Goal: Task Accomplishment & Management: Manage account settings

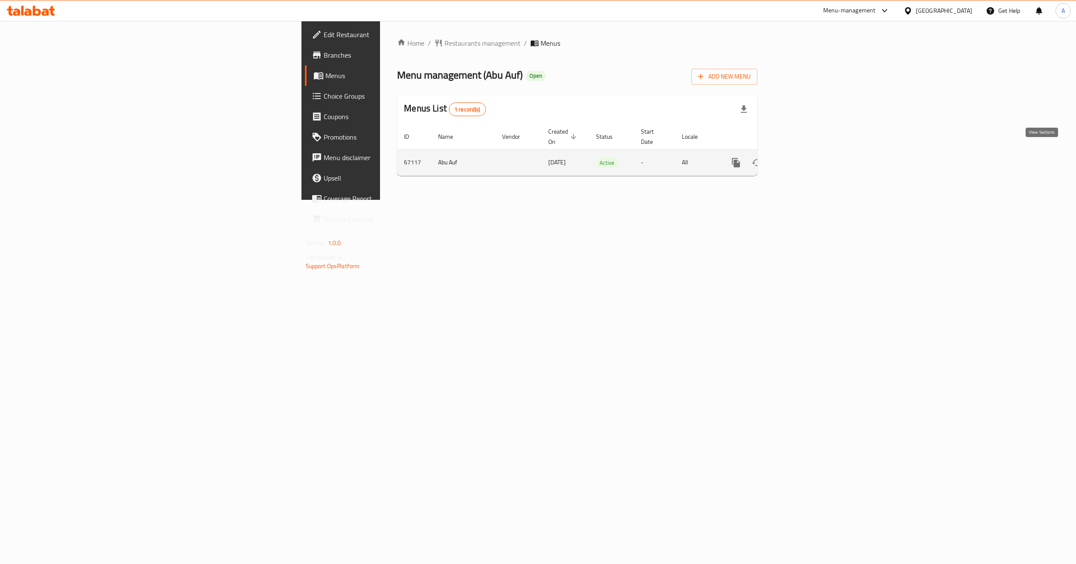
click at [802, 158] on icon "enhanced table" at bounding box center [797, 163] width 10 height 10
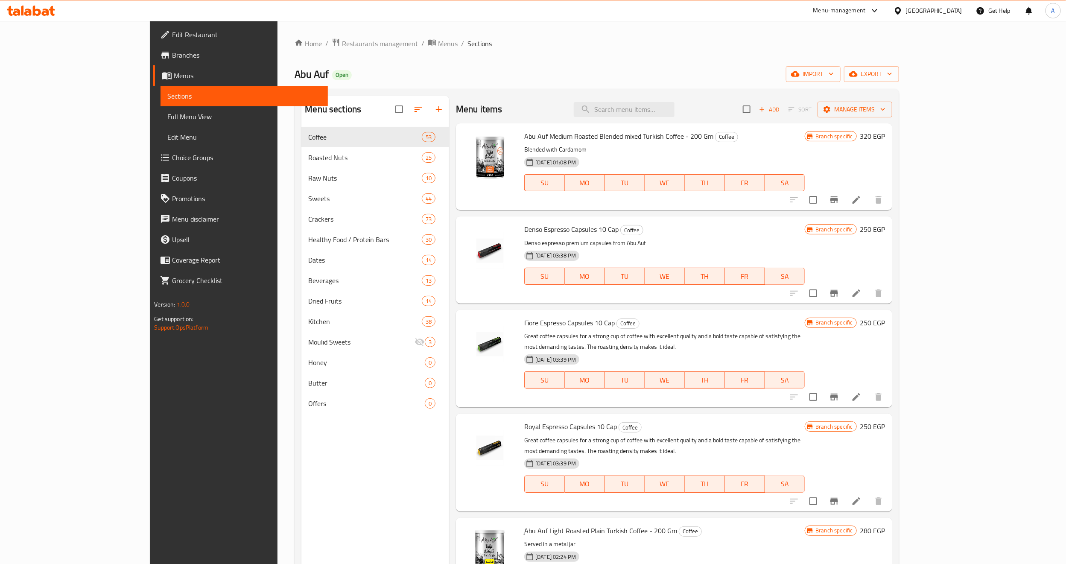
click at [167, 122] on span "Full Menu View" at bounding box center [244, 116] width 154 height 10
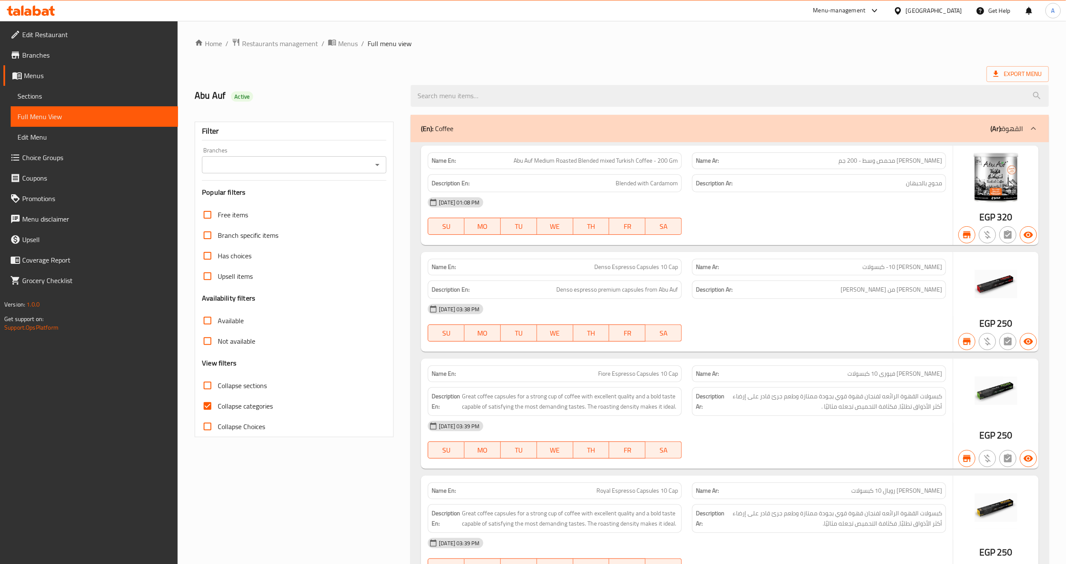
click at [375, 166] on icon "Open" at bounding box center [377, 165] width 10 height 10
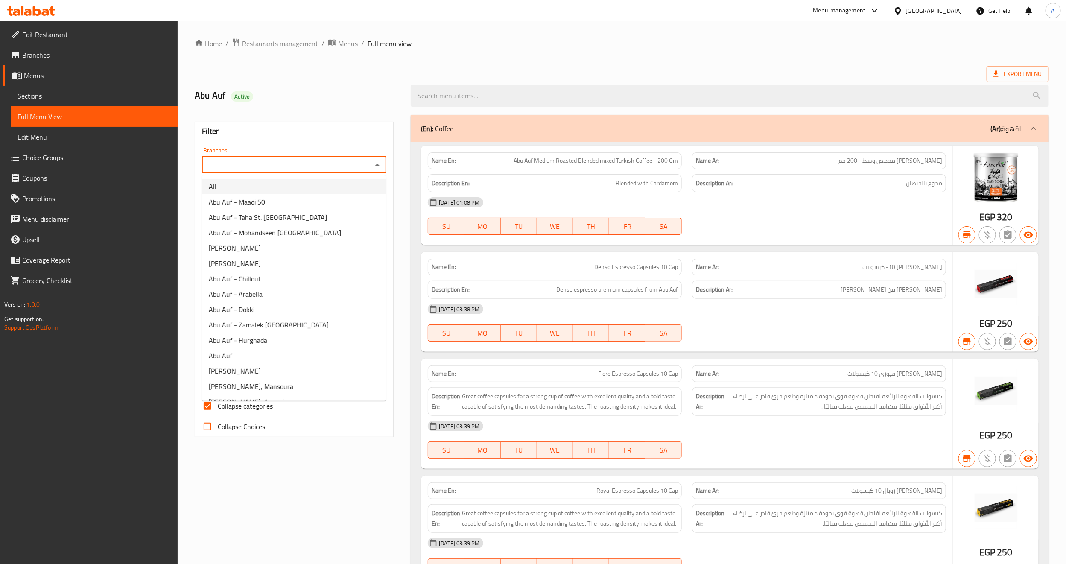
click at [292, 184] on li "All" at bounding box center [294, 186] width 184 height 15
type input "All"
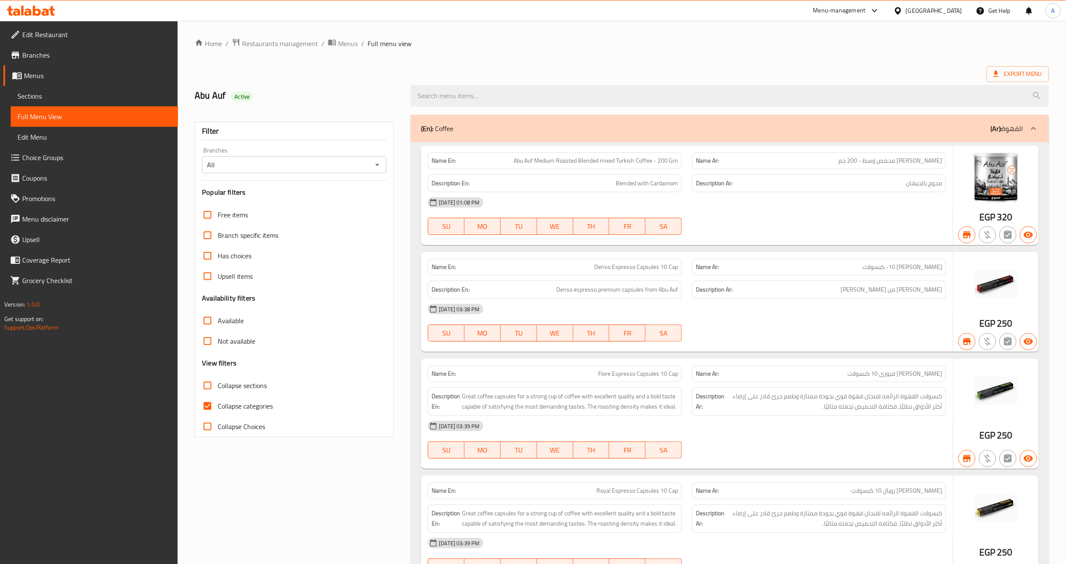
click at [1021, 71] on span "Export Menu" at bounding box center [1017, 74] width 49 height 11
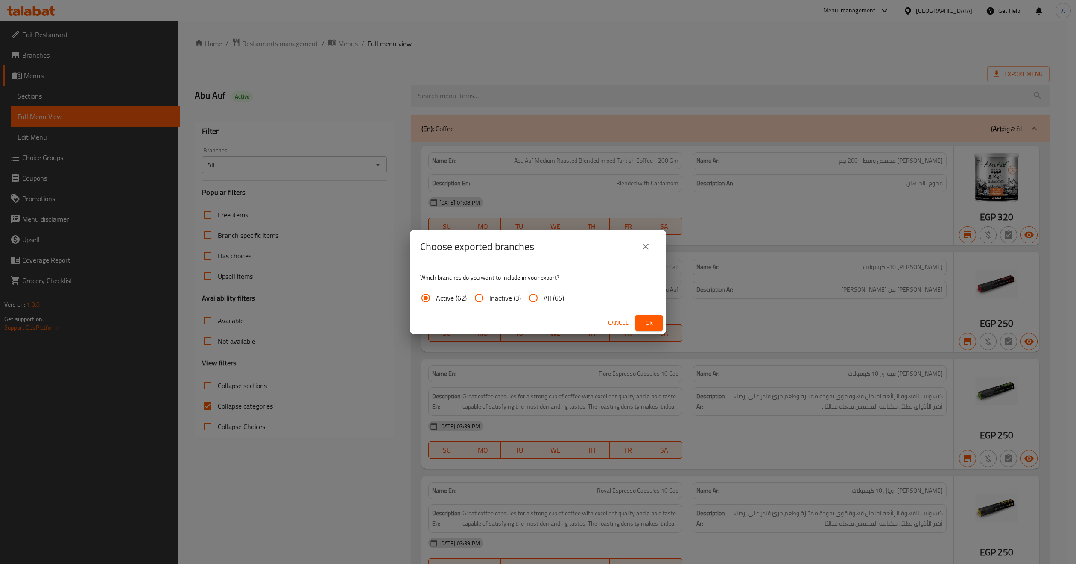
click at [644, 324] on span "Ok" at bounding box center [649, 323] width 14 height 11
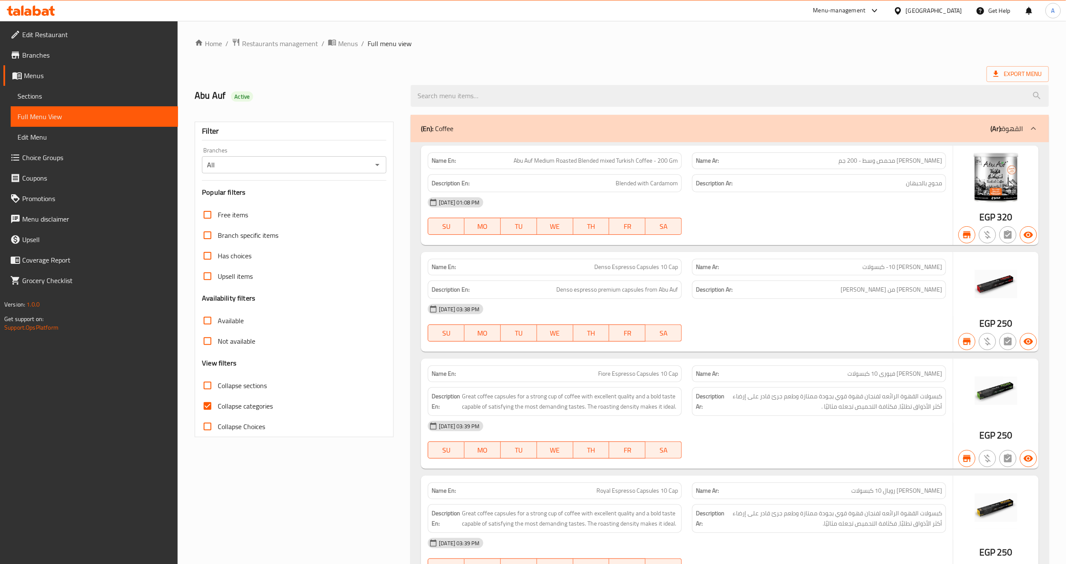
click at [64, 51] on span "Branches" at bounding box center [96, 55] width 149 height 10
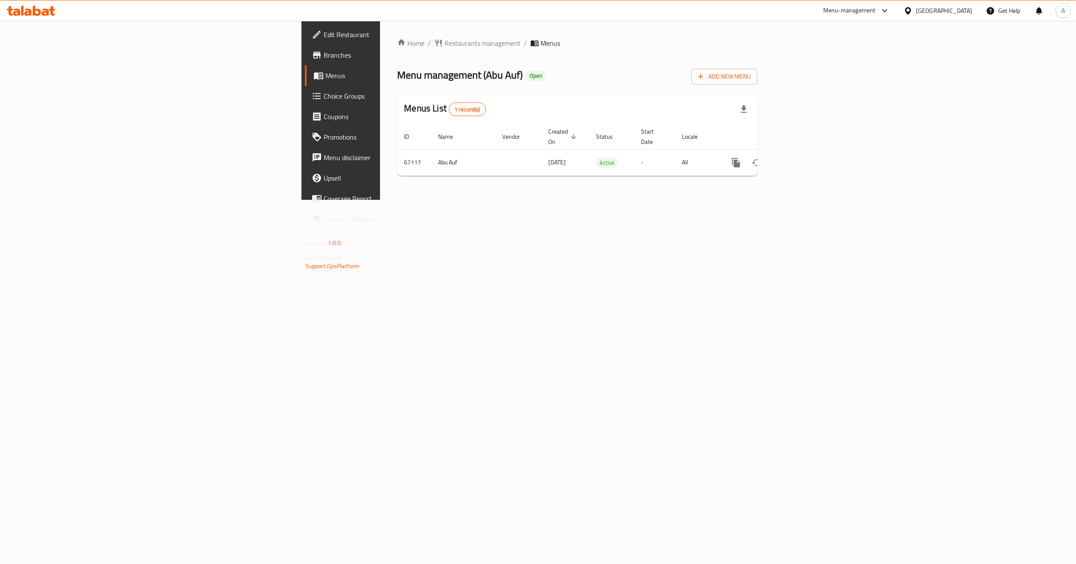
click at [774, 200] on div "Home / Restaurants management / Menus Menu management ( Abu Auf ) Open Add New …" at bounding box center [577, 110] width 394 height 179
click at [802, 158] on icon "enhanced table" at bounding box center [797, 163] width 10 height 10
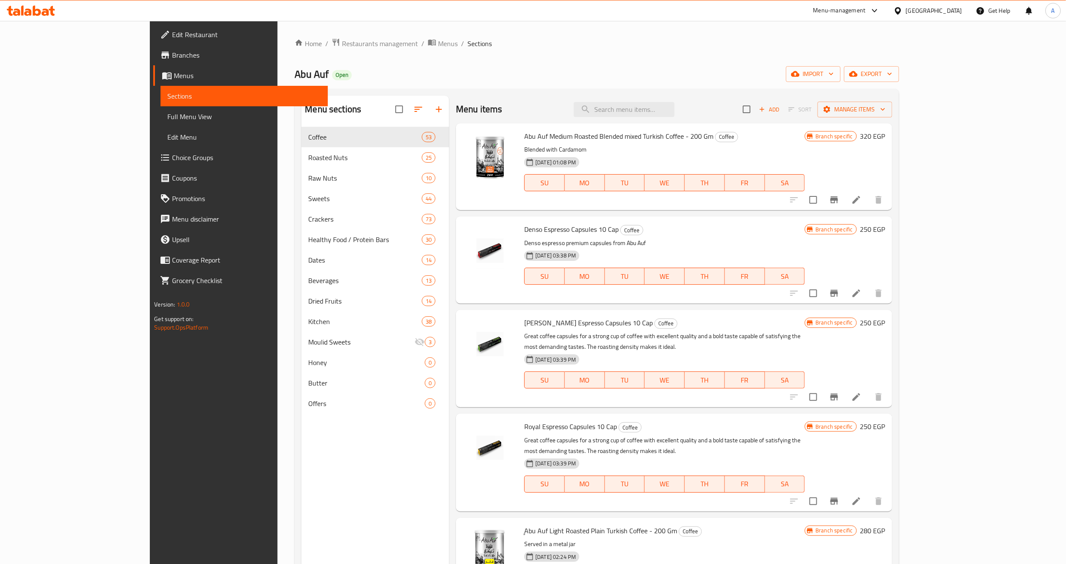
click at [301, 493] on div "Menu sections Coffee 53 Roasted Nuts 25 Raw Nuts 10 Sweets 44 Crackers 73 Healt…" at bounding box center [375, 378] width 148 height 564
click at [657, 242] on p "Denso espresso premium capsules from Abu Auf" at bounding box center [664, 243] width 280 height 11
click at [301, 447] on div "Menu sections Coffee 53 Roasted Nuts 25 Raw Nuts 10 Sweets 44 Crackers 73 Healt…" at bounding box center [375, 378] width 148 height 564
click at [434, 110] on icon "button" at bounding box center [439, 109] width 10 height 10
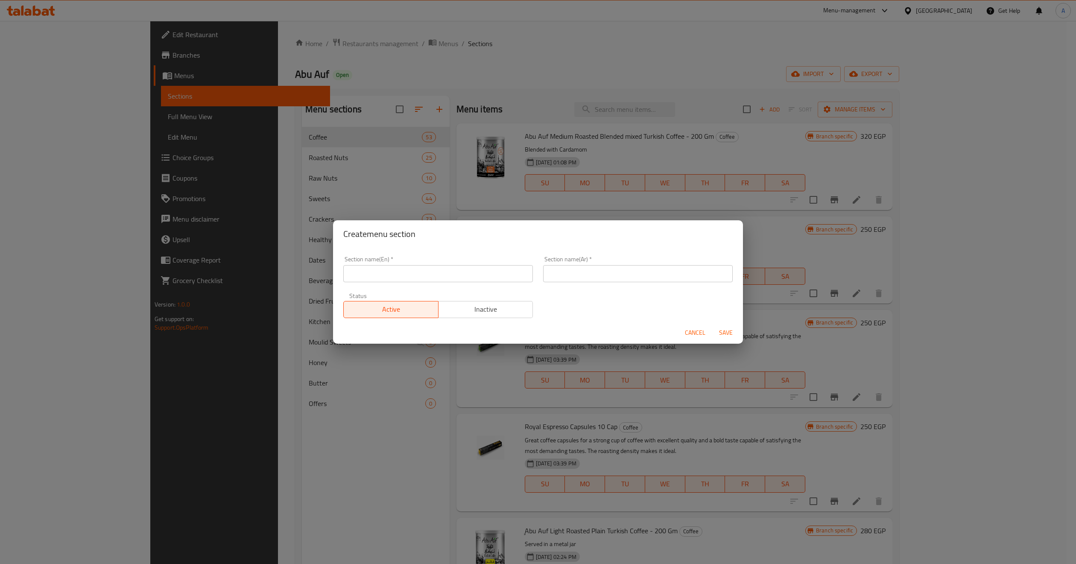
click at [405, 267] on input "text" at bounding box center [438, 273] width 190 height 17
paste input "back to school"
click at [376, 276] on input "back to school" at bounding box center [438, 273] width 190 height 17
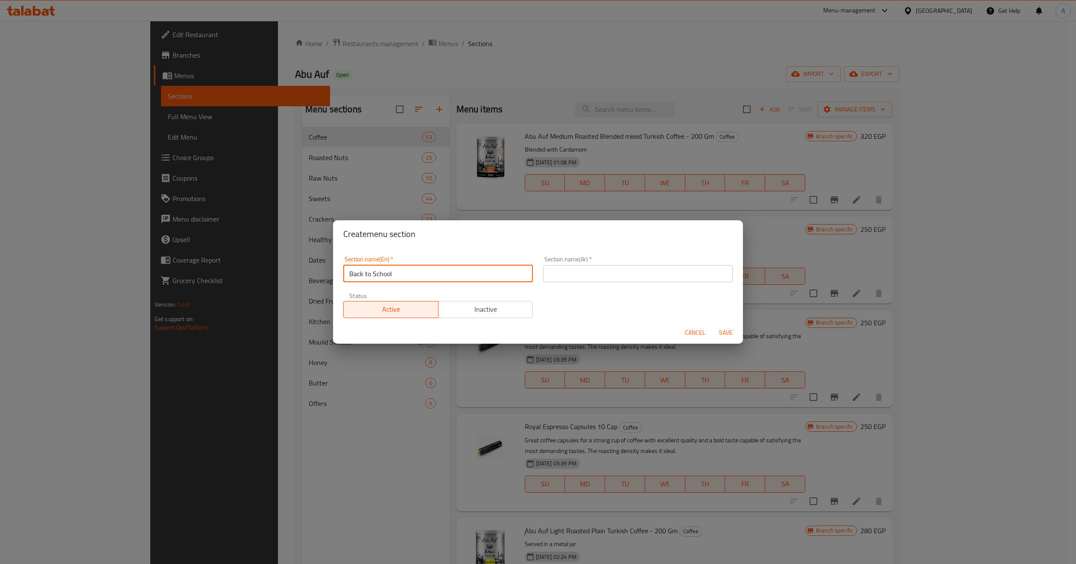
type input "Back to School"
click at [379, 284] on div "Section name(En)   * Back to School Section name(En) *" at bounding box center [438, 269] width 200 height 36
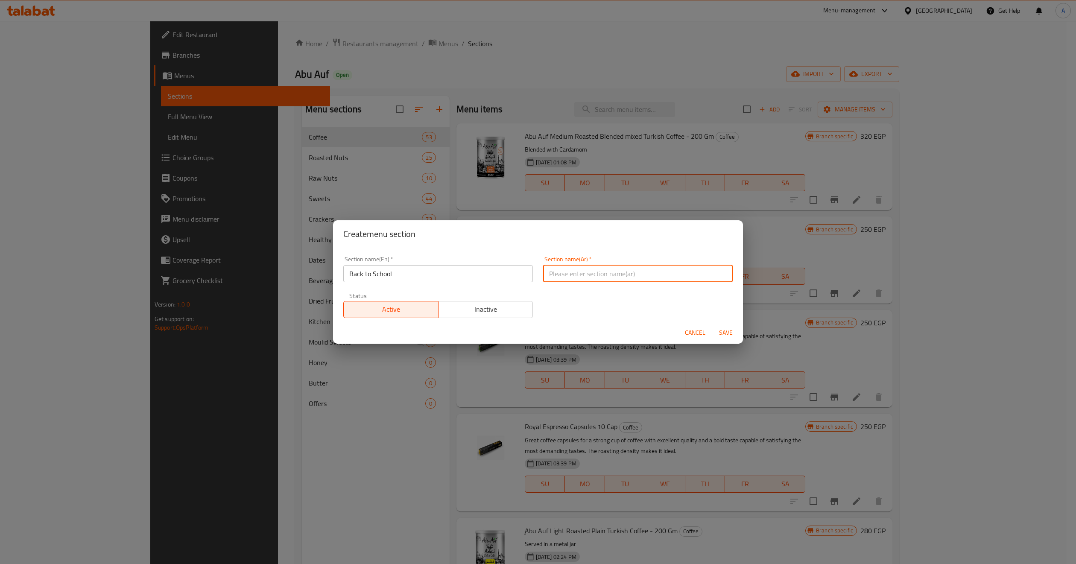
click at [565, 281] on input "text" at bounding box center [638, 273] width 190 height 17
type input "الرجوع ال المدرسه"
click at [571, 284] on div "Section name(Ar)   * الرجوع ال المدرسه Section name(Ar) *" at bounding box center [638, 269] width 200 height 36
click at [565, 304] on div "Section name(En)   * Back to School Section name(En) * Section name(Ar)   * الر…" at bounding box center [538, 287] width 400 height 72
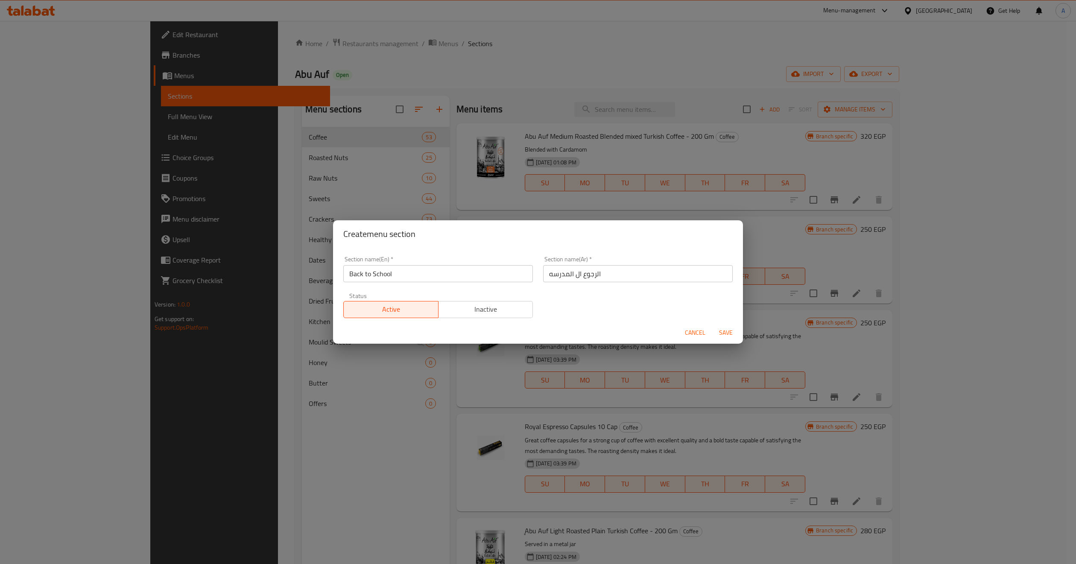
click at [486, 312] on span "Inactive" at bounding box center [486, 309] width 88 height 12
click at [717, 328] on span "Save" at bounding box center [725, 332] width 20 height 11
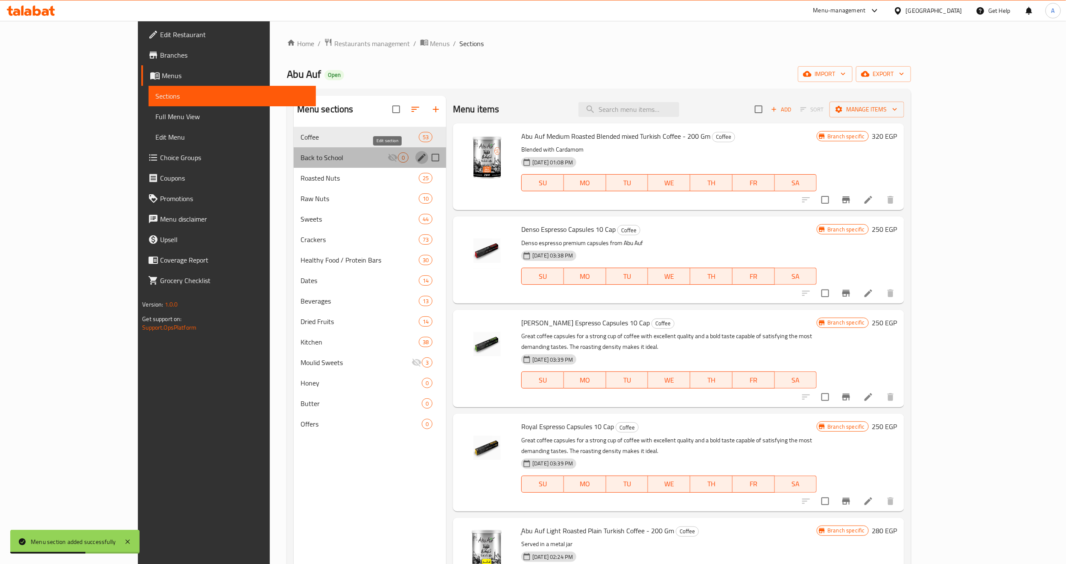
click at [417, 161] on icon "edit" at bounding box center [422, 157] width 10 height 10
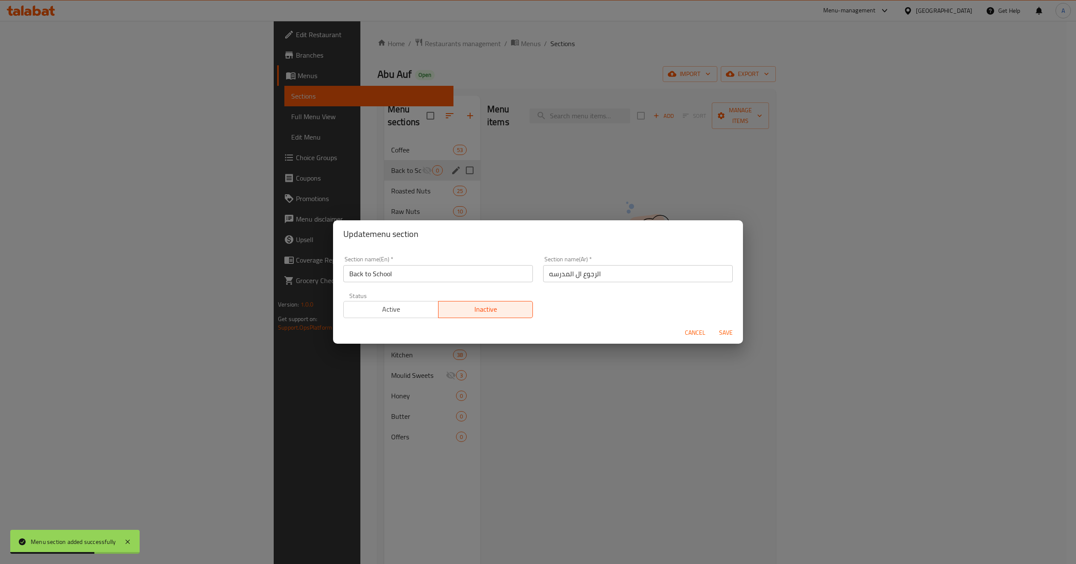
click at [586, 277] on input "الرجوع ال المدرسه" at bounding box center [638, 273] width 190 height 17
paste input "ودة إلى المدرسة"
type input "العودة إلى المدرسة"
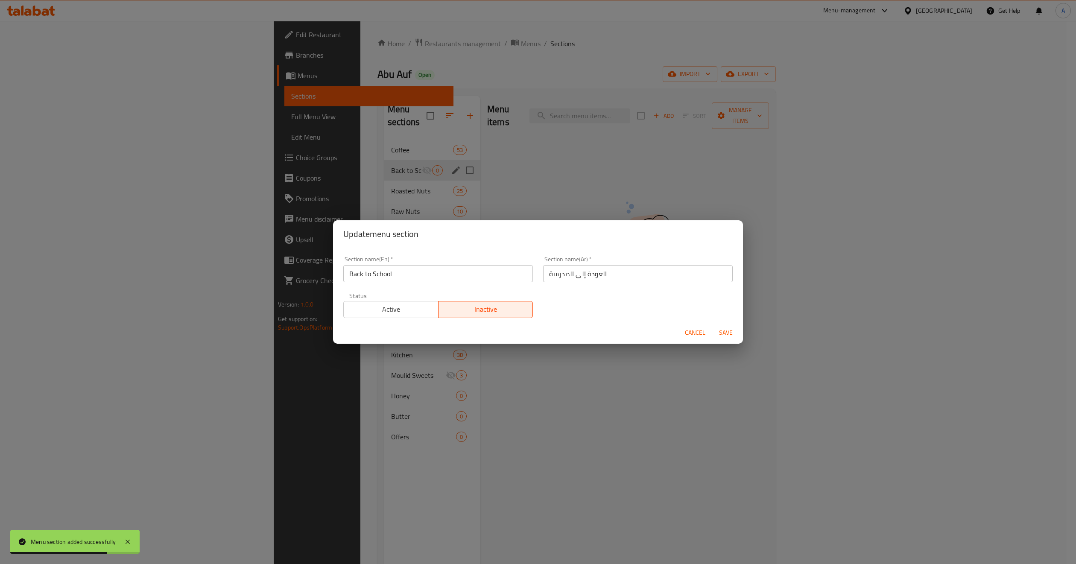
click at [588, 297] on div "Section name(En)   * Back to School Section name(En) * Section name(Ar)   * الع…" at bounding box center [538, 287] width 400 height 72
click at [730, 330] on span "Save" at bounding box center [725, 332] width 20 height 11
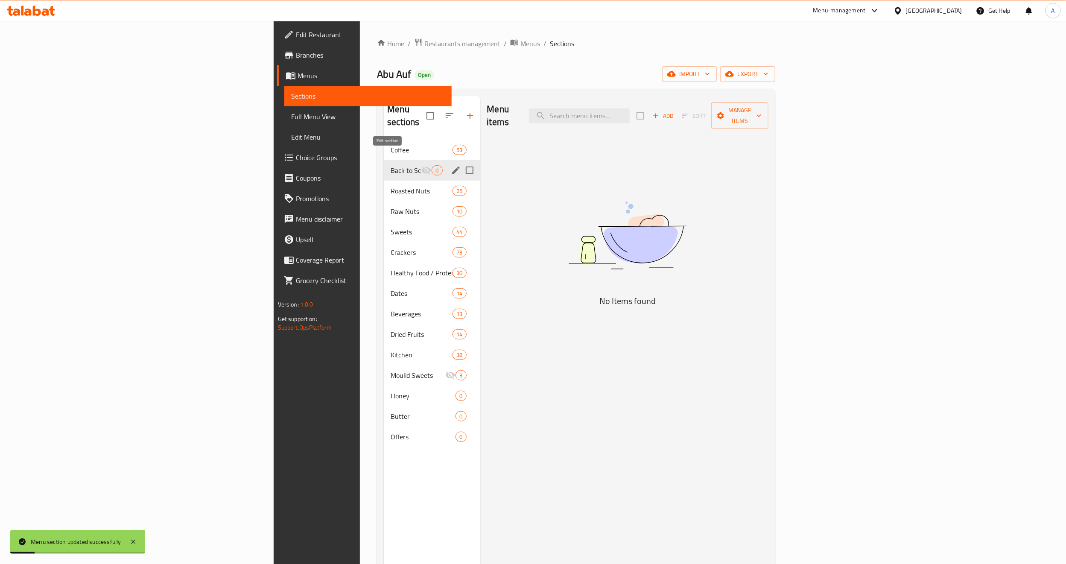
click at [451, 165] on icon "edit" at bounding box center [456, 170] width 10 height 10
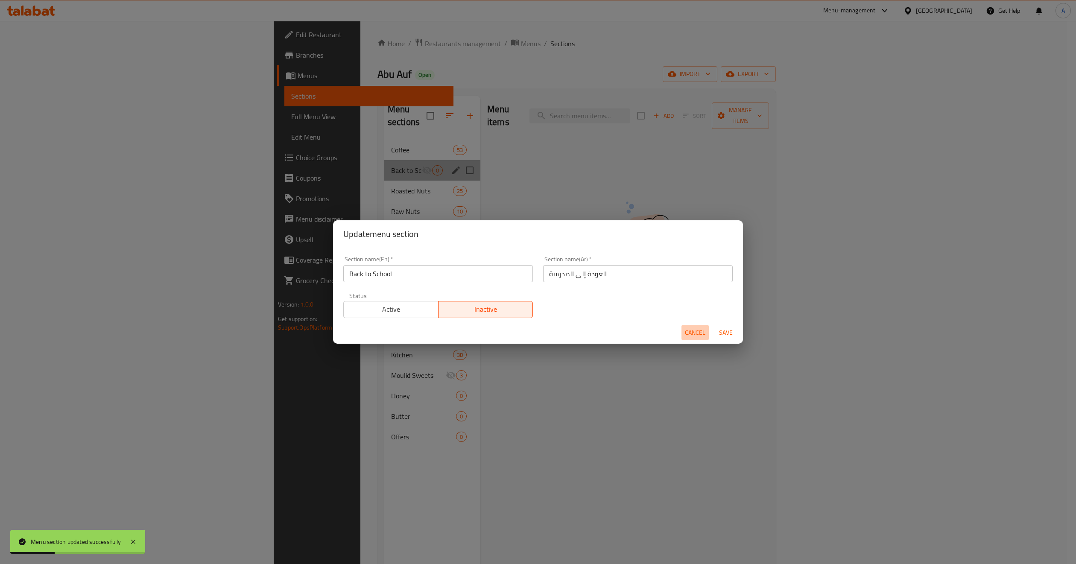
click at [693, 334] on span "Cancel" at bounding box center [695, 332] width 20 height 11
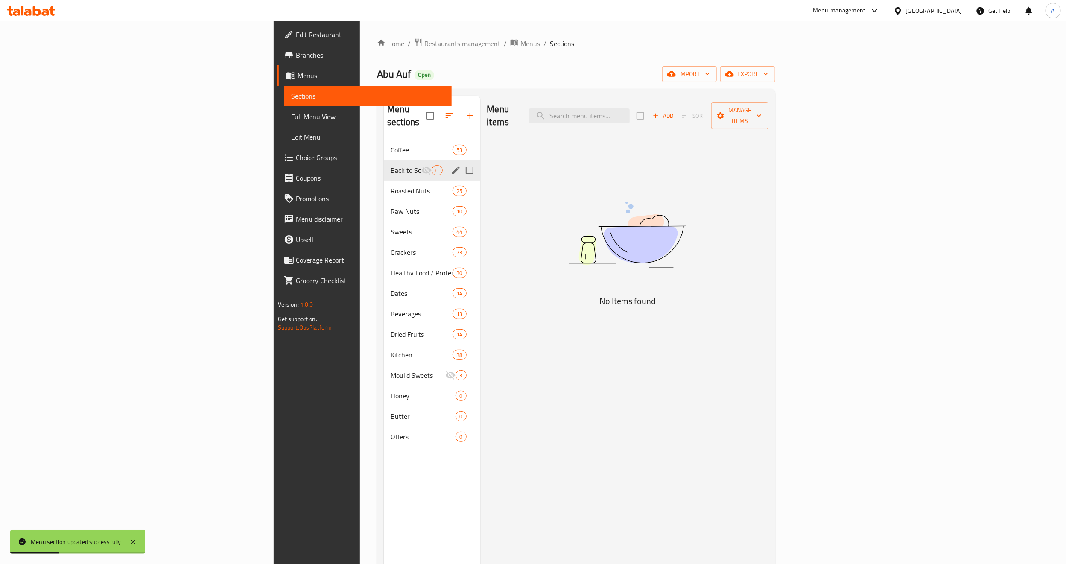
click at [734, 207] on img at bounding box center [627, 235] width 213 height 113
click at [659, 113] on icon "button" at bounding box center [656, 116] width 8 height 8
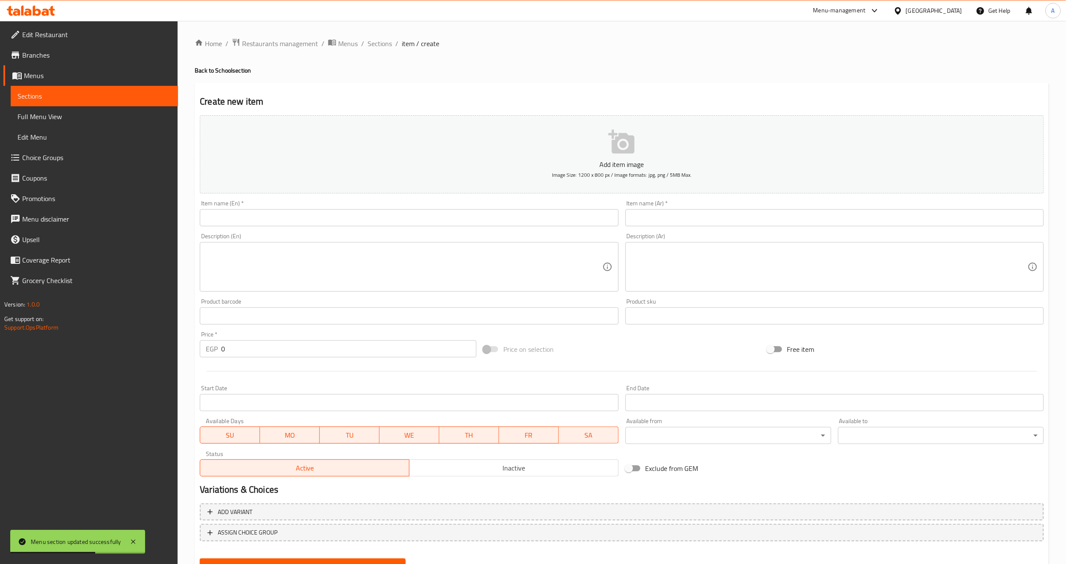
click at [428, 208] on div "Item name (En)   * Item name (En) *" at bounding box center [409, 213] width 418 height 26
click at [423, 219] on input "text" at bounding box center [409, 217] width 418 height 17
paste input "Date Biscuit - 12 Pieces"
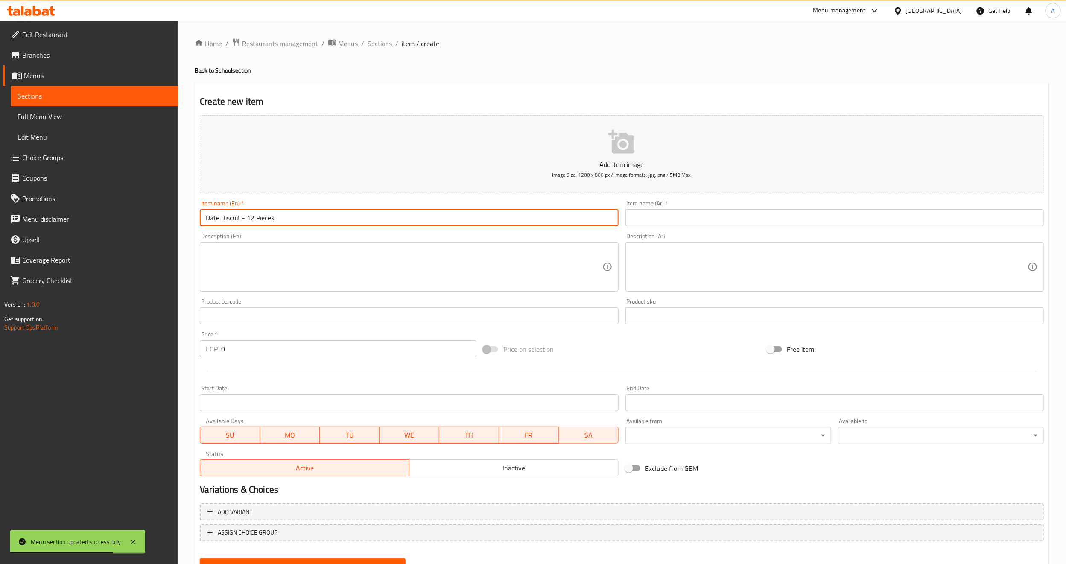
click at [239, 219] on input "Date Biscuit - 12 Pieces" at bounding box center [409, 217] width 418 height 17
type input "Date Biscuit - 12 Pieces"
click at [236, 229] on div "Item name (En)   * Date Biscuit - 12 Pieces Item name (En) *" at bounding box center [408, 213] width 425 height 33
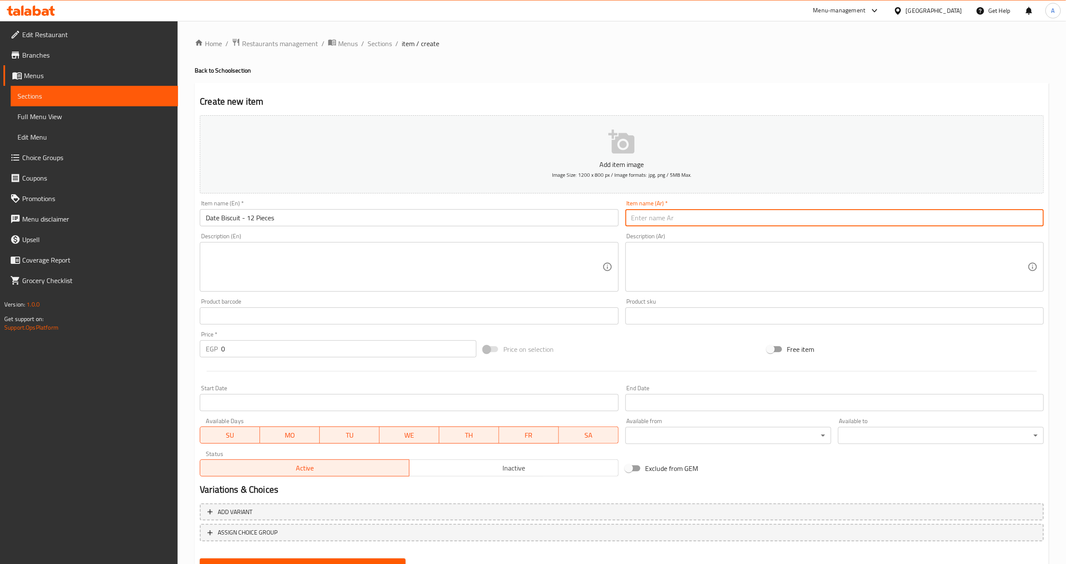
click at [666, 219] on input "text" at bounding box center [834, 217] width 418 height 17
paste input "بسكويت محشو تمر - 12 قطعة"
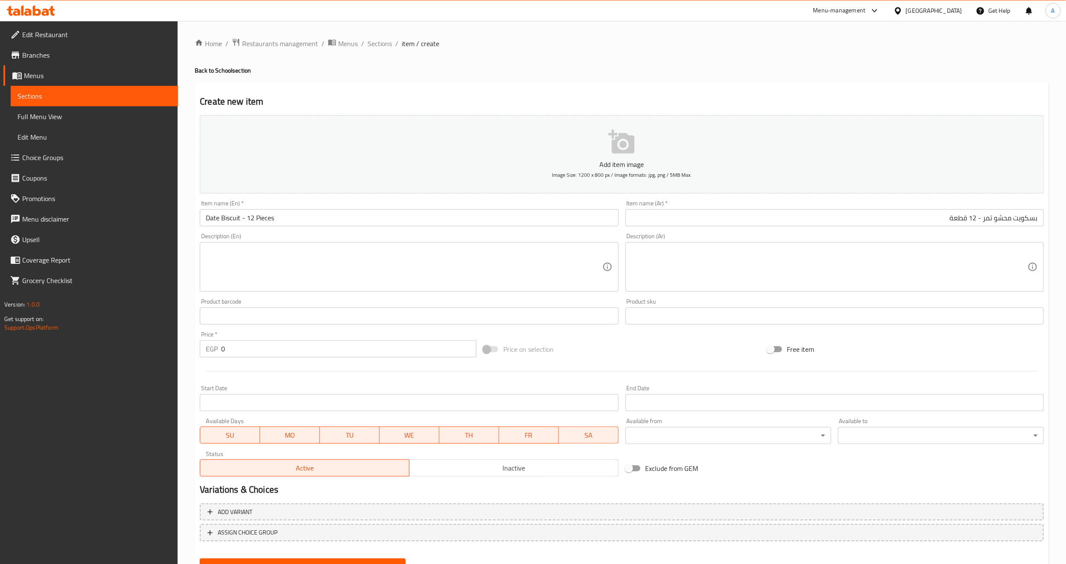
click at [666, 329] on div "Add item image Image Size: 1200 x 800 px / Image formats: jpg, png / 5MB Max. I…" at bounding box center [621, 296] width 851 height 368
click at [232, 219] on input "Date Biscuit - 12 Pieces" at bounding box center [409, 217] width 418 height 17
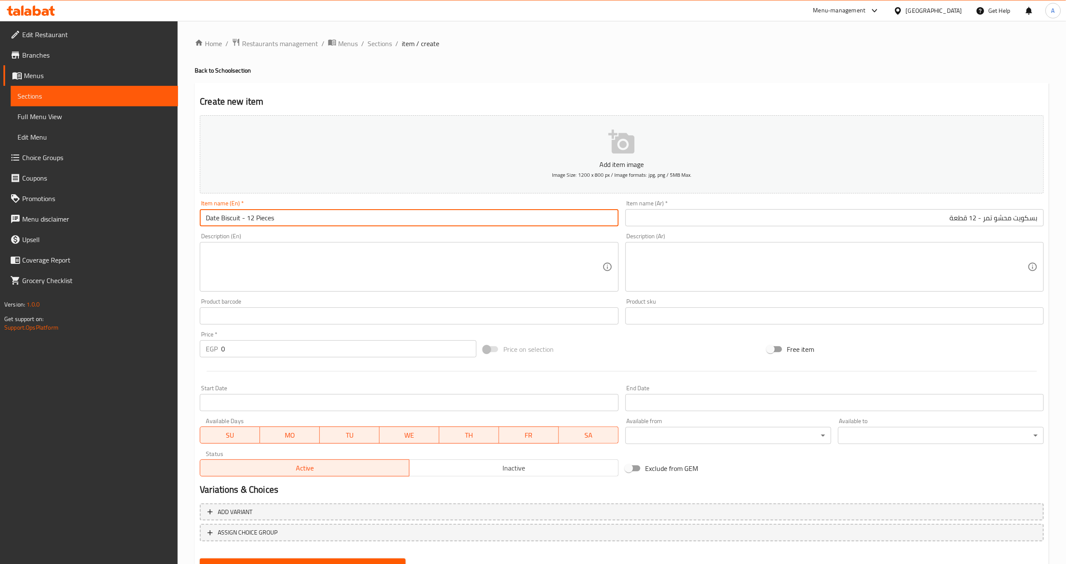
click at [232, 219] on input "Date Biscuit - 12 Pieces" at bounding box center [409, 217] width 418 height 17
click at [1030, 219] on input "بسكويت محشو تمر - 12 قطعة" at bounding box center [834, 217] width 418 height 17
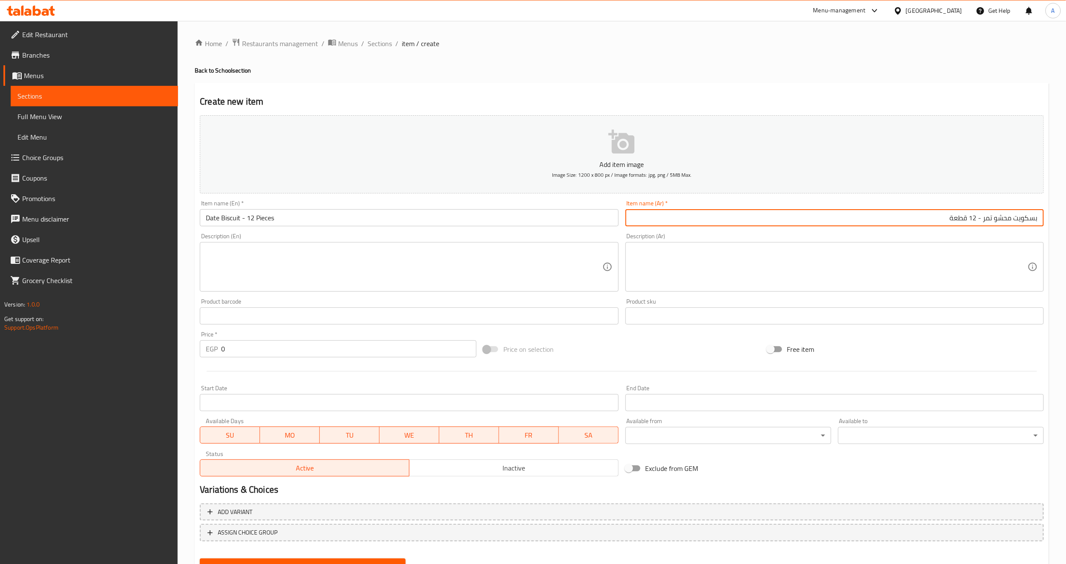
click at [1030, 219] on input "بسكويت محشو تمر - 12 قطعة" at bounding box center [834, 217] width 418 height 17
paste input "text"
type input "بسكويت محشو تمر - 12 قطعة"
click at [643, 344] on div "Price on selection" at bounding box center [621, 349] width 283 height 23
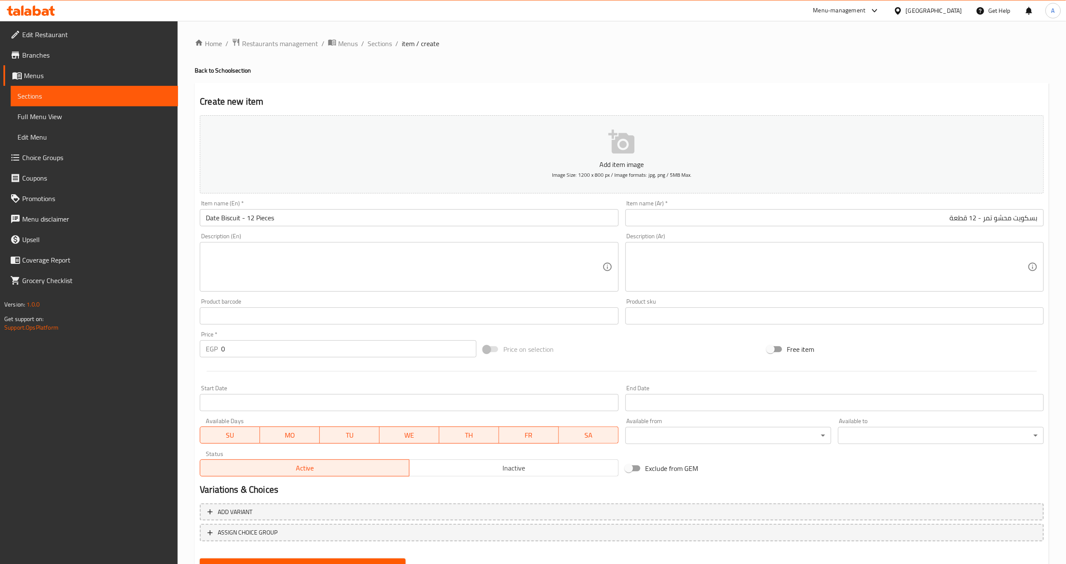
click at [680, 251] on textarea at bounding box center [829, 267] width 396 height 41
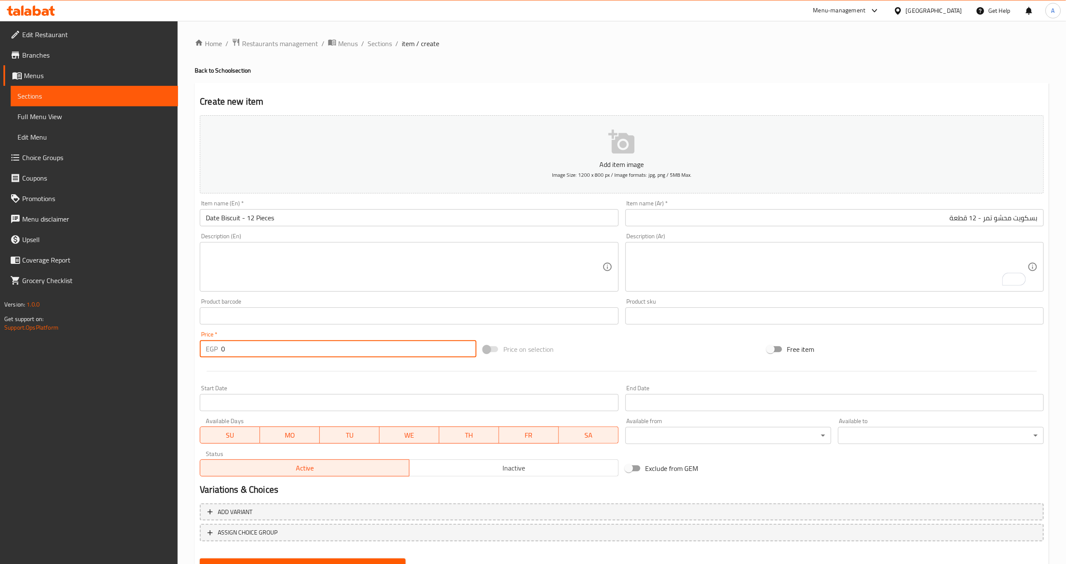
click at [237, 352] on input "0" at bounding box center [348, 348] width 255 height 17
paste input "6"
type input "60"
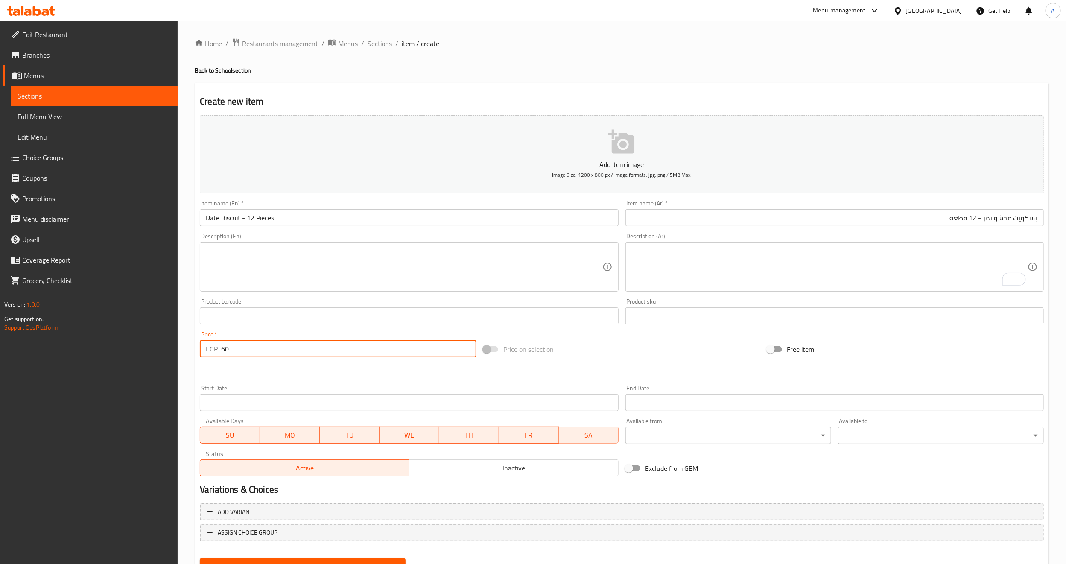
click at [414, 392] on div "Start Date Start Date" at bounding box center [409, 398] width 418 height 26
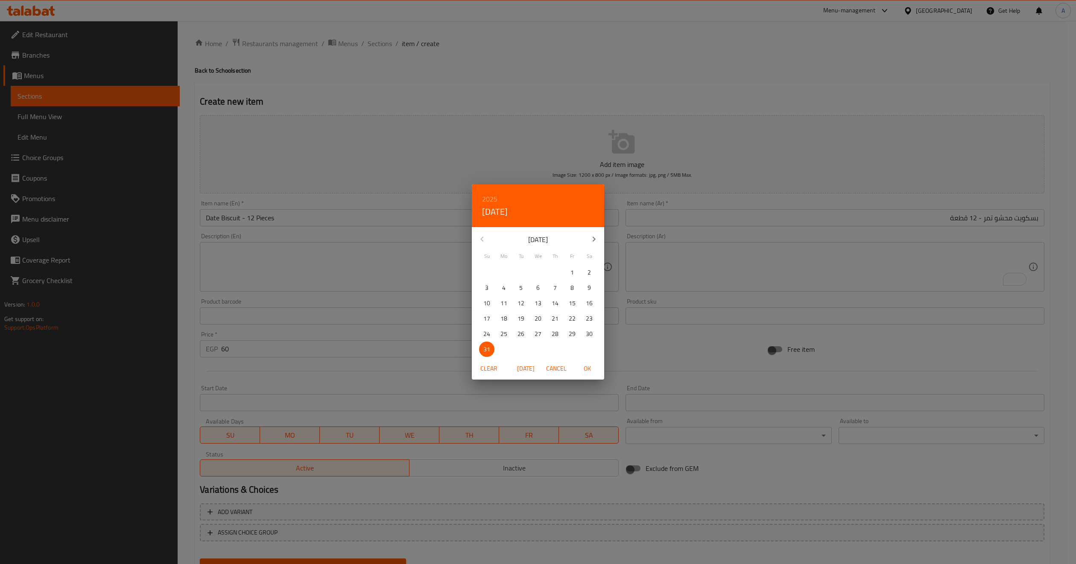
click at [559, 368] on span "Cancel" at bounding box center [556, 368] width 20 height 11
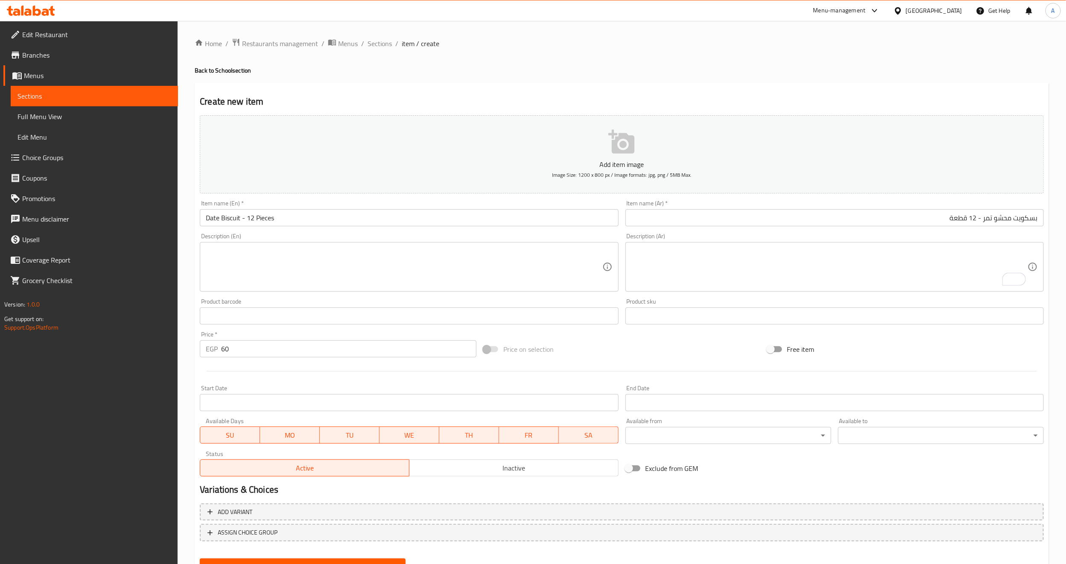
click at [624, 354] on div "Price on selection" at bounding box center [621, 349] width 283 height 23
click at [591, 337] on div "Add item image Image Size: 1200 x 800 px / Image formats: jpg, png / 5MB Max. I…" at bounding box center [621, 296] width 851 height 368
click at [579, 359] on div "Price on selection" at bounding box center [621, 349] width 283 height 23
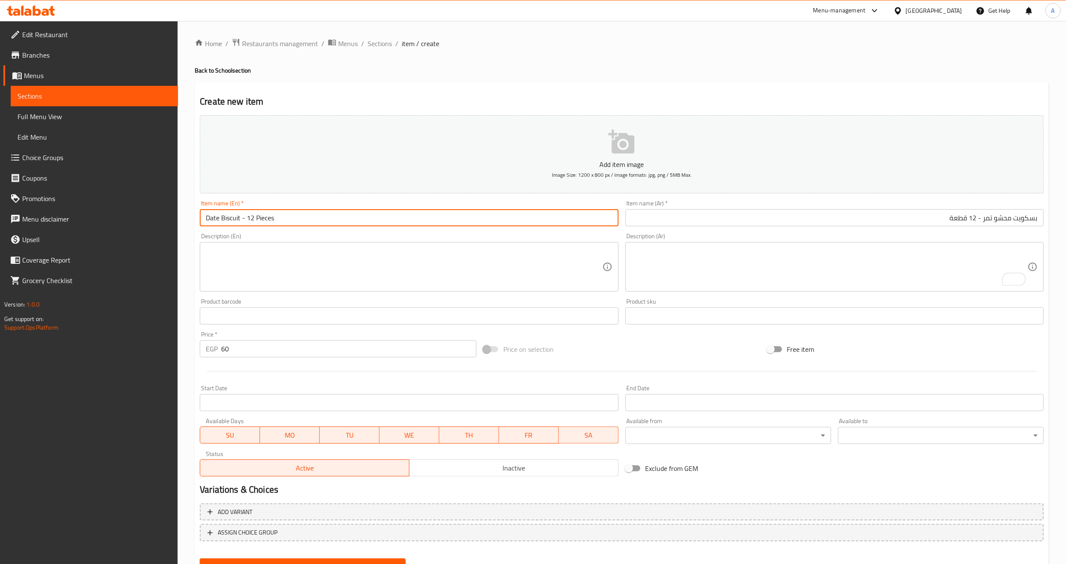
click at [240, 219] on input "Date Biscuit - 12 Pieces" at bounding box center [409, 217] width 418 height 17
click at [241, 218] on input "Date Biscuit - 12 Pieces" at bounding box center [409, 217] width 418 height 17
paste input "Stuffed"
click at [209, 220] on input "Date Biscuit Stuffed - 12 Pieces" at bounding box center [409, 217] width 418 height 17
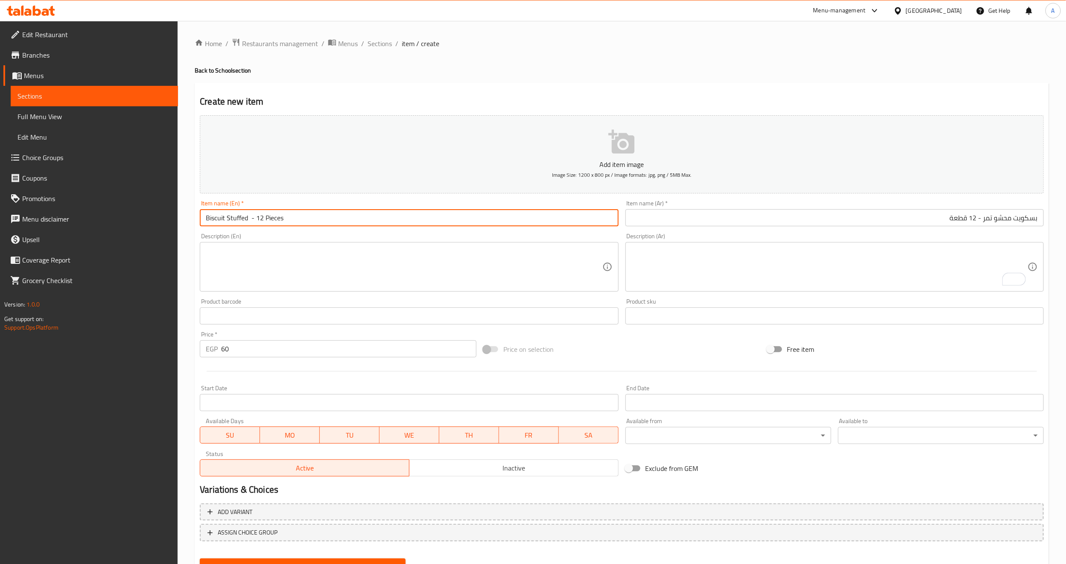
paste input "Date"
type input "Biscuit Stuffed Date - 12 Pieces"
click at [283, 232] on div "Description (En) Description (En)" at bounding box center [408, 262] width 425 height 65
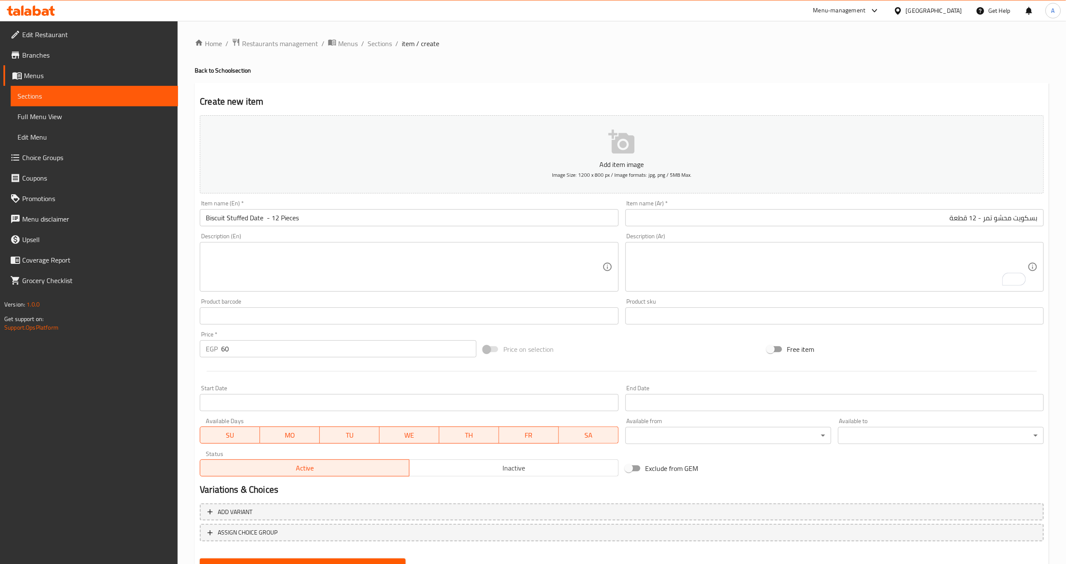
click at [282, 233] on div "Description (En) Description (En)" at bounding box center [409, 262] width 418 height 58
click at [267, 383] on div "Start Date Start Date" at bounding box center [408, 398] width 425 height 33
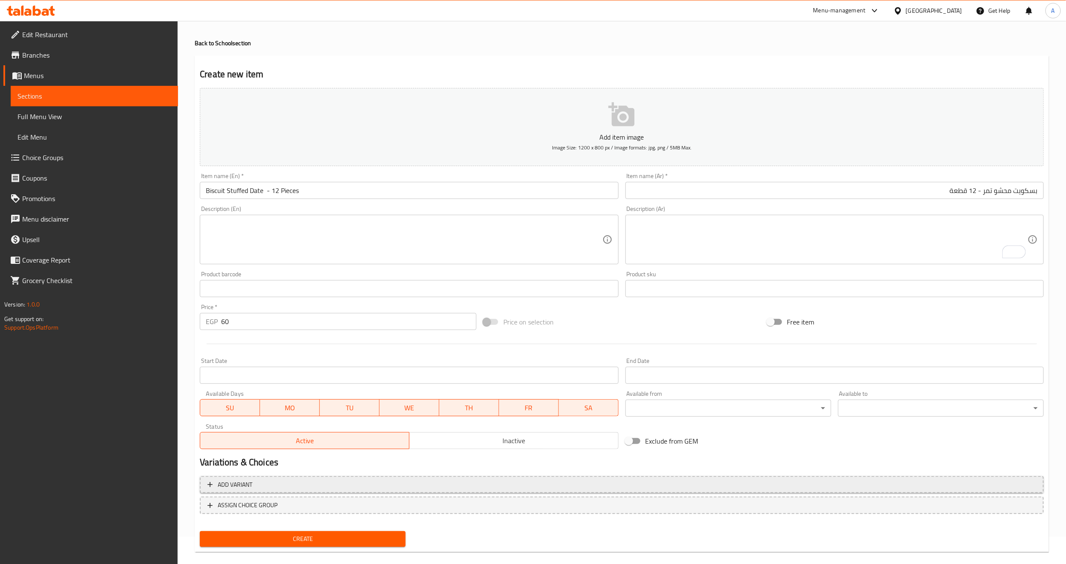
scroll to position [38, 0]
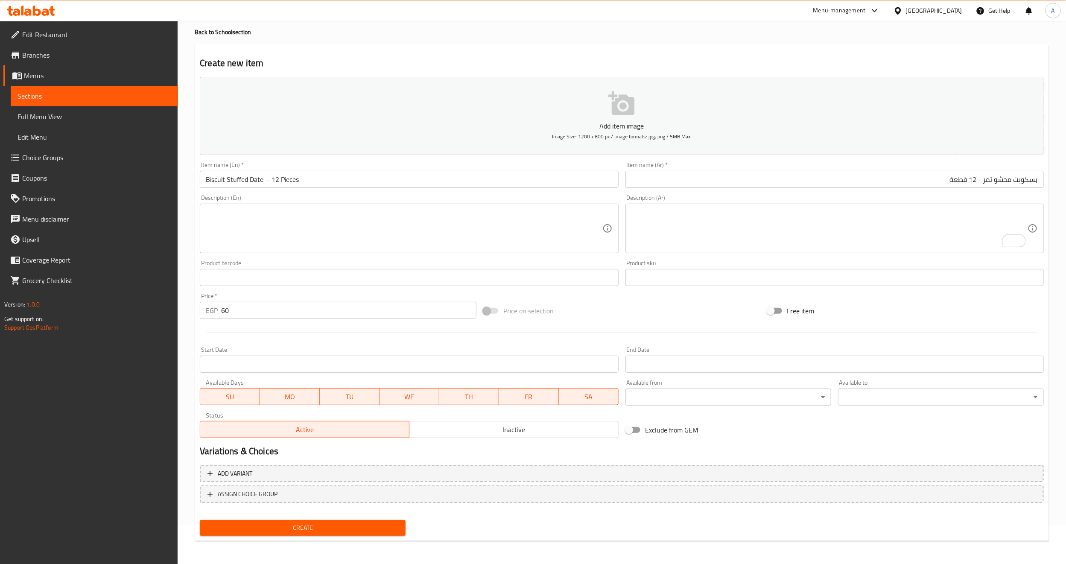
click at [257, 530] on span "Create" at bounding box center [303, 527] width 192 height 11
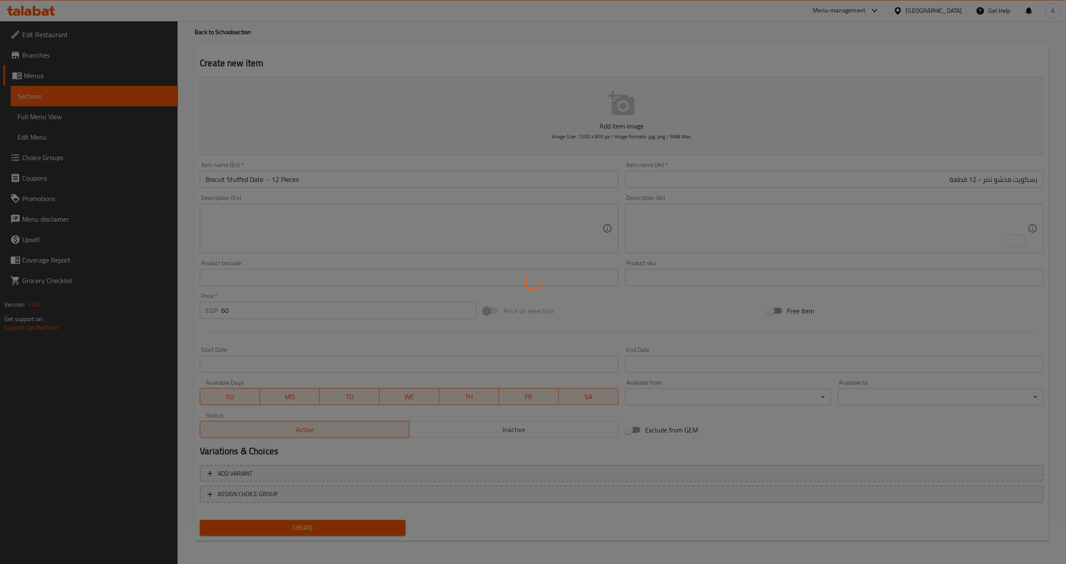
type input "0"
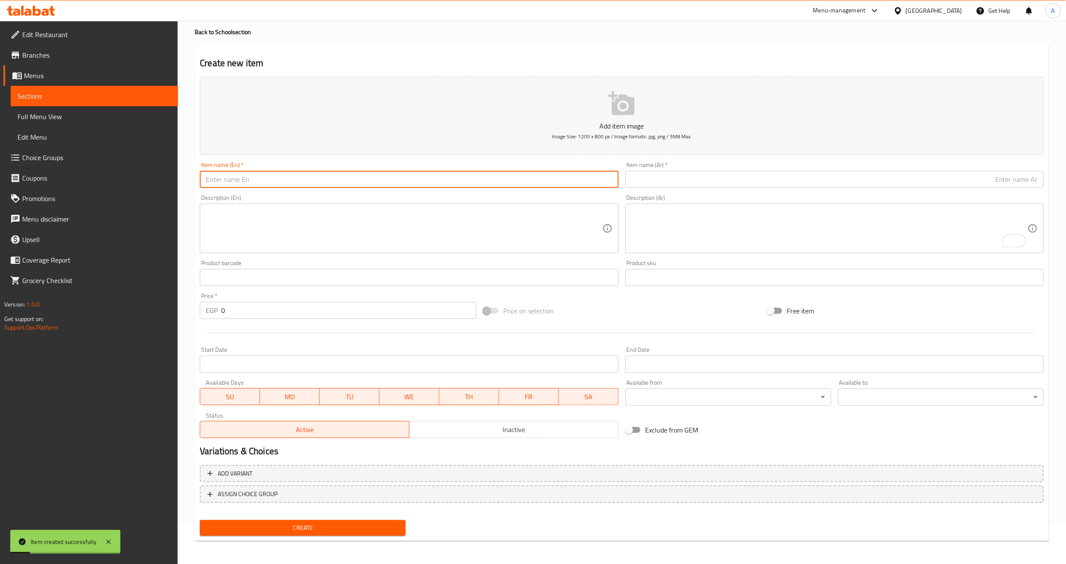
click at [314, 187] on input "text" at bounding box center [409, 179] width 418 height 17
paste input "Sahara Dates Chocolate With Almonds - 5 Pieces"
type input "Sahara Dates Chocolate With Almonds - 5 Pieces"
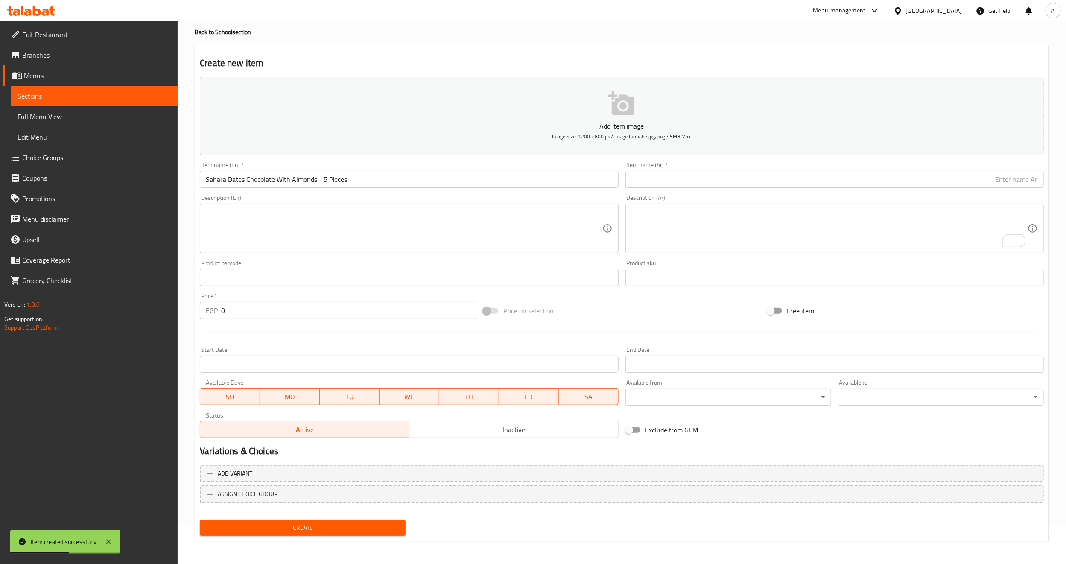
click at [642, 179] on input "text" at bounding box center [834, 179] width 418 height 17
paste input "تمر صحاري بالشيكولاته و اللوز - 5 قطع"
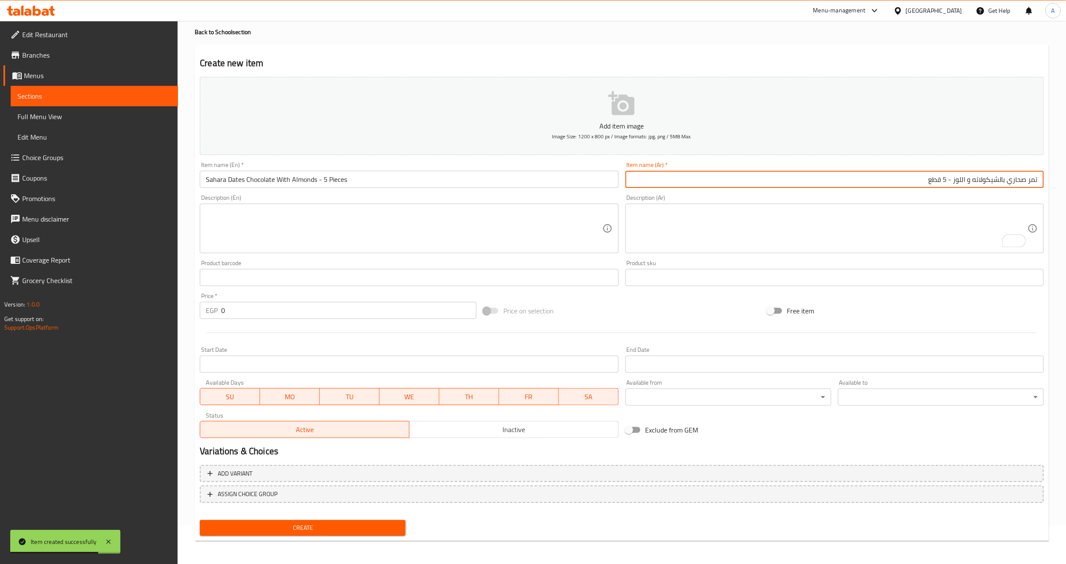
type input "تمر صحاري بالشيكولاته و اللوز - 5 قطع"
click at [324, 176] on input "Sahara Dates Chocolate With Almonds - 5 Pieces" at bounding box center [409, 179] width 418 height 17
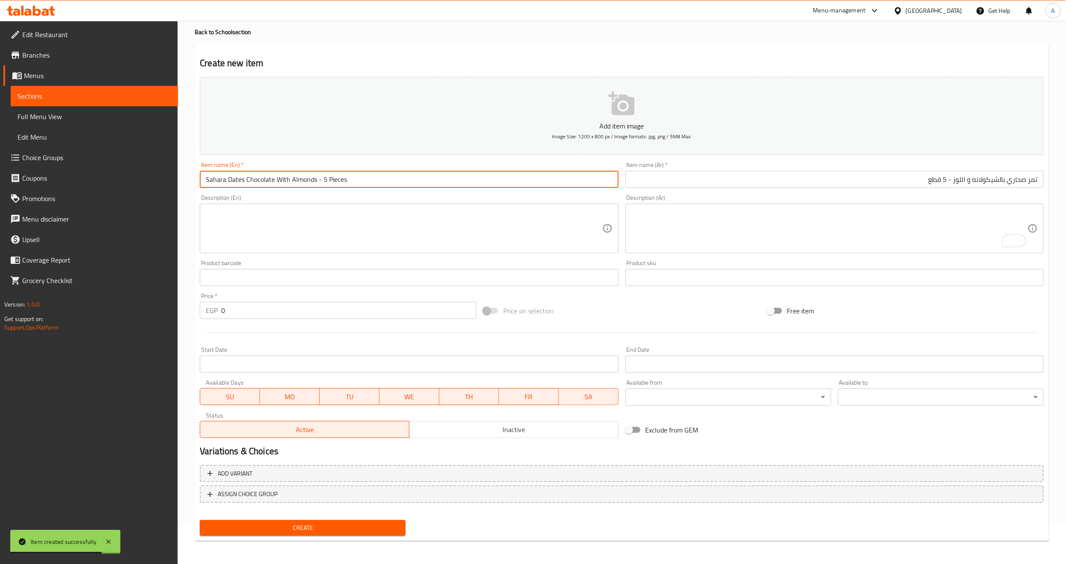
click at [324, 176] on input "Sahara Dates Chocolate With Almonds - 5 Pieces" at bounding box center [409, 179] width 418 height 17
type input "Sahara Dates Chocolate with Almonds - 5 Pieces"
click at [307, 216] on textarea at bounding box center [404, 228] width 396 height 41
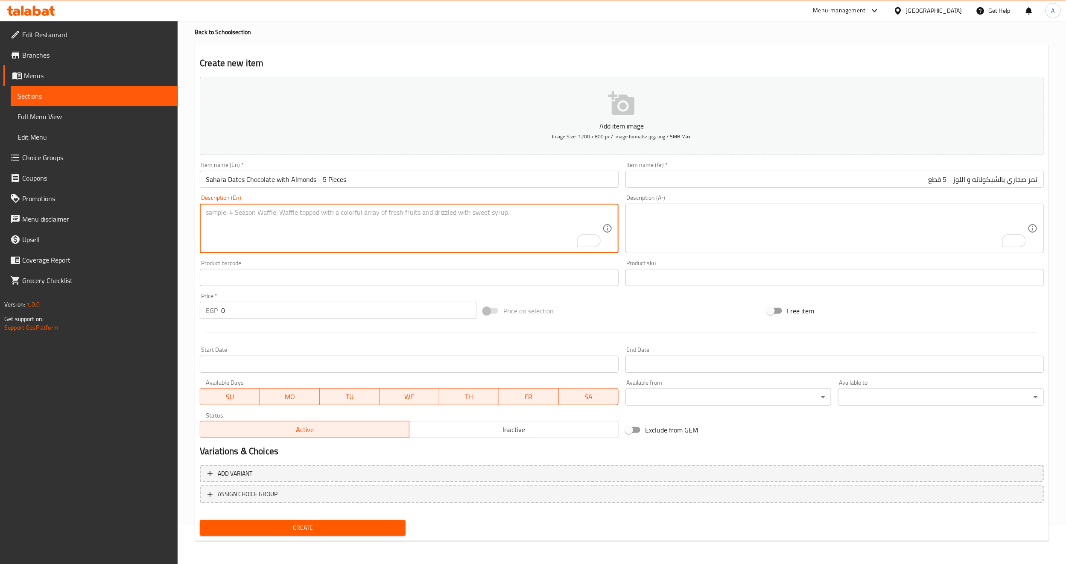
click at [272, 211] on textarea "To enrich screen reader interactions, please activate Accessibility in Grammarl…" at bounding box center [404, 228] width 396 height 41
click at [243, 314] on input "0" at bounding box center [348, 310] width 255 height 17
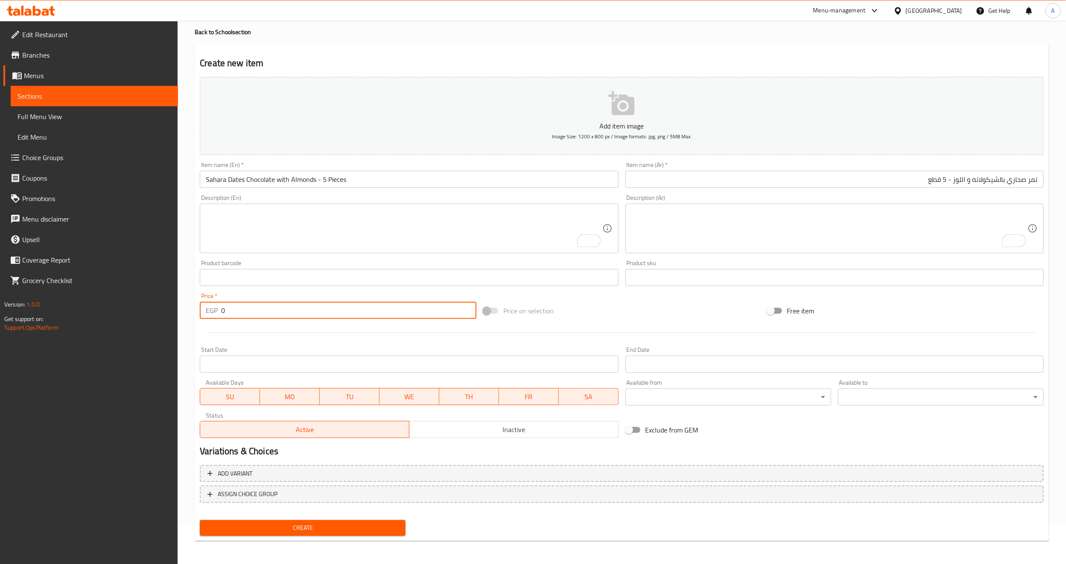
click at [243, 314] on input "0" at bounding box center [348, 310] width 255 height 17
type input "35"
click at [238, 334] on div at bounding box center [621, 332] width 851 height 21
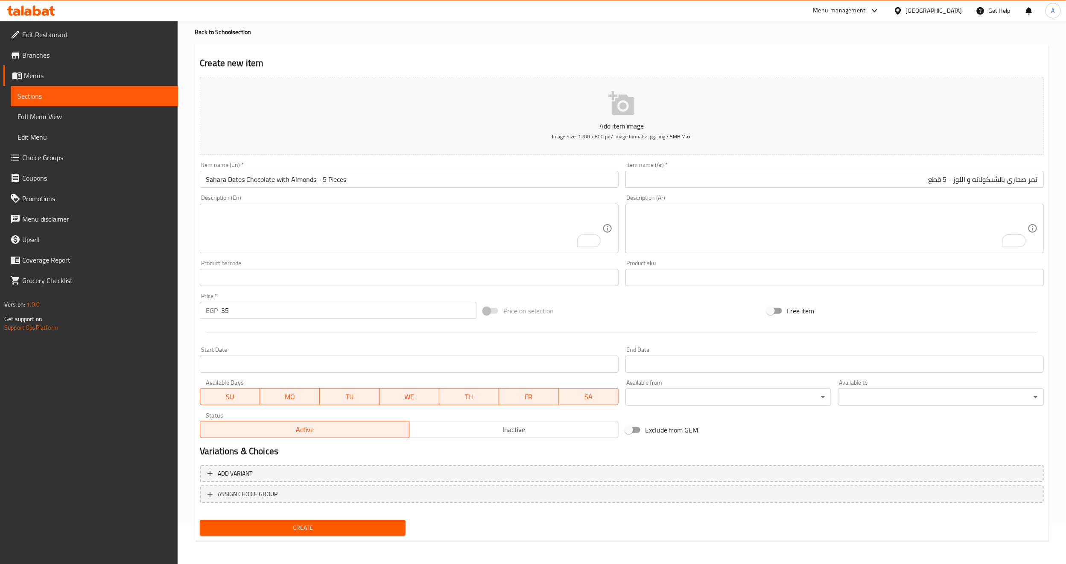
click at [278, 531] on span "Create" at bounding box center [303, 527] width 192 height 11
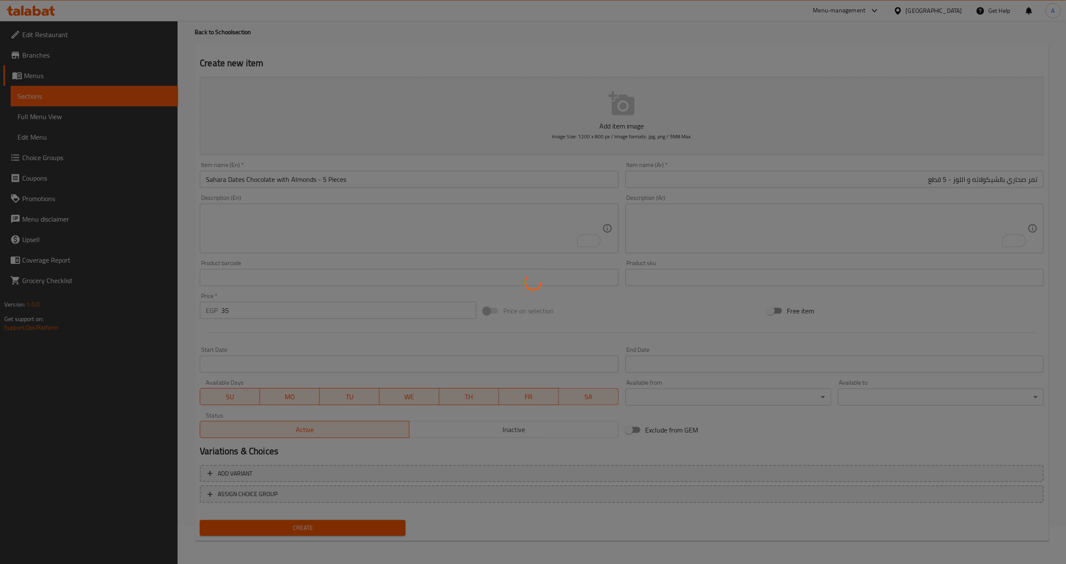
type input "0"
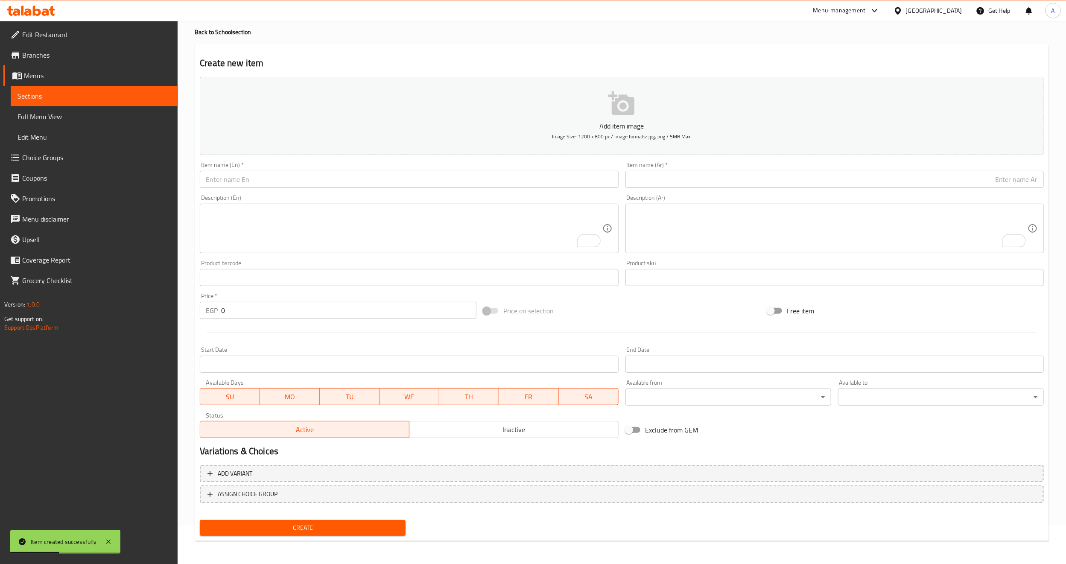
click at [297, 180] on input "text" at bounding box center [409, 179] width 418 height 17
paste input "Sahara Dates Dark chocolate With Almonds - 5 Pieces"
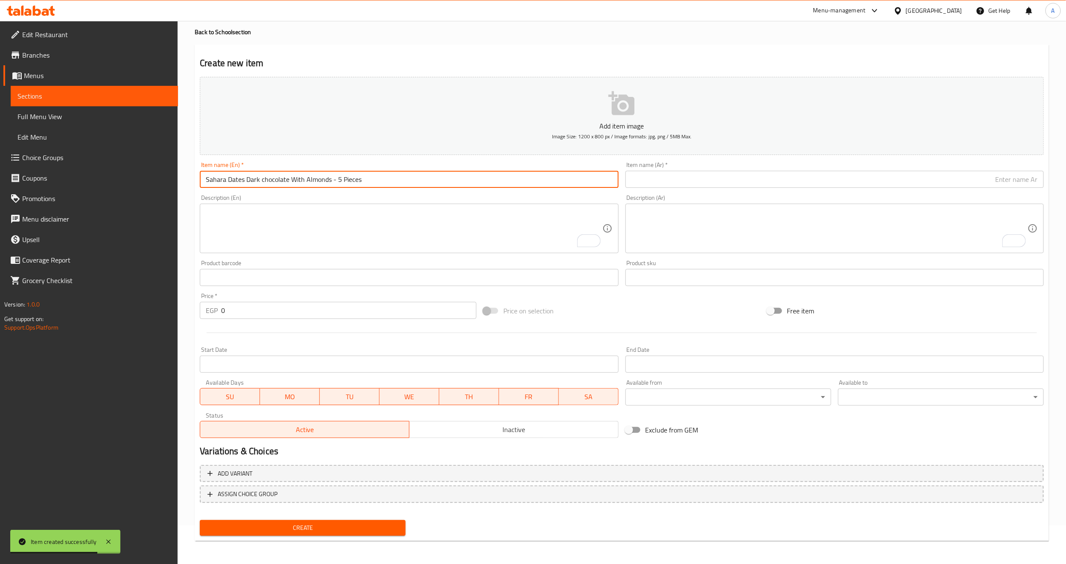
click at [297, 180] on input "Sahara Dates Dark chocolate With Almonds - 5 Pieces" at bounding box center [409, 179] width 418 height 17
type input "Sahara Dates Dark Chocolate with Almonds - 5 Pieces"
click at [281, 198] on div "Description (En) Description (En)" at bounding box center [409, 224] width 418 height 58
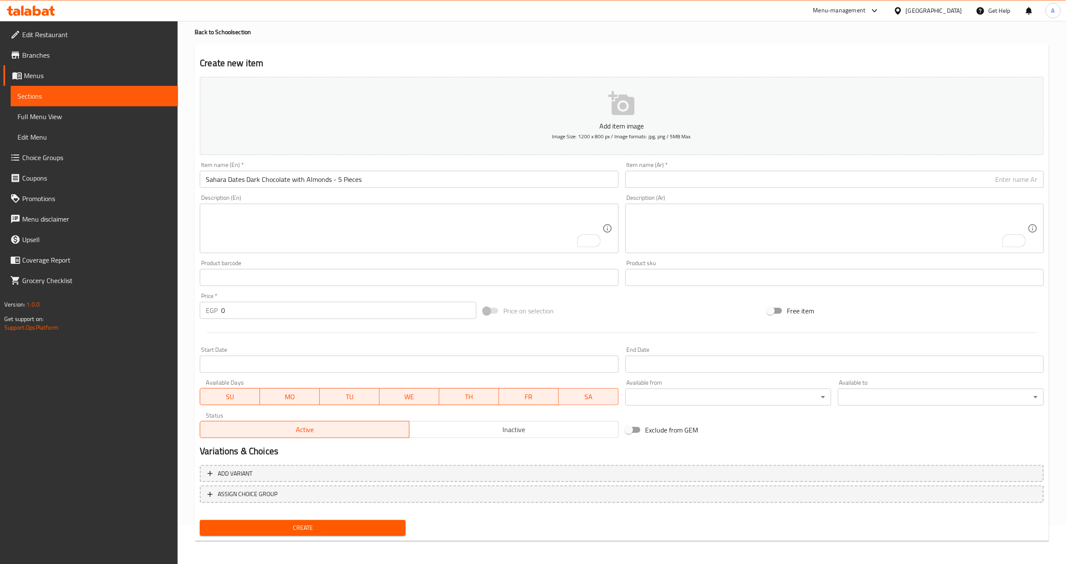
click at [739, 184] on input "text" at bounding box center [834, 179] width 418 height 17
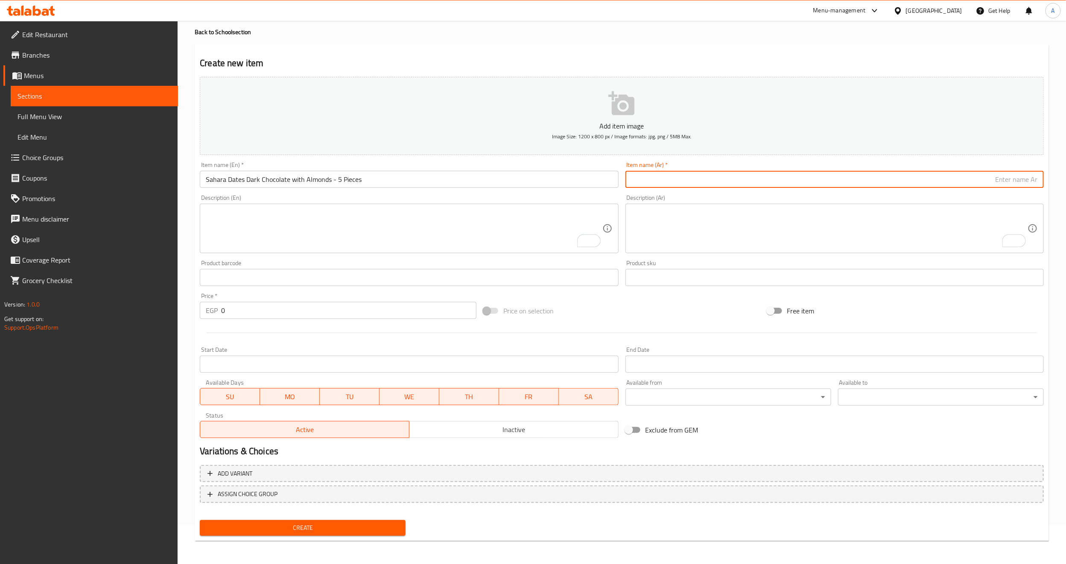
paste input "تمر صحارى بالشيكولاتة الغامقة و اللوز - 5 قطع"
type input "تمر صحارى بالشيكولاتة الغامقة و اللوز - 5 قطع"
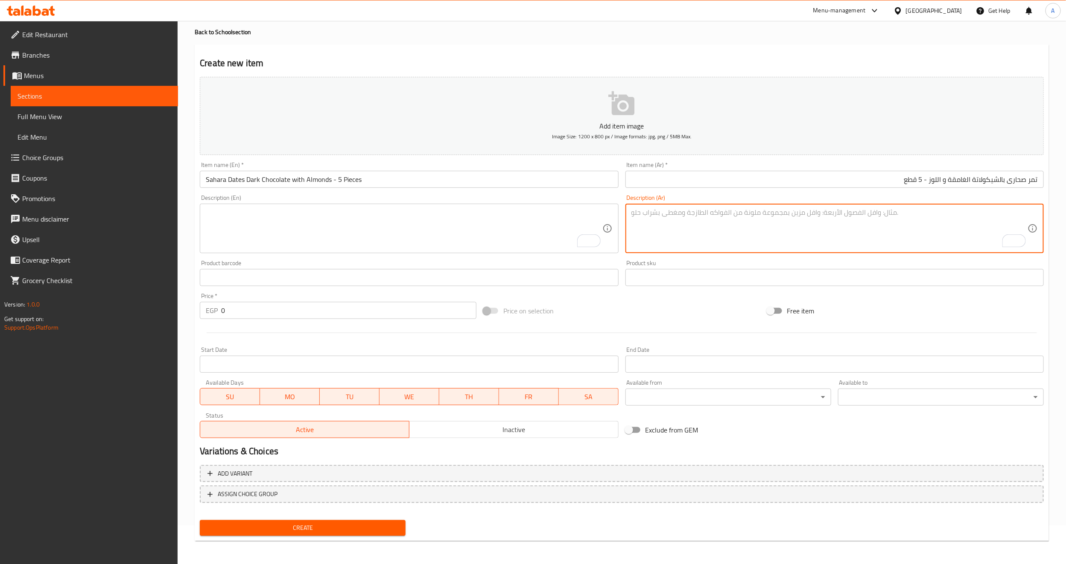
click at [755, 245] on textarea "To enrich screen reader interactions, please activate Accessibility in Grammarl…" at bounding box center [829, 228] width 396 height 41
click at [756, 258] on div "Product sku Product sku" at bounding box center [834, 273] width 425 height 33
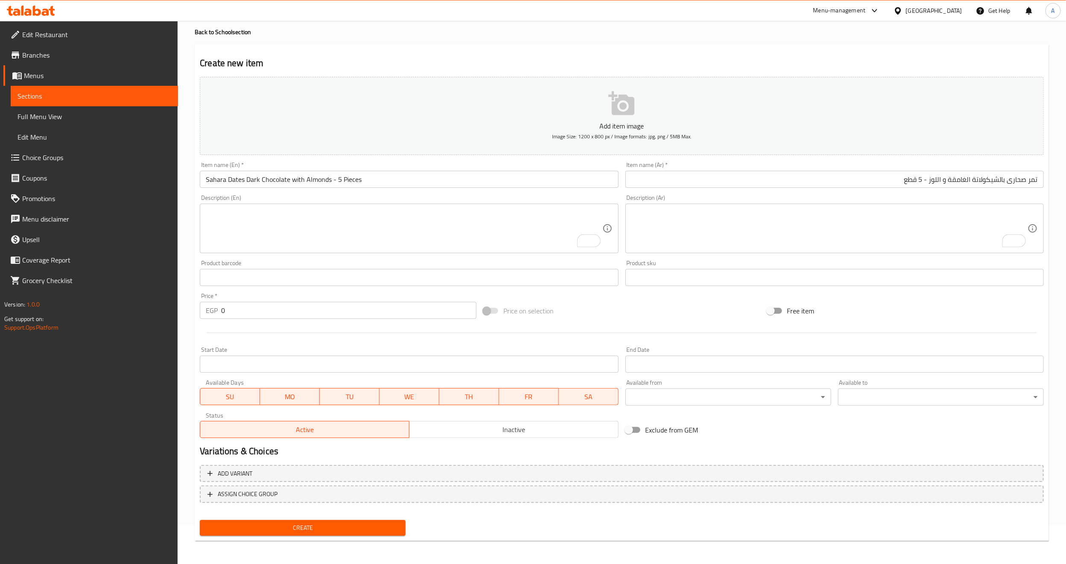
click at [715, 297] on div "Add item image Image Size: 1200 x 800 px / Image formats: jpg, png / 5MB Max. I…" at bounding box center [621, 257] width 851 height 368
click at [606, 306] on div "Price on selection" at bounding box center [621, 310] width 283 height 23
click at [246, 312] on input "0" at bounding box center [348, 310] width 255 height 17
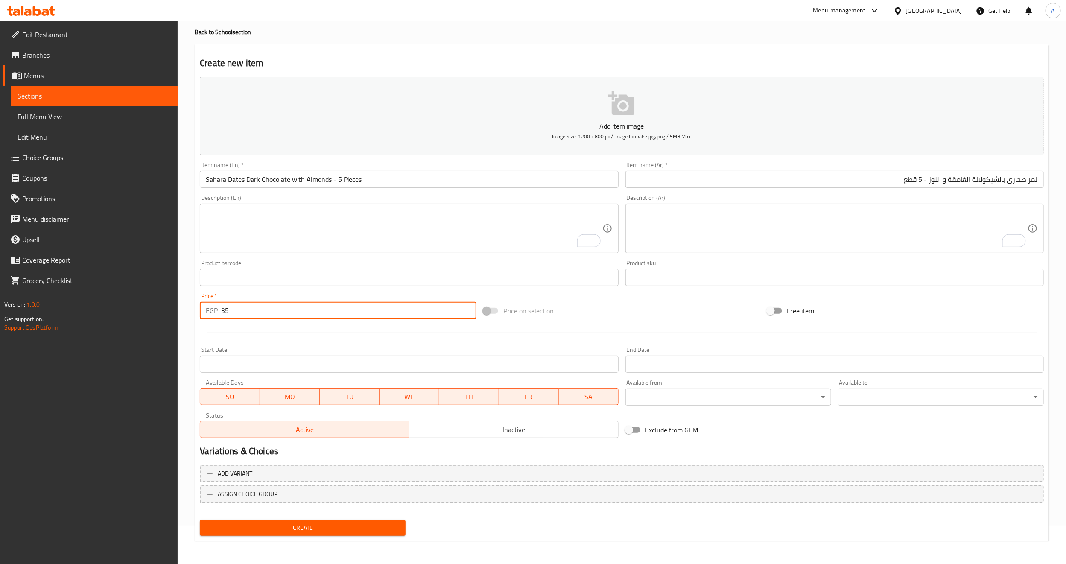
type input "35"
click at [271, 330] on div at bounding box center [621, 332] width 851 height 21
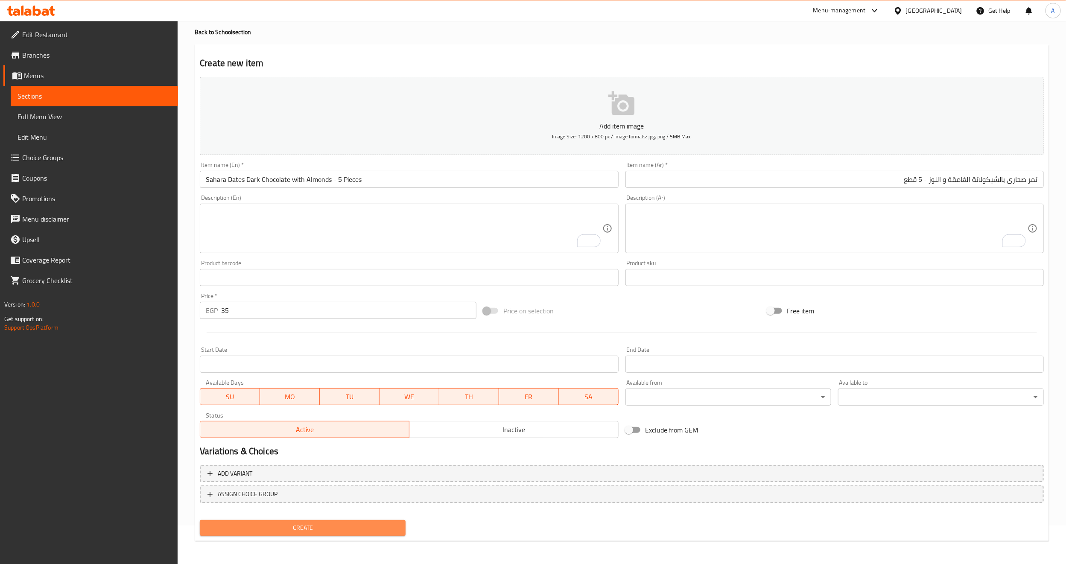
click at [272, 529] on span "Create" at bounding box center [303, 527] width 192 height 11
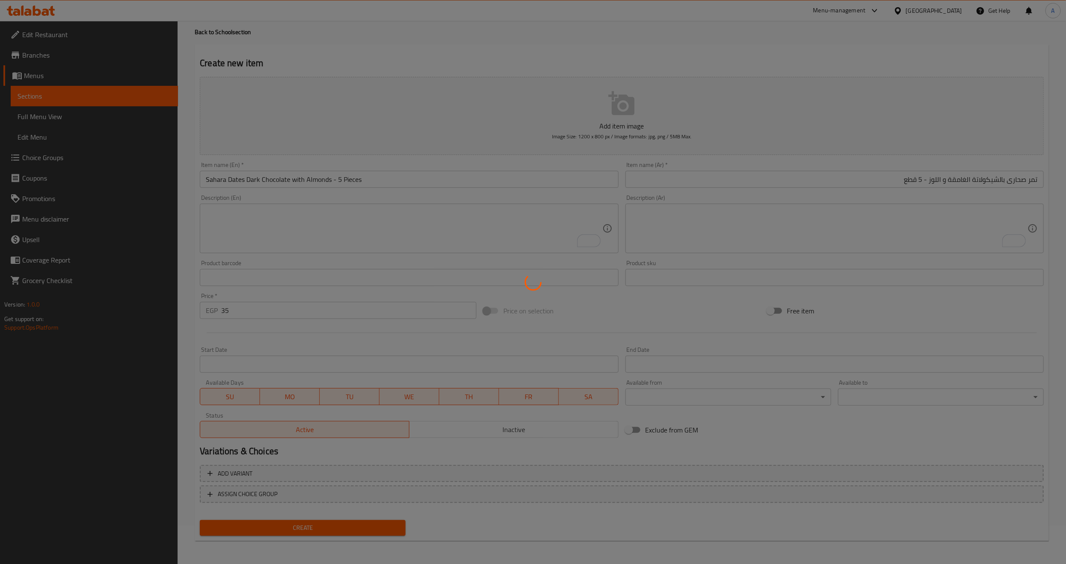
type input "0"
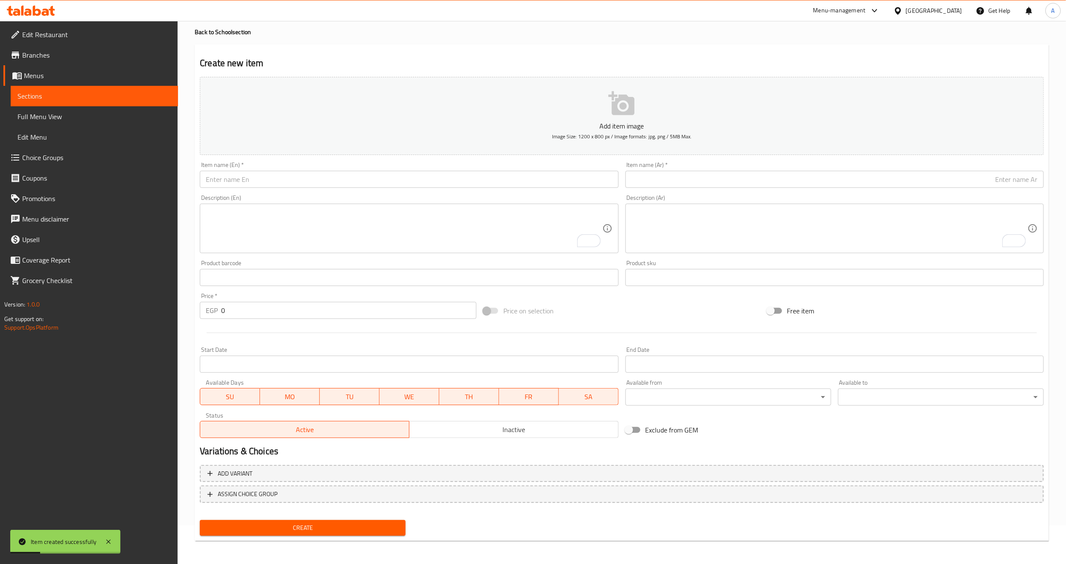
click at [474, 167] on div "Item name (En)   * Item name (En) *" at bounding box center [409, 175] width 418 height 26
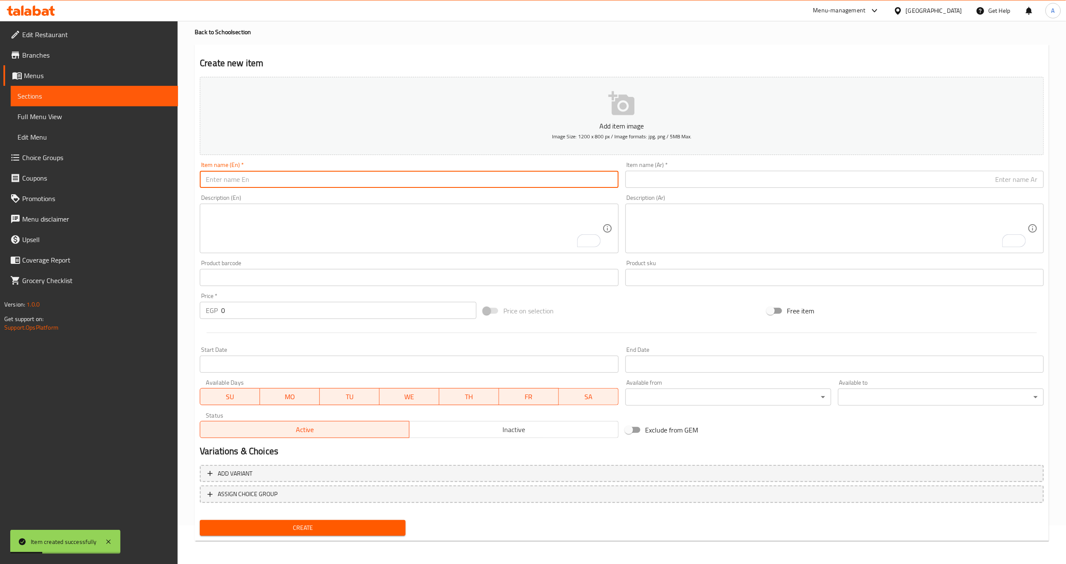
click at [469, 177] on input "text" at bounding box center [409, 179] width 418 height 17
paste input "Maamoul Dates box - 12 Pieces"
type input "Maamoul Dates box - 12 Pieces"
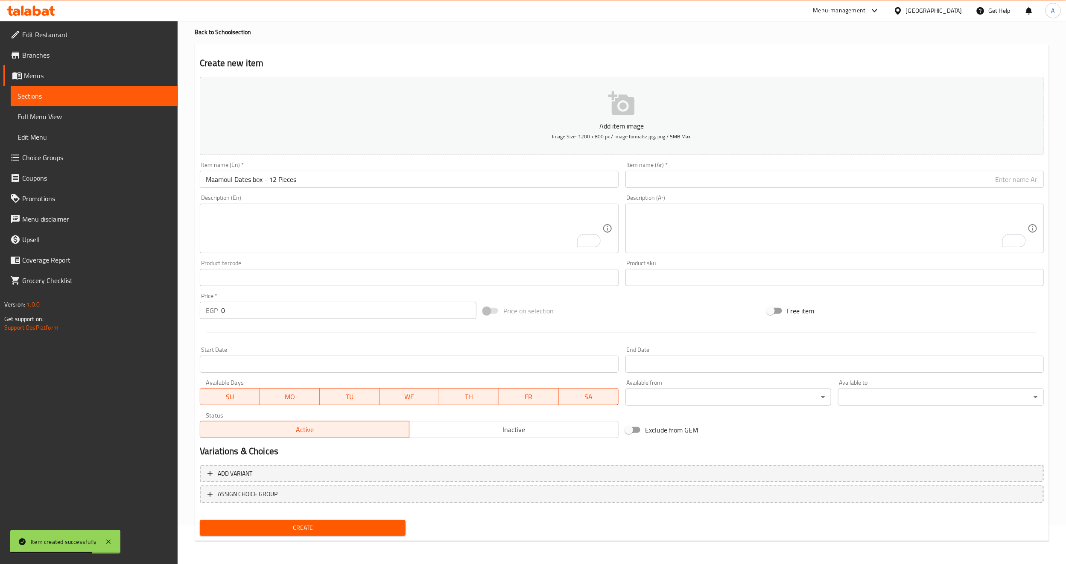
click at [651, 184] on input "text" at bounding box center [834, 179] width 418 height 17
paste input "علبة معمول بعجوه المجدول - 12 قطعة"
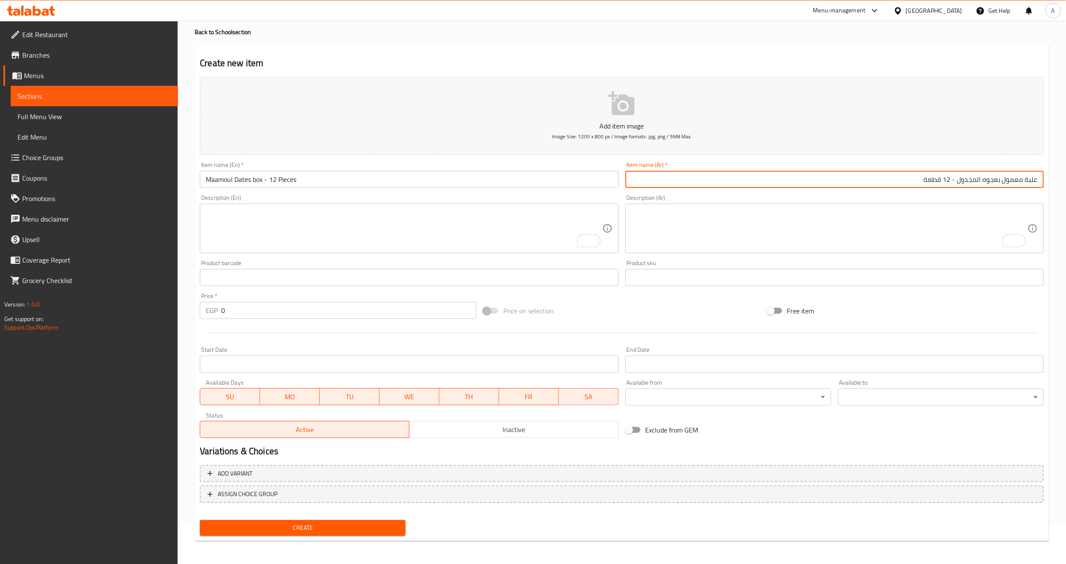
type input "علبة معمول بعجوه المجدول - 12 قطعة"
drag, startPoint x: 999, startPoint y: 182, endPoint x: 984, endPoint y: 181, distance: 15.0
click at [984, 181] on input "علبة معمول بعجوه المجدول - 12 قطعة" at bounding box center [834, 179] width 418 height 17
click at [207, 184] on input "Maamoul Dates box - 12 Pieces" at bounding box center [409, 179] width 418 height 17
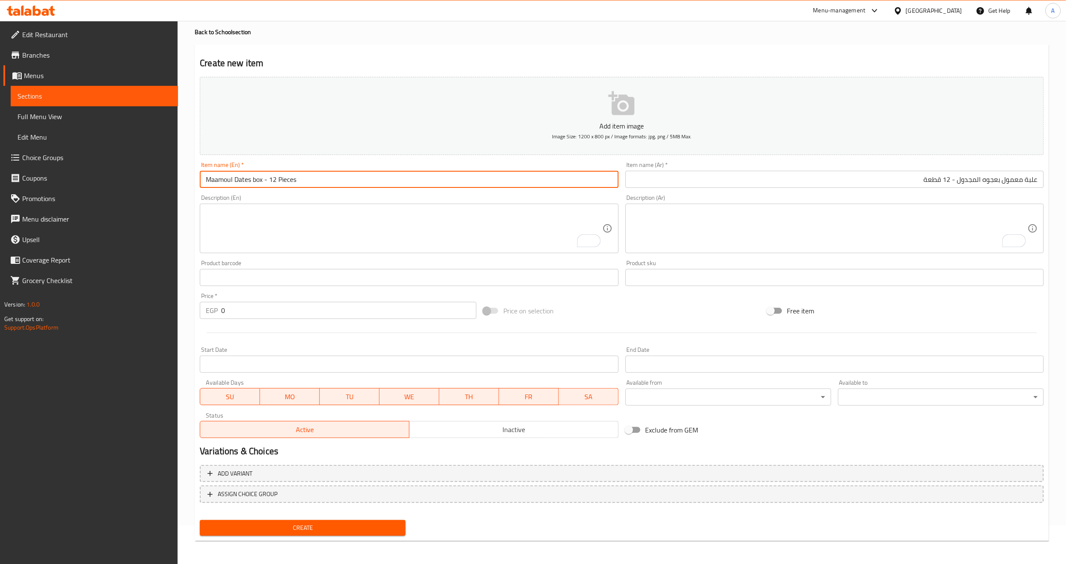
click at [252, 182] on input "Maamoul Dates box - 12 Pieces" at bounding box center [409, 179] width 418 height 17
paste input "Ajwa"
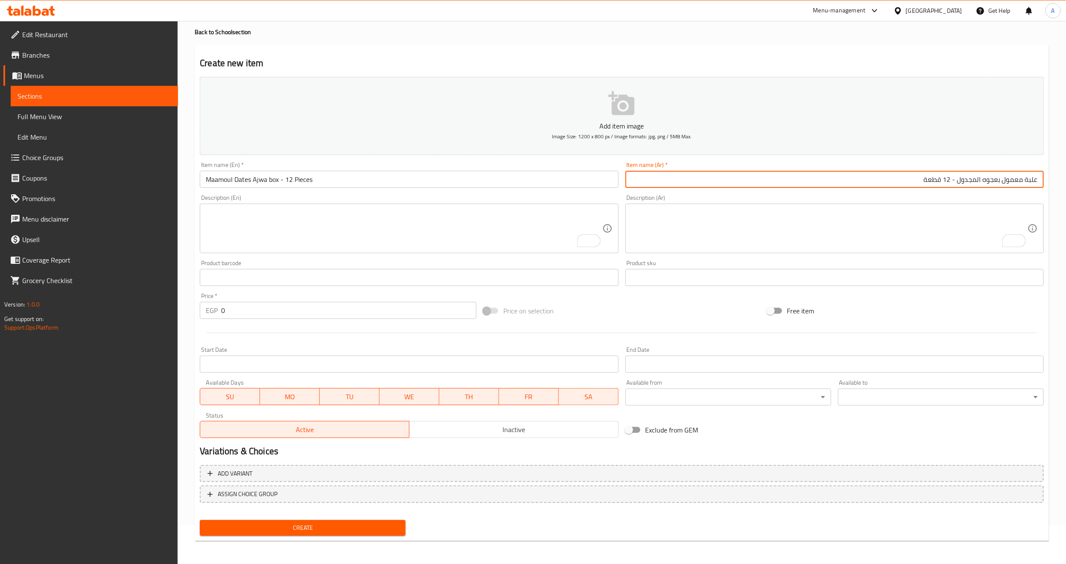
drag, startPoint x: 998, startPoint y: 180, endPoint x: 957, endPoint y: 179, distance: 41.4
click at [957, 179] on input "علبة معمول بعجوه المجدول - 12 قطعة" at bounding box center [834, 179] width 418 height 17
click at [723, 302] on div "Price on selection" at bounding box center [621, 310] width 283 height 23
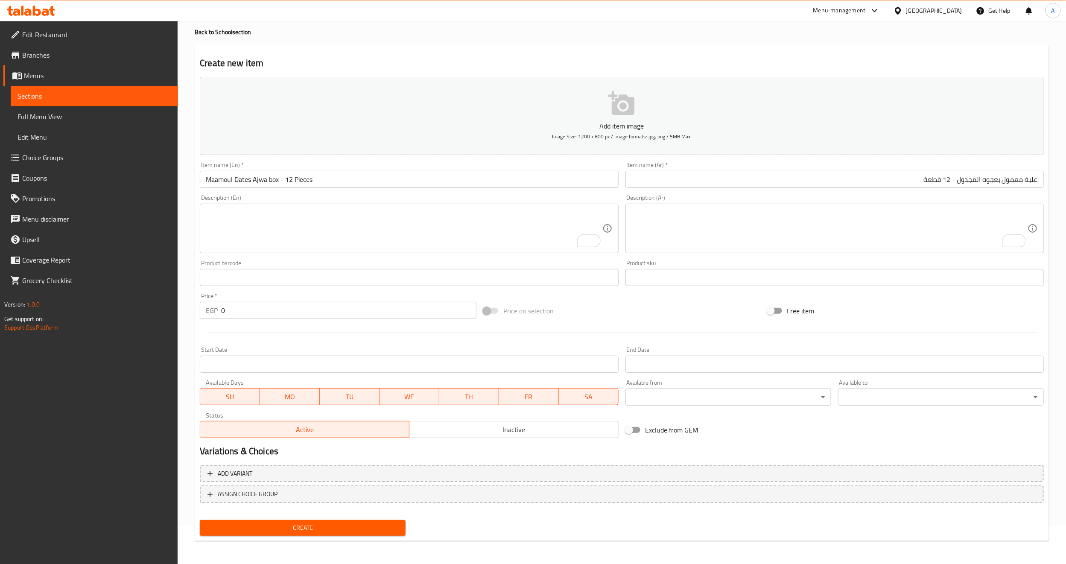
click at [677, 300] on div "Price on selection" at bounding box center [621, 310] width 283 height 23
click at [324, 171] on input "Maamoul Dates Ajwa box - 12 Pieces" at bounding box center [409, 179] width 418 height 17
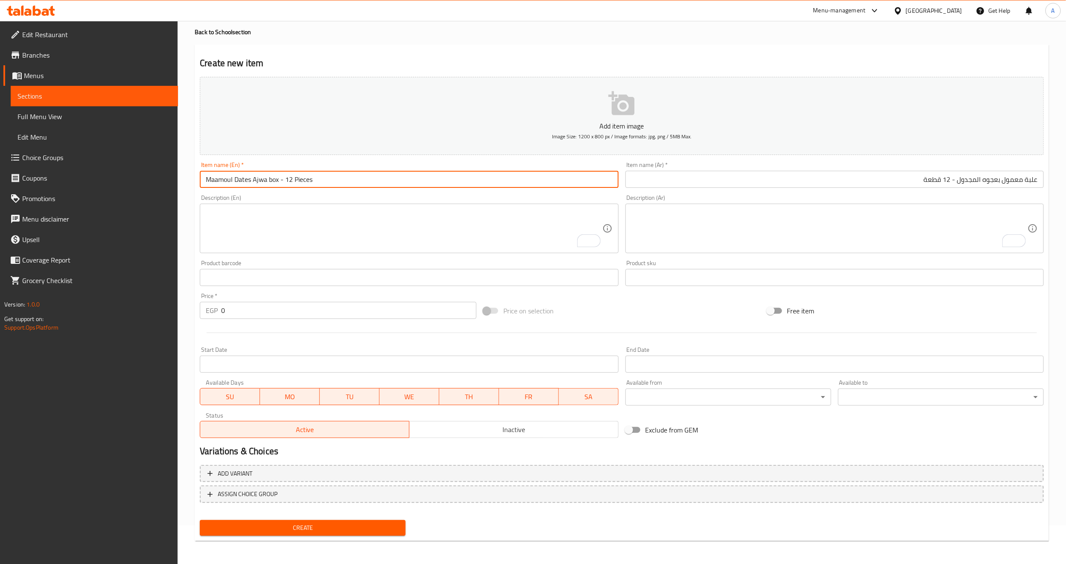
click at [324, 171] on input "Maamoul Dates Ajwa box - 12 Pieces" at bounding box center [409, 179] width 418 height 17
click at [417, 236] on textarea "To enrich screen reader interactions, please activate Accessibility in Grammarl…" at bounding box center [404, 228] width 396 height 41
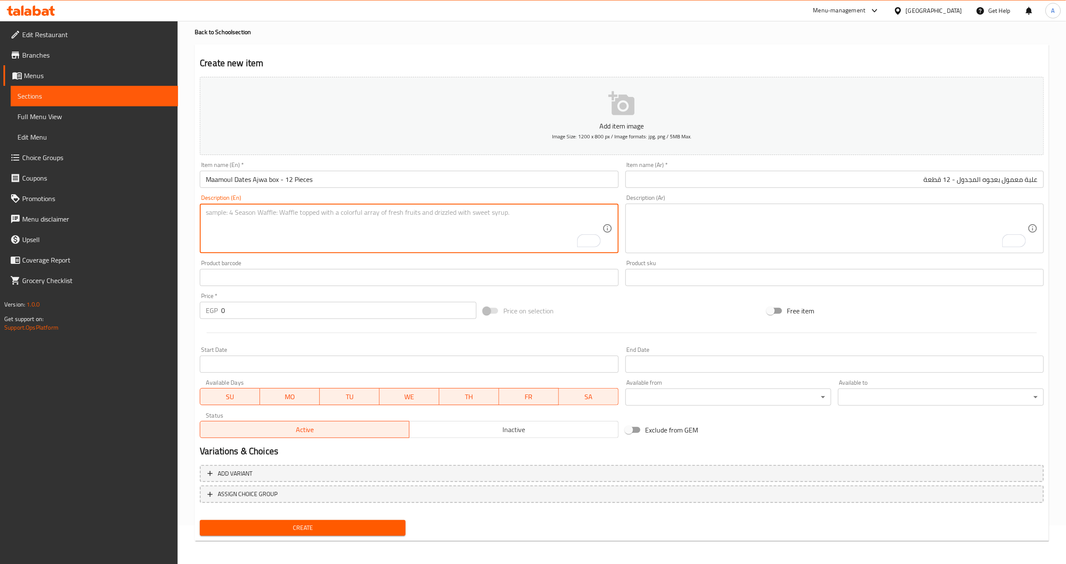
click at [881, 223] on textarea "To enrich screen reader interactions, please activate Accessibility in Grammarl…" at bounding box center [829, 228] width 396 height 41
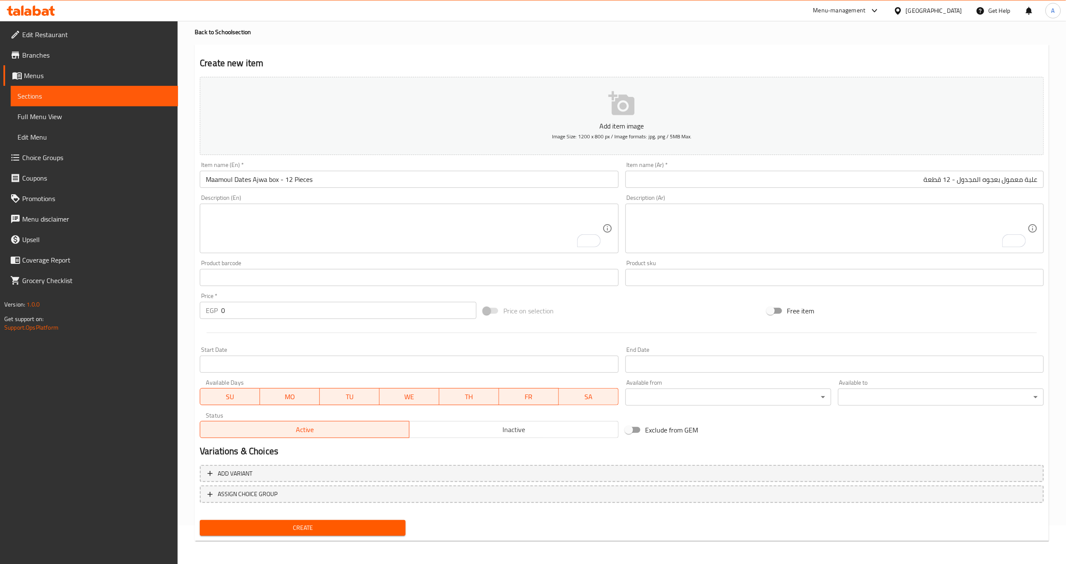
click at [717, 303] on div "Price on selection" at bounding box center [621, 310] width 283 height 23
click at [690, 310] on div "Price on selection" at bounding box center [621, 310] width 283 height 23
click at [274, 164] on div "Item name (En)   * Maamoul Dates Ajwa box - 12 Pieces Item name (En) *" at bounding box center [409, 175] width 418 height 26
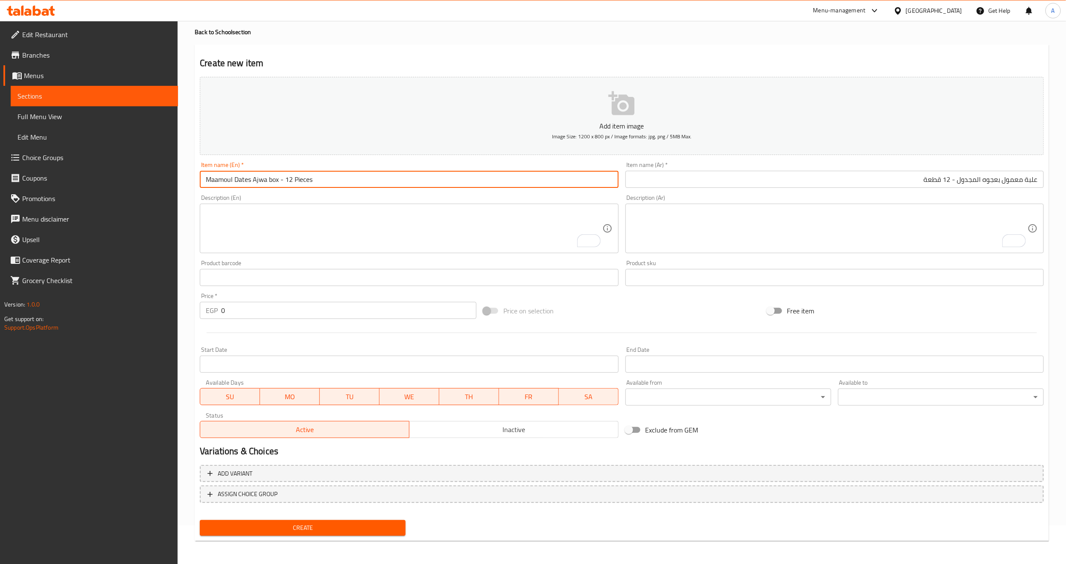
click at [274, 178] on input "Maamoul Dates Ajwa box - 12 Pieces" at bounding box center [409, 179] width 418 height 17
paste input "with White chocolate"
type input "Maamoul with White chocolate box - 12 Pieces"
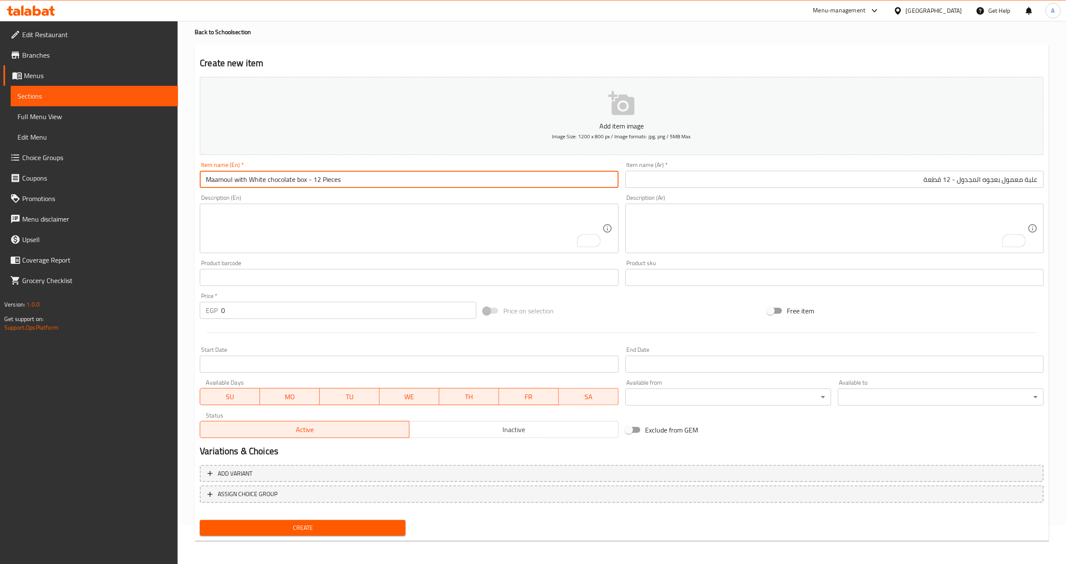
click at [276, 218] on textarea "To enrich screen reader interactions, please activate Accessibility in Grammarl…" at bounding box center [404, 228] width 396 height 41
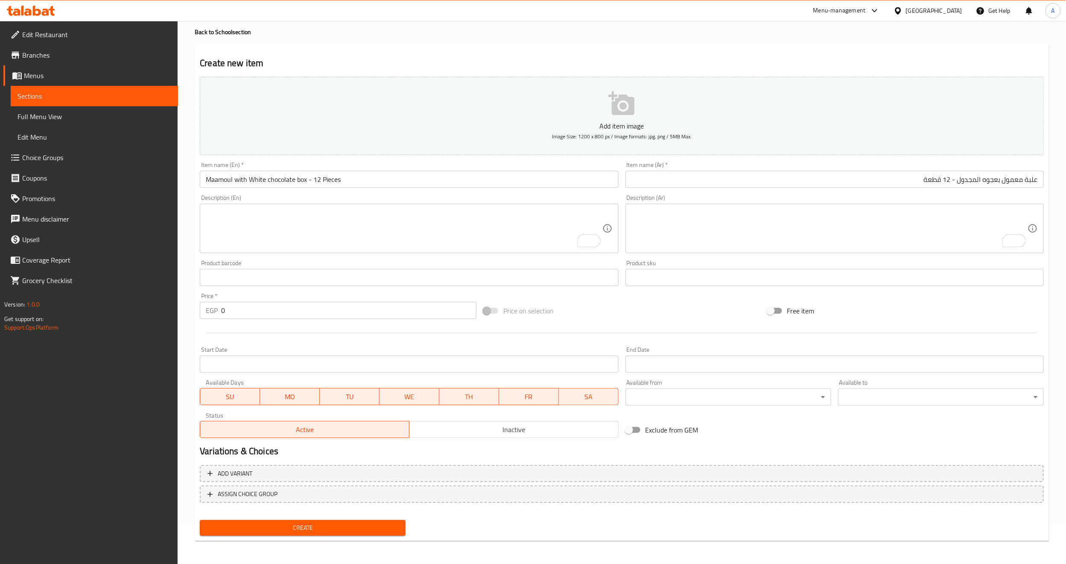
drag, startPoint x: 237, startPoint y: 163, endPoint x: 236, endPoint y: 179, distance: 16.2
click at [237, 163] on div "Item name (En)   * Maamoul with White chocolate box - 12 Pieces Item name (En) *" at bounding box center [409, 175] width 418 height 26
click at [236, 181] on input "Maamoul with White chocolate box - 12 Pieces" at bounding box center [409, 179] width 418 height 17
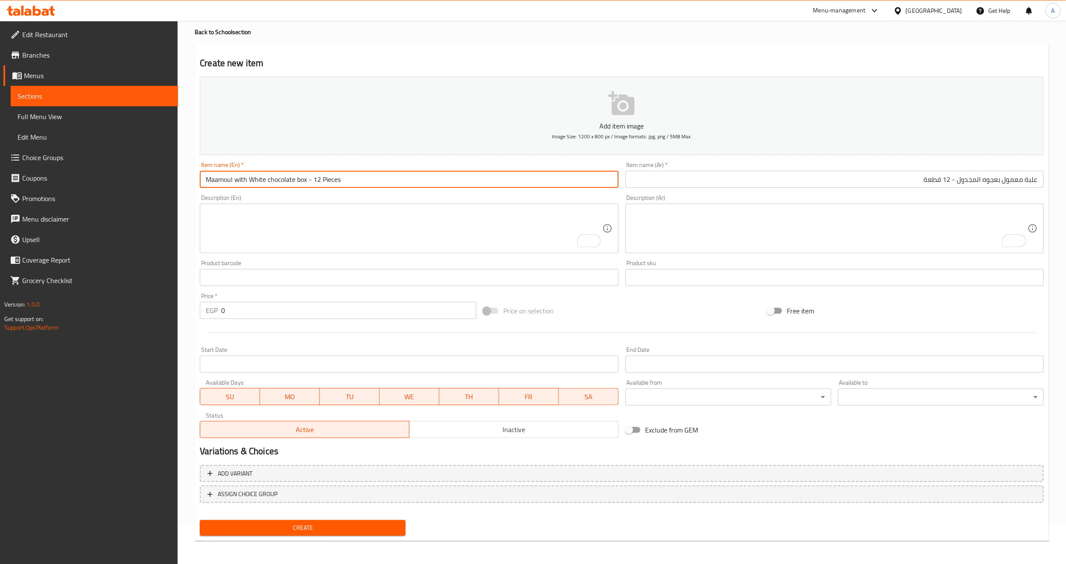
click at [236, 181] on input "Maamoul with White chocolate box - 12 Pieces" at bounding box center [409, 179] width 418 height 17
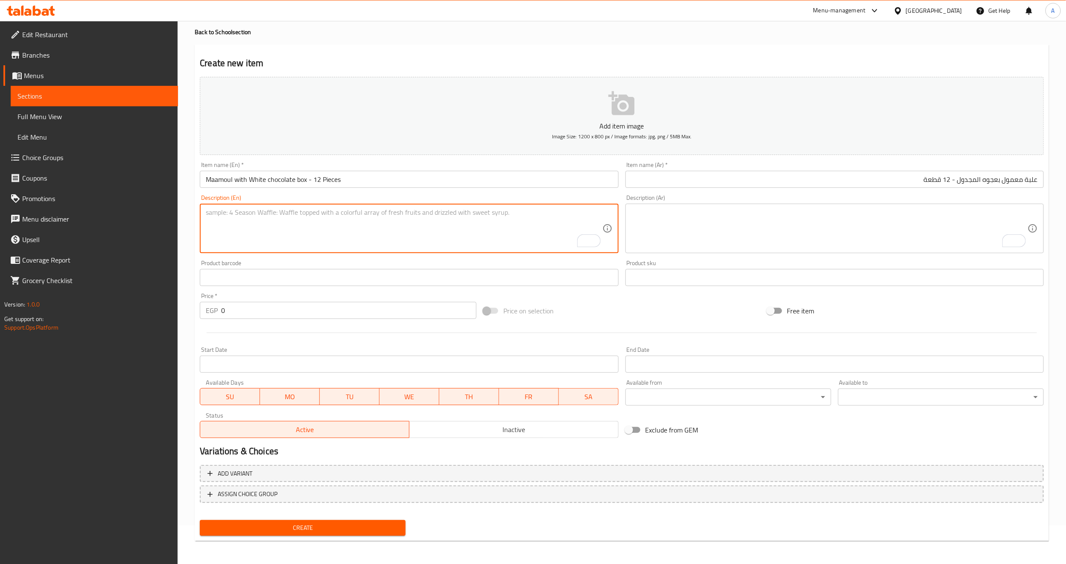
click at [247, 227] on textarea "To enrich screen reader interactions, please activate Accessibility in Grammarl…" at bounding box center [404, 228] width 396 height 41
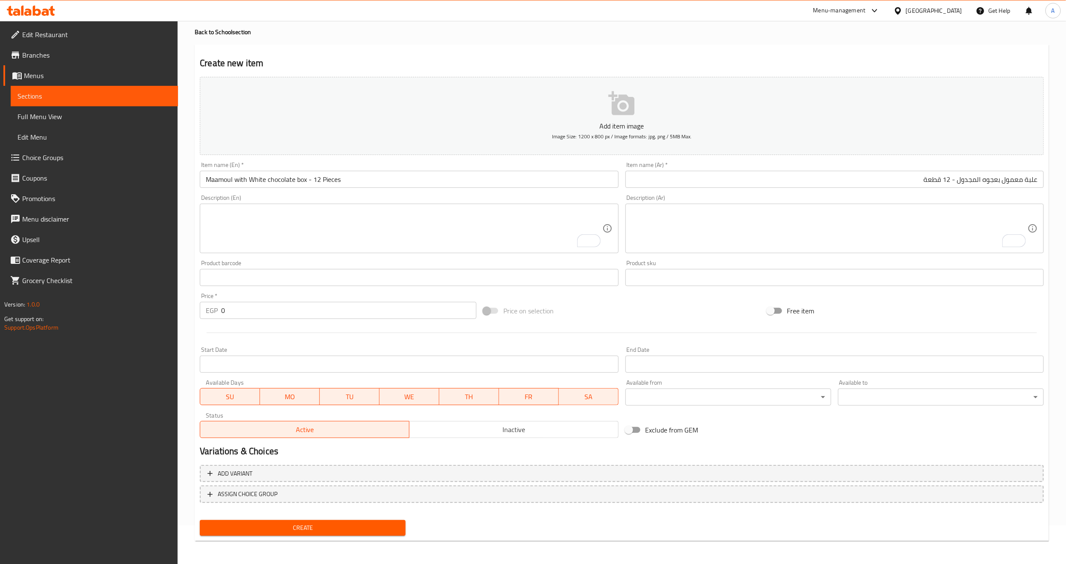
drag, startPoint x: 696, startPoint y: 191, endPoint x: 694, endPoint y: 178, distance: 13.3
click at [696, 191] on div "Description (Ar) Description (Ar)" at bounding box center [834, 223] width 425 height 65
click at [694, 177] on input "علبة معمول بعجوه المجدول - 12 قطعة" at bounding box center [834, 179] width 418 height 17
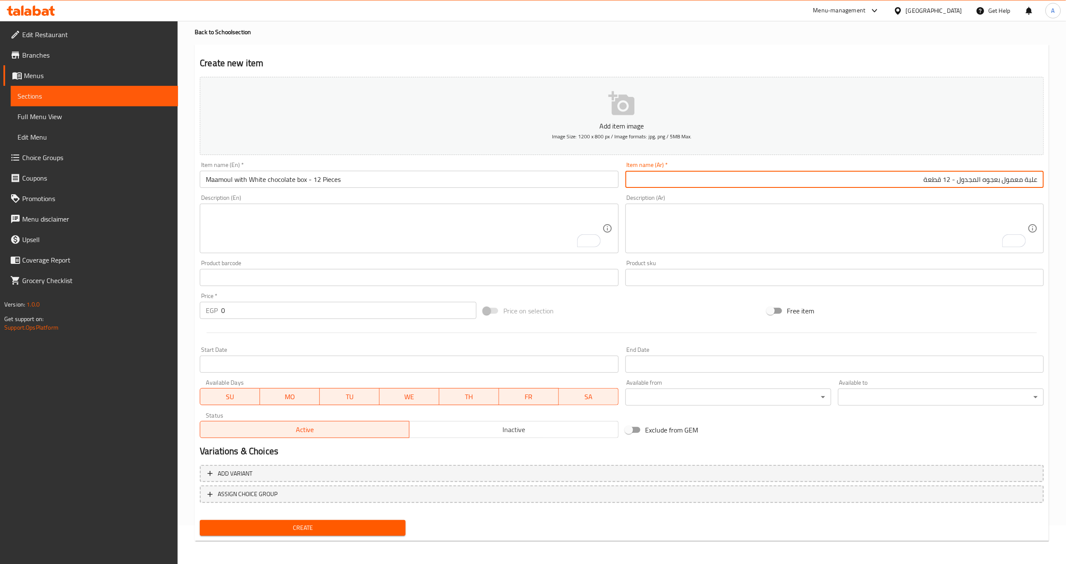
click at [694, 177] on input "علبة معمول بعجوه المجدول - 12 قطعة" at bounding box center [834, 179] width 418 height 17
paste input "مغطى بالشيكولاته البيضاء"
type input "علبة معمول بعجوه المجدول مغطى بالشيكولاته البيضاء - 12 قطعة"
click at [248, 181] on input "Maamoul with White chocolate box - 12 Pieces" at bounding box center [409, 179] width 418 height 17
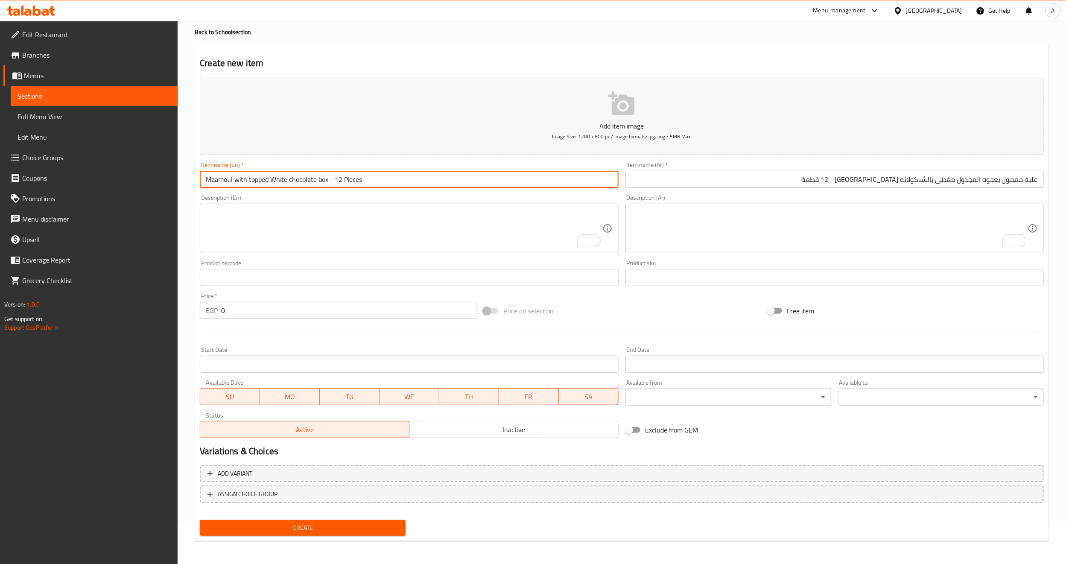
click at [233, 183] on input "Maamoul with topped White chocolate box - 12 Pieces" at bounding box center [409, 179] width 418 height 17
paste input "Ajwa"
click at [977, 231] on textarea "To enrich screen reader interactions, please activate Accessibility in Grammarl…" at bounding box center [829, 228] width 396 height 41
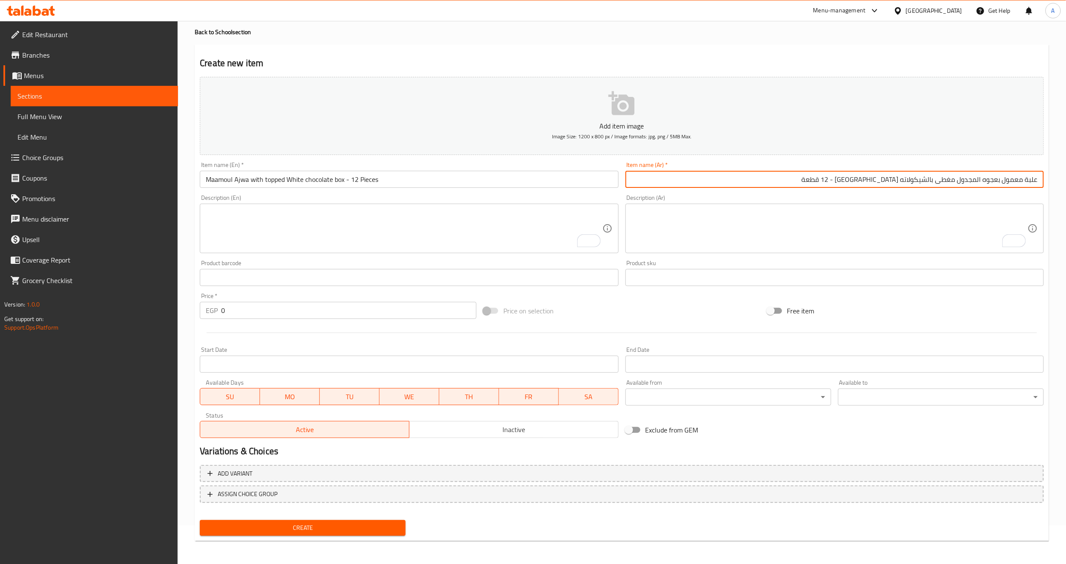
click at [968, 178] on input "علبة معمول بعجوه المجدول مغطى بالشيكولاته البيضاء - 12 قطعة" at bounding box center [834, 179] width 418 height 17
click at [250, 184] on input "Maamoul Ajwa with topped White chocolate box - 12 Pieces" at bounding box center [409, 179] width 418 height 17
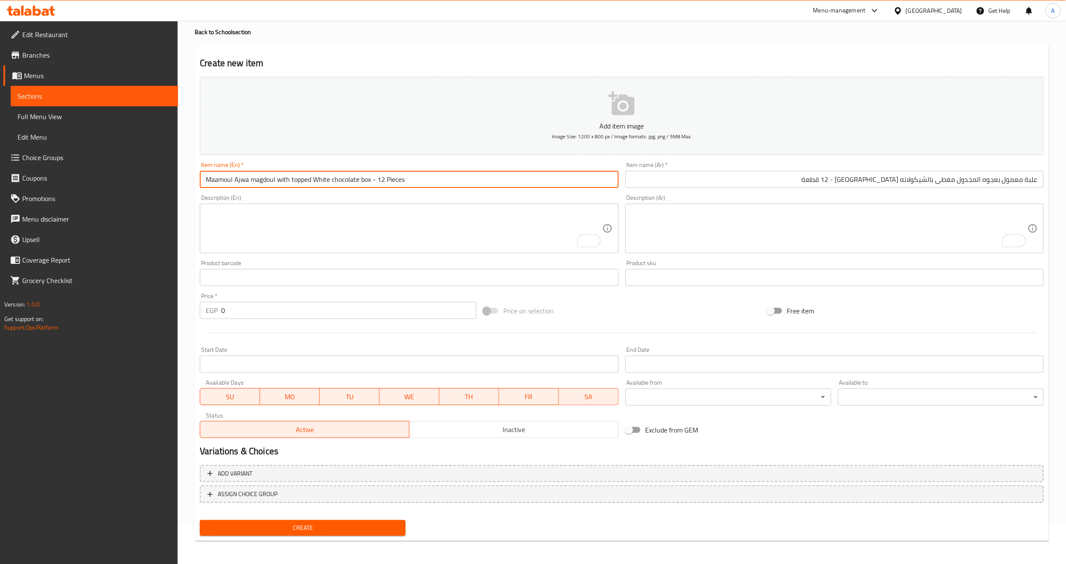
type input "Maamoul Ajwa magdoul with topped White chocolate box - 12 Pieces"
click at [287, 225] on textarea "To enrich screen reader interactions, please activate Accessibility in Grammarl…" at bounding box center [404, 228] width 396 height 41
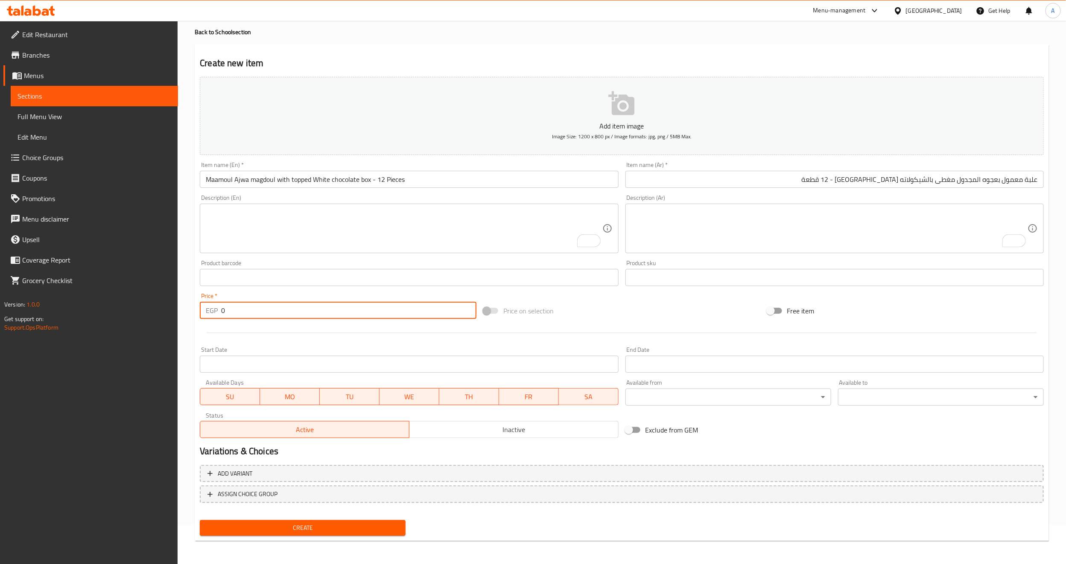
click at [271, 307] on input "0" at bounding box center [348, 310] width 255 height 17
paste input "8"
type input "80"
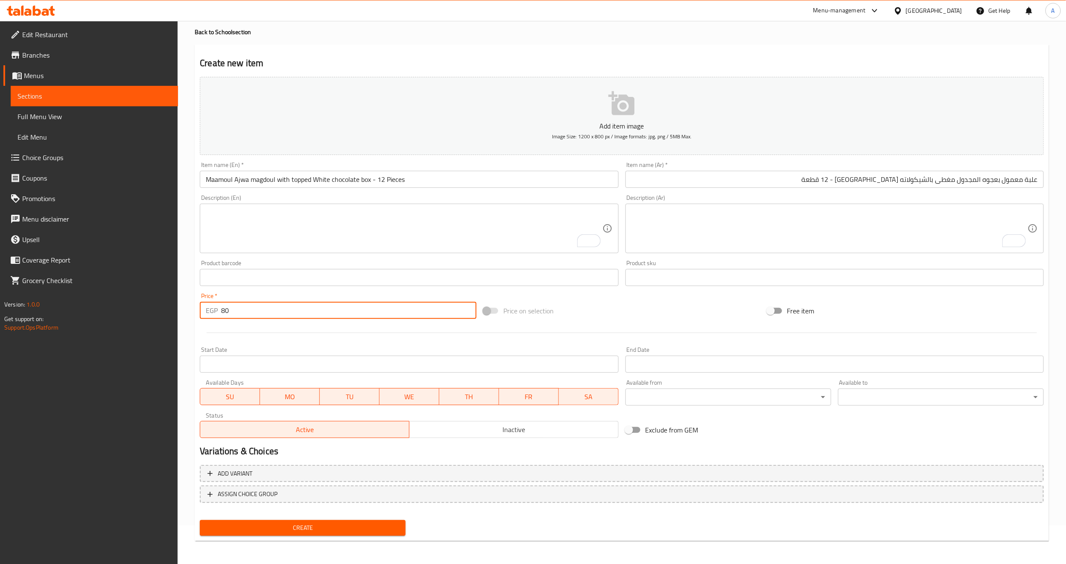
click at [237, 332] on div at bounding box center [621, 332] width 851 height 21
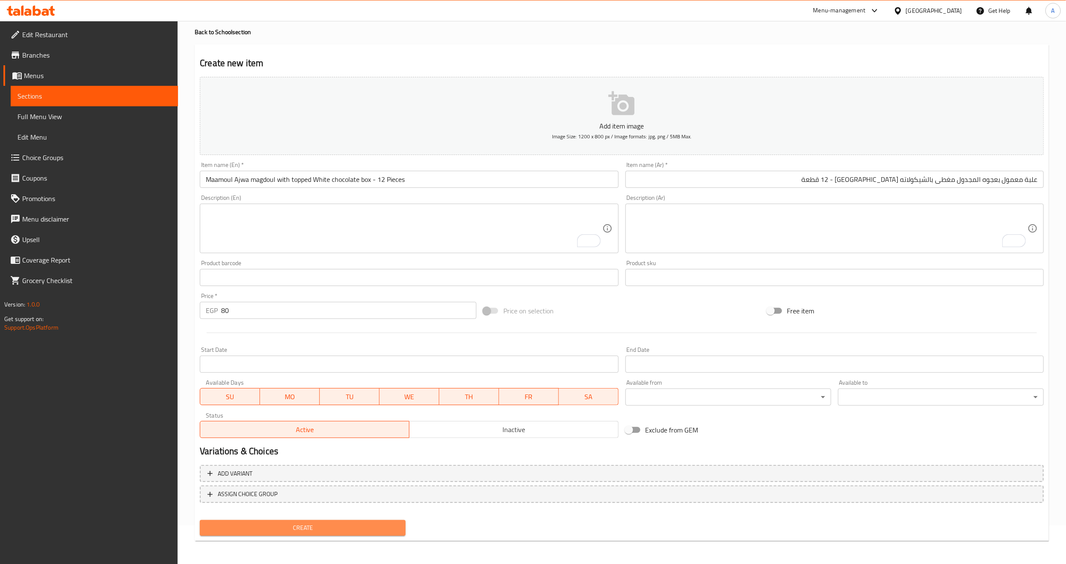
click at [269, 523] on span "Create" at bounding box center [303, 527] width 192 height 11
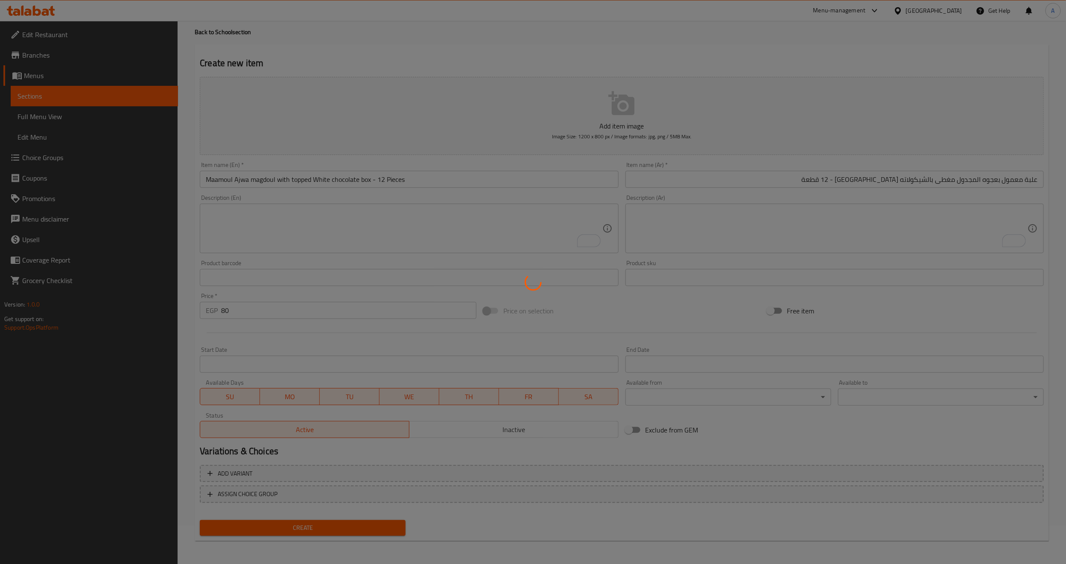
type input "0"
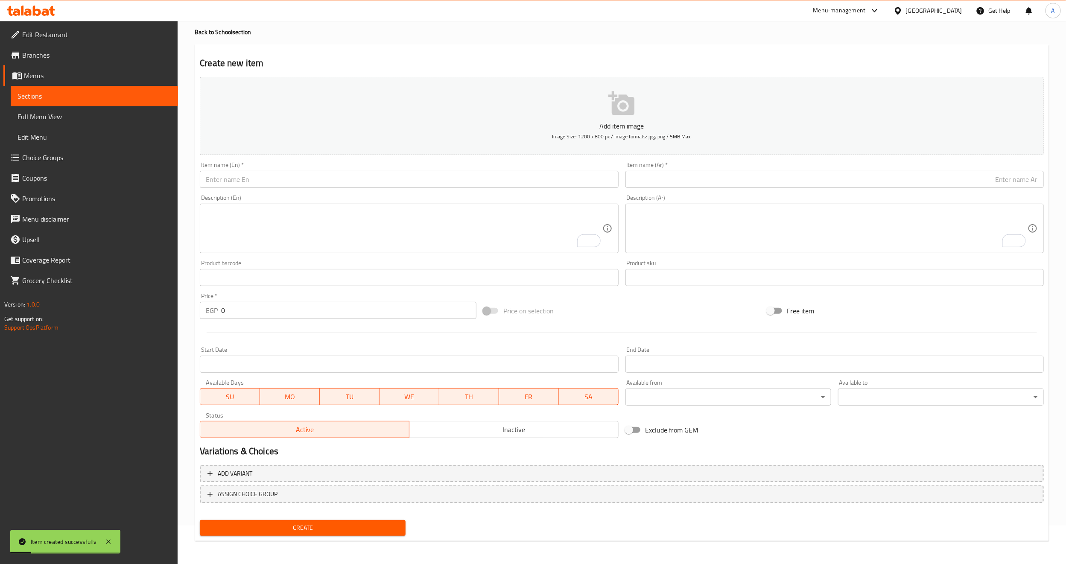
click at [293, 181] on input "text" at bounding box center [409, 179] width 418 height 17
paste input "Maamoul Dates box - 12 Pieces"
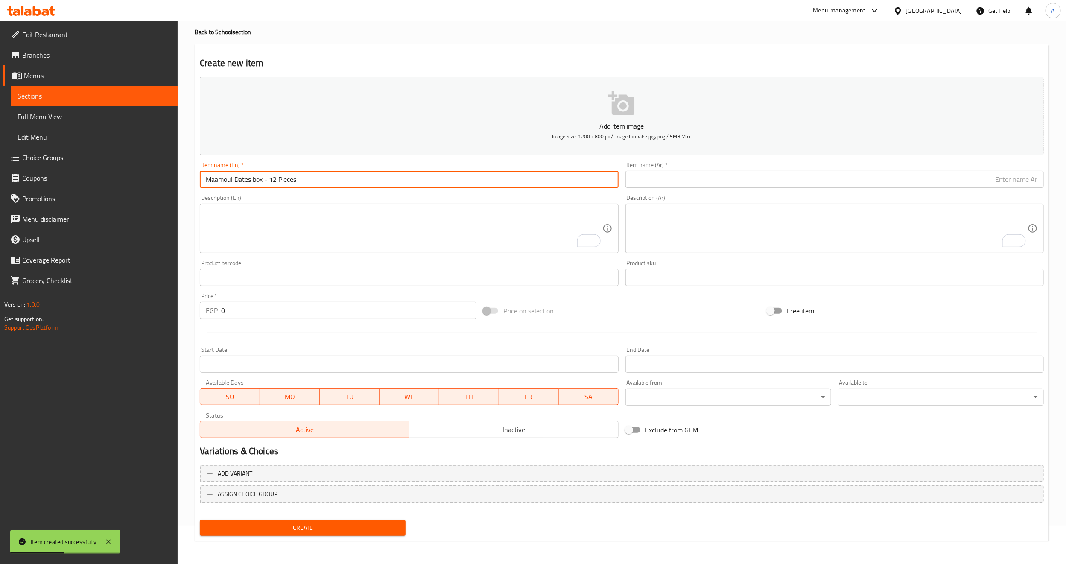
type input "Maamoul Dates box - 12 Pieces"
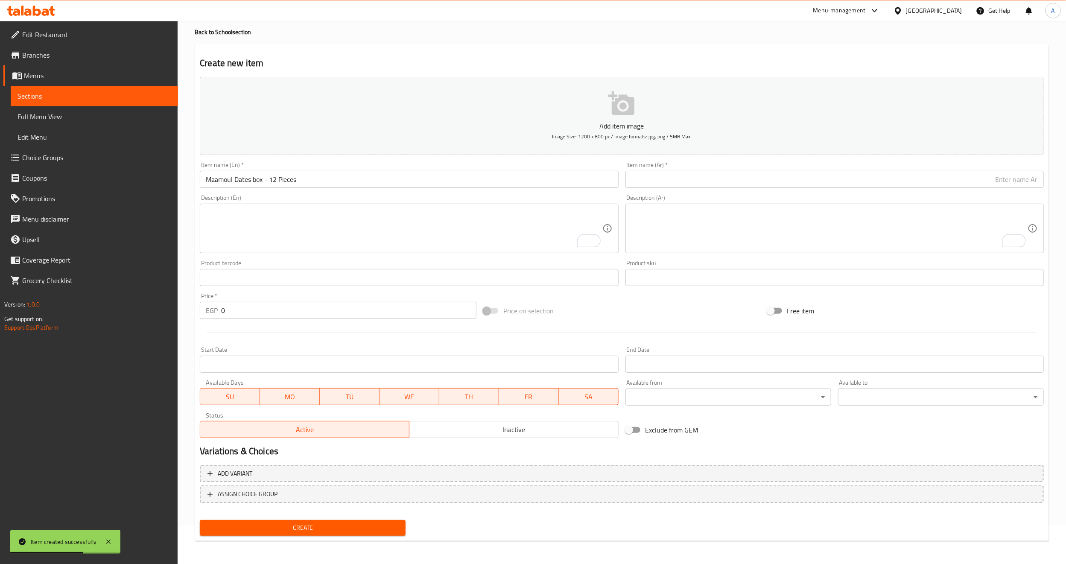
click at [818, 164] on div "Item name (Ar)   * Item name (Ar) *" at bounding box center [834, 175] width 418 height 26
click at [814, 185] on input "text" at bounding box center [834, 179] width 418 height 17
paste input "علبة معمول بعجوه المجدول - 12 قطعة"
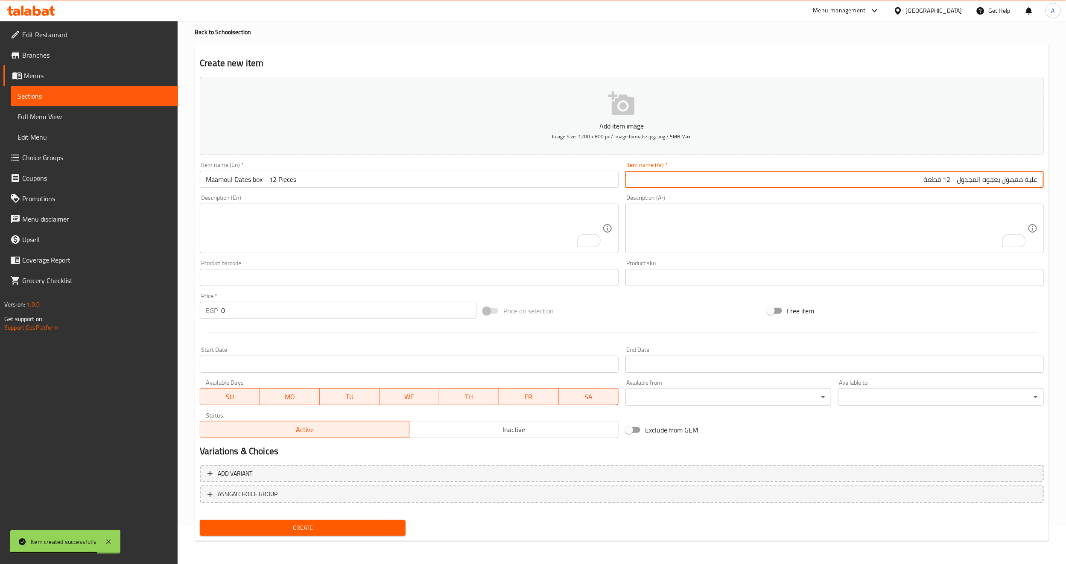
type input "علبة معمول بعجوه المجدول - 12 قطعة"
click at [285, 317] on input "0" at bounding box center [348, 310] width 255 height 17
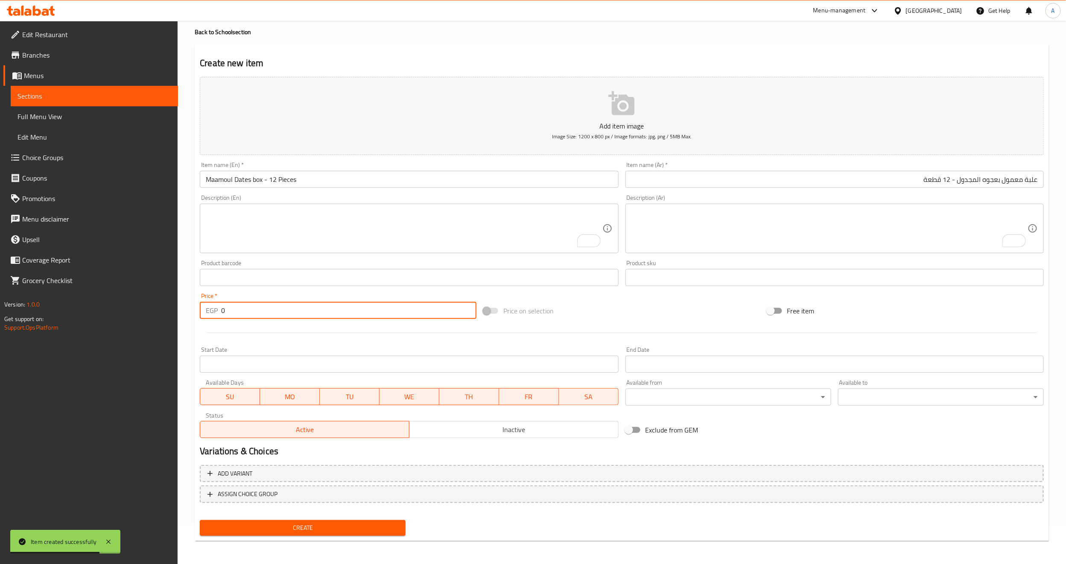
click at [285, 317] on input "0" at bounding box center [348, 310] width 255 height 17
type input "70"
click at [278, 328] on div at bounding box center [621, 332] width 851 height 21
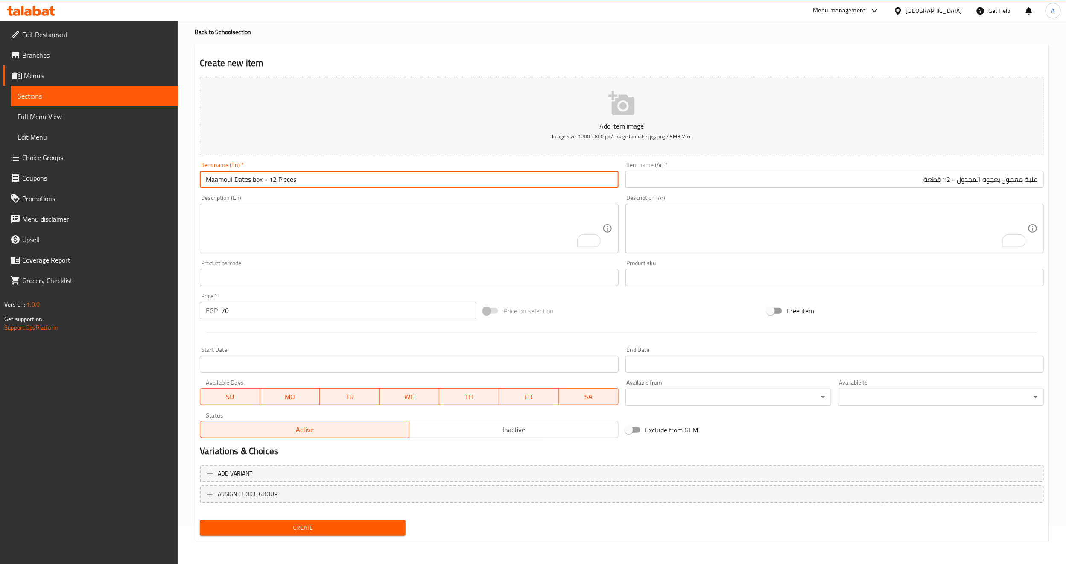
click at [233, 181] on input "Maamoul Dates box - 12 Pieces" at bounding box center [409, 179] width 418 height 17
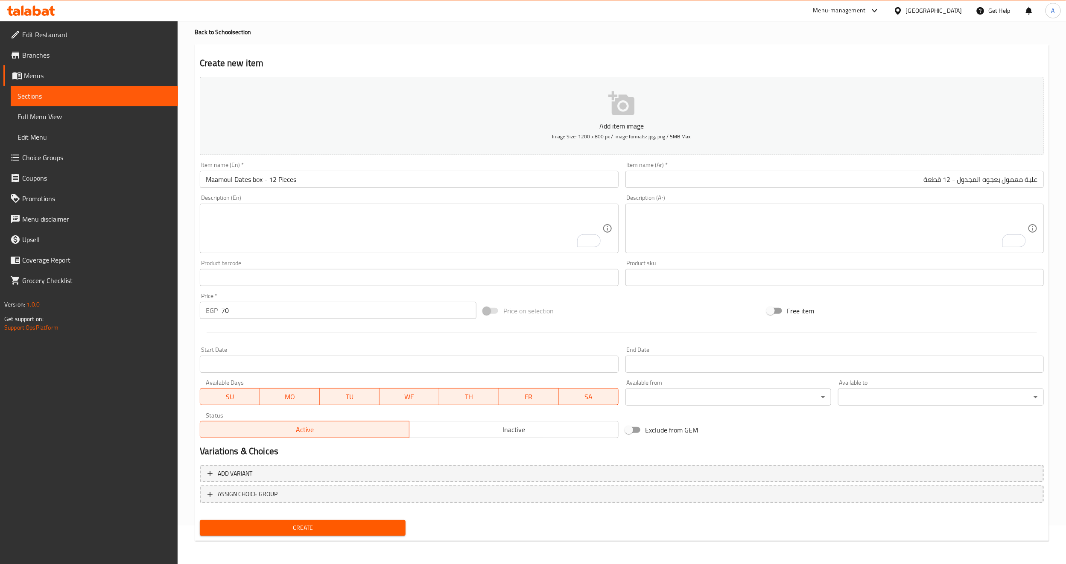
click at [253, 168] on div "Item name (En)   * Maamoul Dates box - 12 Pieces Item name (En) *" at bounding box center [409, 175] width 418 height 26
click at [250, 175] on input "Maamoul Dates box - 12 Pieces" at bounding box center [409, 179] width 418 height 17
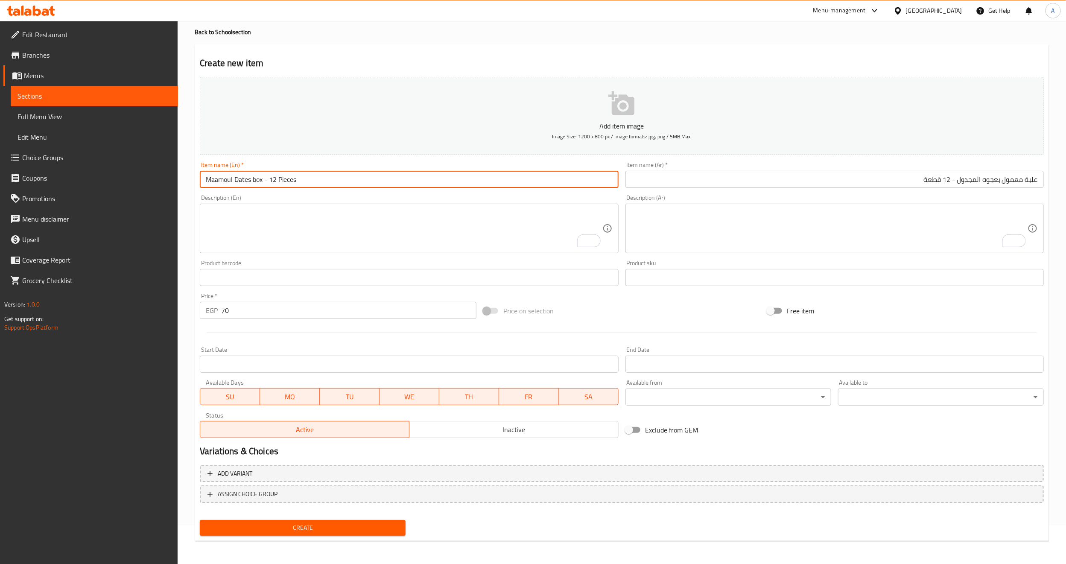
click at [250, 175] on input "Maamoul Dates box - 12 Pieces" at bounding box center [409, 179] width 418 height 17
paste input "With Chocolate"
type input "Maamoul With Chocolate box - 12 Pieces"
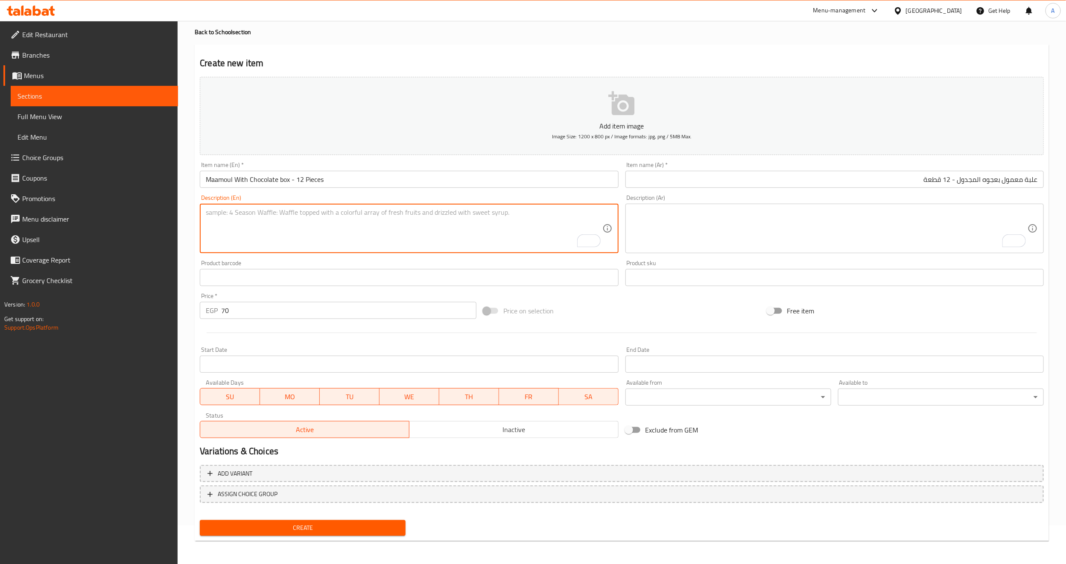
click at [295, 228] on textarea "To enrich screen reader interactions, please activate Accessibility in Grammarl…" at bounding box center [404, 228] width 396 height 41
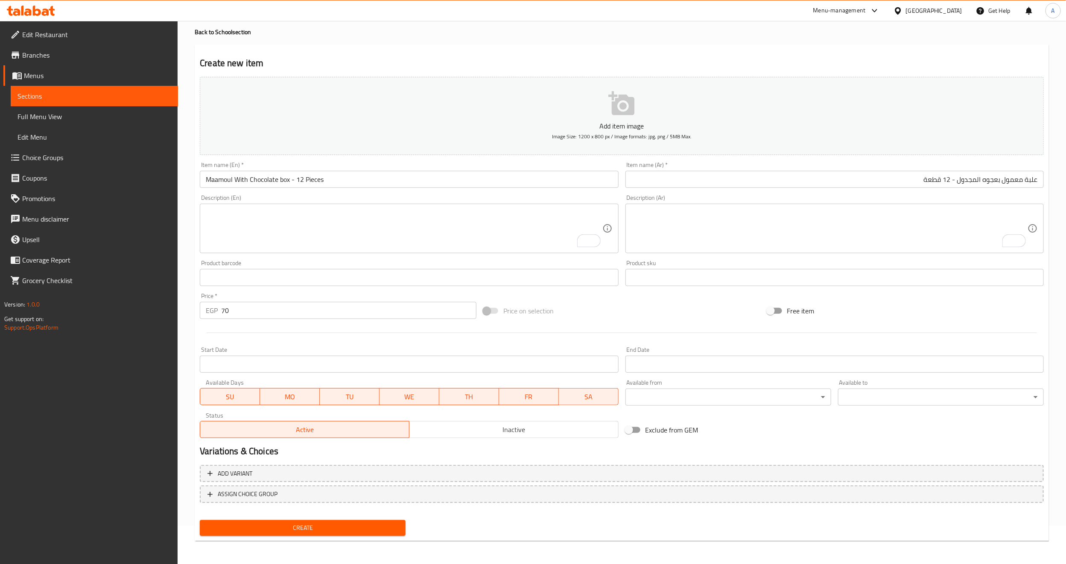
click at [661, 176] on input "علبة معمول بعجوه المجدول - 12 قطعة" at bounding box center [834, 179] width 418 height 17
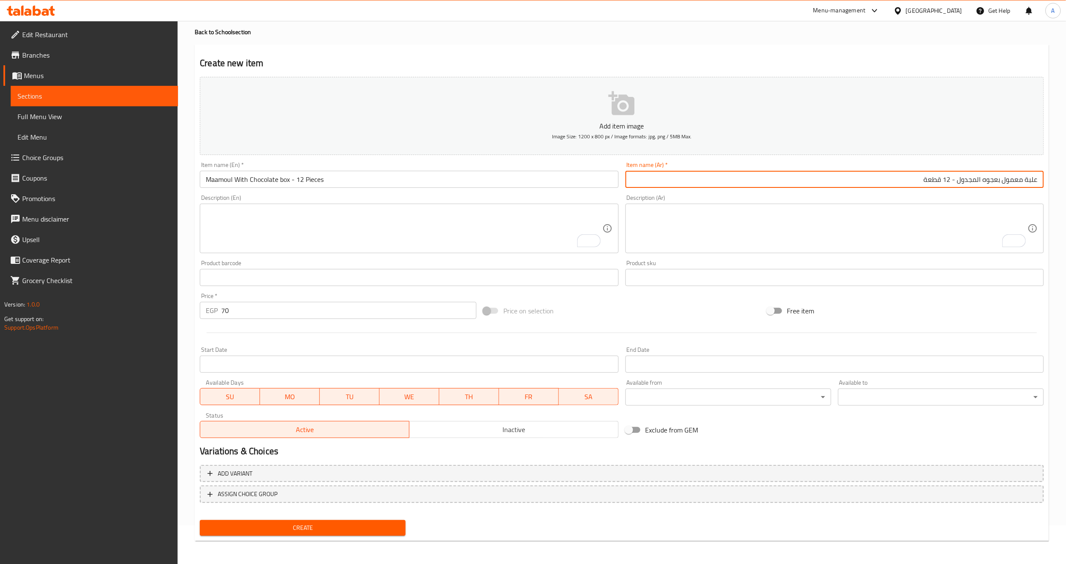
click at [661, 176] on input "علبة معمول بعجوه المجدول - 12 قطعة" at bounding box center [834, 179] width 418 height 17
paste input "مغطى بالشيكولاته"
type input "علبة معمول بعجوه المجدول مغطى بالشيكولاته - 12 قطعة"
click at [667, 237] on textarea "To enrich screen reader interactions, please activate Accessibility in Grammarl…" at bounding box center [829, 228] width 396 height 41
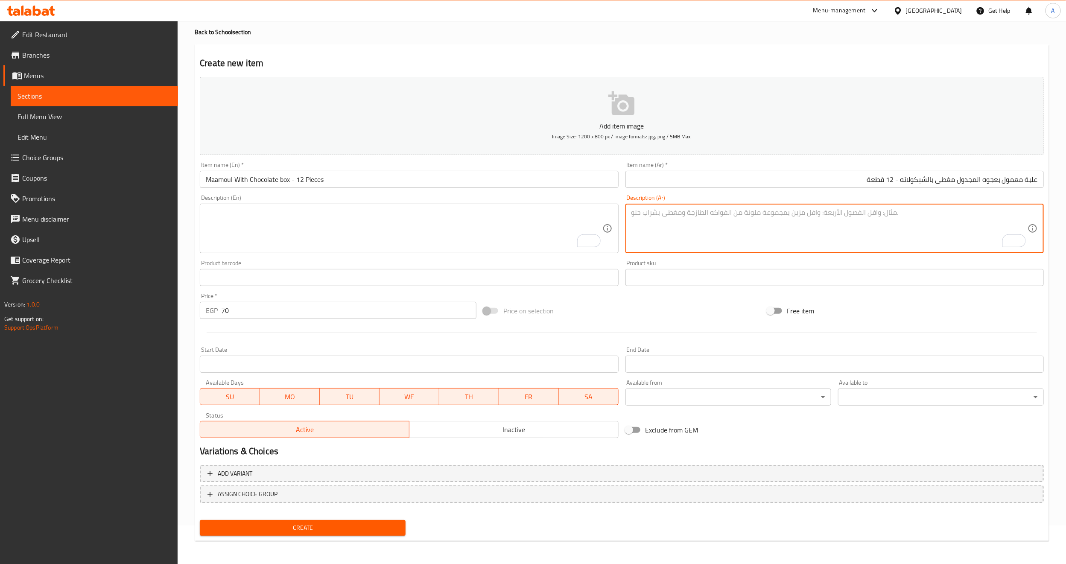
click at [234, 182] on input "Maamoul With Chocolate box - 12 Pieces" at bounding box center [409, 179] width 418 height 17
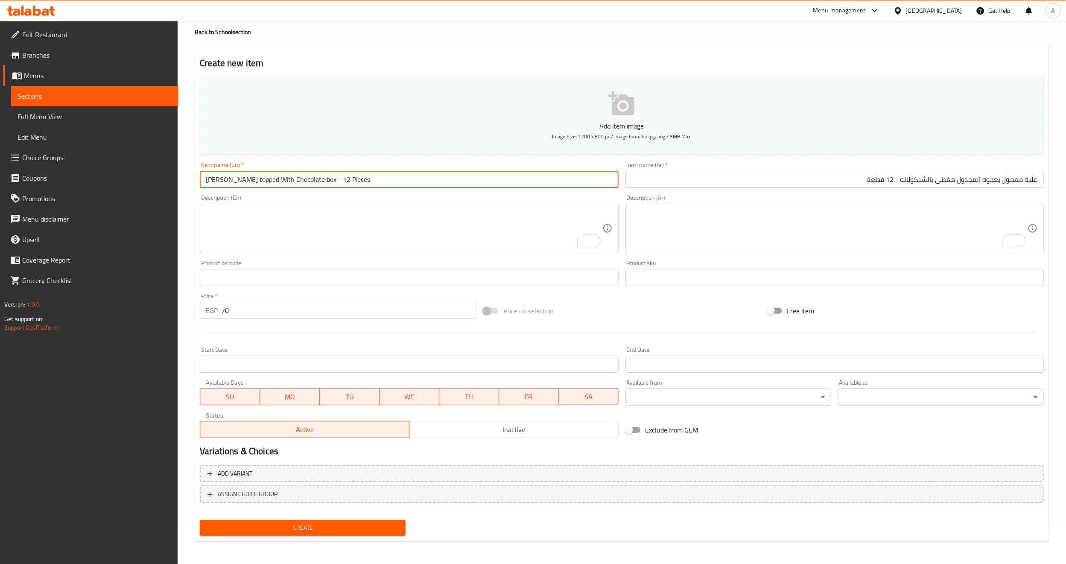
click at [207, 182] on input "Maamoul topped With Chocolate box - 12 Pieces" at bounding box center [409, 179] width 418 height 17
paste input "Ajwa"
type input "Maamoul Ajwa magdoul topped With Chocolate box - 12 Pieces"
click at [318, 193] on div "Description (En) Description (En)" at bounding box center [408, 223] width 425 height 65
click at [323, 186] on input "Maamoul Ajwa magdoul topped With Chocolate box - 12 Pieces" at bounding box center [409, 179] width 418 height 17
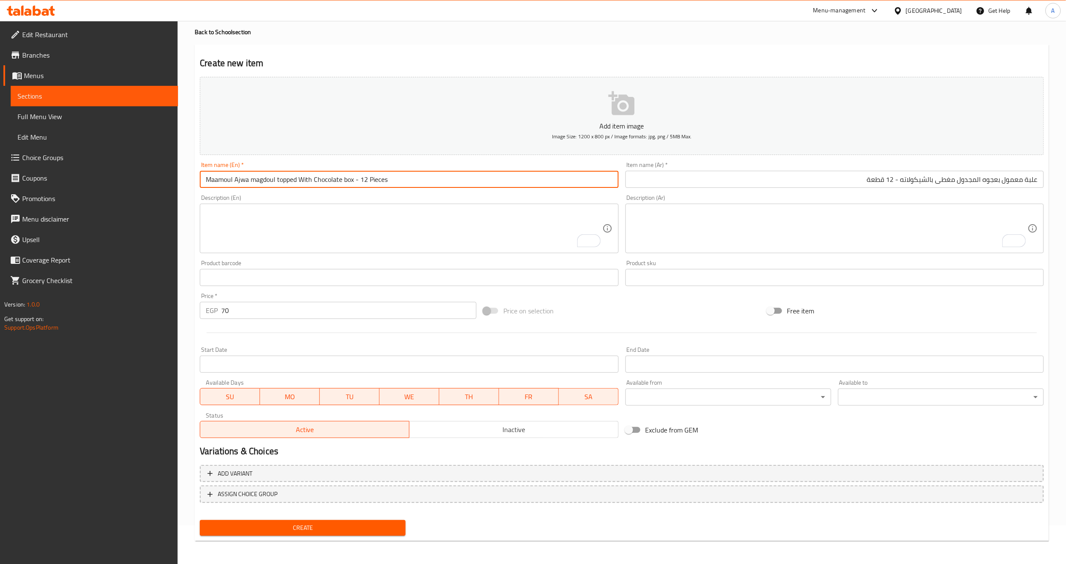
click at [323, 186] on input "Maamoul Ajwa magdoul topped With Chocolate box - 12 Pieces" at bounding box center [409, 179] width 418 height 17
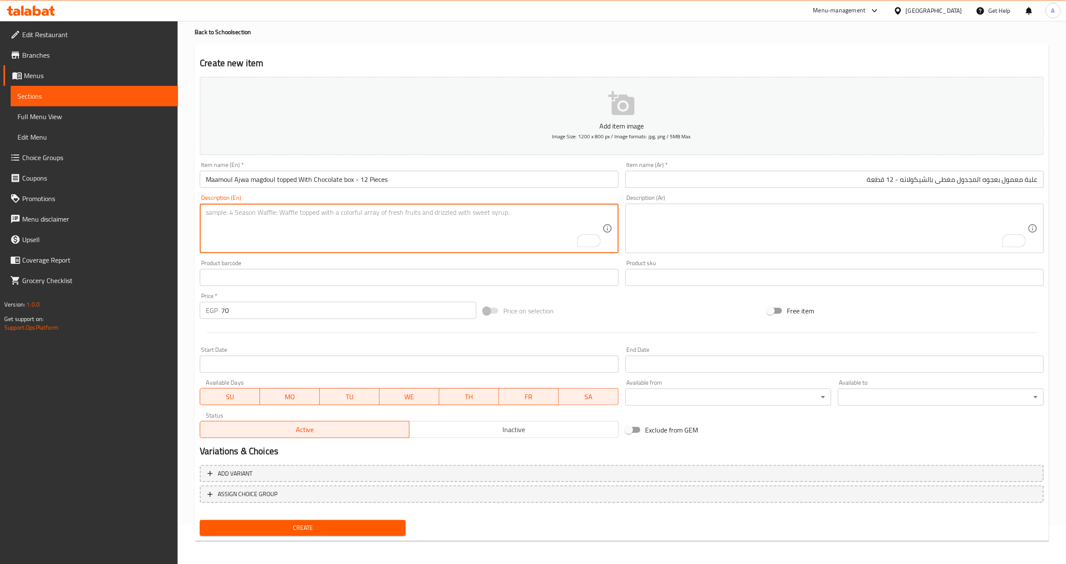
click at [299, 228] on textarea "To enrich screen reader interactions, please activate Accessibility in Grammarl…" at bounding box center [404, 228] width 396 height 41
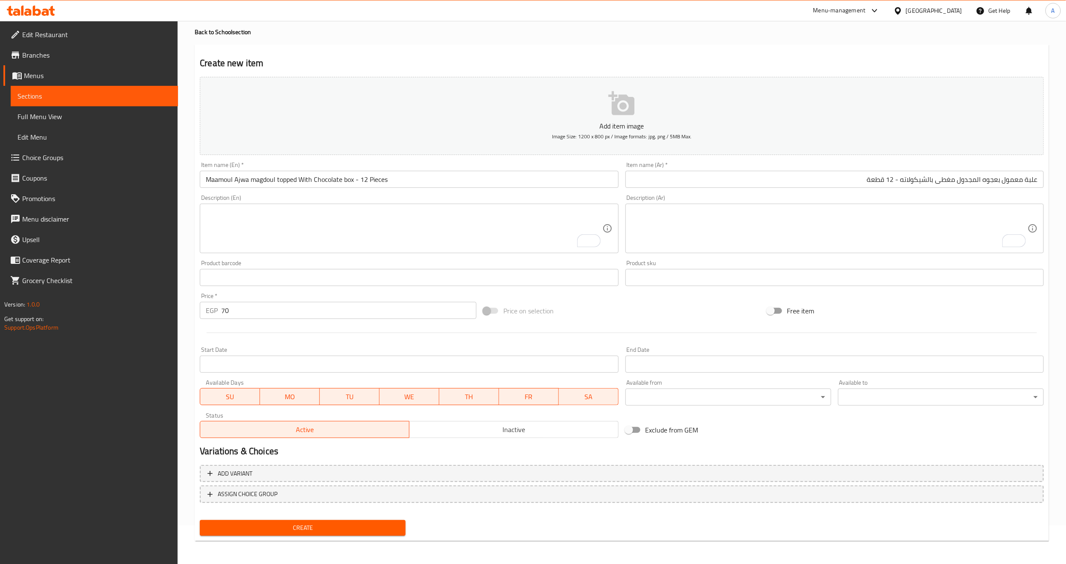
click at [868, 190] on div "Item name (Ar)   * علبة معمول بعجوه المجدول مغطى بالشيكولاته - 12 قطعة Item nam…" at bounding box center [834, 174] width 425 height 33
click at [304, 319] on input "70" at bounding box center [348, 310] width 255 height 17
type input "80"
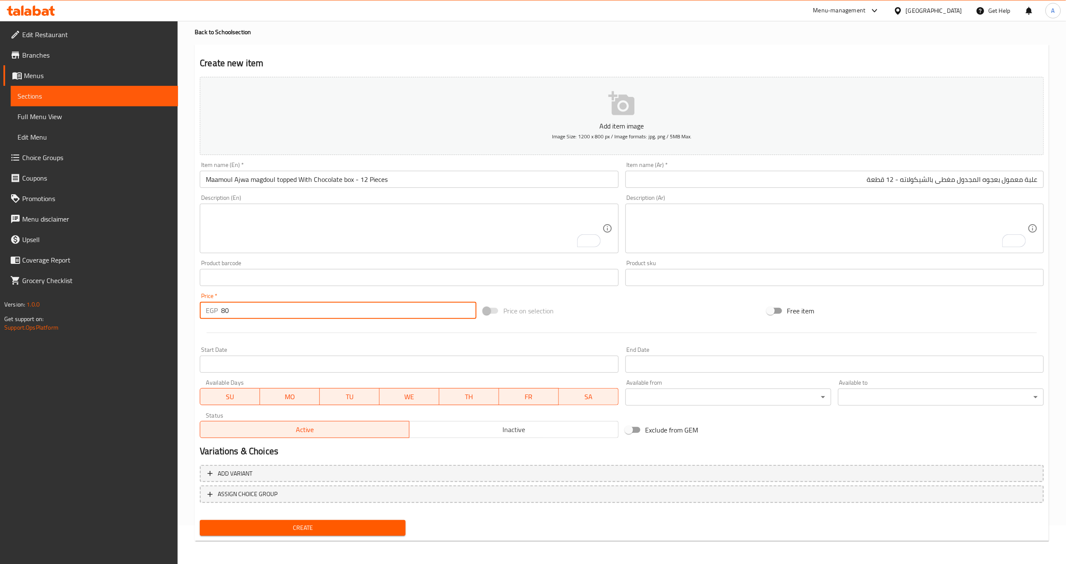
click at [306, 333] on div at bounding box center [621, 332] width 851 height 21
click at [314, 341] on div at bounding box center [621, 332] width 851 height 21
click at [283, 530] on span "Create" at bounding box center [303, 527] width 192 height 11
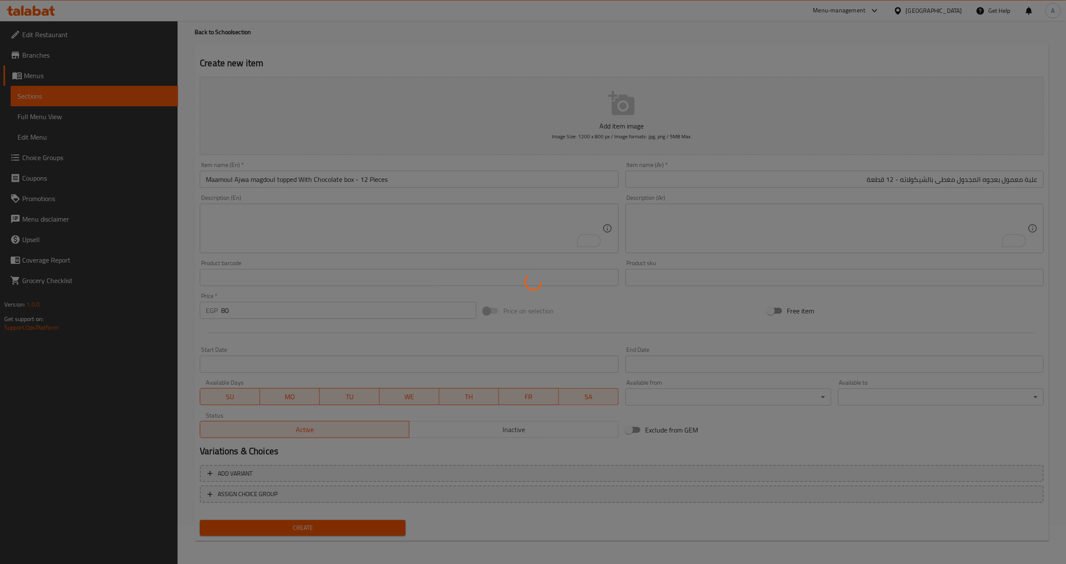
type input "0"
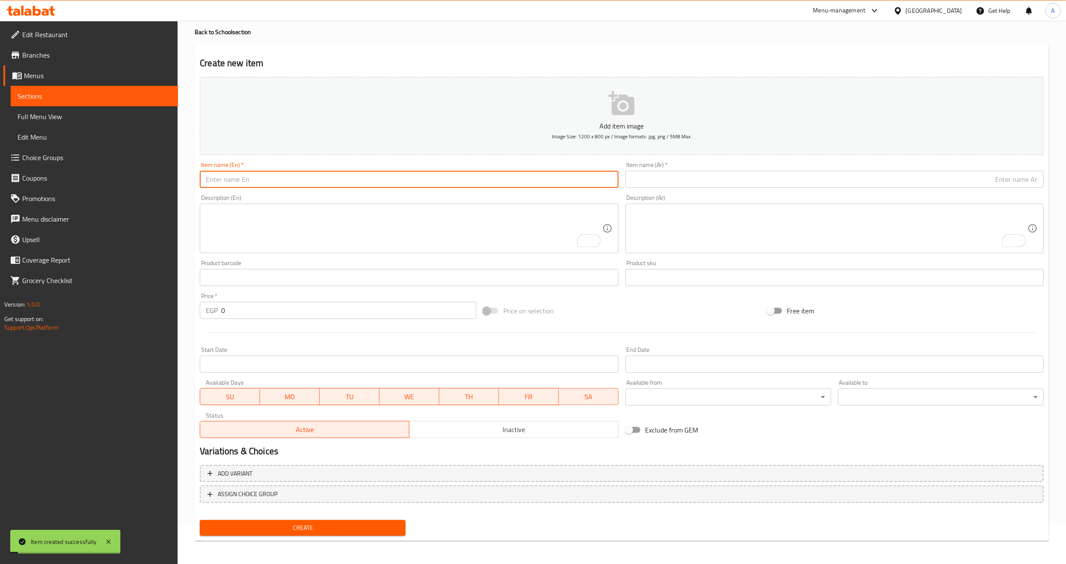
click at [335, 187] on input "text" at bounding box center [409, 179] width 418 height 17
paste input "Maamoul Stuffed With Majdool Covered With Strawberry Flavored Chocolate Box - 1…"
type input "Maamoul Stuffed With Majdool Covered With Strawberry Flavored Chocolate Box - 1…"
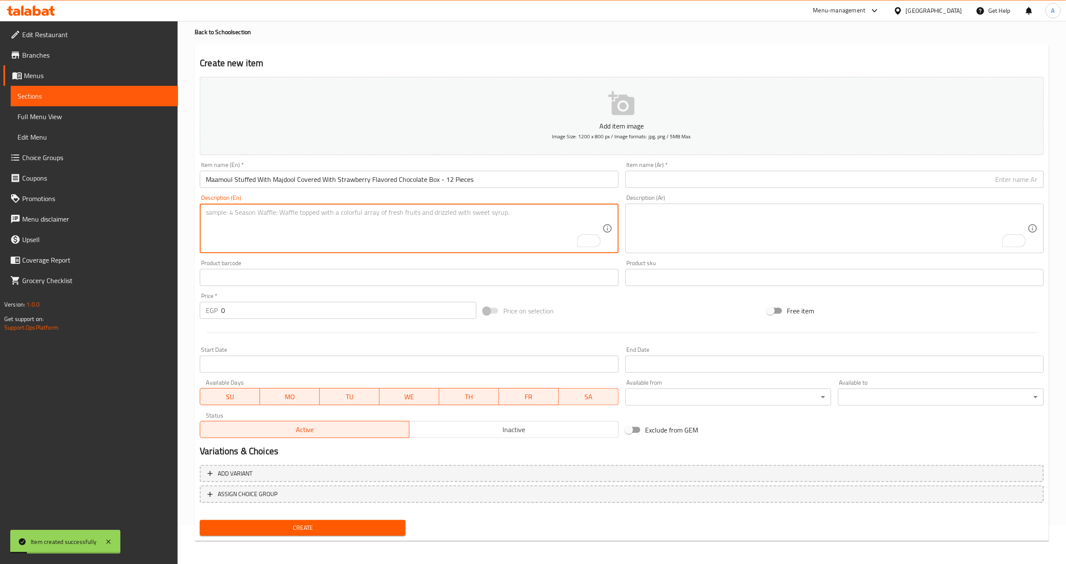
click at [314, 222] on textarea "To enrich screen reader interactions, please activate Accessibility in Grammarl…" at bounding box center [404, 228] width 396 height 41
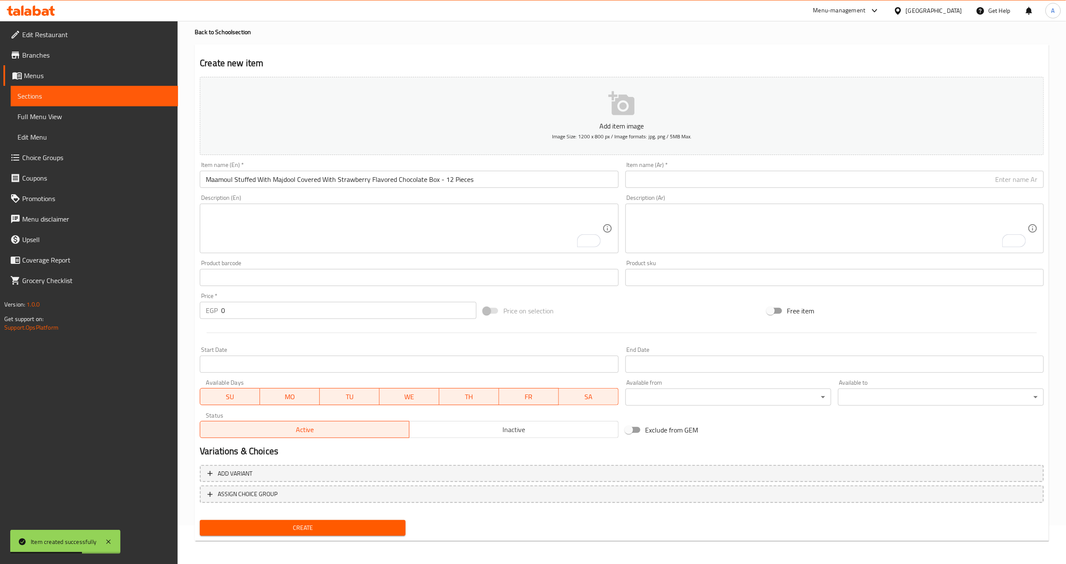
click at [745, 181] on input "text" at bounding box center [834, 179] width 418 height 17
paste input "معمول محشو بعجوة المجدول مغطي بشيكولاتة بطعم الفراولة علبة - 12 قطعة"
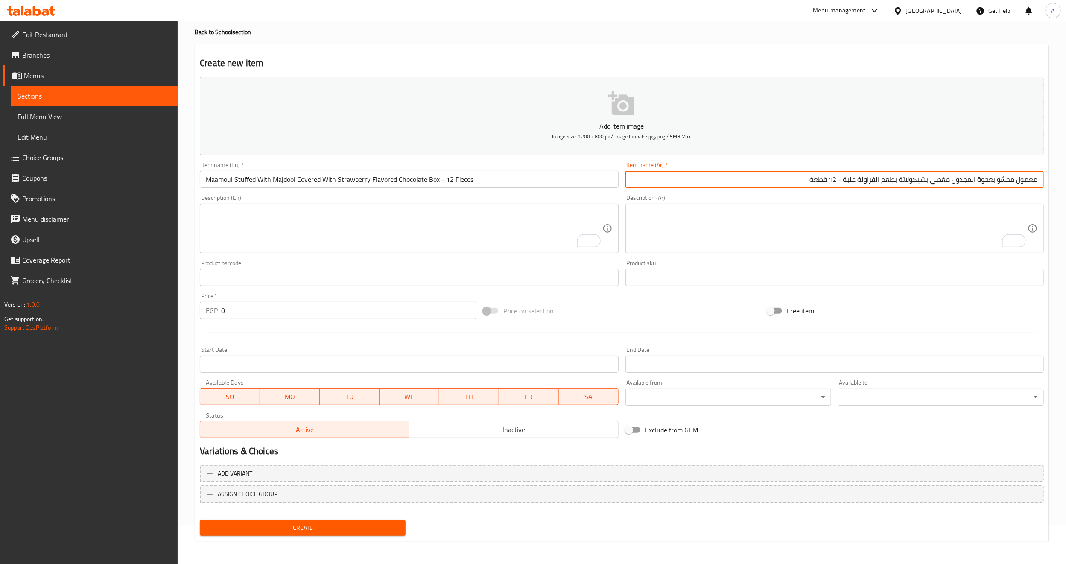
type input "معمول محشو بعجوة المجدول مغطي بشيكولاتة بطعم الفراولة علبة - 12 قطعة"
click at [754, 234] on textarea "To enrich screen reader interactions, please activate Accessibility in Grammarl…" at bounding box center [829, 228] width 396 height 41
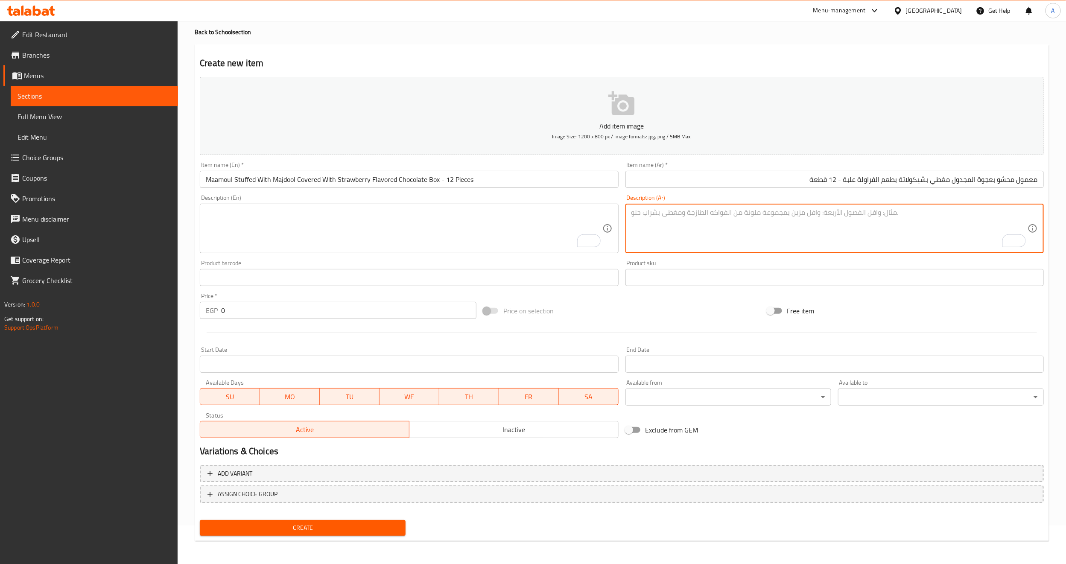
click at [304, 310] on input "0" at bounding box center [348, 310] width 255 height 17
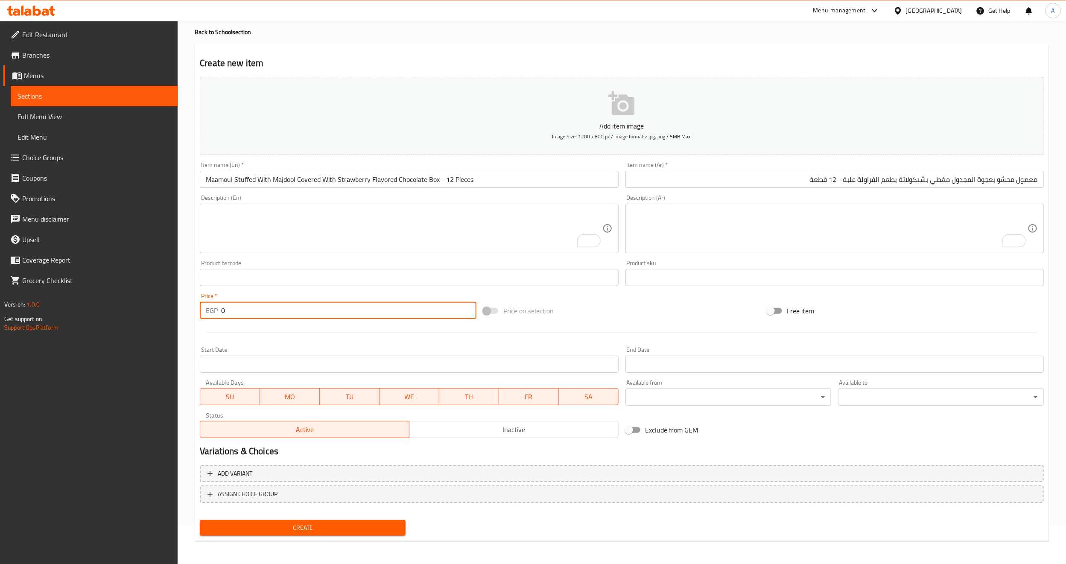
click at [304, 310] on input "0" at bounding box center [348, 310] width 255 height 17
type input "80"
click at [300, 340] on div at bounding box center [621, 332] width 851 height 21
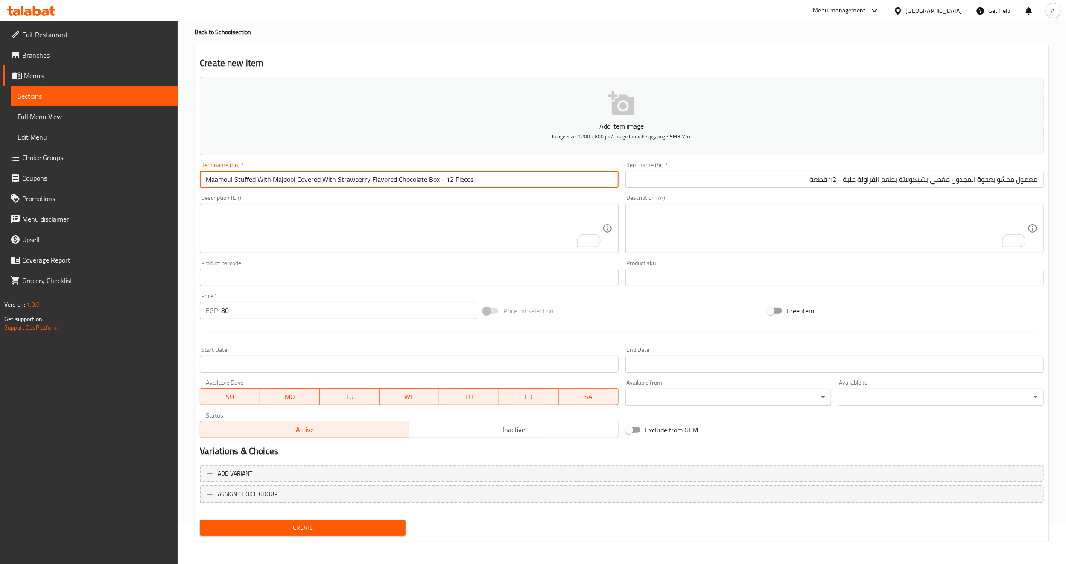
click at [272, 184] on input "Maamoul Stuffed With Majdool Covered With Strawberry Flavored Chocolate Box - 1…" at bounding box center [409, 179] width 418 height 17
paste input "Ajwa"
type input "Maamoul Stuffed With Ajwa Majdool Covered With Strawberry Flavored Chocolate Bo…"
click at [853, 191] on div "Item name (Ar)   * معمول محشو بعجوة المجدول مغطي بشيكولاتة بطعم الفراولة علبة -…" at bounding box center [834, 174] width 425 height 33
click at [302, 526] on span "Create" at bounding box center [303, 527] width 192 height 11
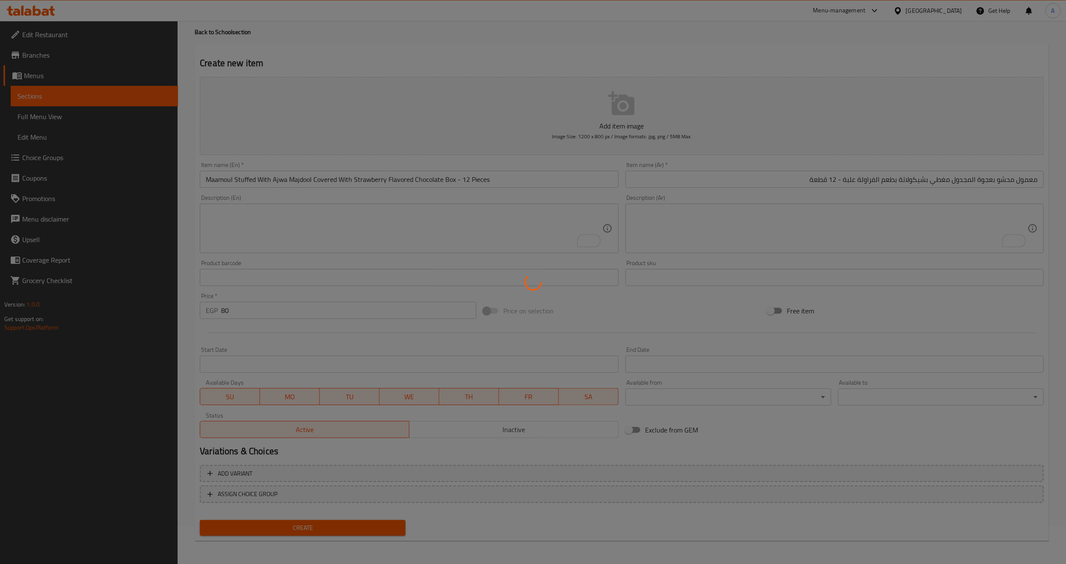
type input "0"
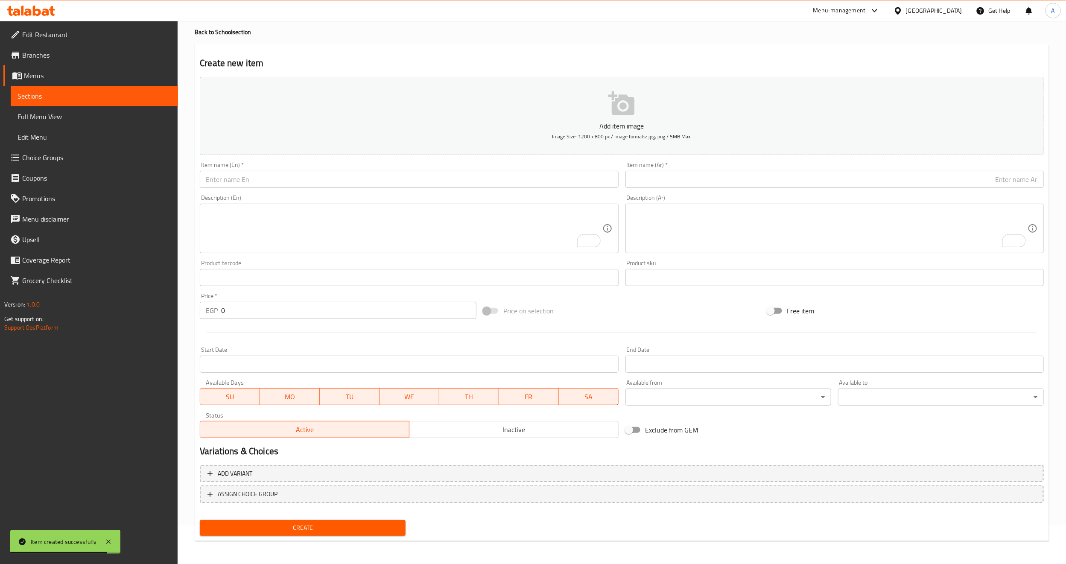
click at [401, 190] on div "Item name (En)   * Item name (En) *" at bounding box center [408, 174] width 425 height 33
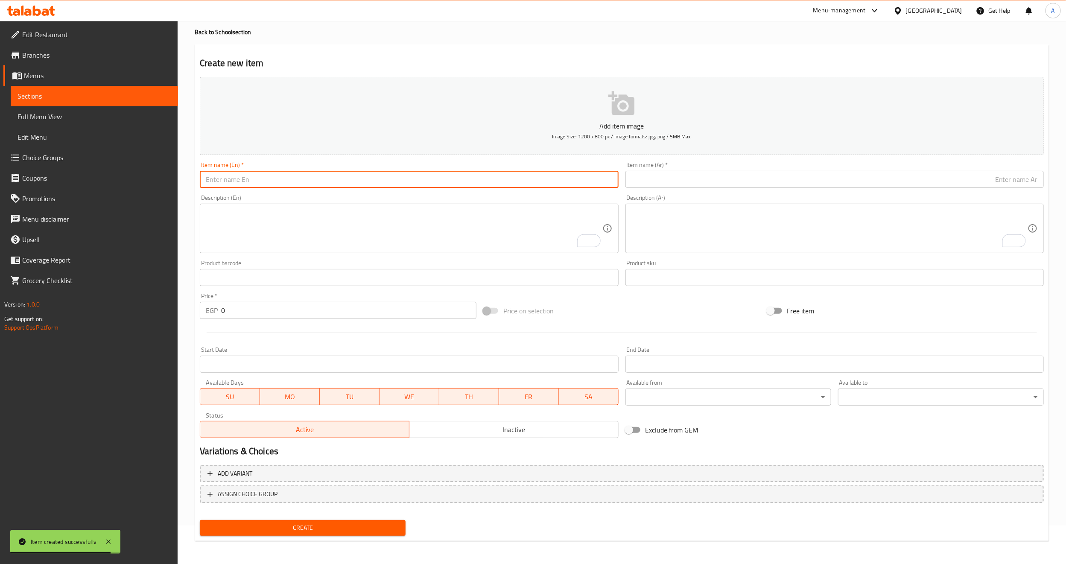
click at [403, 181] on input "text" at bounding box center [409, 179] width 418 height 17
paste input "Protein Snacks Cheese &Spices - 60 GM"
click at [319, 183] on input "Protein Snacks Cheese &Spices - 60 GM" at bounding box center [409, 179] width 418 height 17
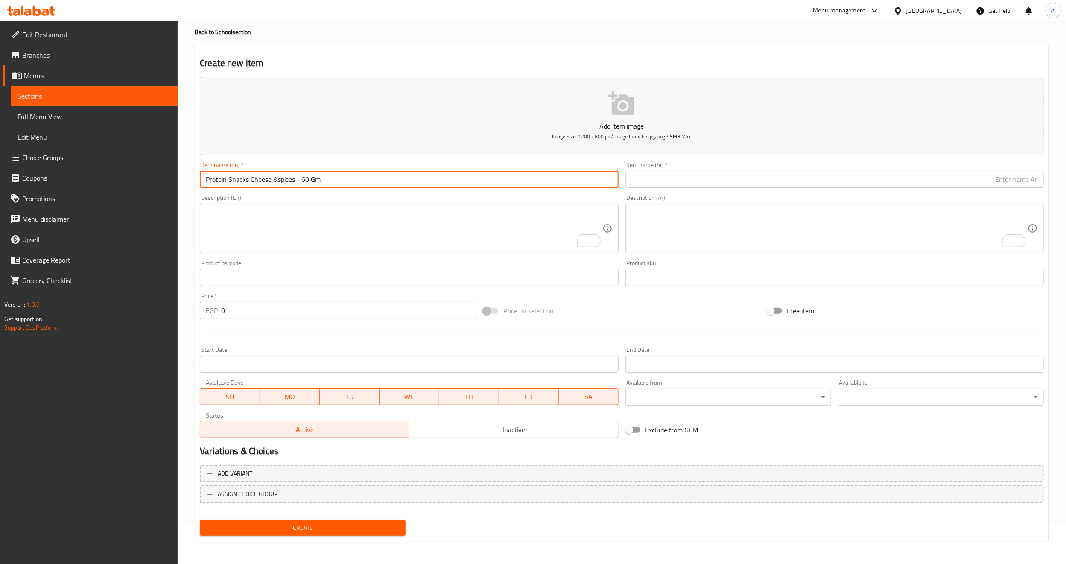
click at [276, 184] on input "Protein Snacks Cheese &spices - 60 Gm" at bounding box center [409, 179] width 418 height 17
click at [309, 181] on input "Protein Snacks Cheese and spices - 60 Gm" at bounding box center [409, 179] width 418 height 17
type input "Protein Snacks Cheese and spices - 60 Gm"
click at [339, 236] on textarea "To enrich screen reader interactions, please activate Accessibility in Grammarl…" at bounding box center [404, 228] width 396 height 41
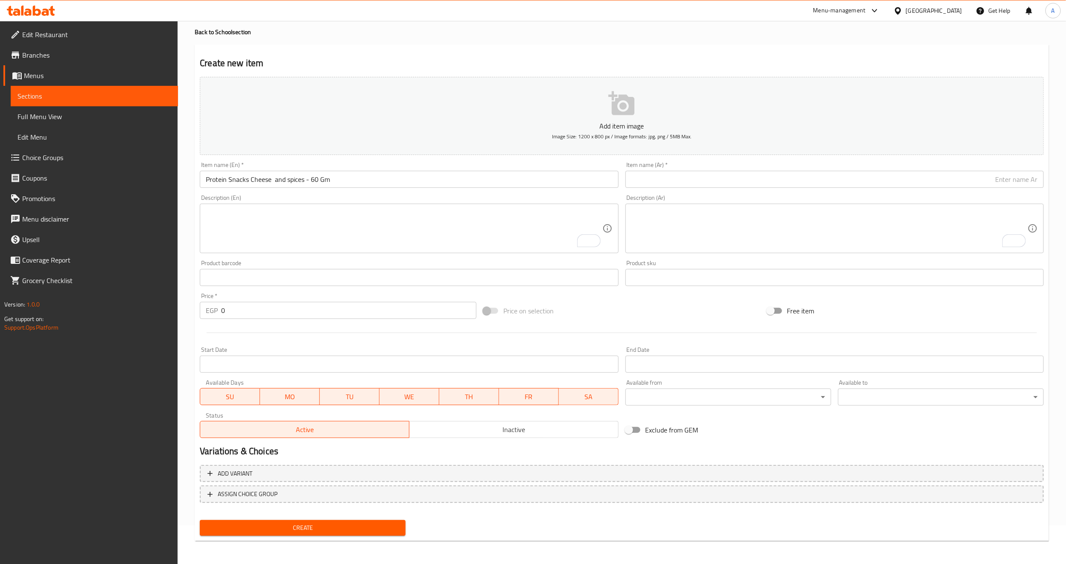
click at [647, 179] on input "text" at bounding box center [834, 179] width 418 height 17
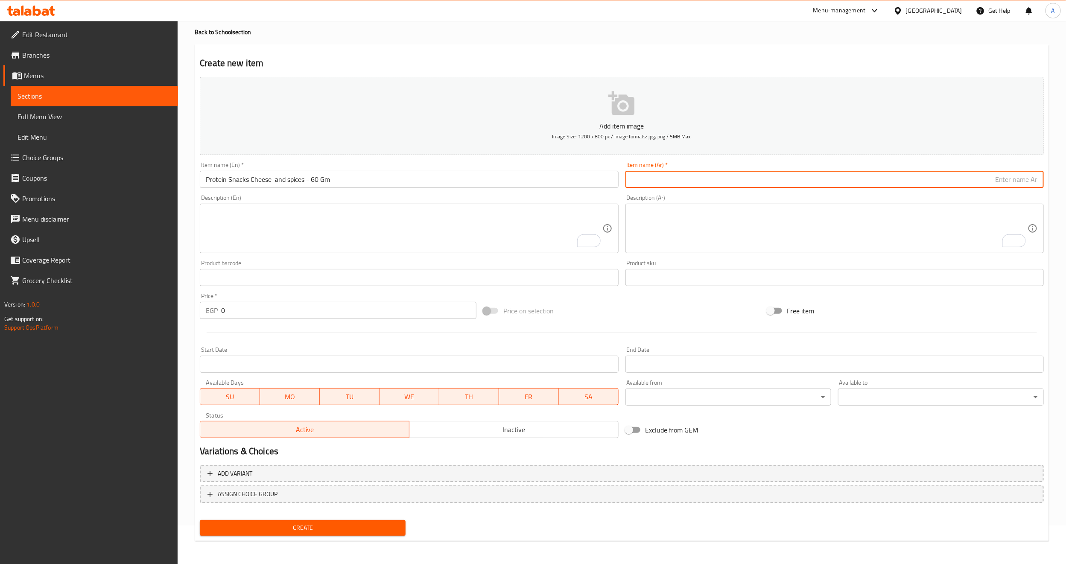
paste input "كيس سناكس بروتين بالجبنة والتوابل - 60 جم"
click at [1032, 176] on input "كيس سناكس بروتين بالجبنة والتوابل - 60 جم" at bounding box center [834, 179] width 418 height 17
type input "كيس سناكس بروتين بالجبنة والتوابل - 60 جم"
click at [693, 301] on div "Price on selection" at bounding box center [621, 310] width 283 height 23
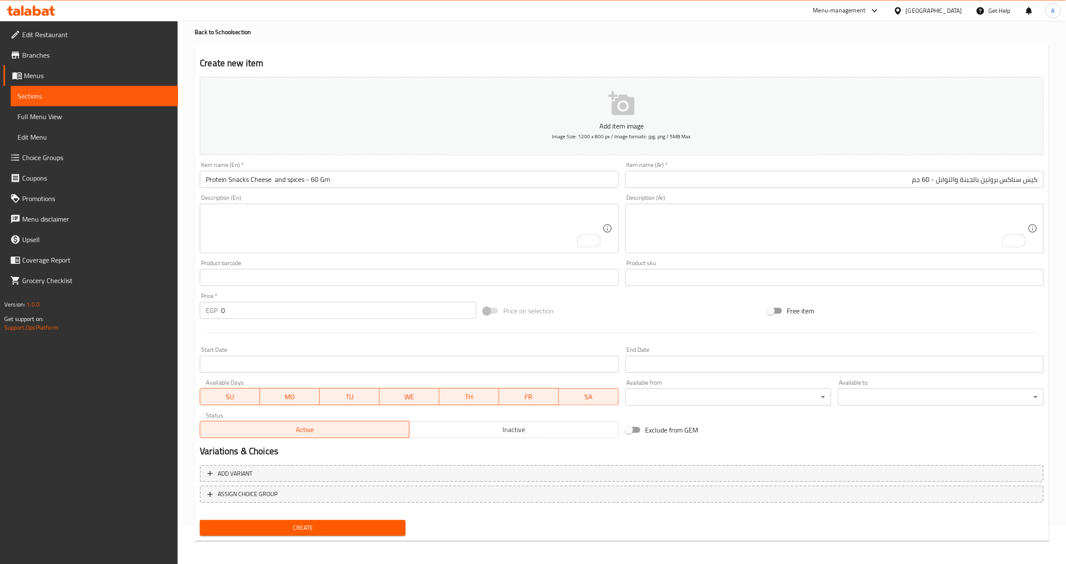
drag, startPoint x: 204, startPoint y: 178, endPoint x: 225, endPoint y: 209, distance: 37.4
click at [204, 178] on input "Protein Snacks Cheese and spices - 60 Gm" at bounding box center [409, 179] width 418 height 17
click at [611, 303] on div "Price on selection" at bounding box center [621, 310] width 283 height 23
click at [183, 184] on div "Home / Restaurants management / Menus / Sections / item / create Back to School…" at bounding box center [622, 273] width 888 height 582
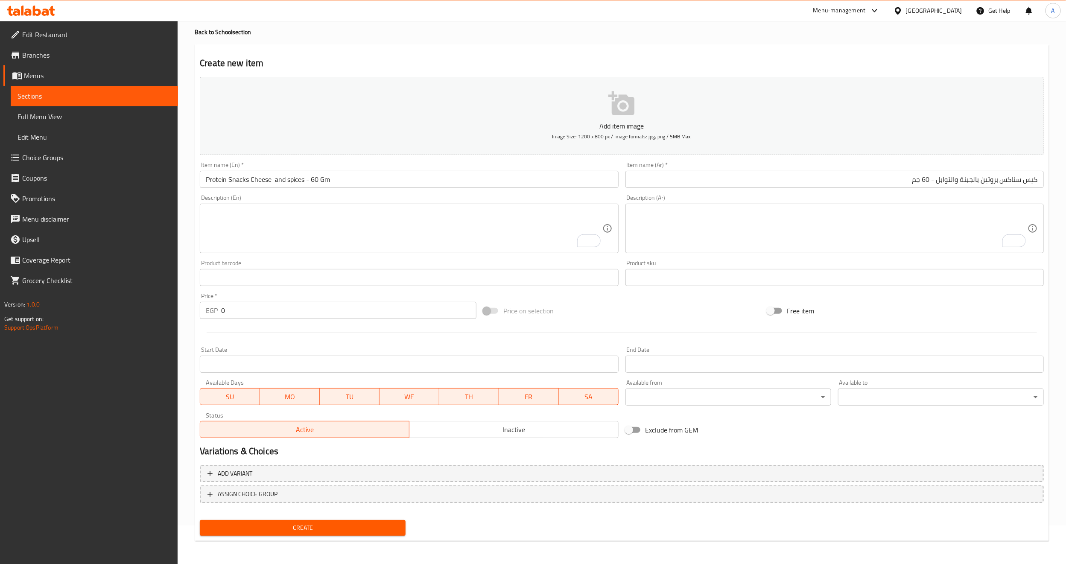
click at [207, 181] on input "Protein Snacks Cheese and spices - 60 Gm" at bounding box center [409, 179] width 418 height 17
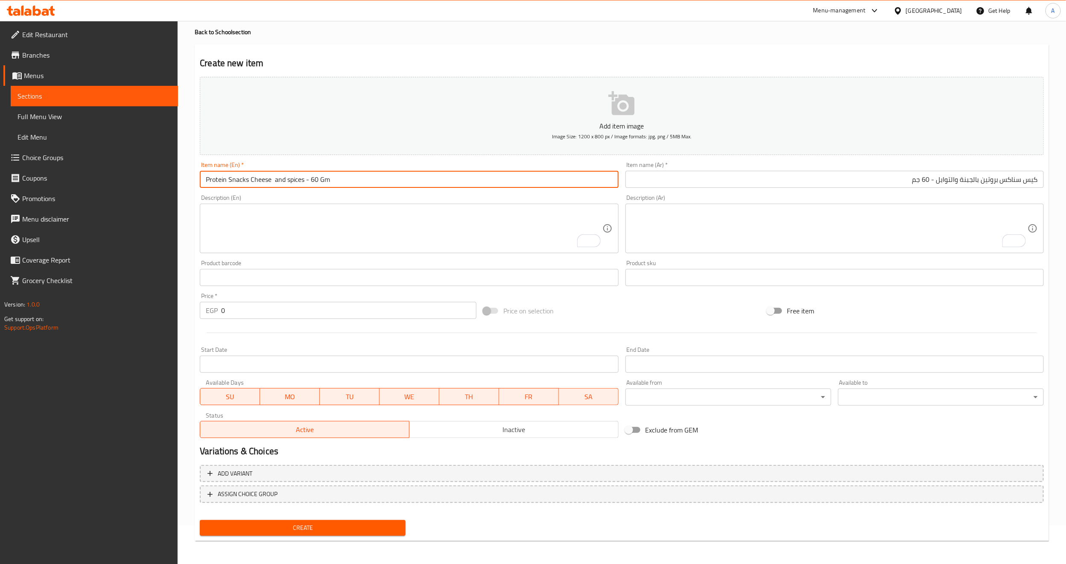
paste input "bag"
type input "bag Protein Snacks Cheese and spices - 60 Gm"
click at [273, 265] on div "Product barcode Product barcode" at bounding box center [409, 273] width 418 height 26
click at [844, 318] on div "Free item" at bounding box center [905, 310] width 283 height 23
click at [577, 306] on div "Price on selection" at bounding box center [621, 310] width 283 height 23
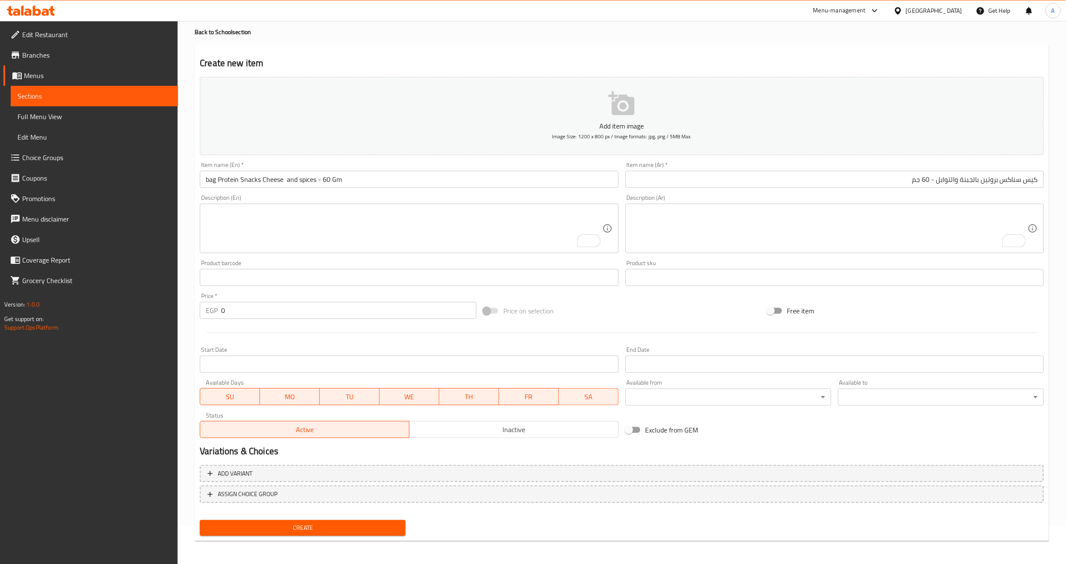
click at [260, 305] on input "0" at bounding box center [348, 310] width 255 height 17
type input "18"
click at [241, 337] on div at bounding box center [621, 332] width 851 height 21
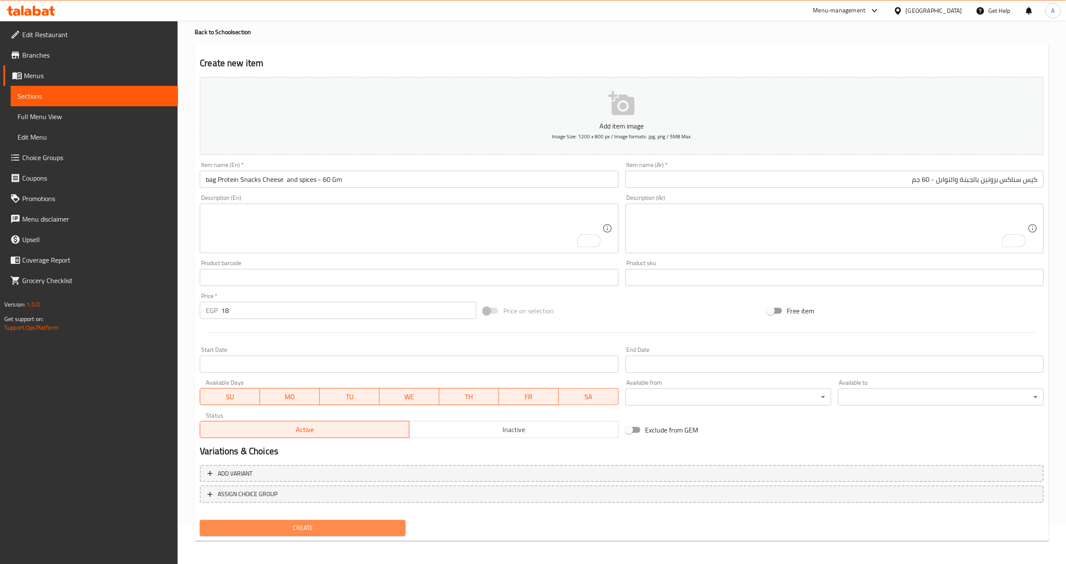
click at [317, 525] on span "Create" at bounding box center [303, 527] width 192 height 11
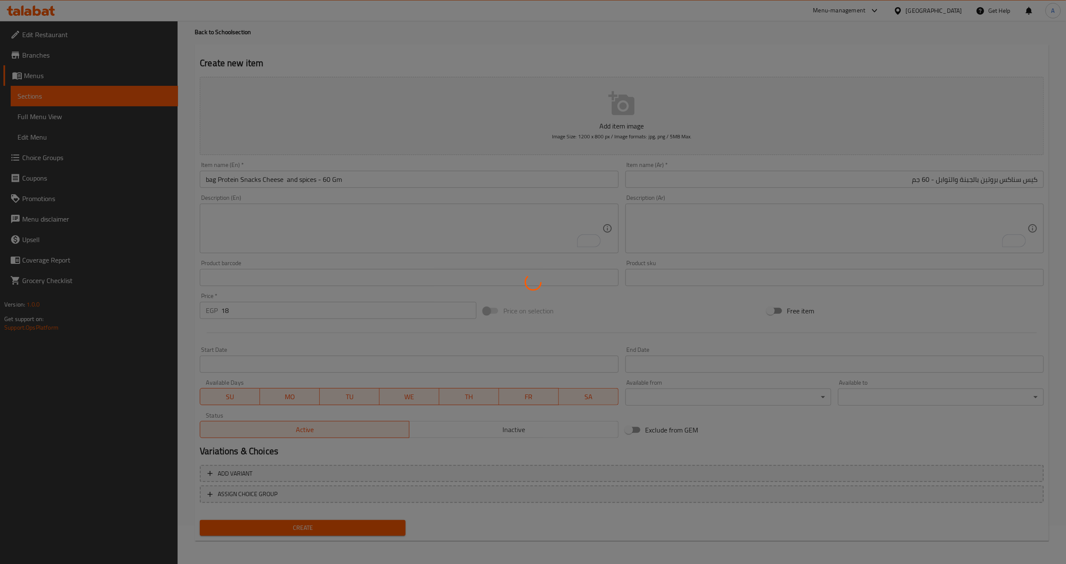
type input "0"
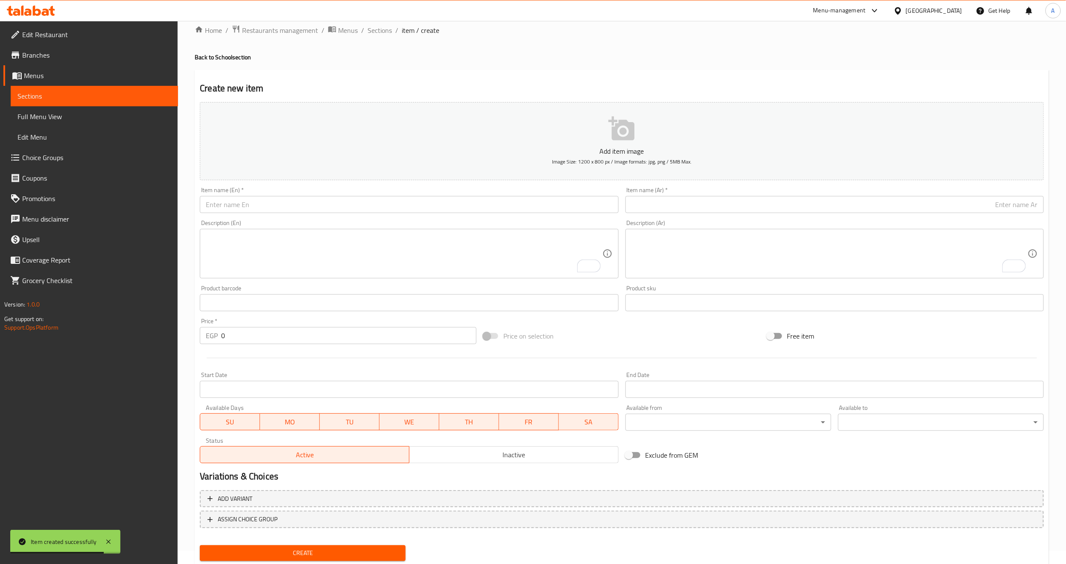
scroll to position [0, 0]
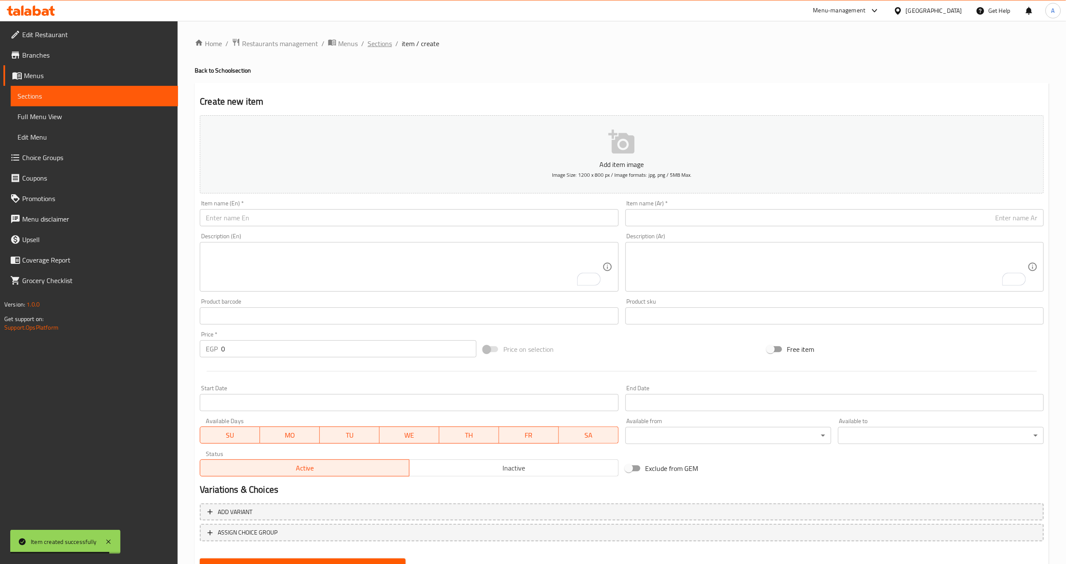
click at [377, 40] on span "Sections" at bounding box center [380, 43] width 24 height 10
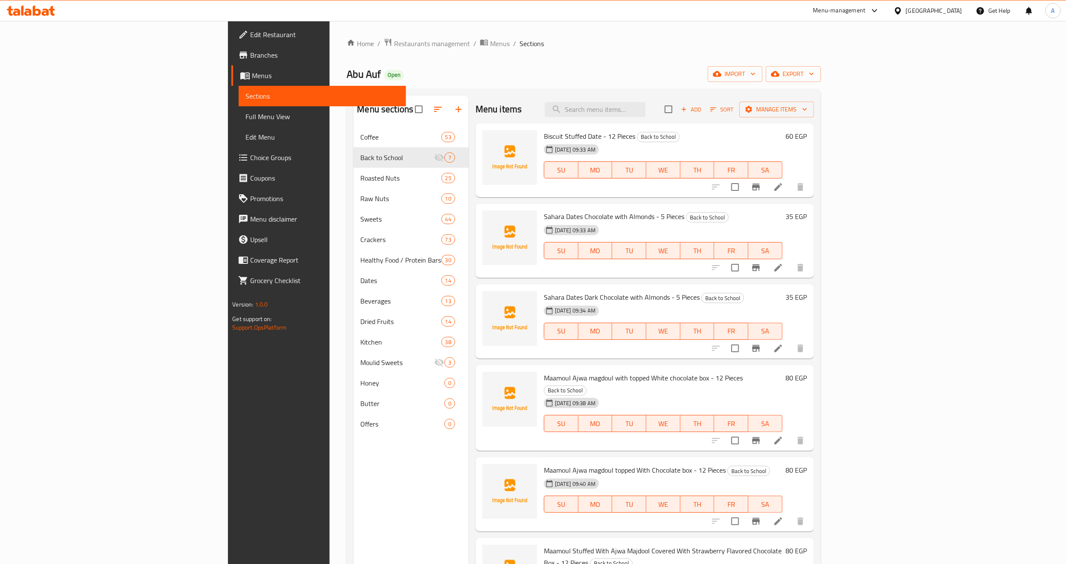
click at [782, 213] on h6 "Sahara Dates Chocolate with Almonds - 5 Pieces Back to School" at bounding box center [663, 216] width 239 height 12
click at [790, 433] on li at bounding box center [778, 440] width 24 height 15
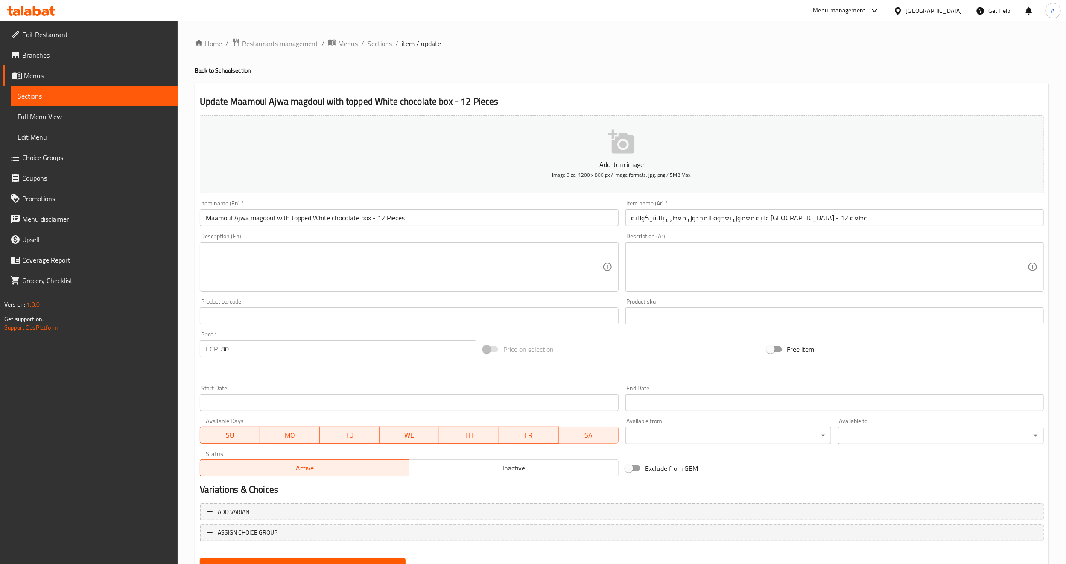
click at [243, 217] on input "Maamoul Ajwa magdoul with topped White chocolate box - 12 Pieces" at bounding box center [409, 217] width 418 height 17
click at [378, 40] on span "Sections" at bounding box center [380, 43] width 24 height 10
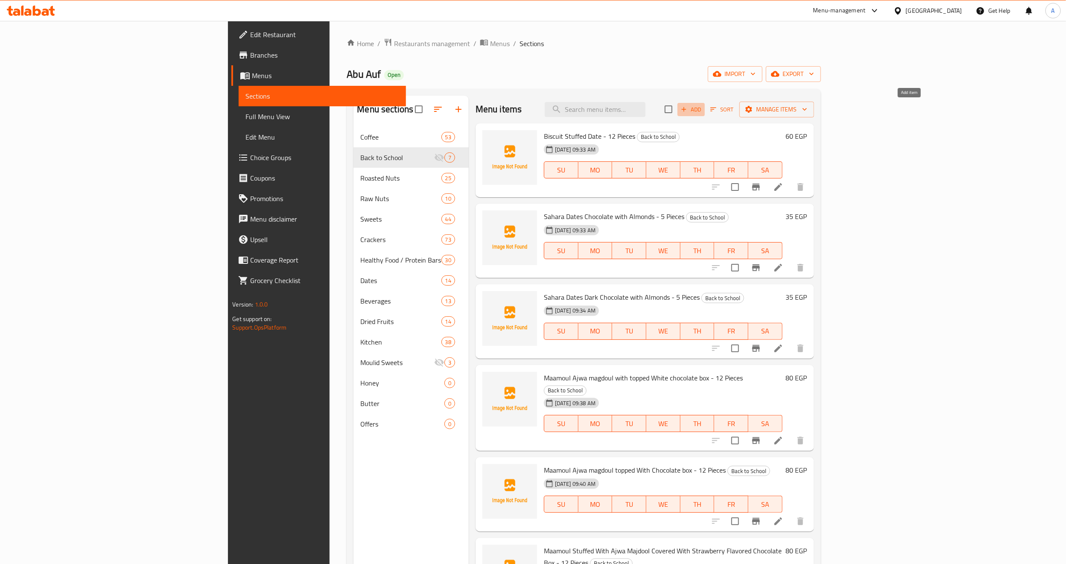
click at [703, 110] on span "Add" at bounding box center [691, 110] width 23 height 10
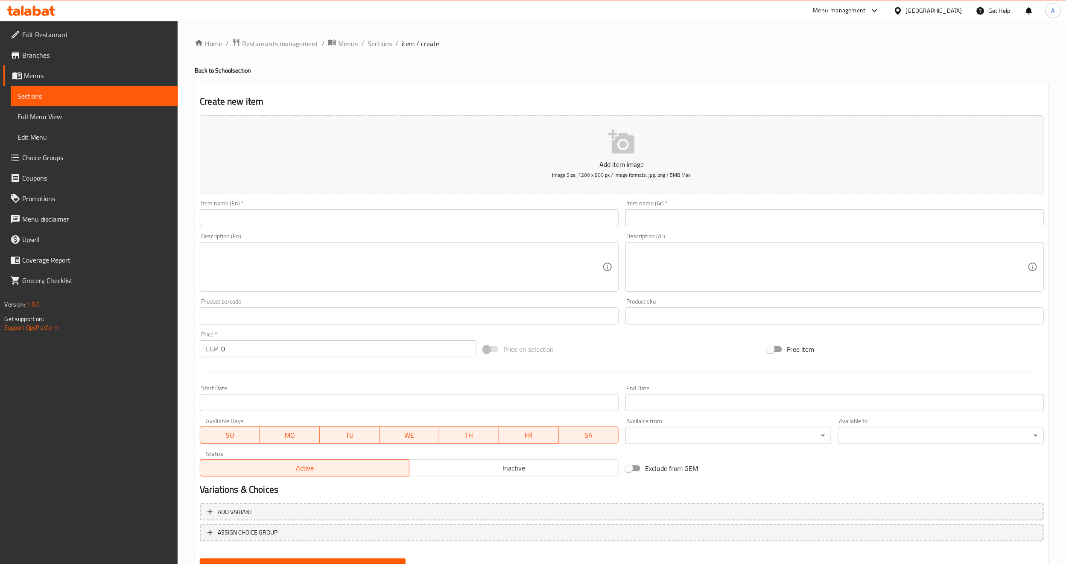
click at [493, 228] on div "Item name (En)   * Item name (En) *" at bounding box center [408, 213] width 425 height 33
click at [490, 218] on input "text" at bounding box center [409, 217] width 418 height 17
paste input "Maamoul Dates box - 12 Pieces"
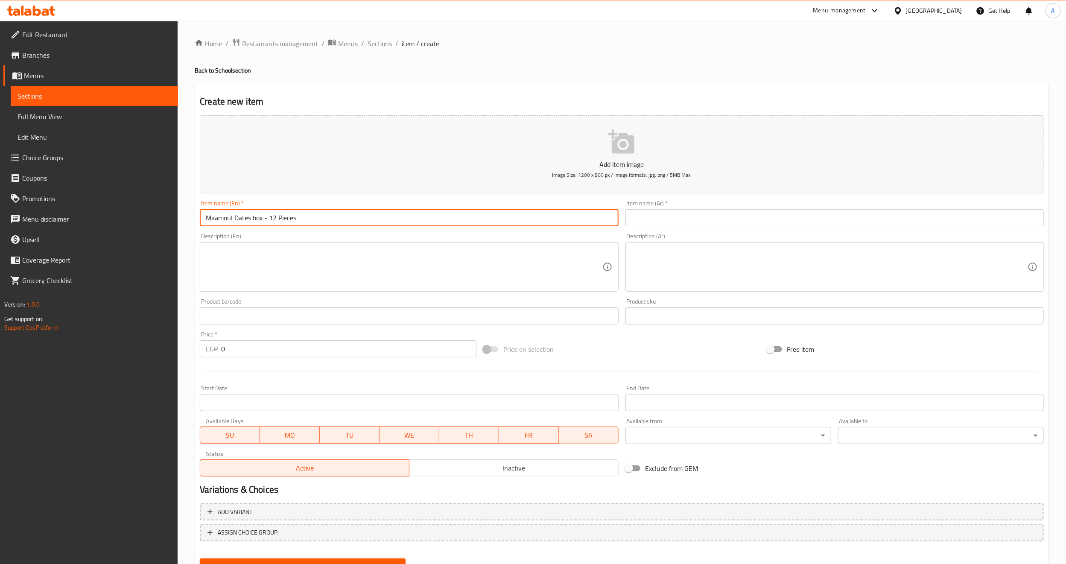
type input "Maamoul Dates box - 12 Pieces"
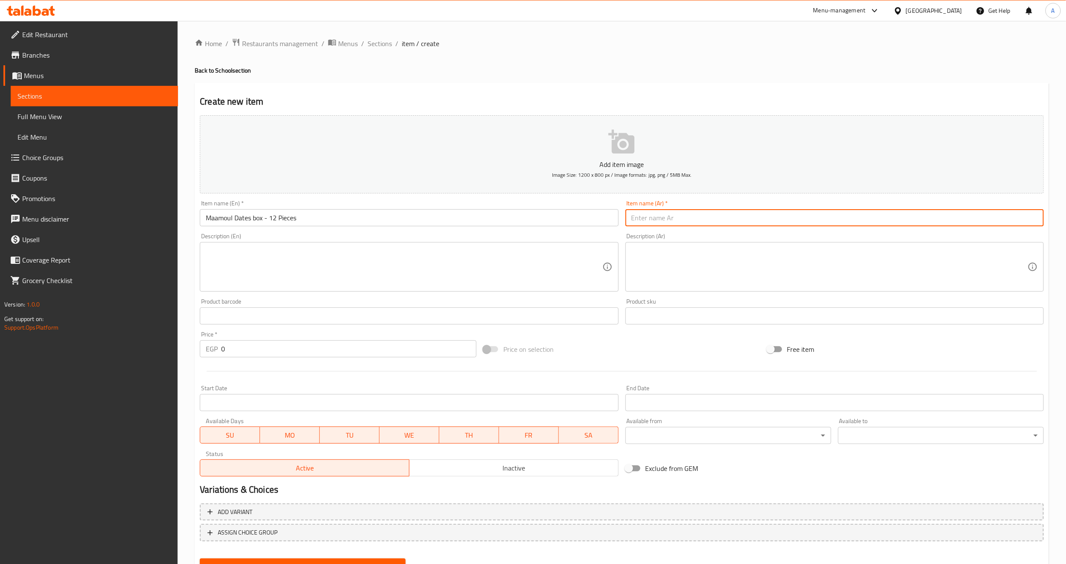
click at [645, 210] on input "text" at bounding box center [834, 217] width 418 height 17
paste input "علبة معمول بعجوه المجدول - 12 قطعة"
drag, startPoint x: 981, startPoint y: 220, endPoint x: 958, endPoint y: 219, distance: 23.1
click at [958, 219] on input "علبة معمول بعجوه المجدول - 12 قطعة" at bounding box center [834, 217] width 418 height 17
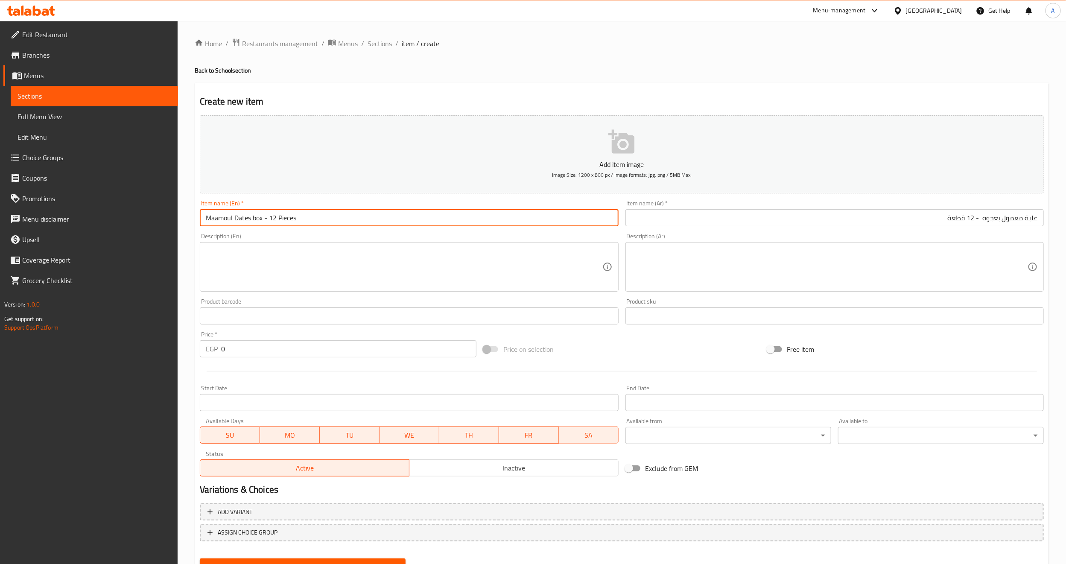
click at [242, 223] on input "Maamoul Dates box - 12 Pieces" at bounding box center [409, 217] width 418 height 17
click at [994, 222] on input "علبة معمول بعجوه - 12 قطعة" at bounding box center [834, 217] width 418 height 17
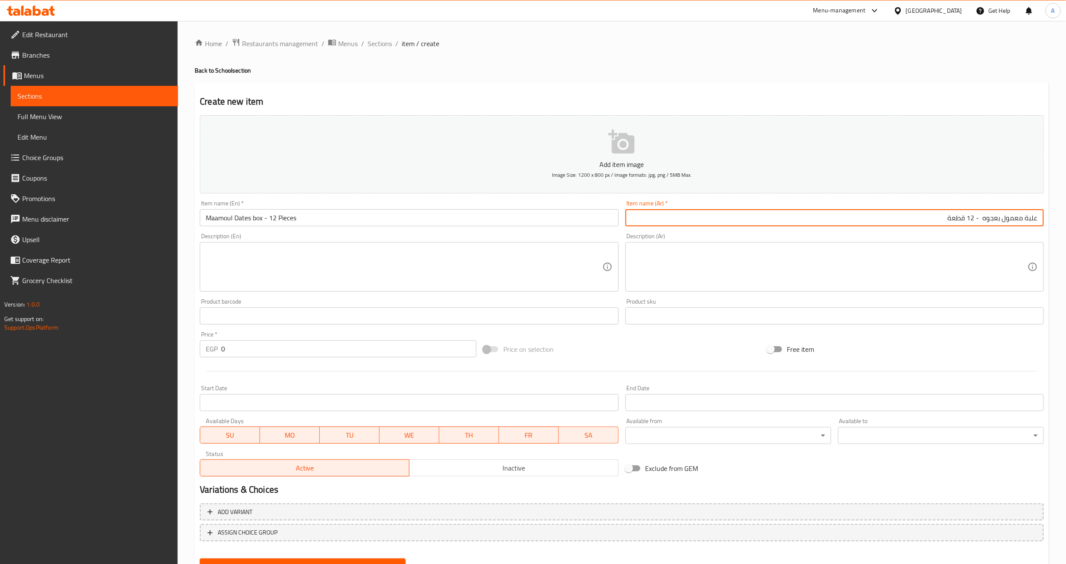
click at [994, 222] on input "علبة معمول بعجوه - 12 قطعة" at bounding box center [834, 217] width 418 height 17
type input "علبة معمول بلح- 12 قطعة"
click at [940, 350] on div "Free item" at bounding box center [905, 349] width 283 height 23
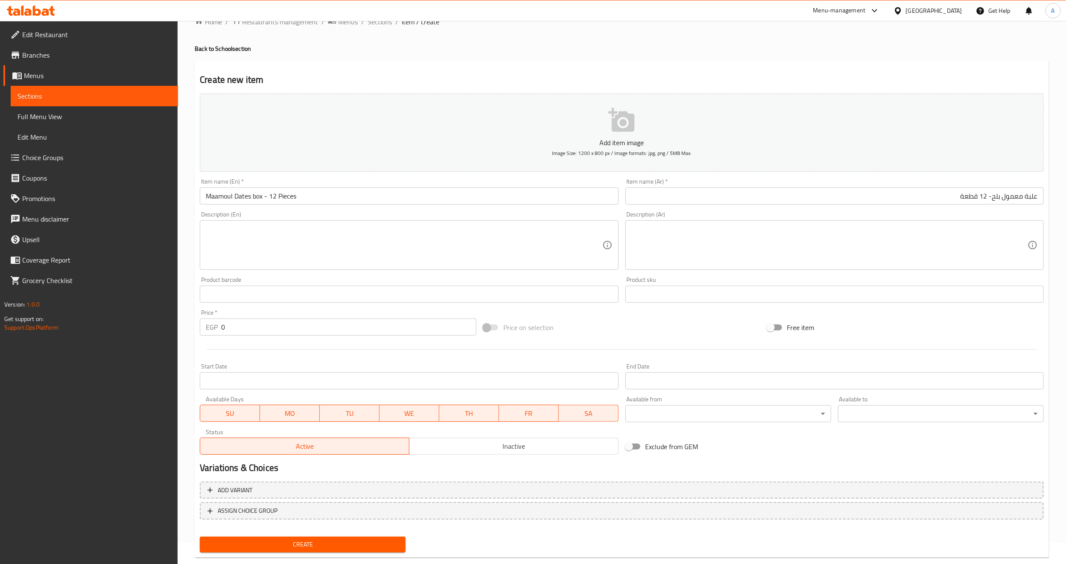
scroll to position [38, 0]
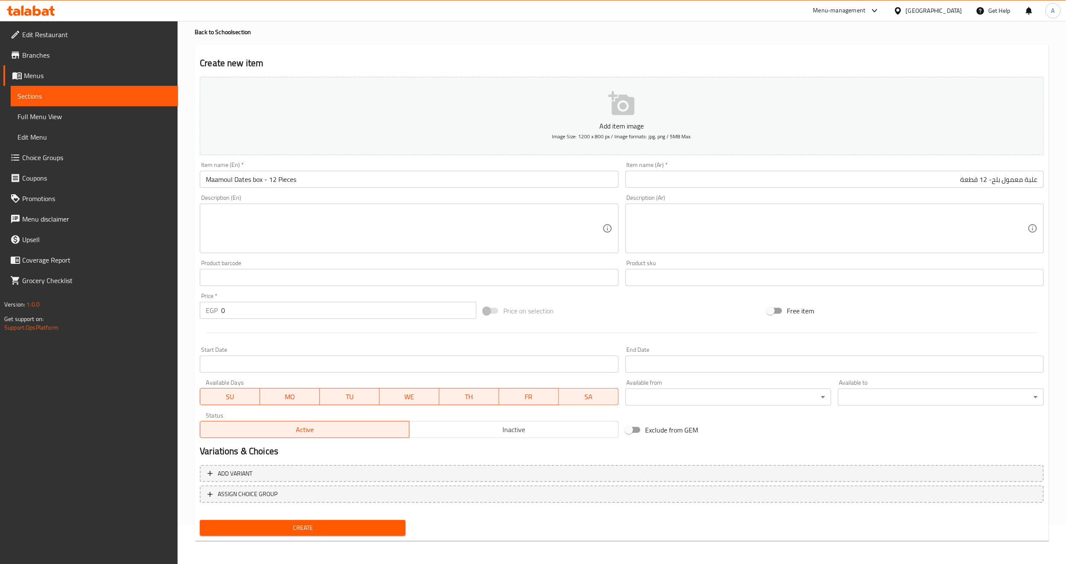
click at [262, 308] on input "0" at bounding box center [348, 310] width 255 height 17
type input "70"
click at [259, 333] on div at bounding box center [621, 332] width 851 height 21
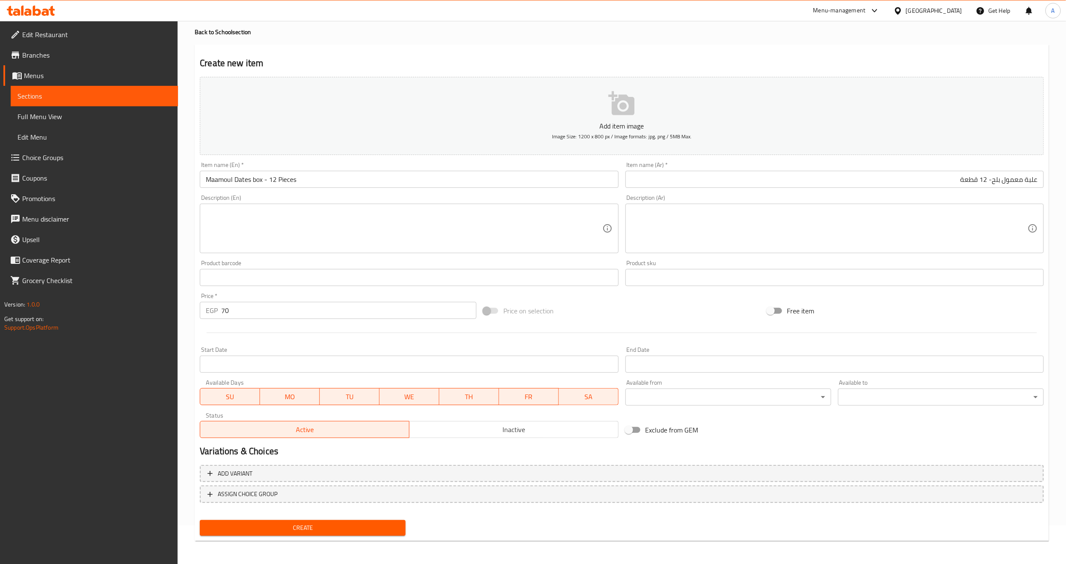
click at [293, 529] on span "Create" at bounding box center [303, 527] width 192 height 11
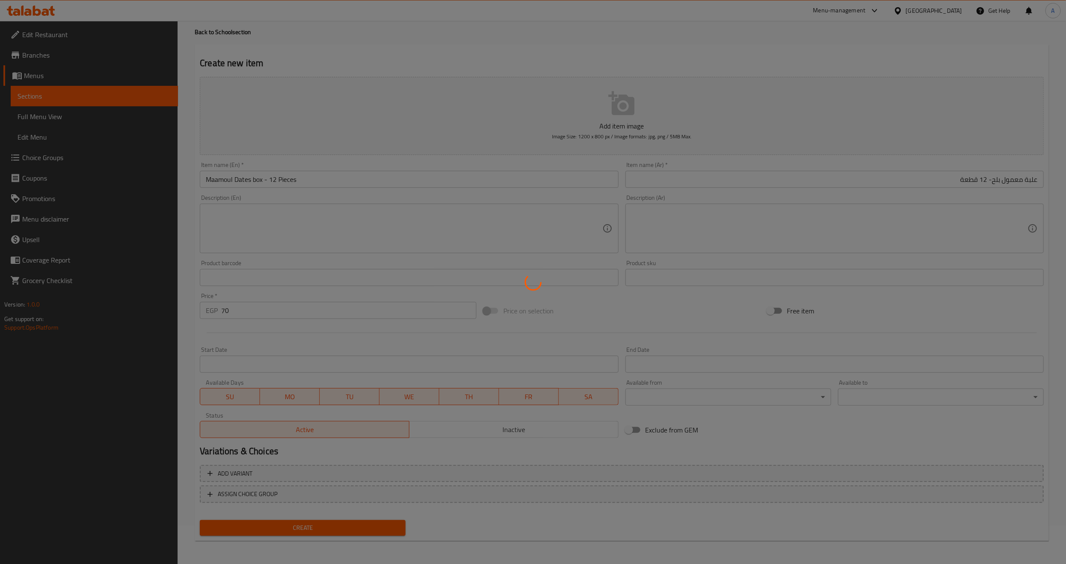
type input "0"
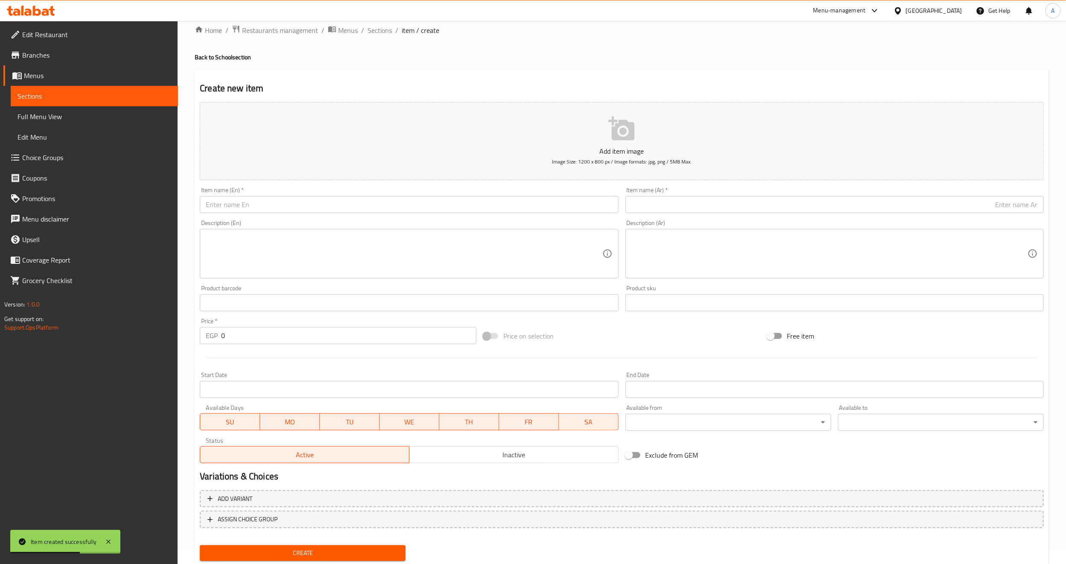
scroll to position [0, 0]
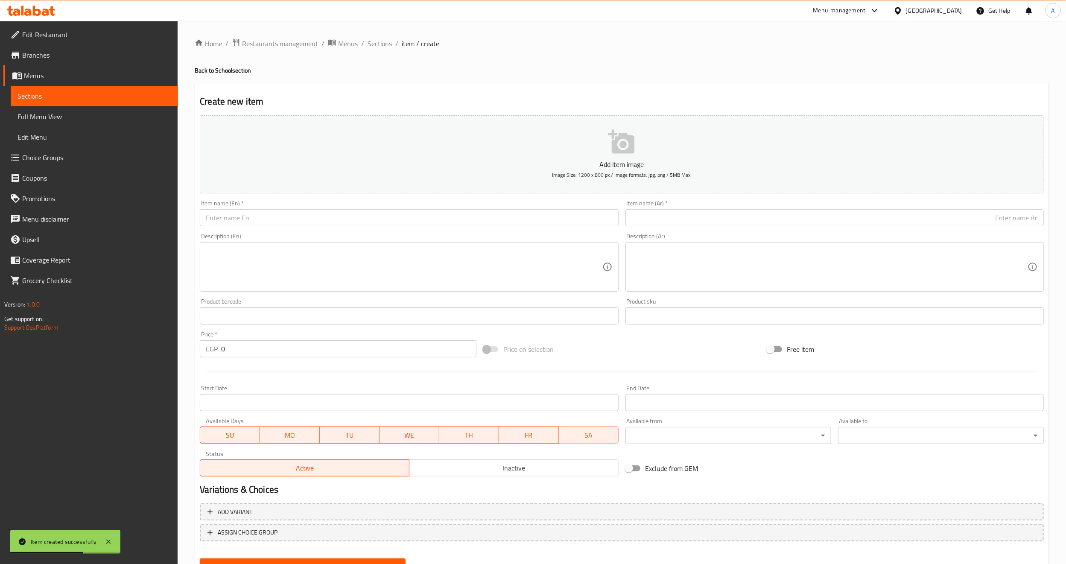
drag, startPoint x: 374, startPoint y: 40, endPoint x: 396, endPoint y: 63, distance: 32.0
click at [374, 40] on span "Sections" at bounding box center [380, 43] width 24 height 10
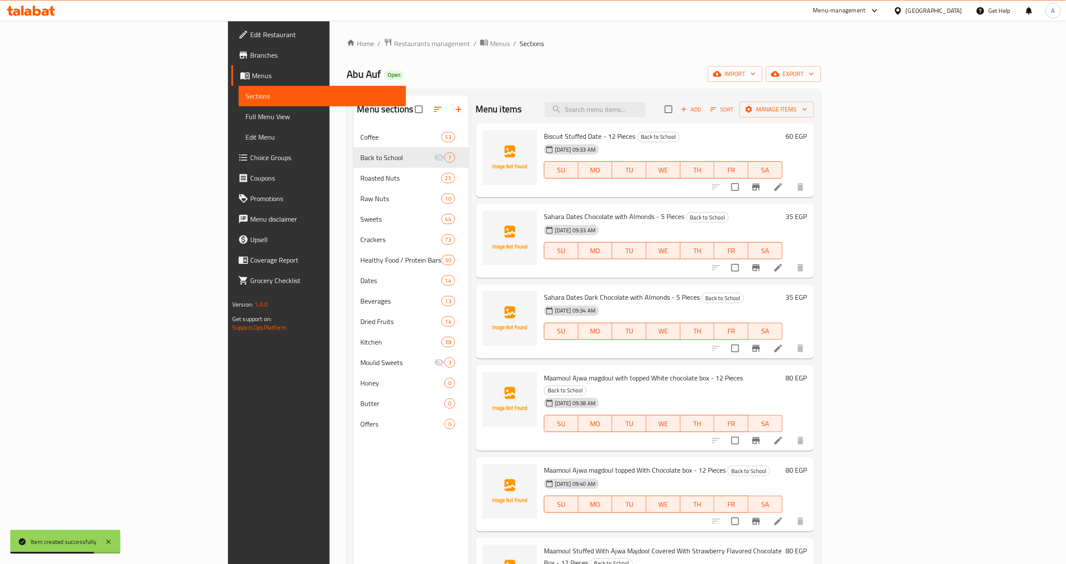
click at [502, 195] on div "Biscuit Stuffed Date - 12 Pieces Back to School 31-08-2025 09:33 AM SU MO TU WE…" at bounding box center [644, 160] width 338 height 74
click at [790, 433] on li at bounding box center [778, 440] width 24 height 15
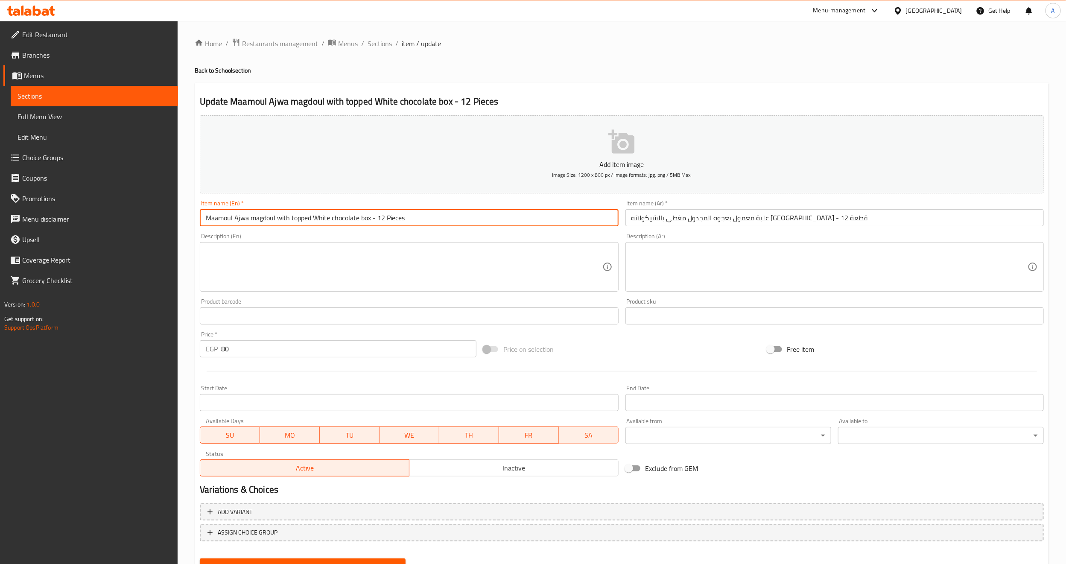
drag, startPoint x: 311, startPoint y: 219, endPoint x: 290, endPoint y: 217, distance: 21.5
click at [290, 217] on input "Maamoul Ajwa magdoul with topped White chocolate box - 12 Pieces" at bounding box center [409, 217] width 418 height 17
drag, startPoint x: 274, startPoint y: 218, endPoint x: 235, endPoint y: 219, distance: 39.3
click at [235, 219] on input "Maamoul Ajwa magdoul with White chocolate box - 12 Pieces" at bounding box center [409, 217] width 418 height 17
click at [254, 219] on input "Maamoul l with White chocolate box - 12 Pieces" at bounding box center [409, 217] width 418 height 17
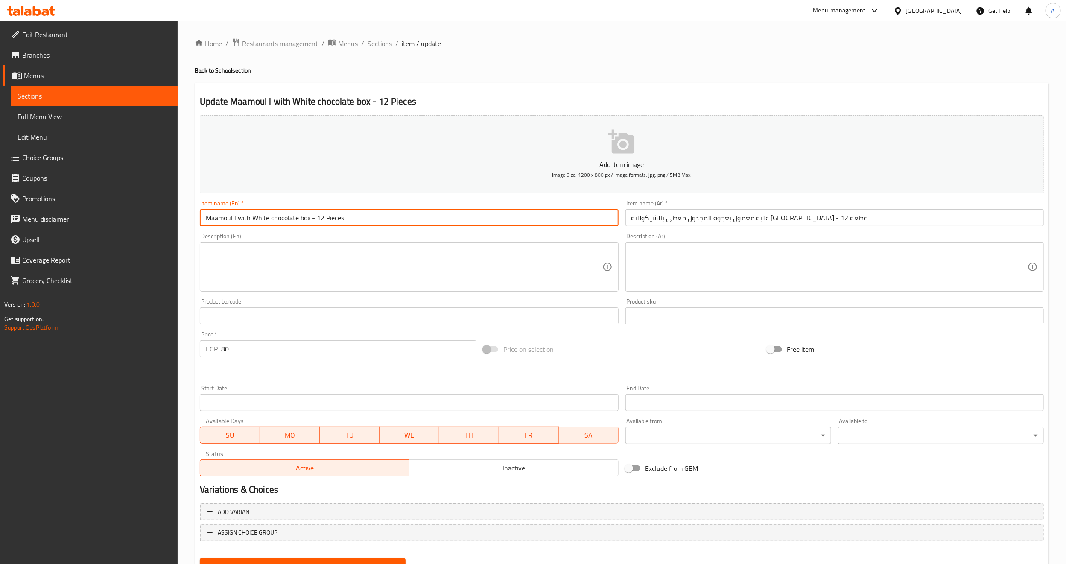
click at [237, 218] on input "Maamoul l with White chocolate box - 12 Pieces" at bounding box center [409, 217] width 418 height 17
type input "Maamoul with White chocolate box - 12 Pieces"
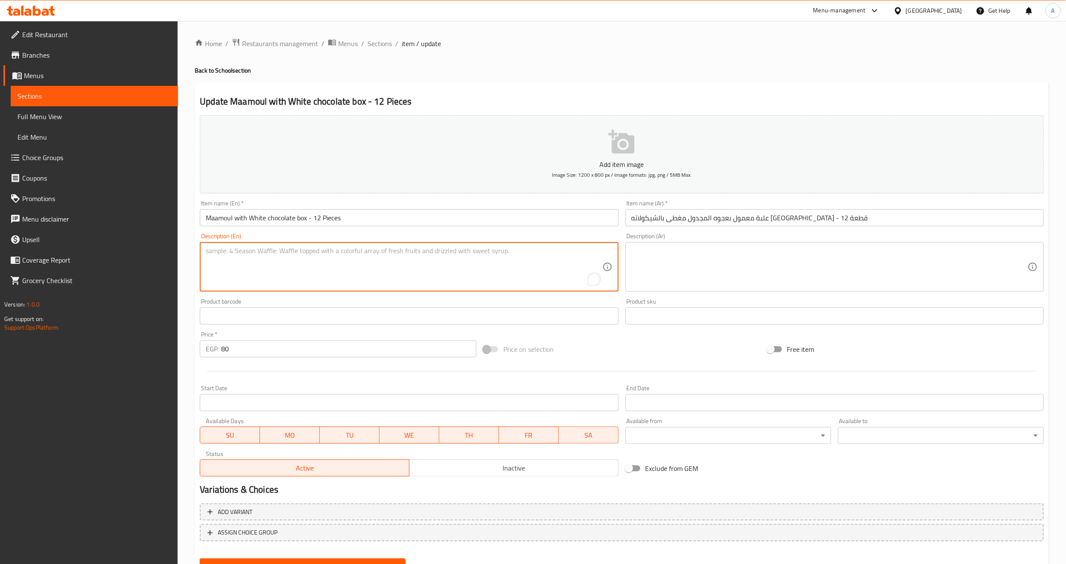
click at [289, 275] on textarea "To enrich screen reader interactions, please activate Accessibility in Grammarl…" at bounding box center [404, 267] width 396 height 41
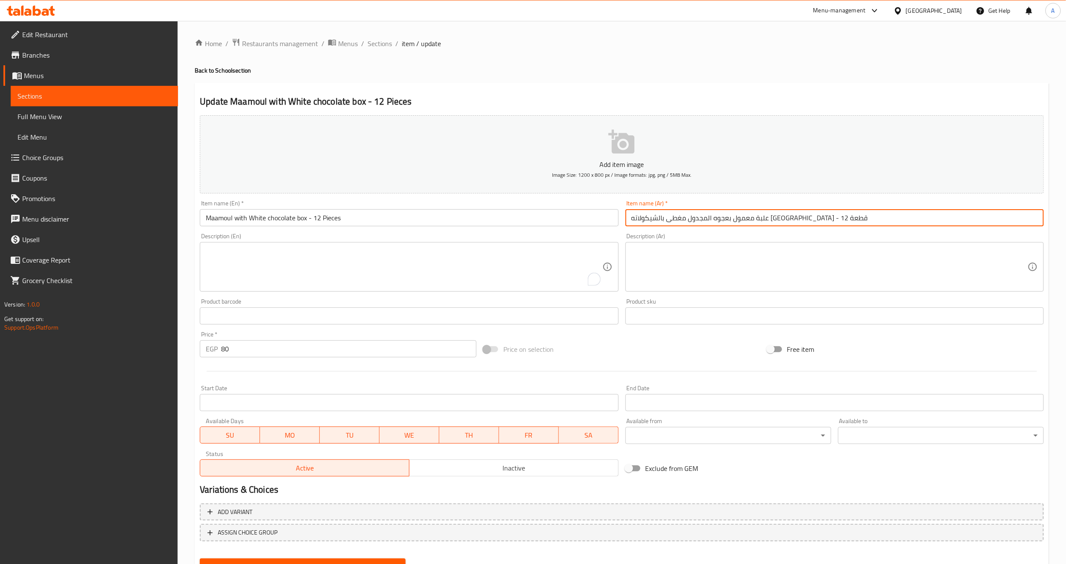
click at [689, 219] on input "علبة معمول بعجوه المجدول مغطى بالشيكولاته البيضاء - 12 قطعة" at bounding box center [834, 217] width 418 height 17
drag, startPoint x: 1001, startPoint y: 221, endPoint x: 958, endPoint y: 223, distance: 43.6
click at [958, 223] on input "علبة معمول بعجوه المجدول مغطى بالشيكولاته البيضاء - 12 قطعة" at bounding box center [834, 217] width 418 height 17
drag, startPoint x: 936, startPoint y: 222, endPoint x: 999, endPoint y: 221, distance: 63.2
click at [999, 221] on input "علبة معمول بعجوه المجدول مغطى بالشيكولاته البيضاء - 12 قطعة" at bounding box center [834, 217] width 418 height 17
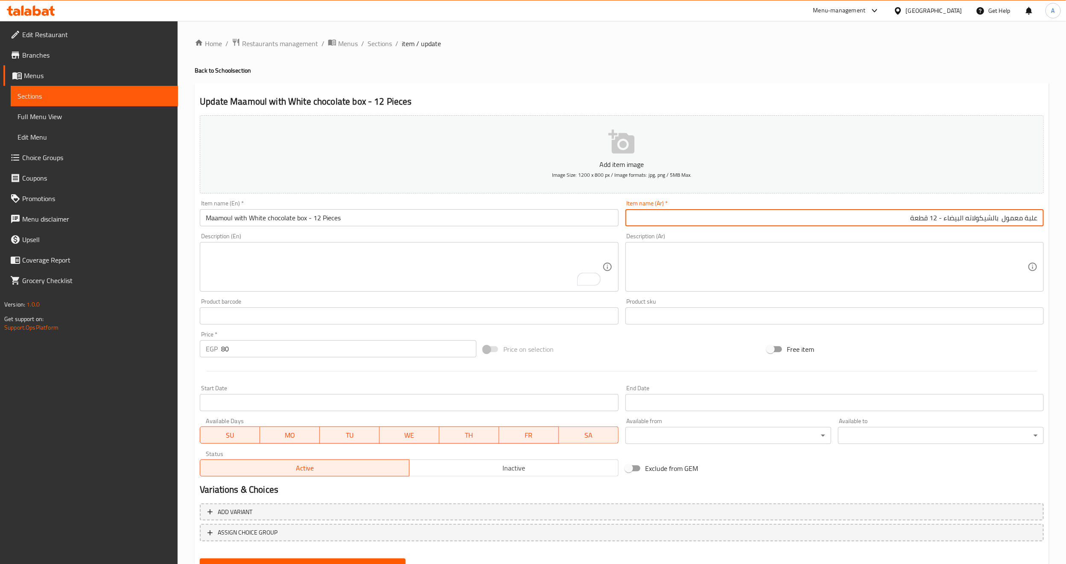
type input "علبة معمول بالشيكولاته البيضاء - 12 قطعة"
click at [921, 346] on div "Free item" at bounding box center [905, 349] width 283 height 23
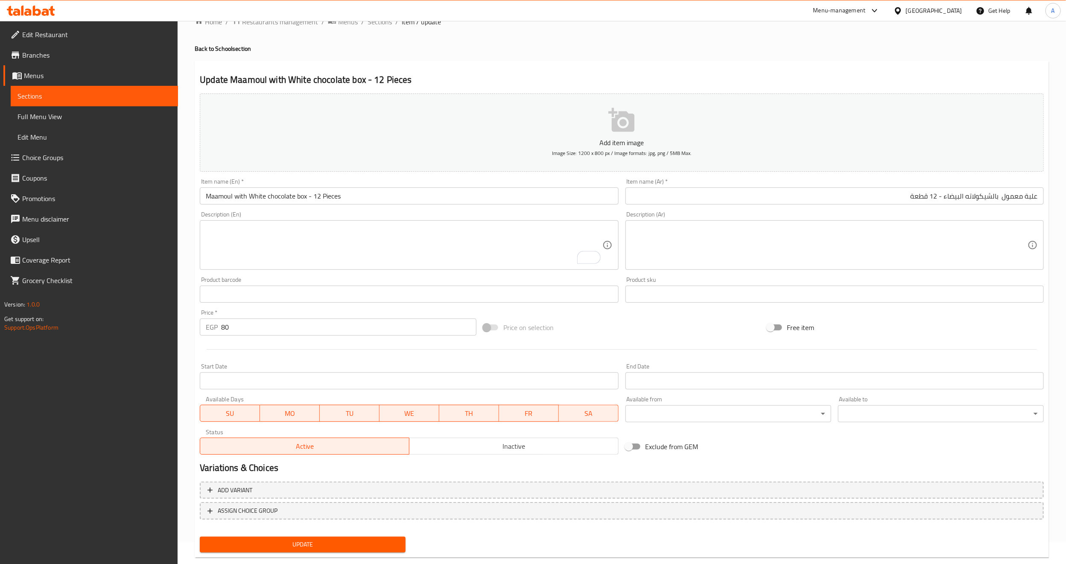
scroll to position [38, 0]
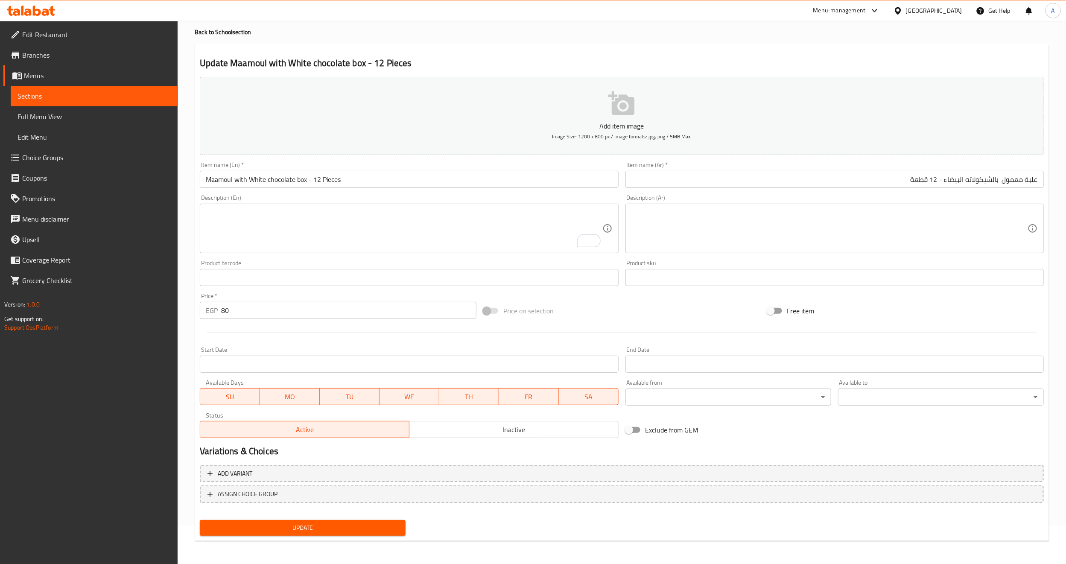
click at [266, 531] on span "Update" at bounding box center [303, 527] width 192 height 11
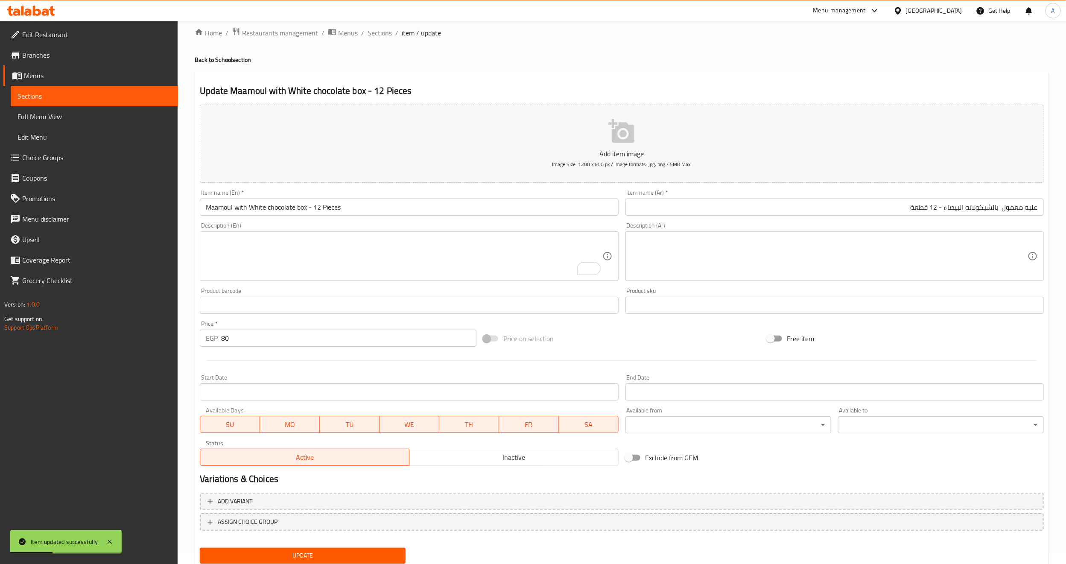
scroll to position [0, 0]
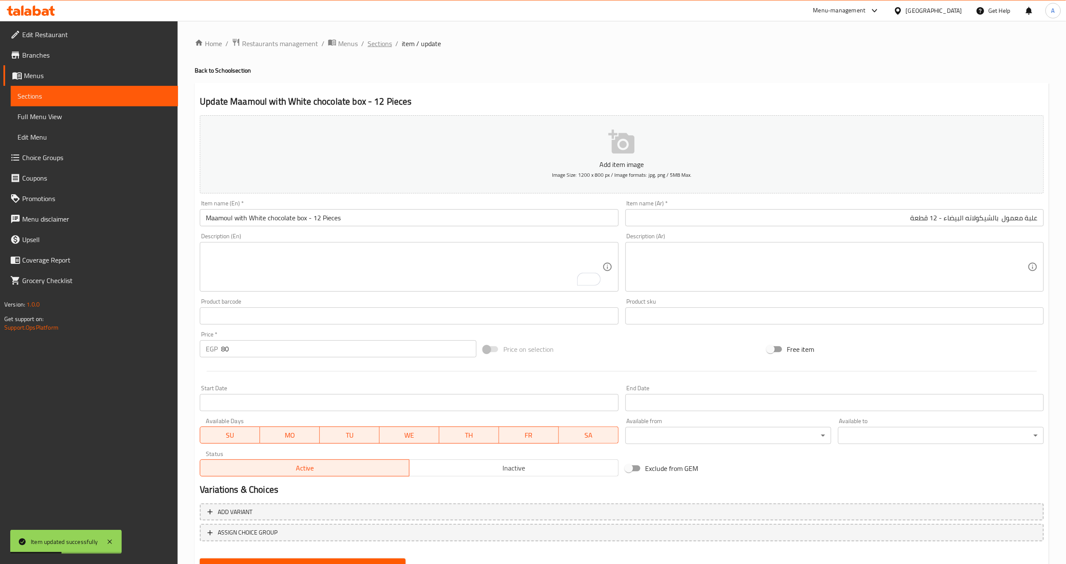
click at [374, 49] on span "Sections" at bounding box center [380, 43] width 24 height 10
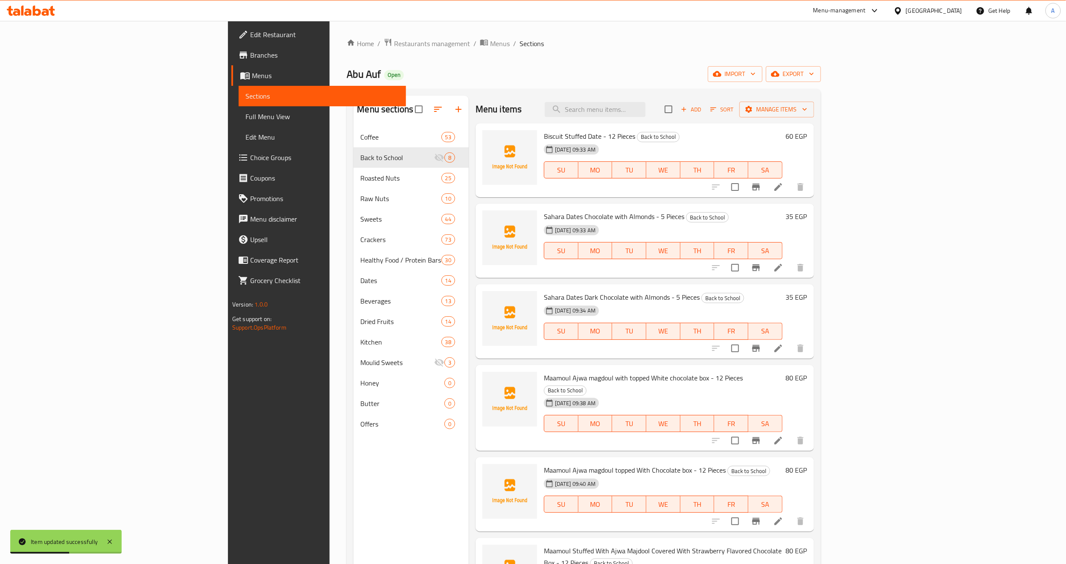
click at [475, 86] on div "Home / Restaurants management / Menus / Sections Abu Auf Open import export Men…" at bounding box center [584, 352] width 474 height 628
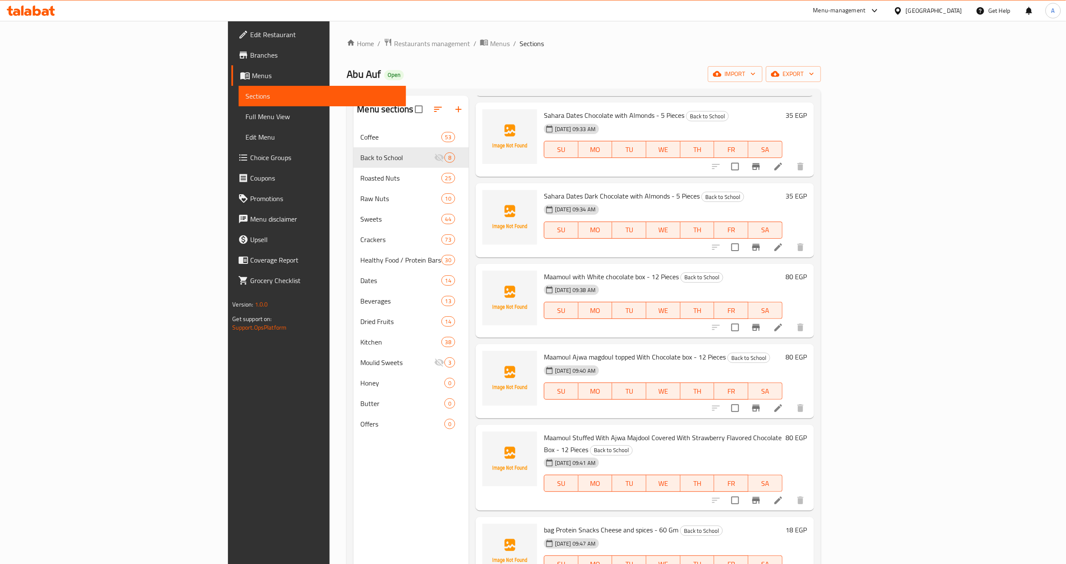
scroll to position [64, 0]
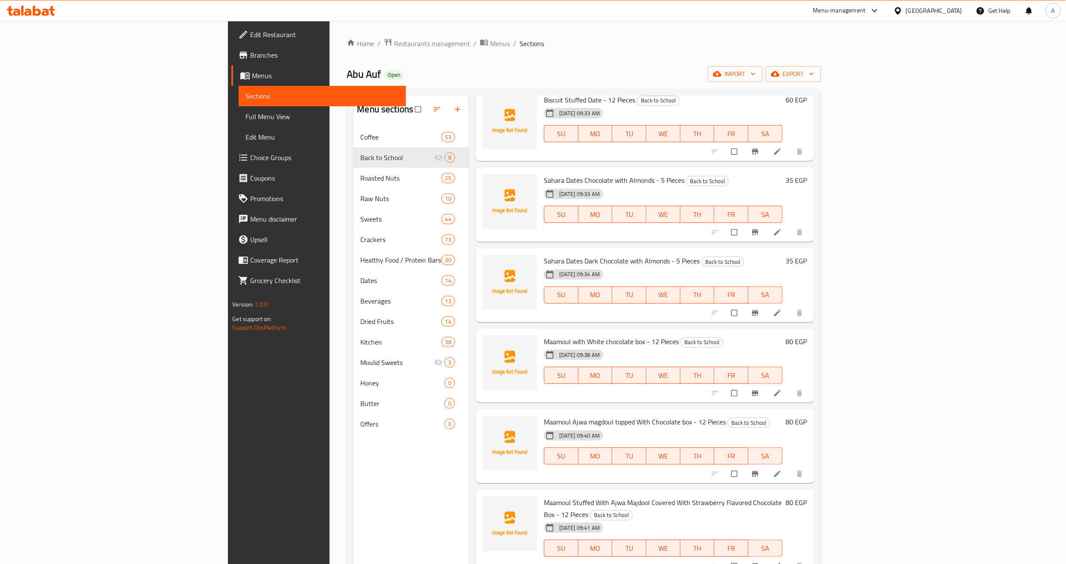
scroll to position [101, 0]
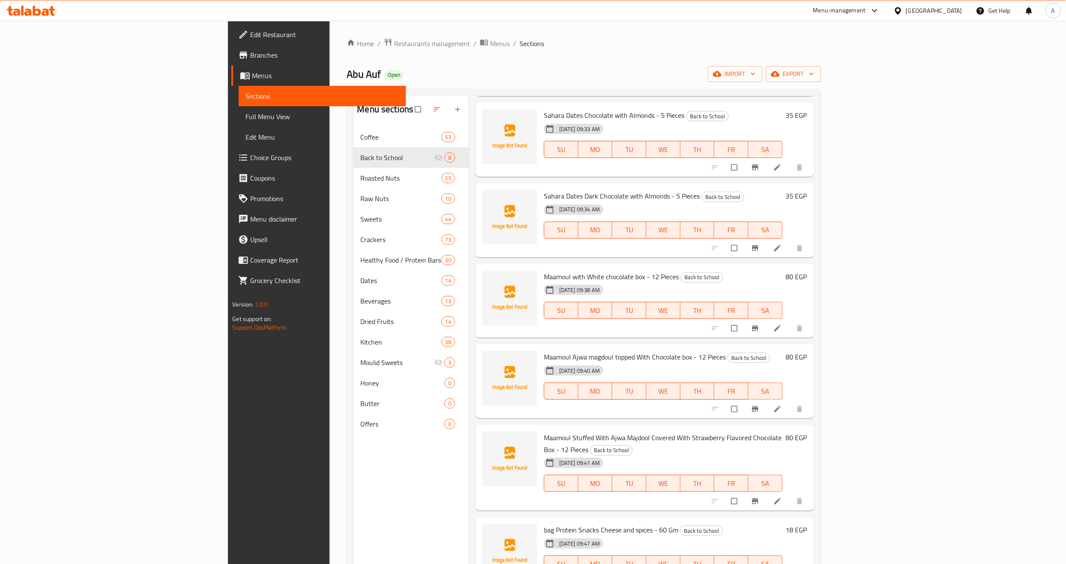
click at [602, 289] on div "[DATE] 09:38 AM" at bounding box center [570, 289] width 61 height 17
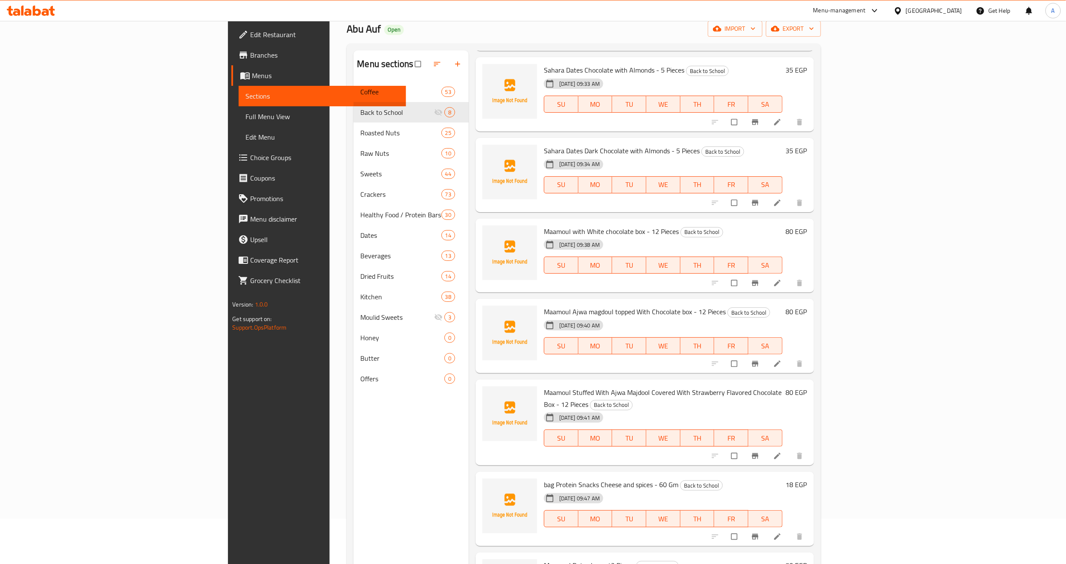
scroll to position [64, 0]
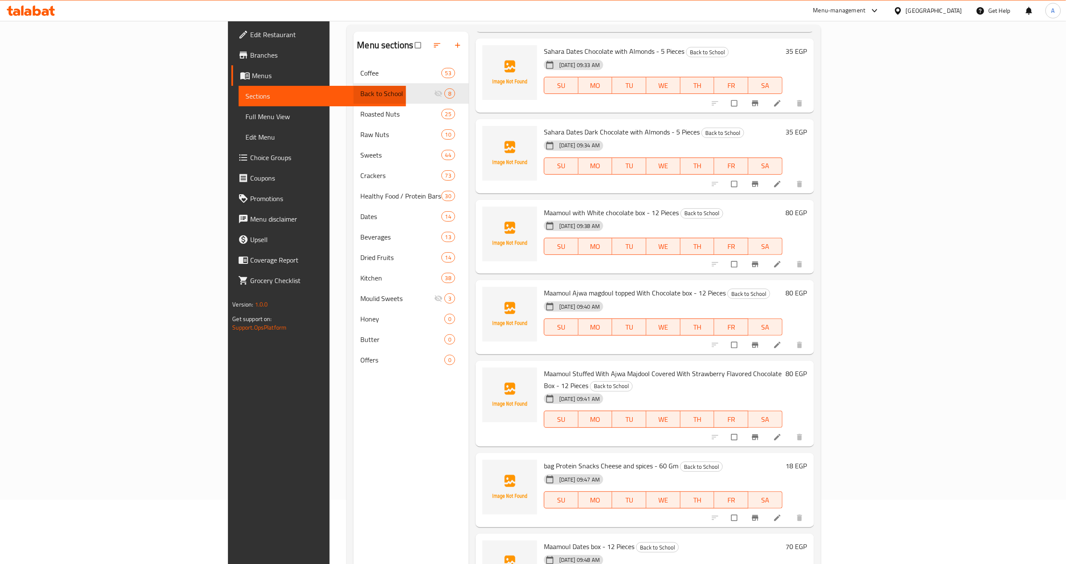
click at [775, 301] on div "31-08-2025 09:40 AM SU MO TU WE TH FR SA" at bounding box center [662, 321] width 245 height 46
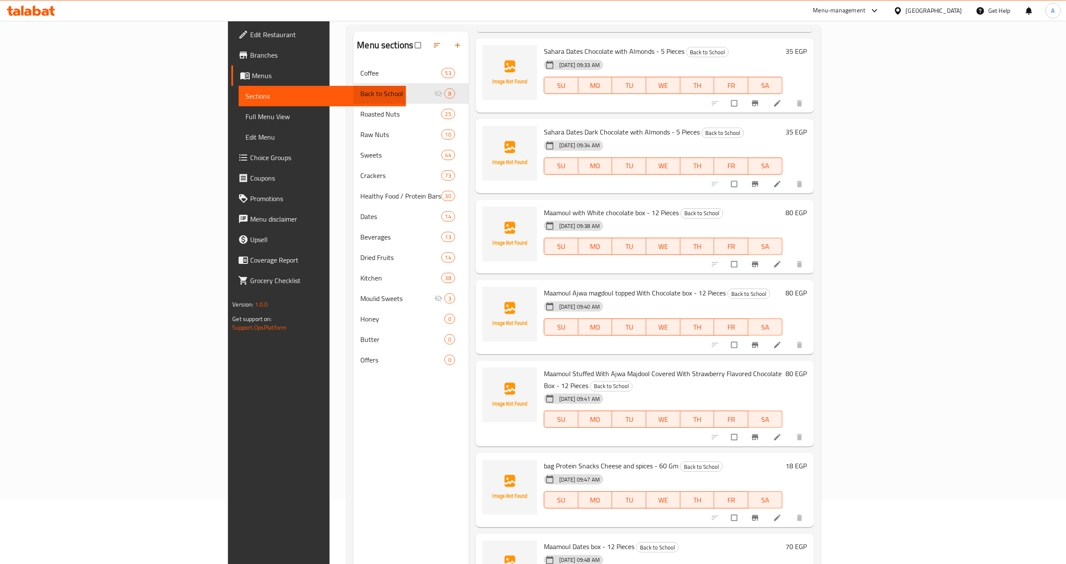
click at [634, 294] on span "Maamoul Ajwa magdoul topped With Chocolate box - 12 Pieces" at bounding box center [635, 292] width 182 height 13
click at [790, 347] on li at bounding box center [778, 345] width 24 height 14
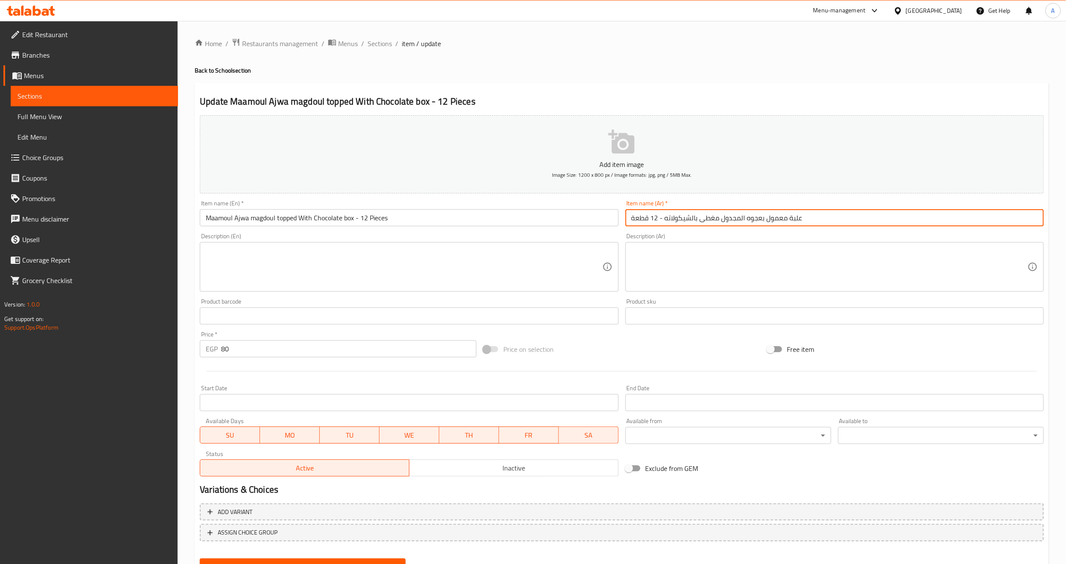
click at [717, 223] on input "علبة معمول بعجوه المجدول مغطى بالشيكولاته - 12 قطعة" at bounding box center [834, 217] width 418 height 17
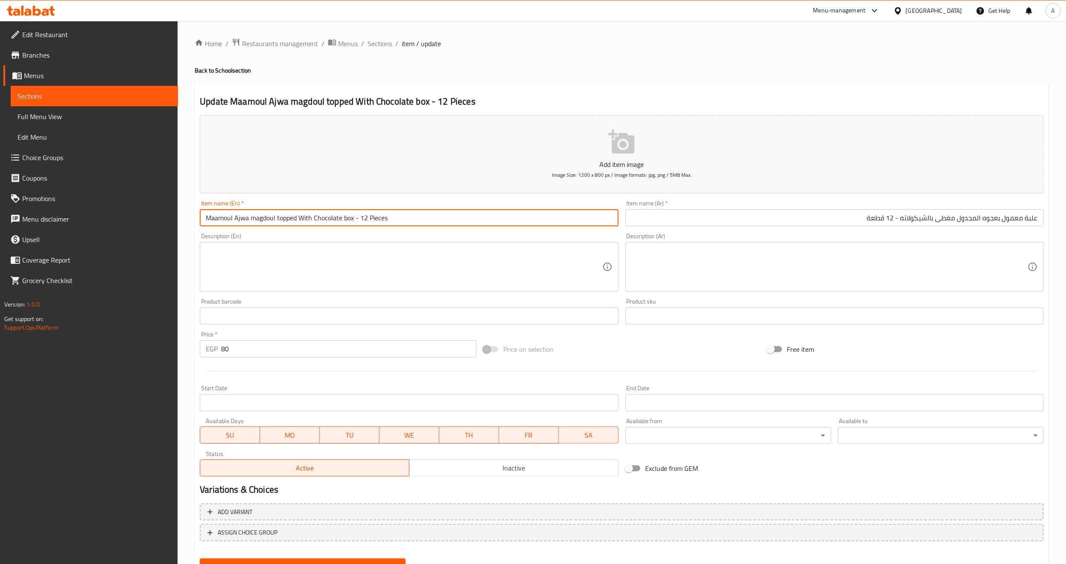
drag, startPoint x: 297, startPoint y: 222, endPoint x: 234, endPoint y: 219, distance: 62.8
click at [234, 219] on input "Maamoul Ajwa magdoul topped With Chocolate box - 12 Pieces" at bounding box center [409, 217] width 418 height 17
type input "Maamoul With Chocolate box - 12 Pieces"
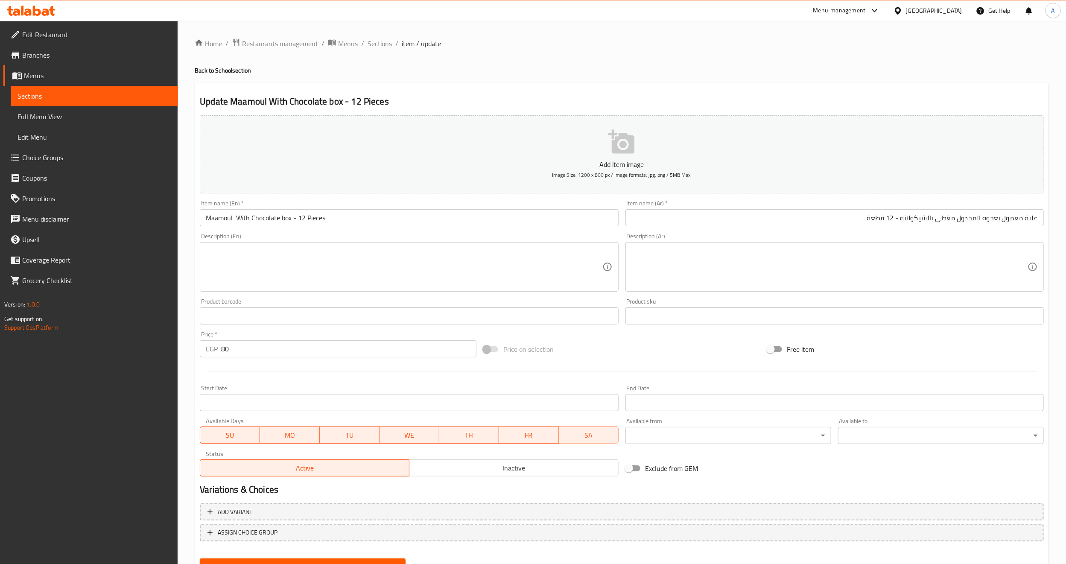
click at [243, 235] on div "Description (En) Description (En)" at bounding box center [409, 262] width 418 height 58
click at [990, 222] on input "علبة معمول بعجوه المجدول مغطى بالشيكولاته - 12 قطعة" at bounding box center [834, 217] width 418 height 17
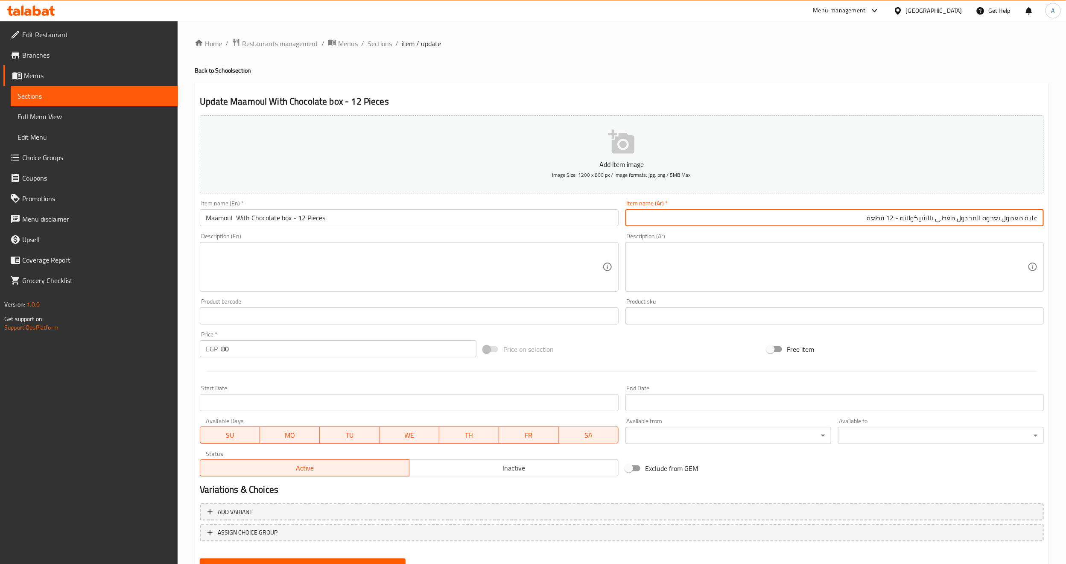
click at [990, 222] on input "علبة معمول بعجوه المجدول مغطى بالشيكولاته - 12 قطعة" at bounding box center [834, 217] width 418 height 17
click at [984, 221] on input "علبة معمول المجدول مغطى بالشيكولاته - 12 قطعة" at bounding box center [834, 217] width 418 height 17
click at [988, 221] on input "علبة معمول مغطى بالشيكولاته - 12 قطعة" at bounding box center [834, 217] width 418 height 17
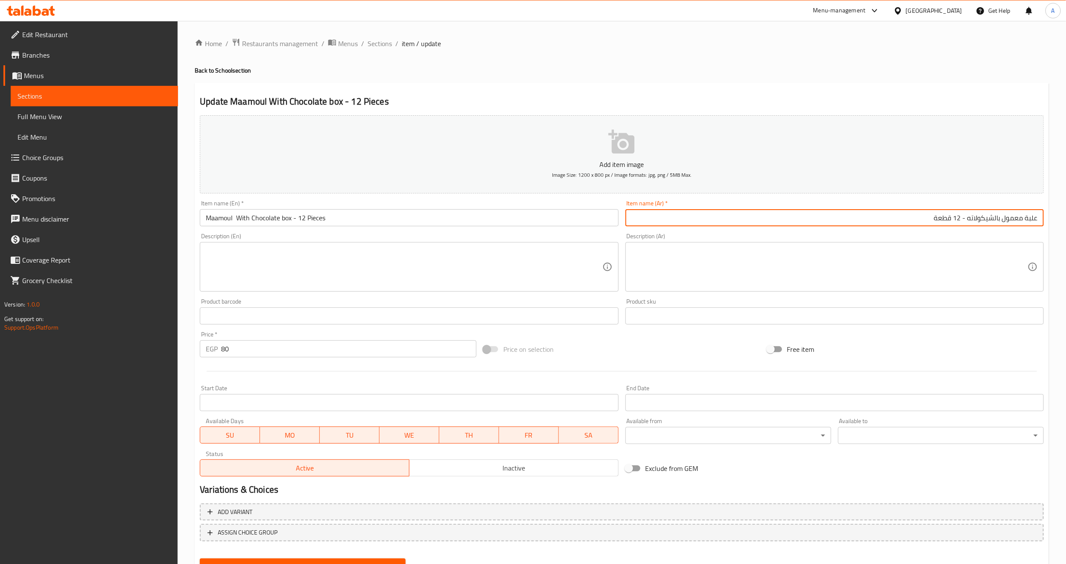
type input "علبة معمول بالشيكولاته - 12 قطعة"
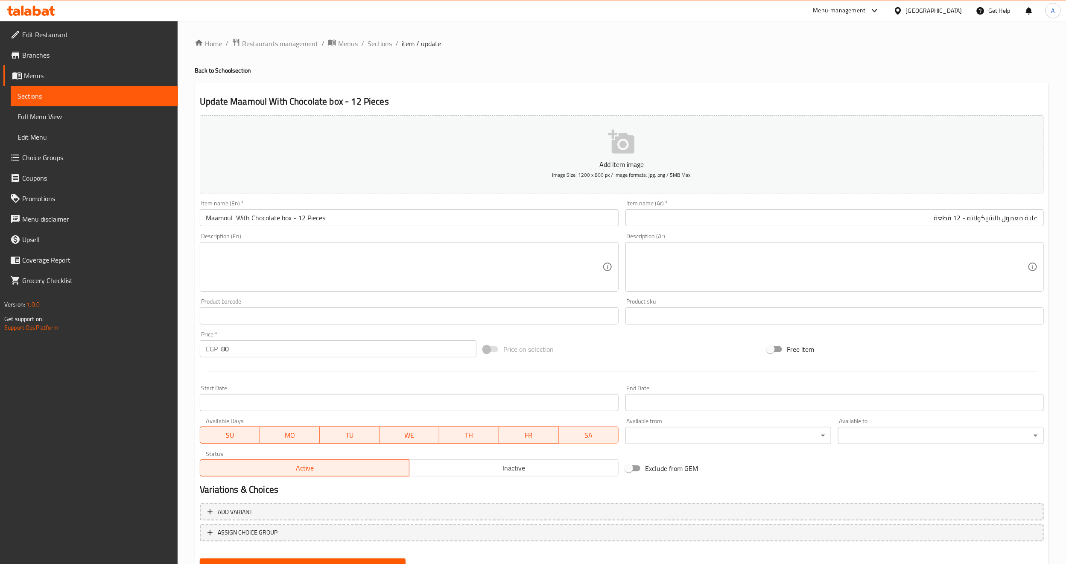
click at [976, 239] on div "Description (Ar) Description (Ar)" at bounding box center [834, 262] width 418 height 58
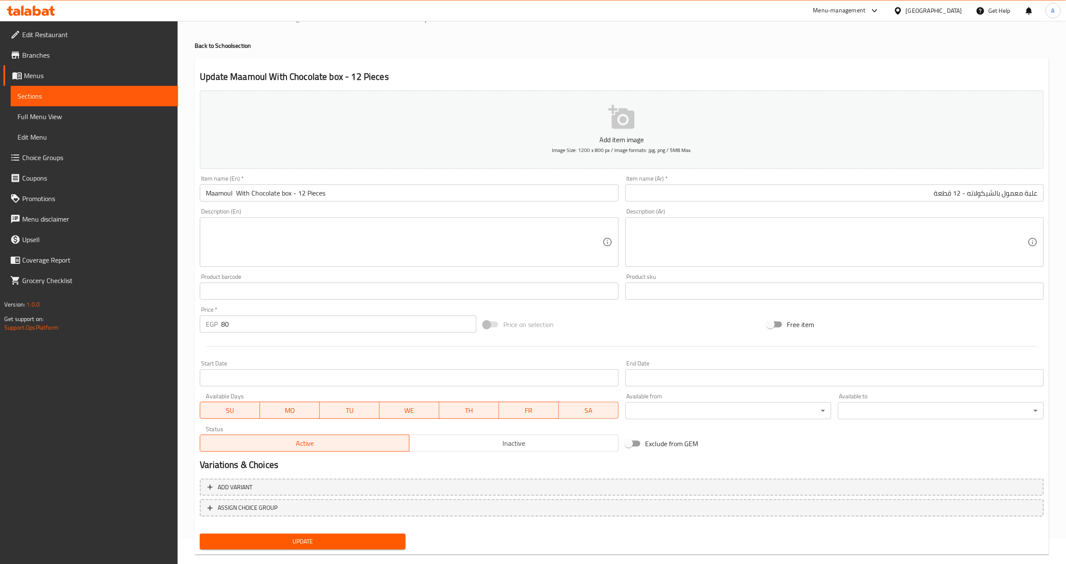
scroll to position [38, 0]
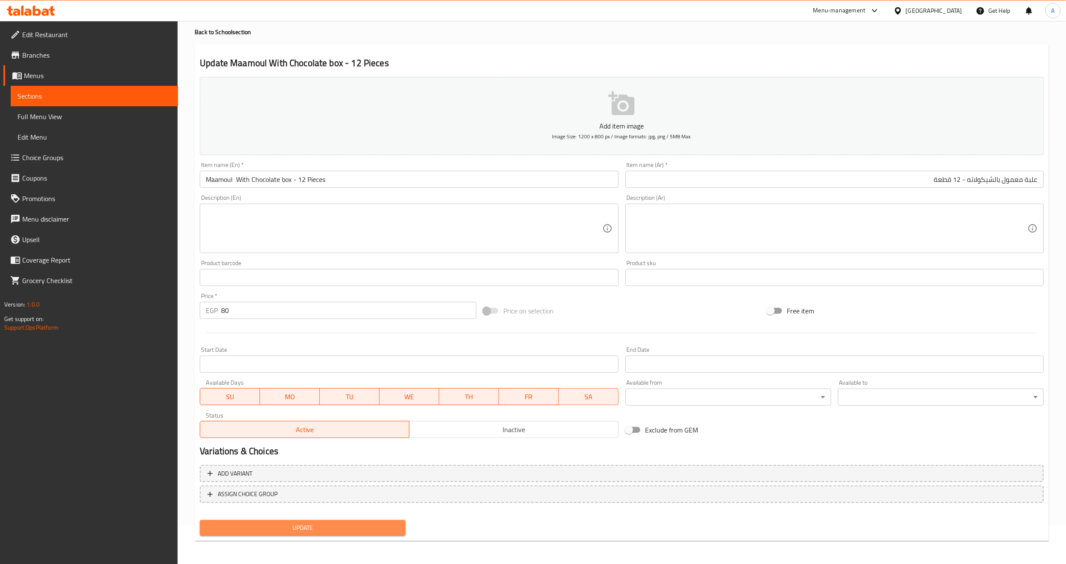
click at [289, 527] on span "Update" at bounding box center [303, 527] width 192 height 11
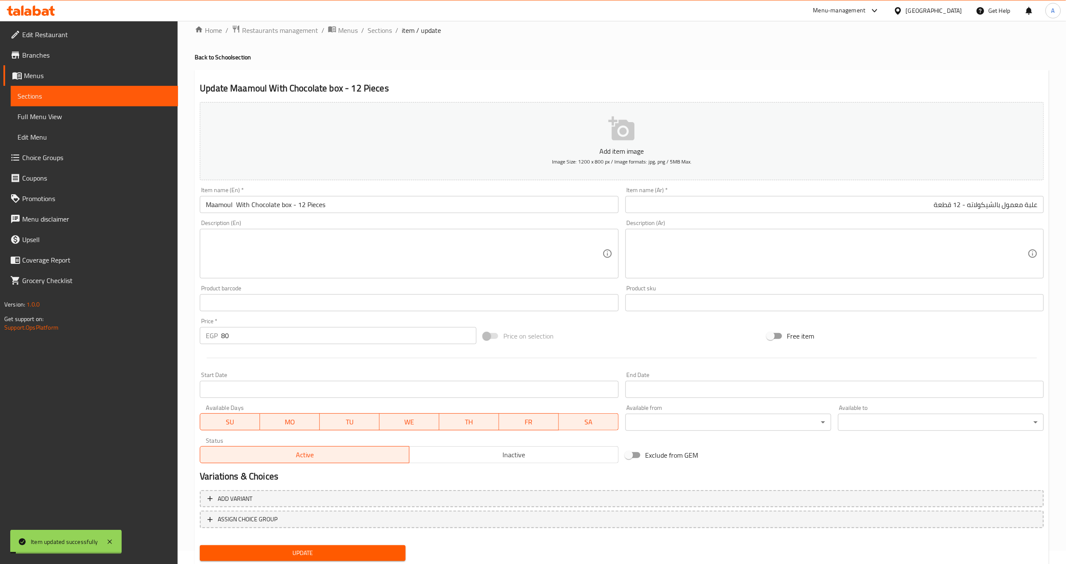
scroll to position [0, 0]
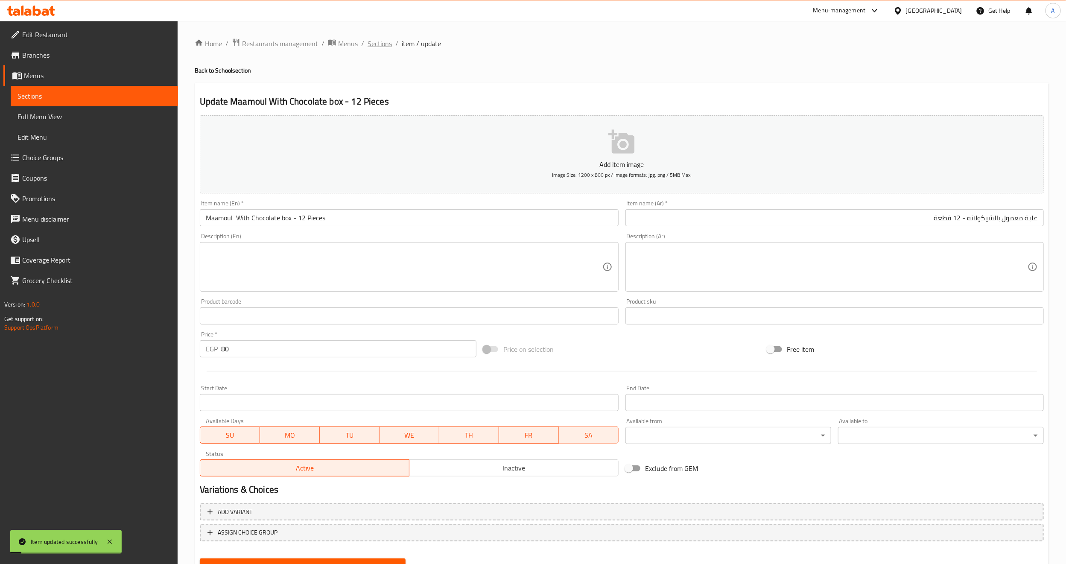
click at [379, 38] on span "Sections" at bounding box center [380, 43] width 24 height 10
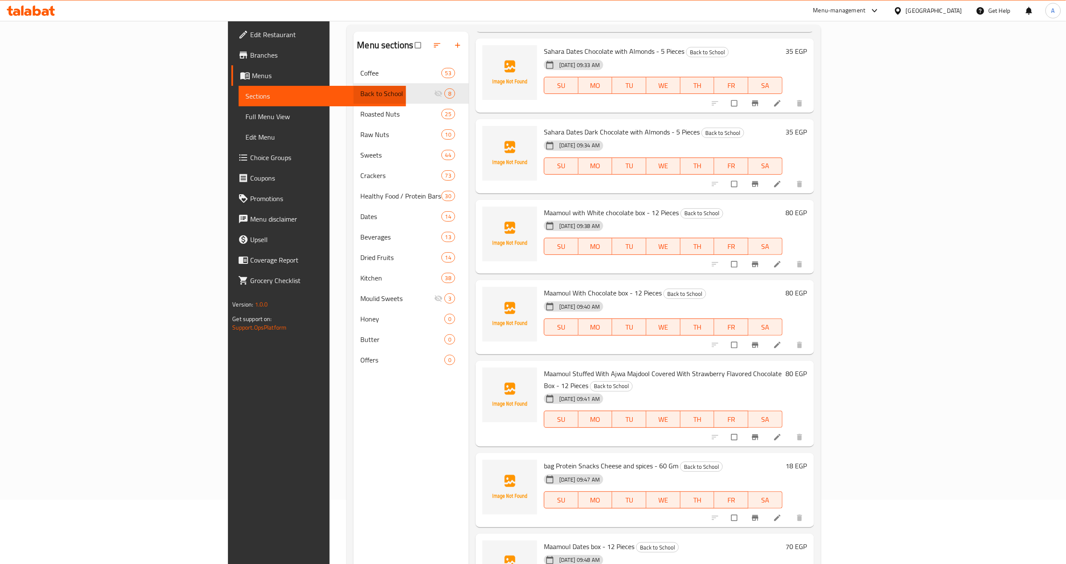
scroll to position [120, 0]
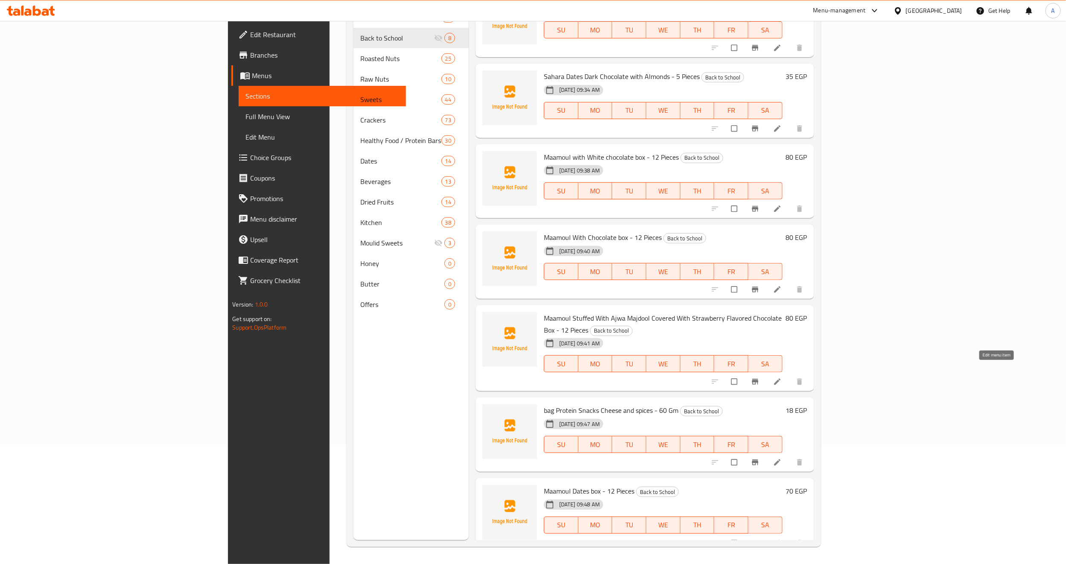
click at [780, 379] on icon at bounding box center [777, 382] width 6 height 6
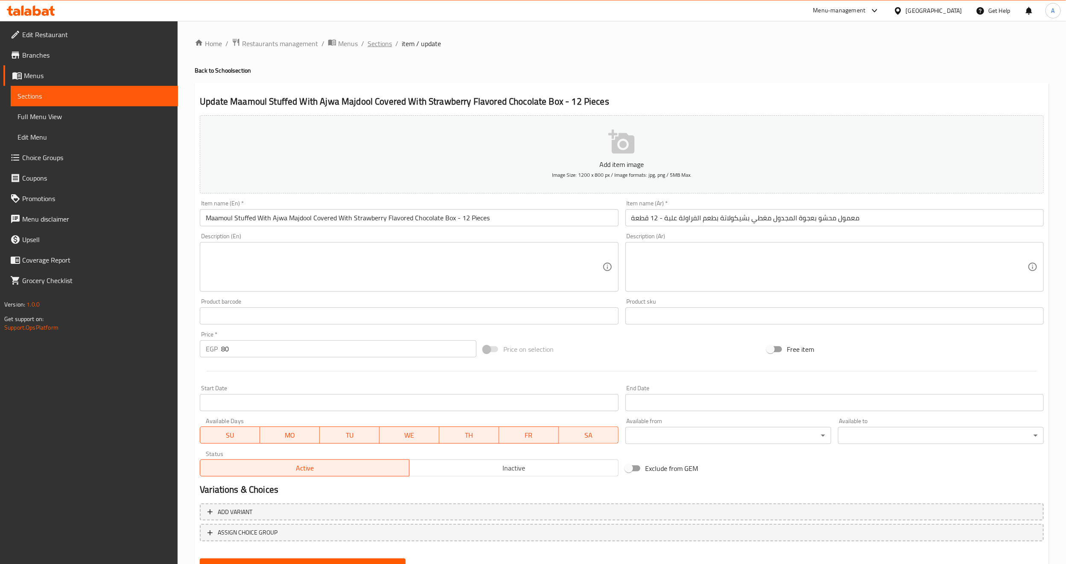
click at [386, 46] on span "Sections" at bounding box center [380, 43] width 24 height 10
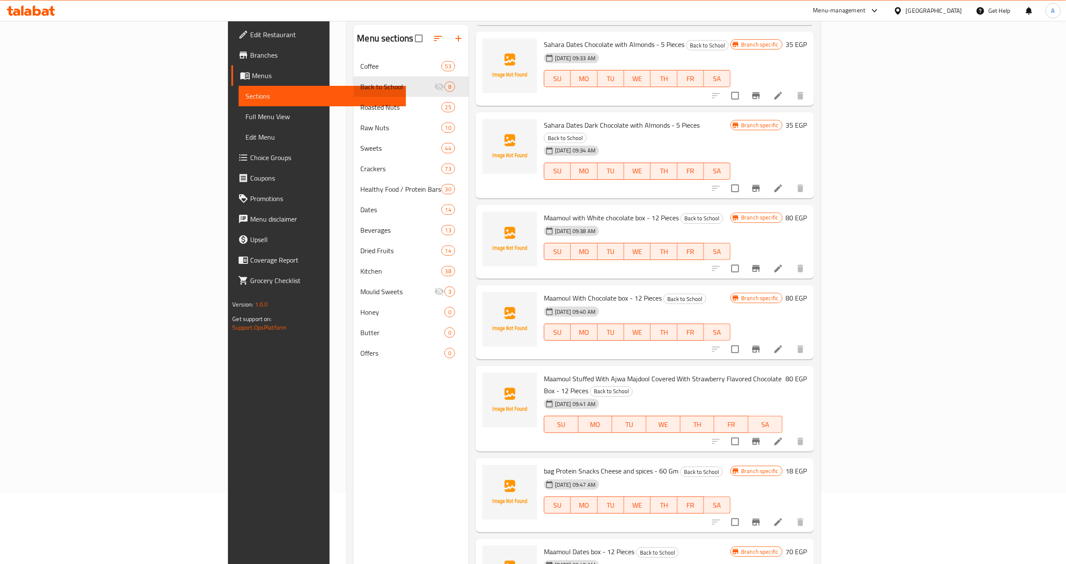
scroll to position [120, 0]
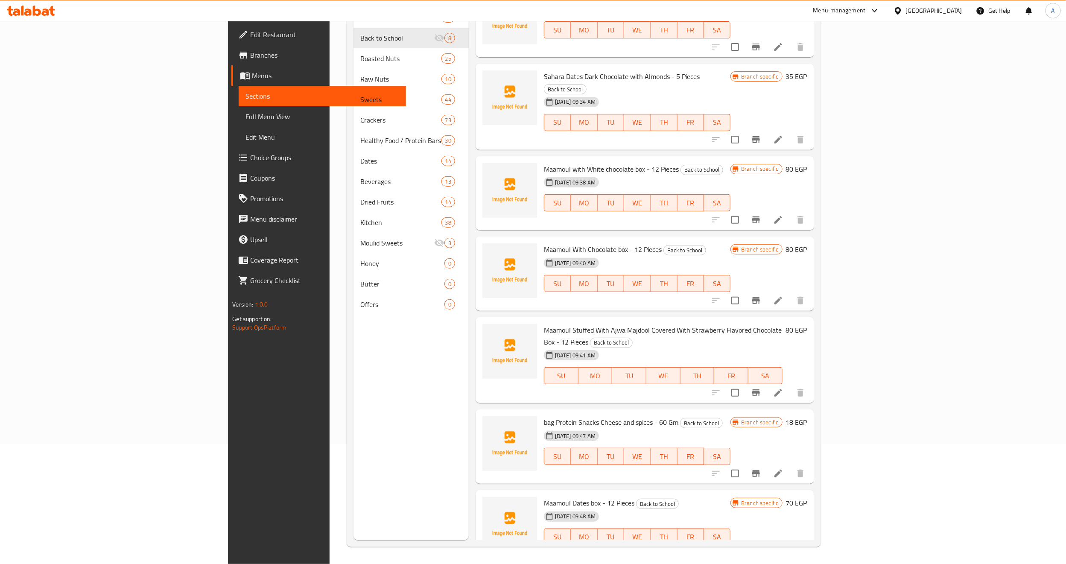
drag, startPoint x: 679, startPoint y: 479, endPoint x: 659, endPoint y: 472, distance: 20.7
click at [679, 497] on h6 "Maamoul Dates box - 12 Pieces Back to School" at bounding box center [637, 503] width 187 height 12
click at [617, 427] on div "31-08-2025 09:47 AM SU MO TU WE TH FR SA" at bounding box center [636, 450] width 193 height 46
click at [790, 466] on li at bounding box center [778, 473] width 24 height 15
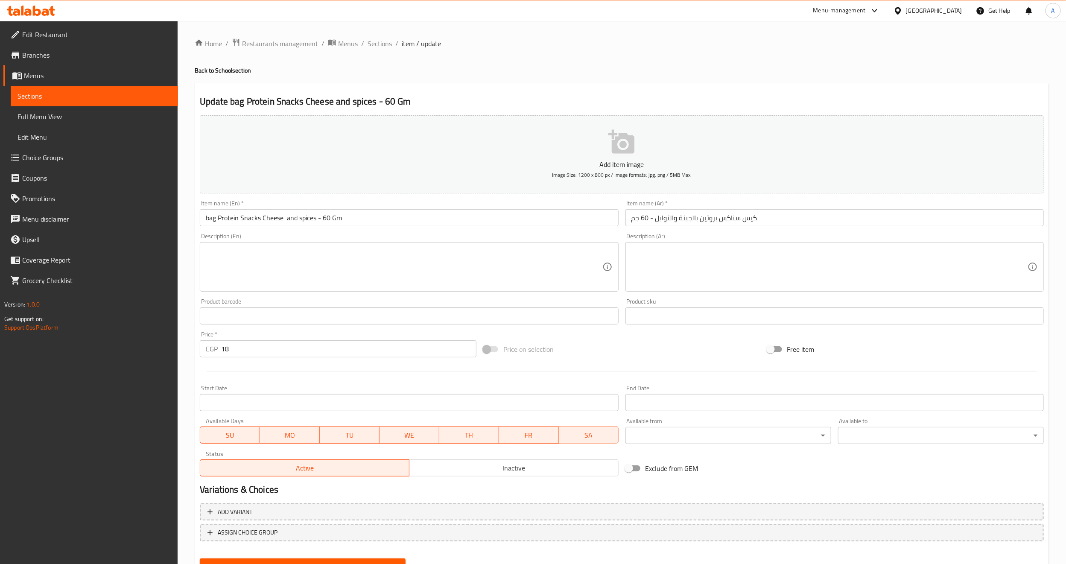
click at [209, 219] on input "bag Protein Snacks Cheese and spices - 60 Gm" at bounding box center [409, 217] width 418 height 17
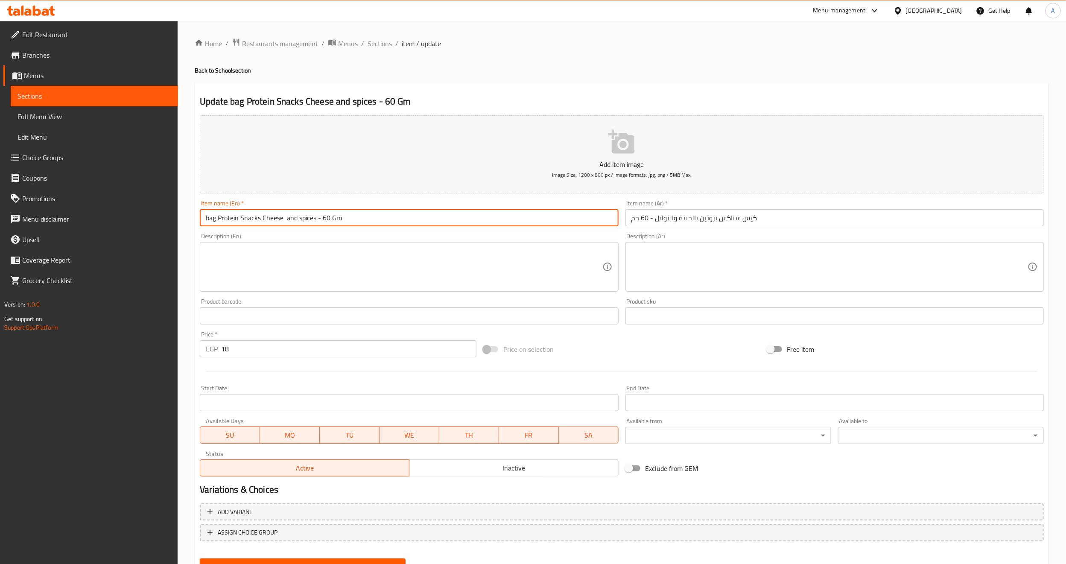
click at [209, 219] on input "bag Protein Snacks Cheese and spices - 60 Gm" at bounding box center [409, 217] width 418 height 17
type input "Bag Protein Snacks Cheese and Spices - 60 Gm"
click at [221, 232] on div "Description (En) Description (En)" at bounding box center [408, 262] width 425 height 65
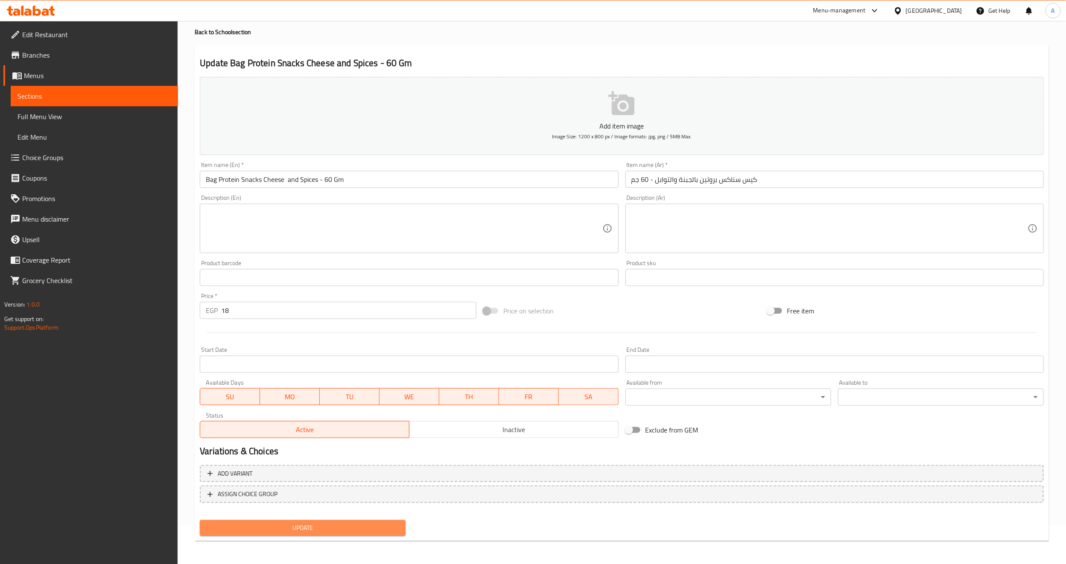
click at [265, 526] on span "Update" at bounding box center [303, 527] width 192 height 11
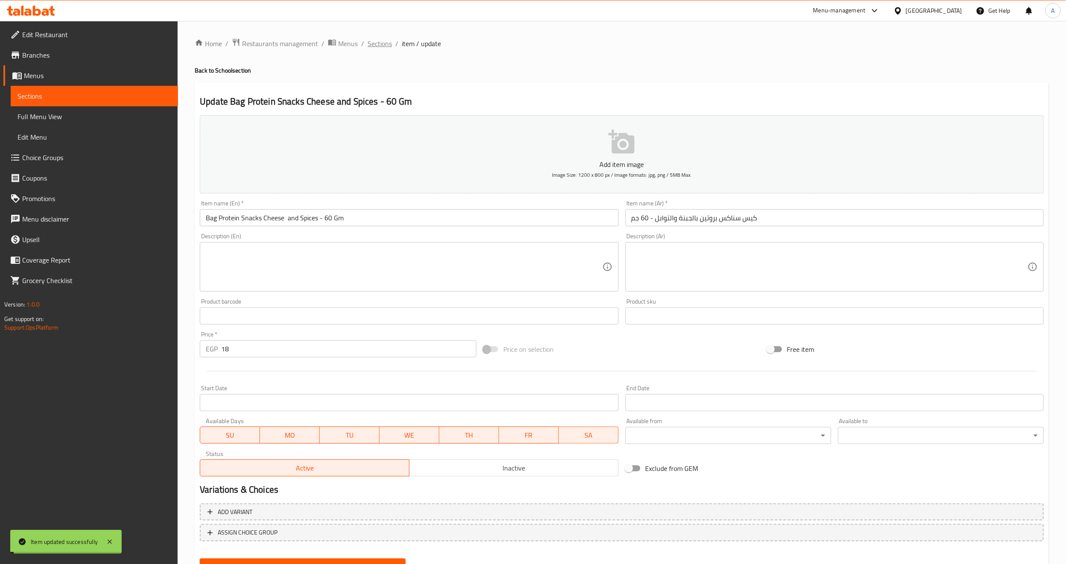
click at [387, 47] on span "Sections" at bounding box center [380, 43] width 24 height 10
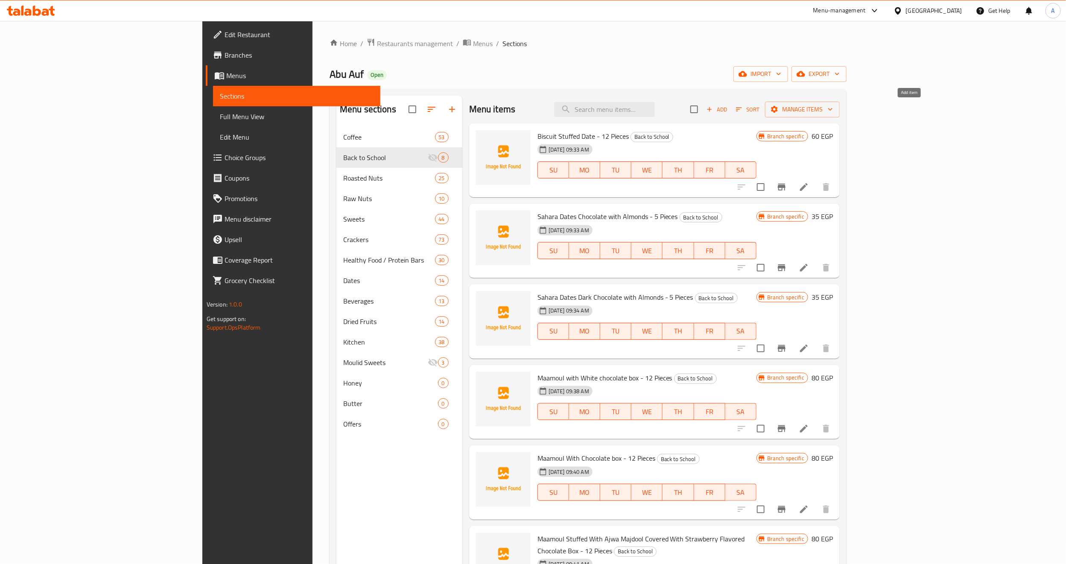
click at [728, 109] on span "Add" at bounding box center [716, 110] width 23 height 10
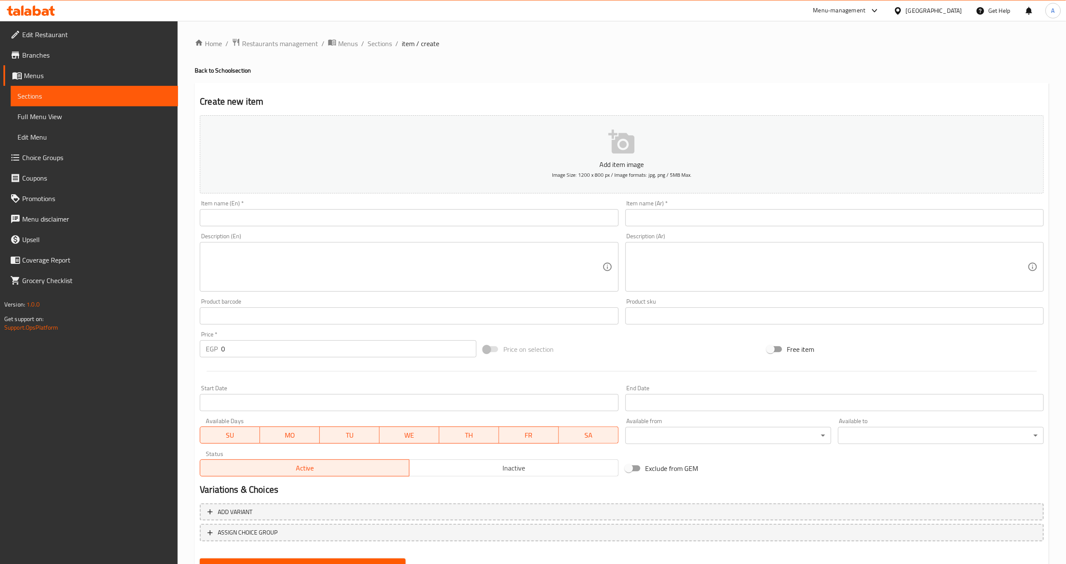
click at [431, 214] on input "text" at bounding box center [409, 217] width 418 height 17
paste input "Snacks Protein Onions & Cream - 60 GM"
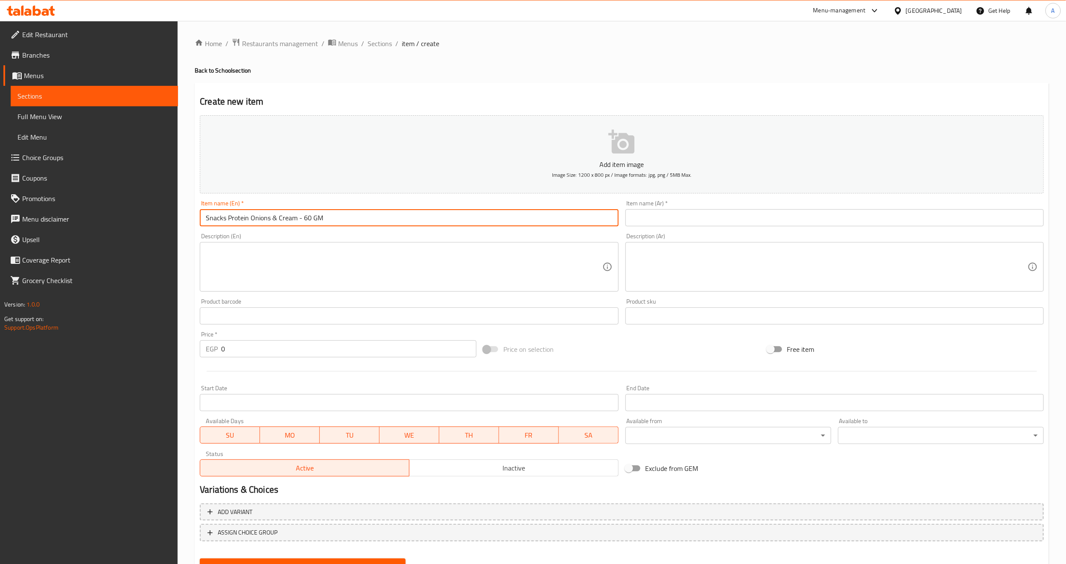
type input "Snacks Protein Onions & Cream - 60 GM"
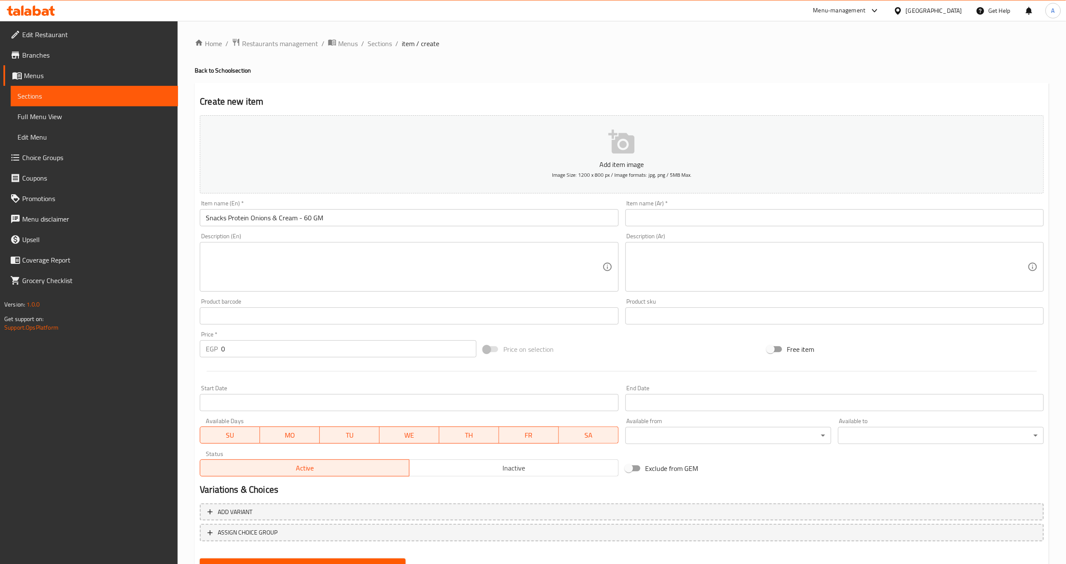
click at [656, 207] on div "Item name (Ar)   * Item name (Ar) *" at bounding box center [834, 213] width 418 height 26
click at [656, 213] on input "text" at bounding box center [834, 217] width 418 height 17
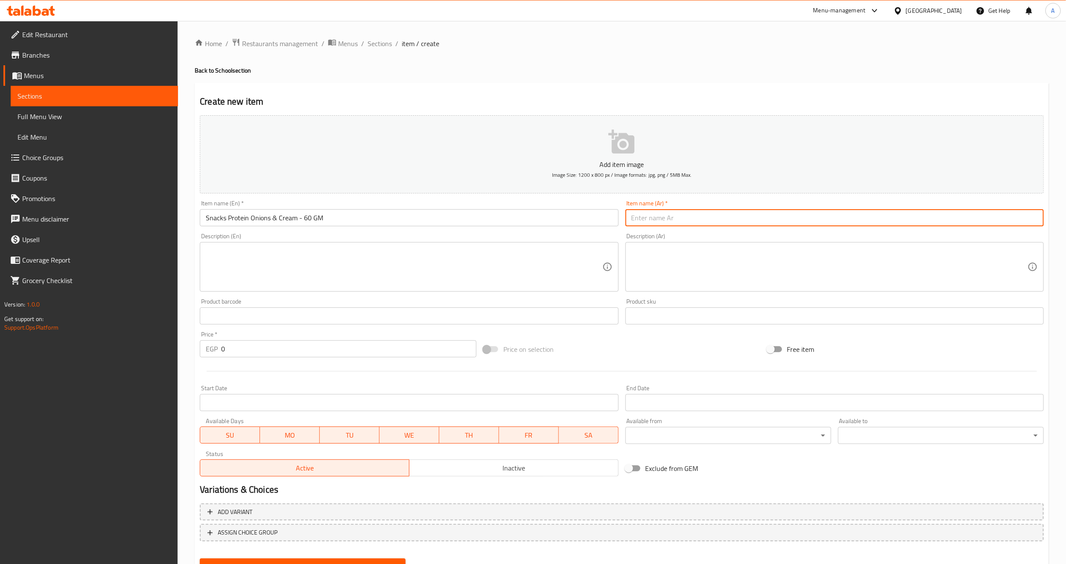
paste input "كيس سناكس بروتين بالبصل والكريمة - 60 جم"
type input "كيس سناكس بروتين بالبصل والكريمة - 60 جم"
click at [205, 218] on input "Snacks Protein Onions & Cream - 60 GM" at bounding box center [409, 217] width 418 height 17
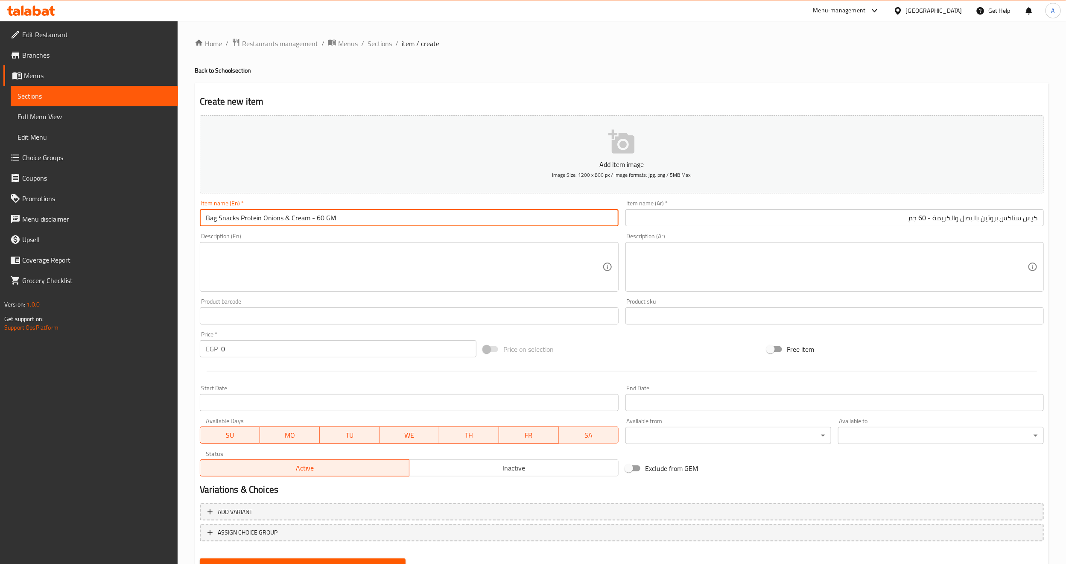
click at [278, 278] on textarea at bounding box center [404, 267] width 396 height 41
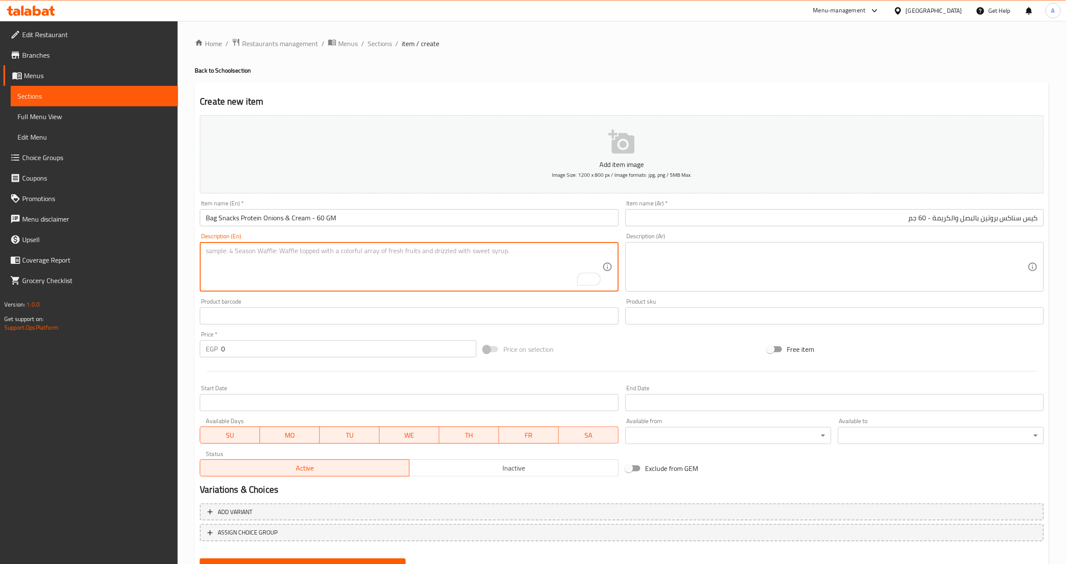
click at [421, 237] on div "Description (En) Description (En)" at bounding box center [409, 262] width 418 height 58
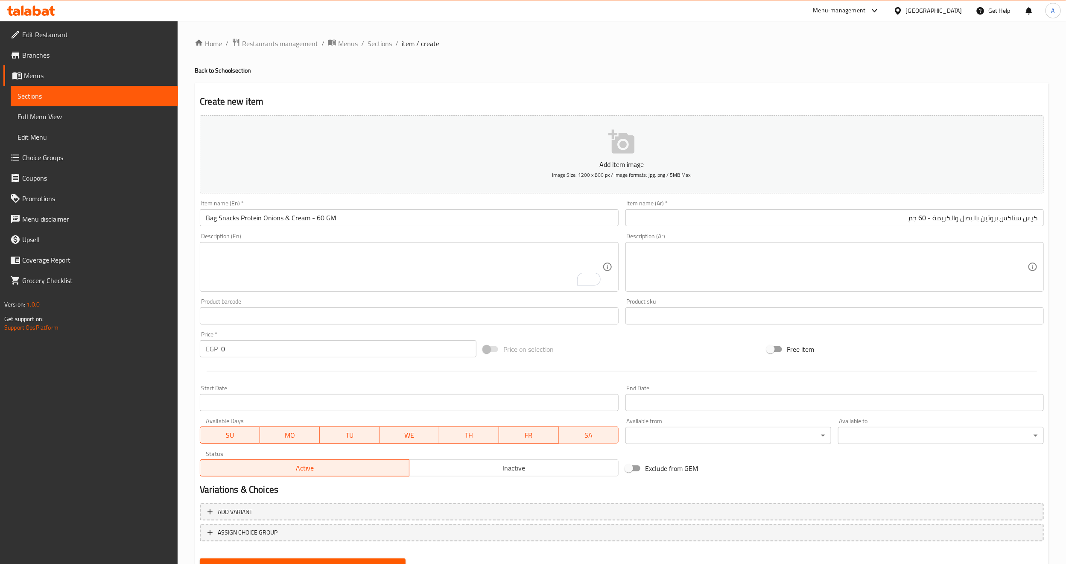
click at [429, 217] on input "Bag Snacks Protein Onions & Cream - 60 GM" at bounding box center [409, 217] width 418 height 17
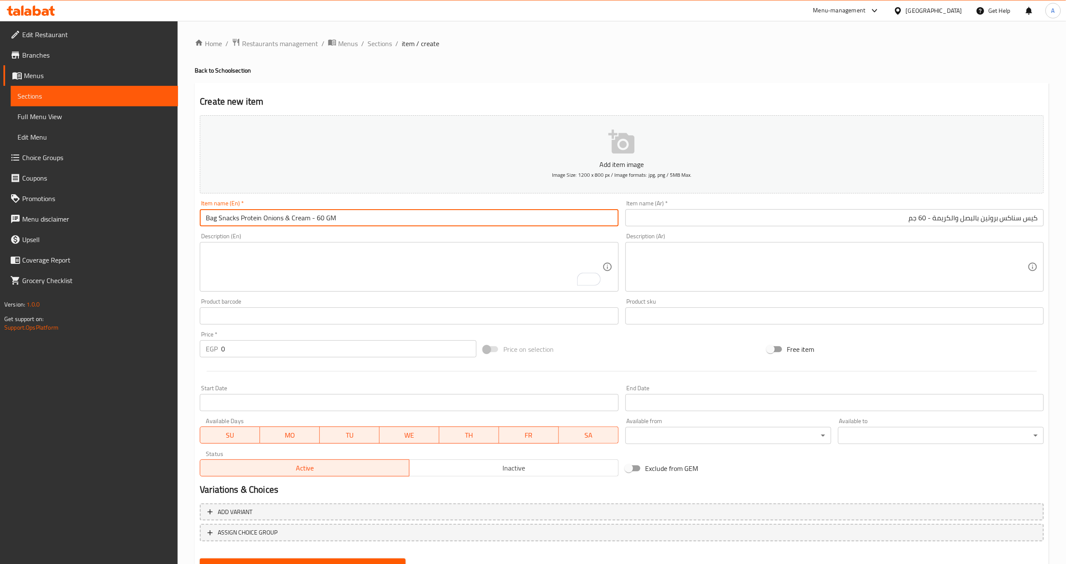
click at [429, 217] on input "Bag Snacks Protein Onions & Cream - 60 GM" at bounding box center [409, 217] width 418 height 17
type input "Bag Snacks Protein Onions & Cream - 60 Gm"
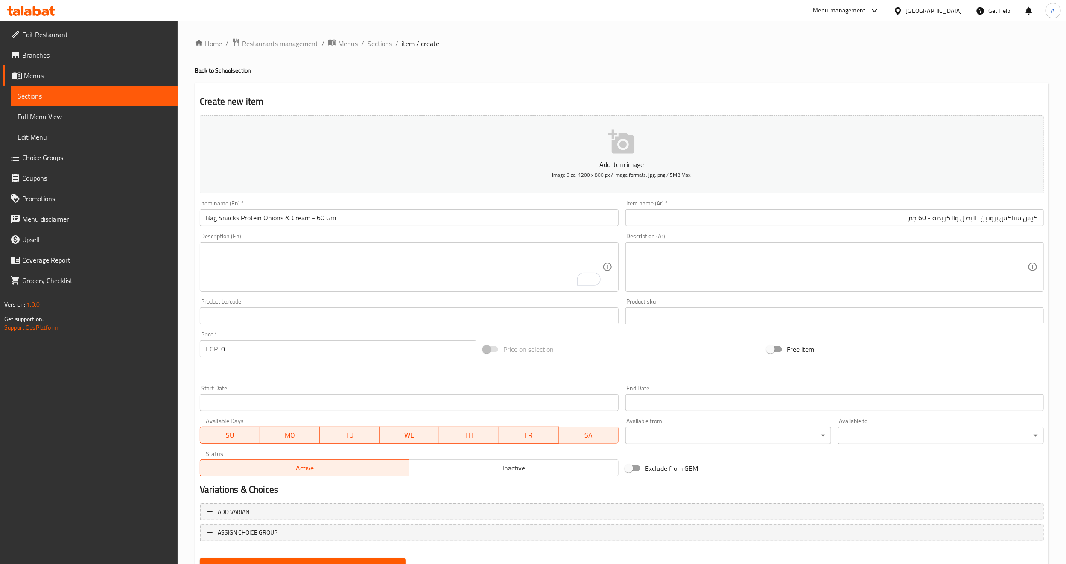
click at [474, 233] on div "Description (En) Description (En)" at bounding box center [409, 262] width 418 height 58
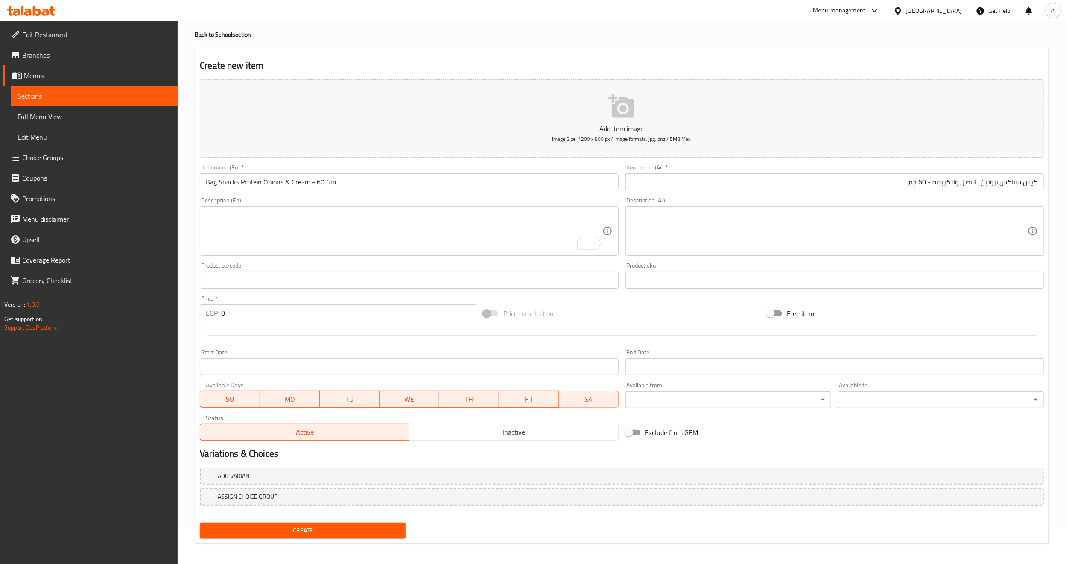
scroll to position [38, 0]
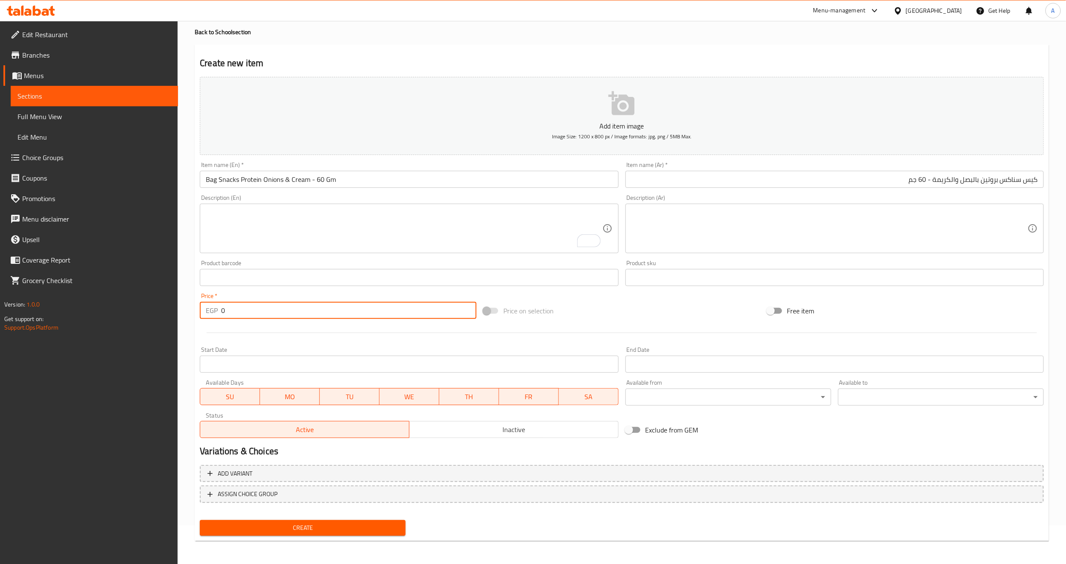
click at [257, 313] on input "0" at bounding box center [348, 310] width 255 height 17
type input "18"
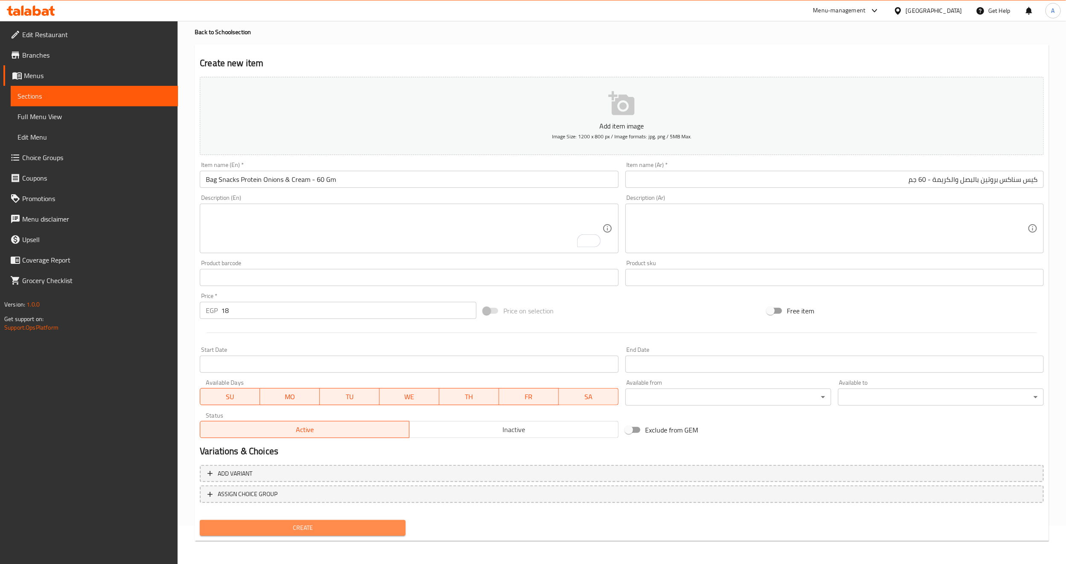
click at [309, 526] on span "Create" at bounding box center [303, 527] width 192 height 11
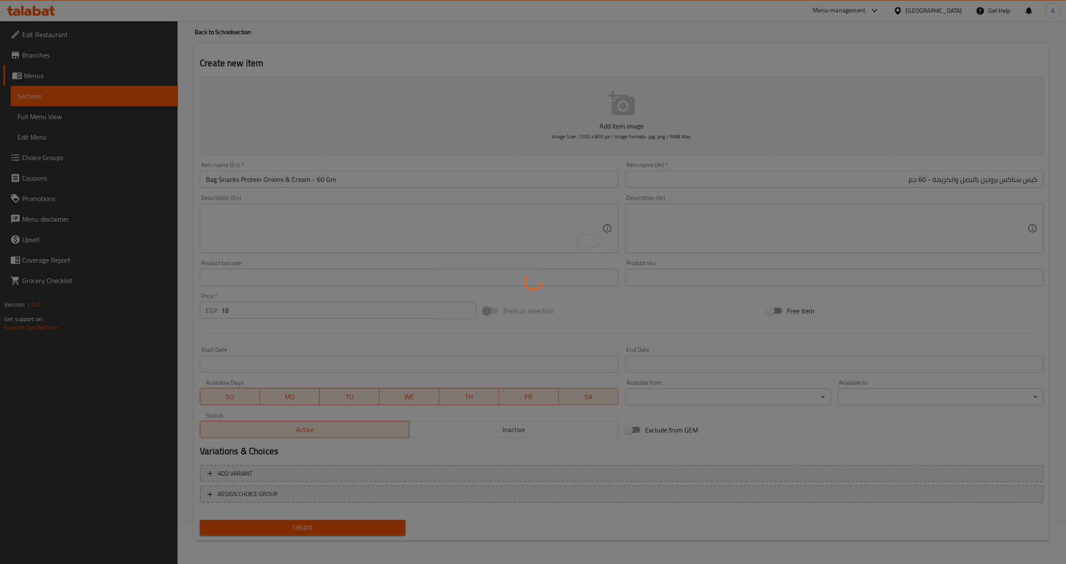
type input "0"
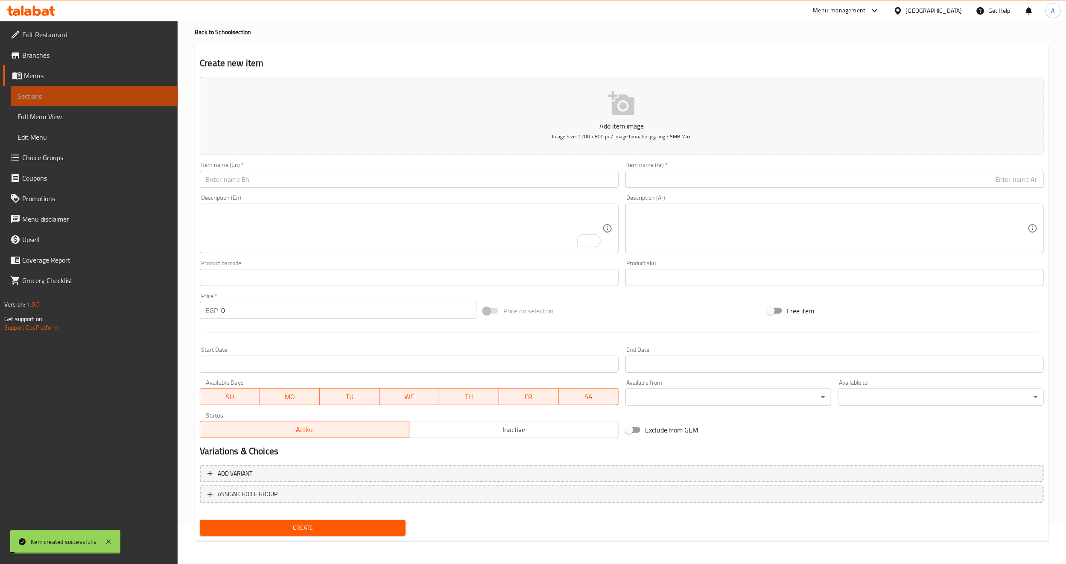
click at [111, 97] on span "Sections" at bounding box center [95, 96] width 154 height 10
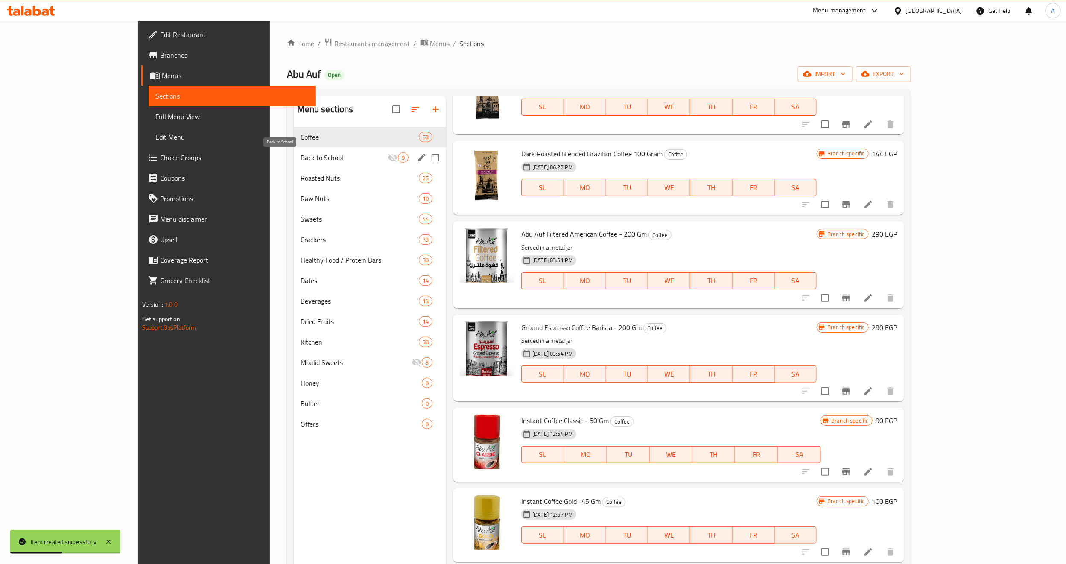
click at [300, 161] on span "Back to School" at bounding box center [343, 157] width 87 height 10
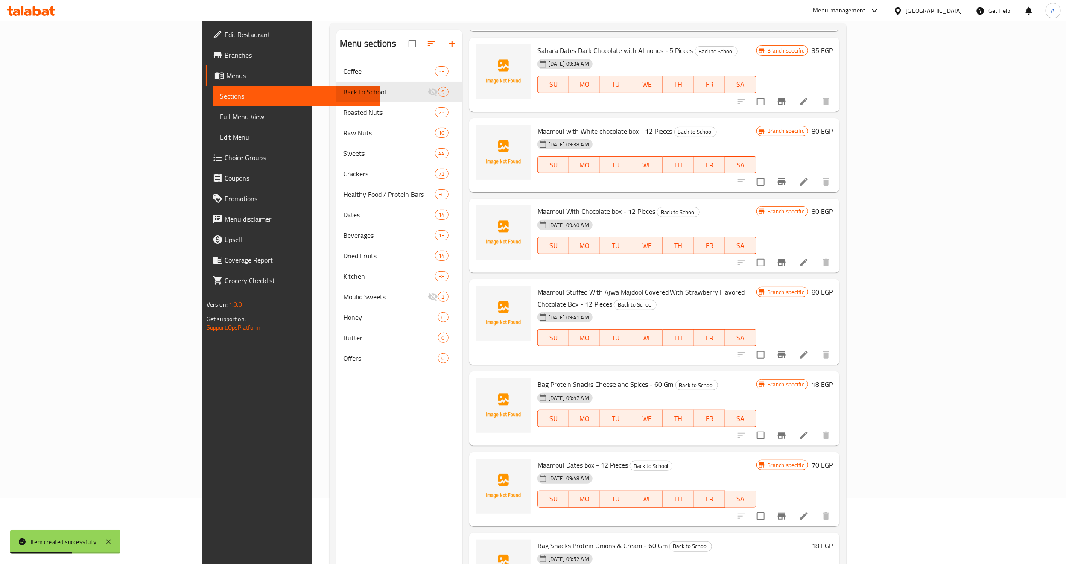
scroll to position [120, 0]
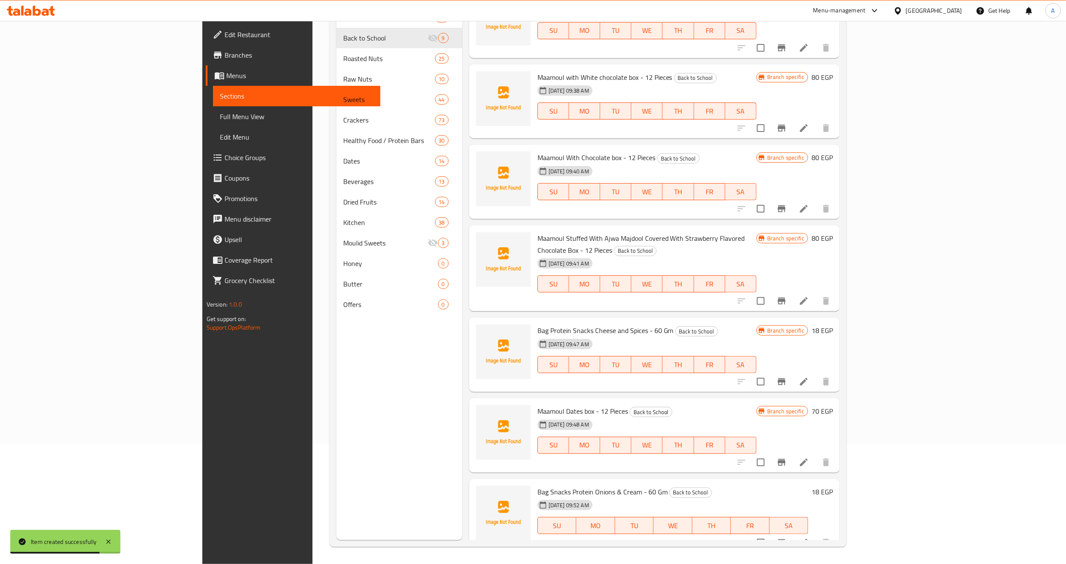
click at [739, 486] on h6 "Bag Snacks Protein Onions & Cream - 60 Gm Back to School" at bounding box center [672, 492] width 271 height 12
click at [743, 324] on h6 "Bag Protein Snacks Cheese and Spices - 60 Gm Back to School" at bounding box center [646, 330] width 219 height 12
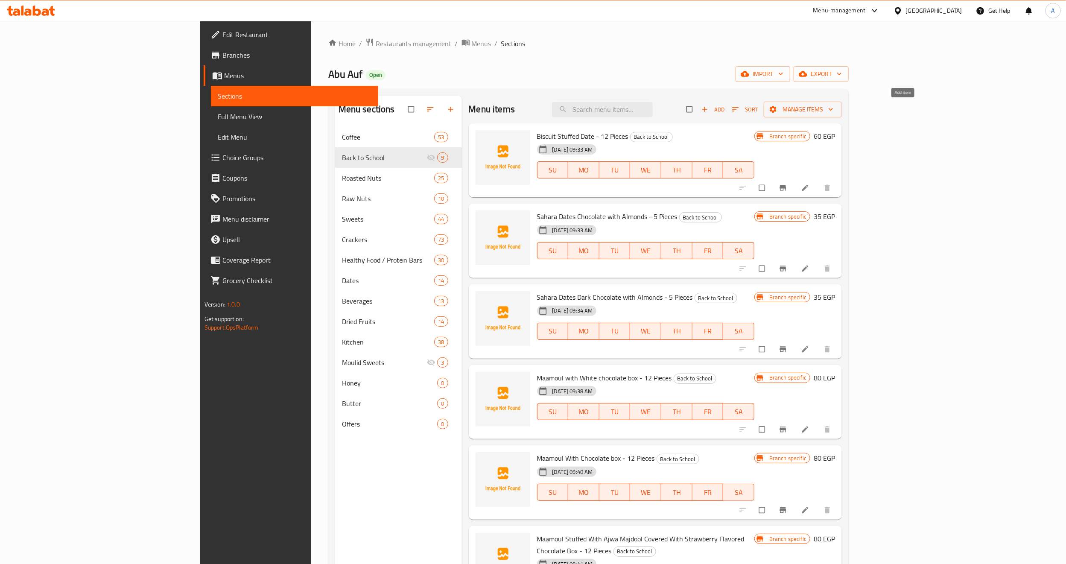
click at [726, 115] on button "Add" at bounding box center [712, 109] width 27 height 13
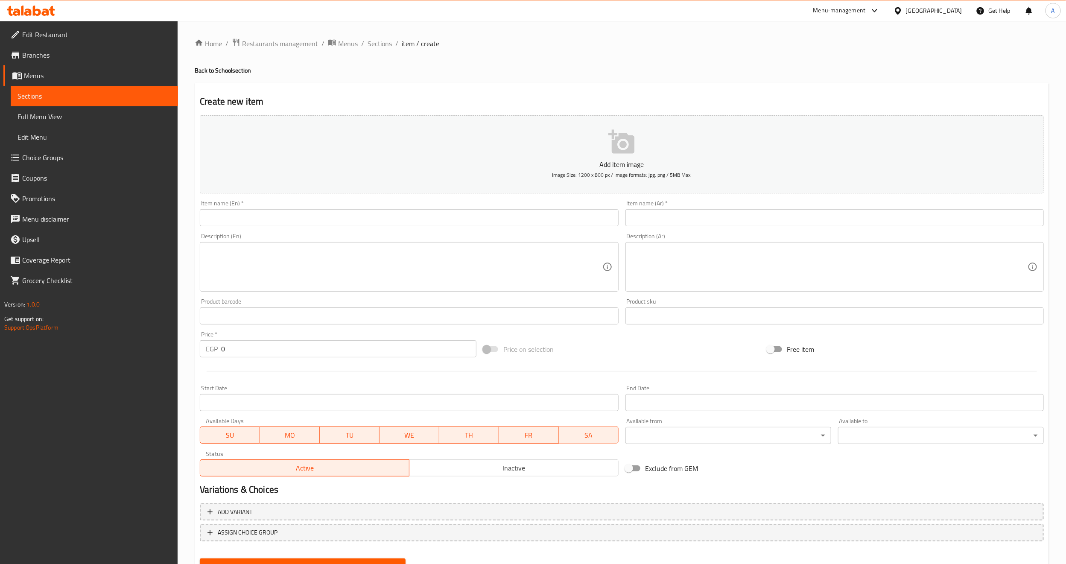
click at [392, 212] on input "text" at bounding box center [409, 217] width 418 height 17
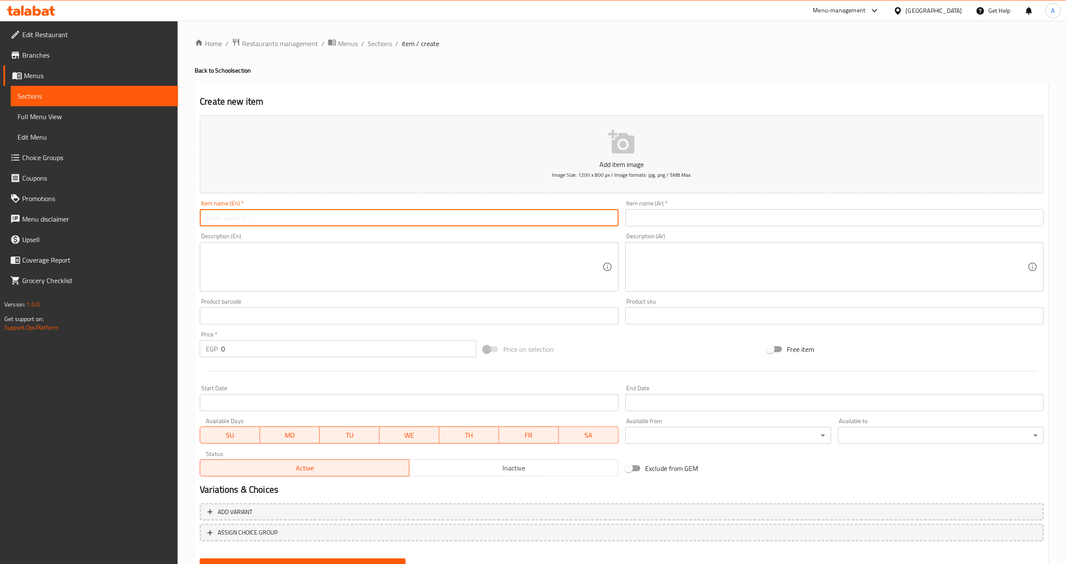
paste input "Choco bello chocolate - 100 GM"
type input "Choco bello chocolate - 100 GM"
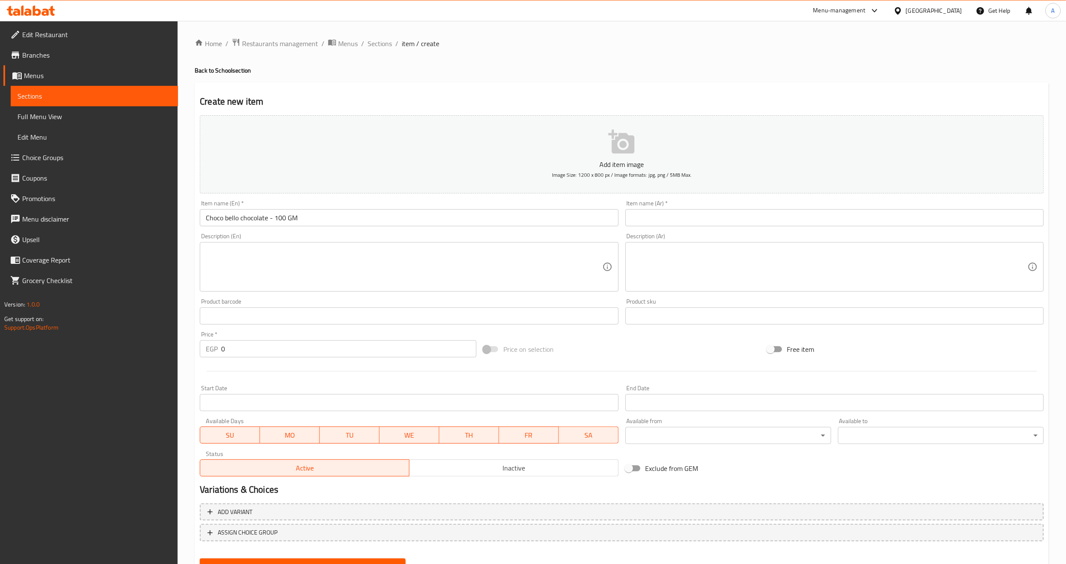
click at [702, 222] on input "text" at bounding box center [834, 217] width 418 height 17
paste input "[PERSON_NAME] شوكولا - 100 جم"
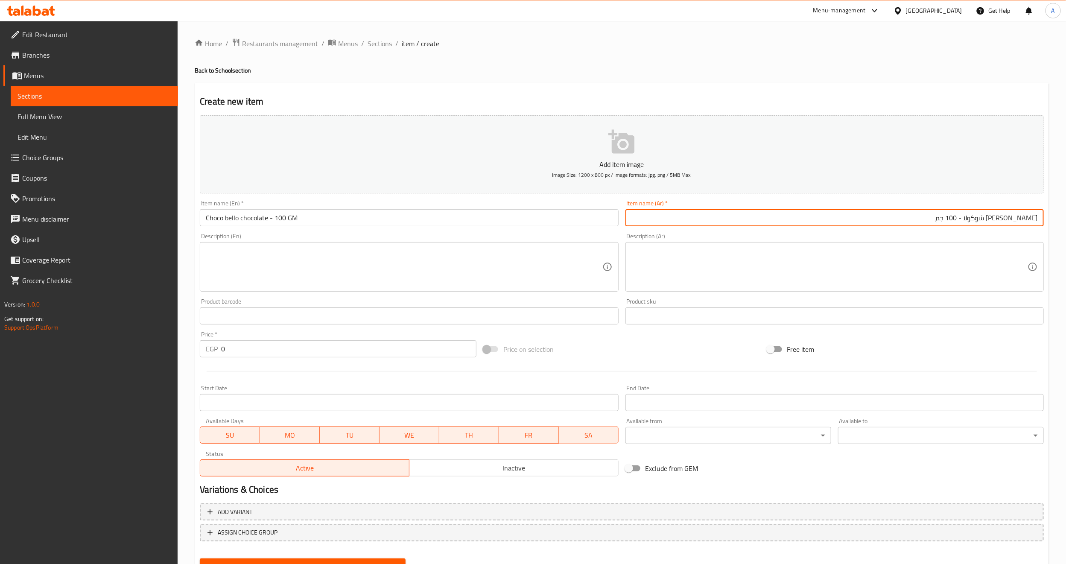
click at [226, 223] on input "Choco bello chocolate - 100 GM" at bounding box center [409, 217] width 418 height 17
click at [1004, 219] on input "[PERSON_NAME] شوكولا - 100 جم" at bounding box center [834, 217] width 418 height 17
click at [967, 221] on input "[PERSON_NAME] - 100 جم" at bounding box center [834, 217] width 418 height 17
type input "كيس شوكو بيللو شوكولاته - 100 جم"
click at [353, 219] on input "Choco bello chocolate - 100 GM" at bounding box center [409, 217] width 418 height 17
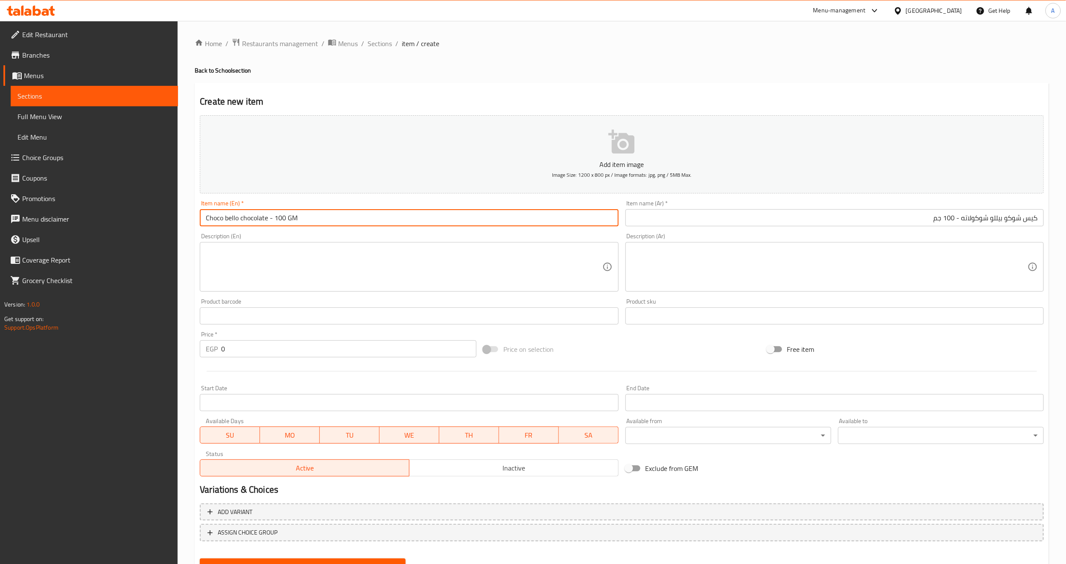
click at [353, 219] on input "Choco bello chocolate - 100 GM" at bounding box center [409, 217] width 418 height 17
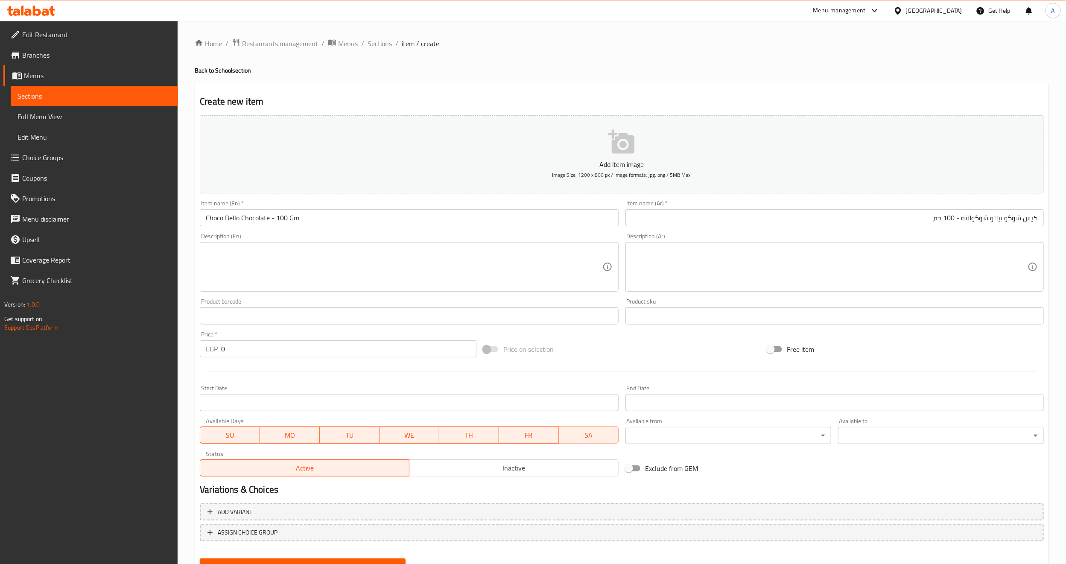
click at [338, 231] on div "Description (En) Description (En)" at bounding box center [408, 262] width 425 height 65
click at [205, 217] on input "Choco Bello Chocolate - 100 Gm" at bounding box center [409, 217] width 418 height 17
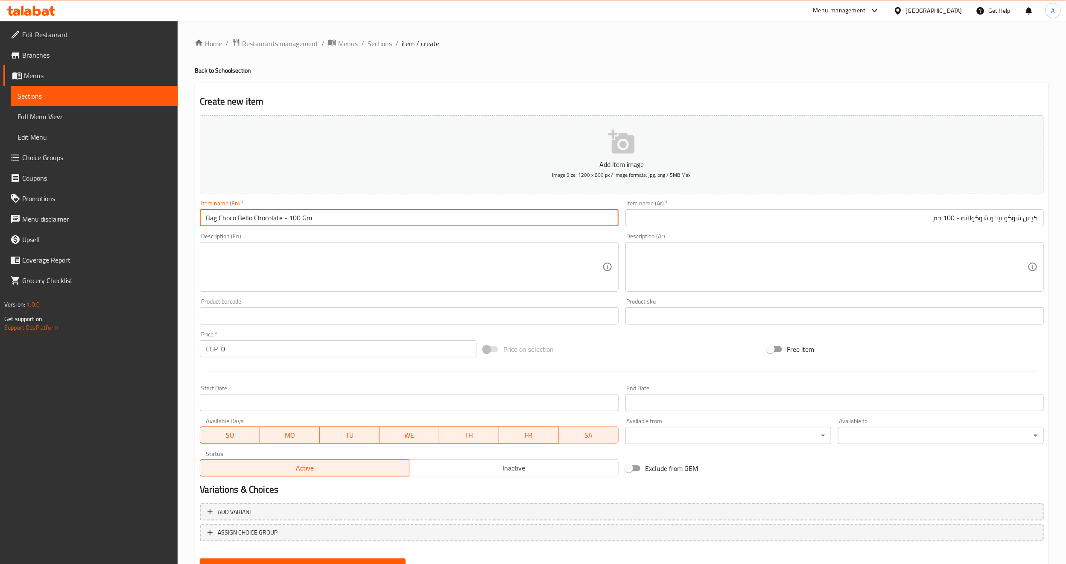
type input "Bag Choco Bello Chocolate - 100 Gm"
click at [280, 298] on div "Product barcode Product barcode" at bounding box center [409, 311] width 418 height 26
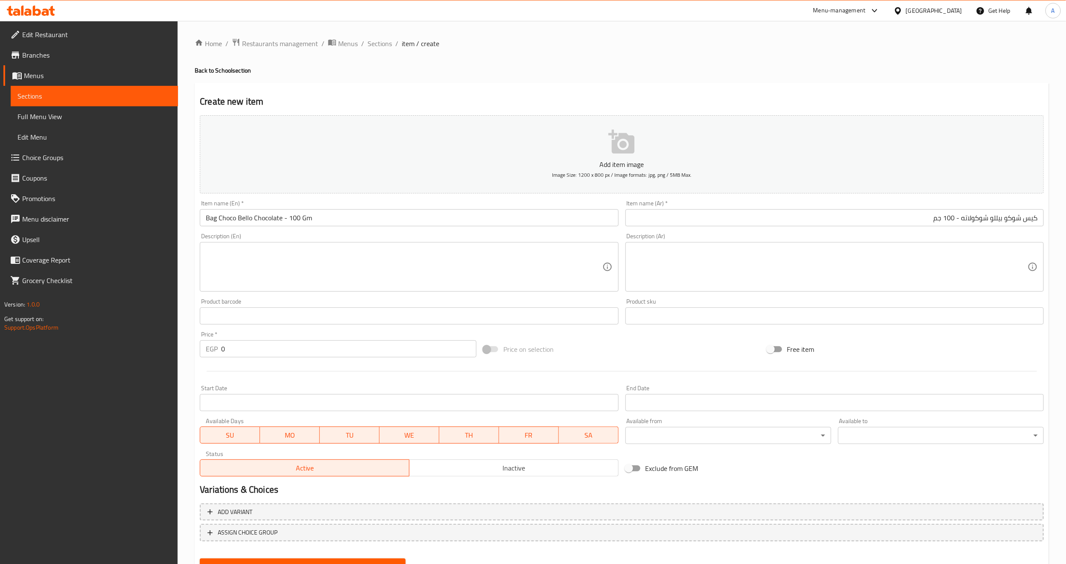
click at [896, 345] on div "Free item" at bounding box center [905, 349] width 283 height 23
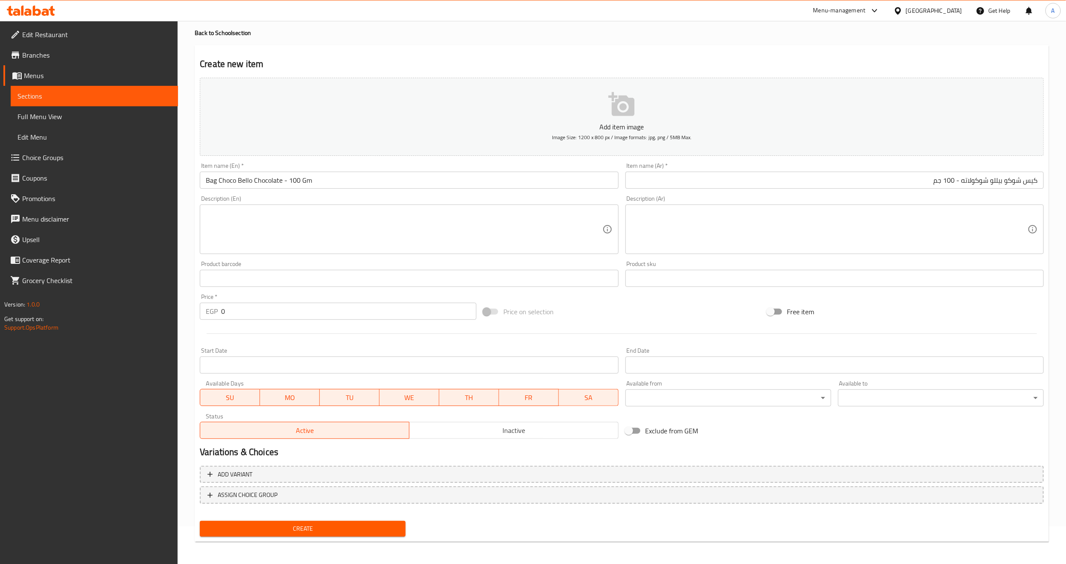
scroll to position [38, 0]
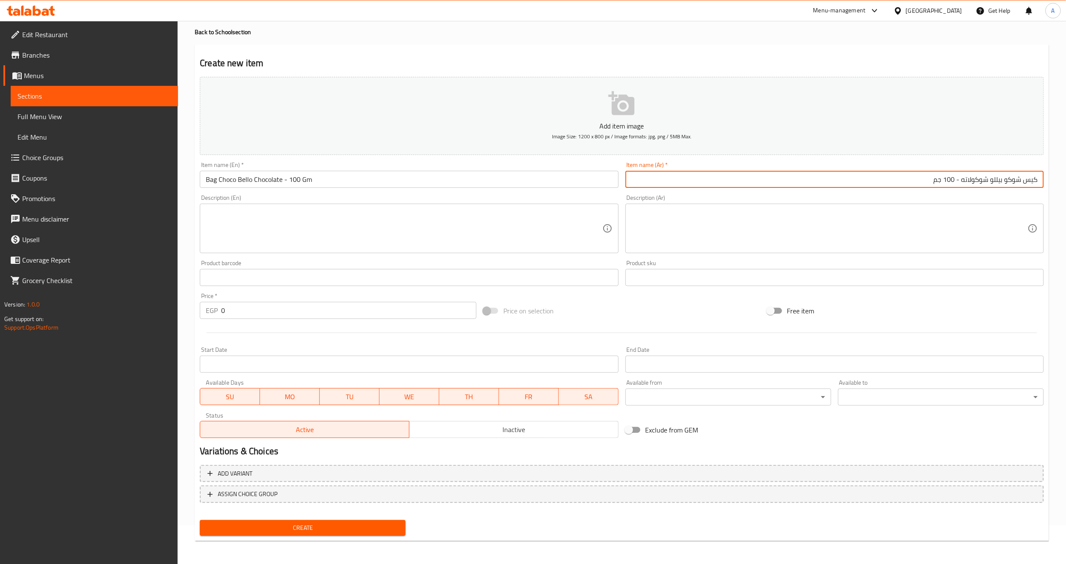
click at [958, 181] on input "كيس شوكو بيللو شوكولاته - 100 جم" at bounding box center [834, 179] width 418 height 17
click at [956, 182] on input "كيس شوكو بيللو شوكولاته - 100 جم" at bounding box center [834, 179] width 418 height 17
type input "كيس شوكو بيللو شوكولاته - 100 جم"
click at [708, 310] on div "Price on selection" at bounding box center [621, 310] width 283 height 23
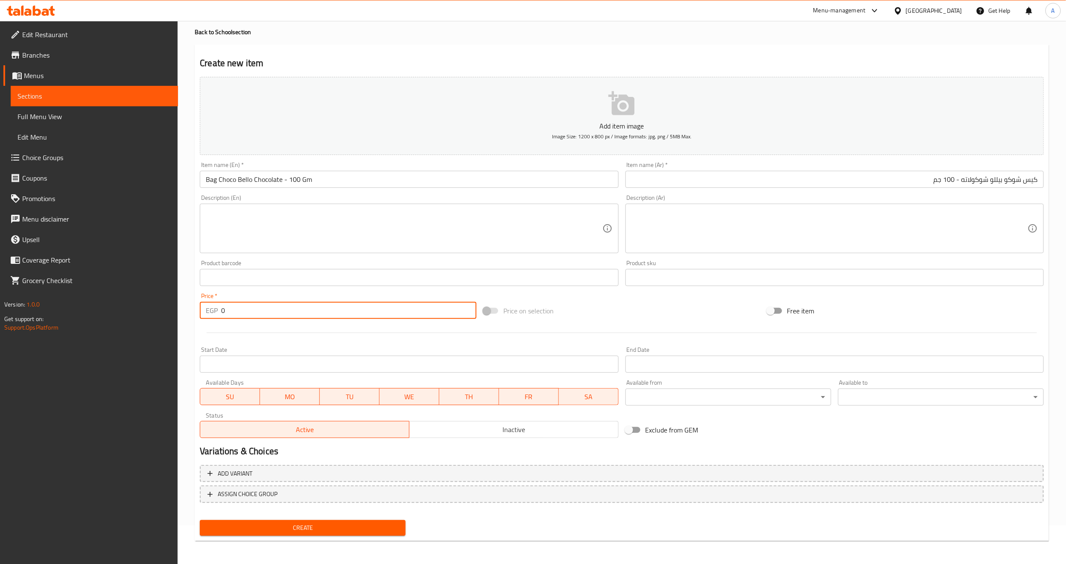
click at [230, 307] on input "0" at bounding box center [348, 310] width 255 height 17
type input "24"
click at [235, 324] on div at bounding box center [621, 332] width 851 height 21
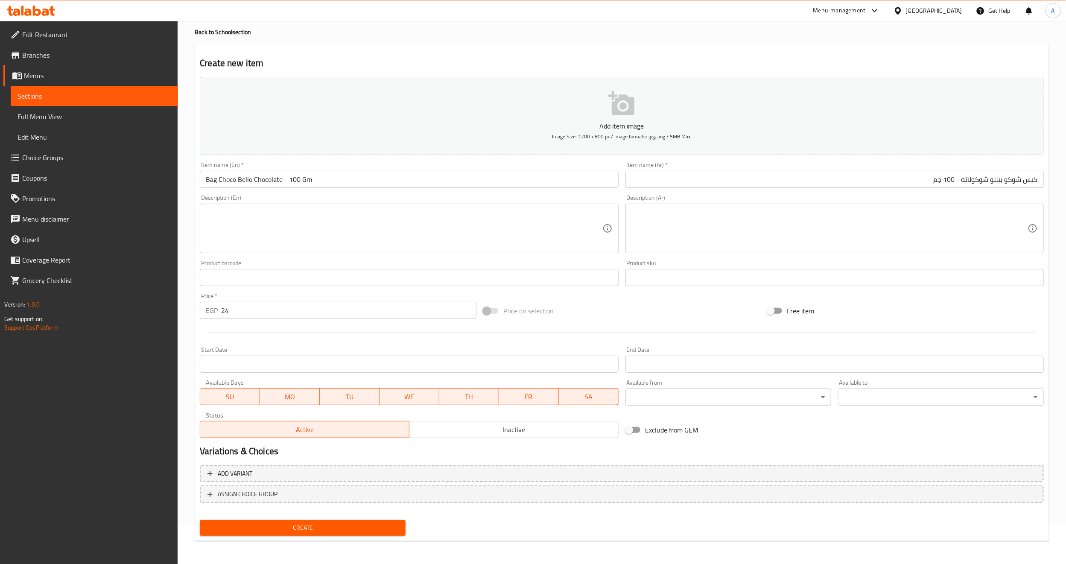
click at [269, 529] on span "Create" at bounding box center [303, 527] width 192 height 11
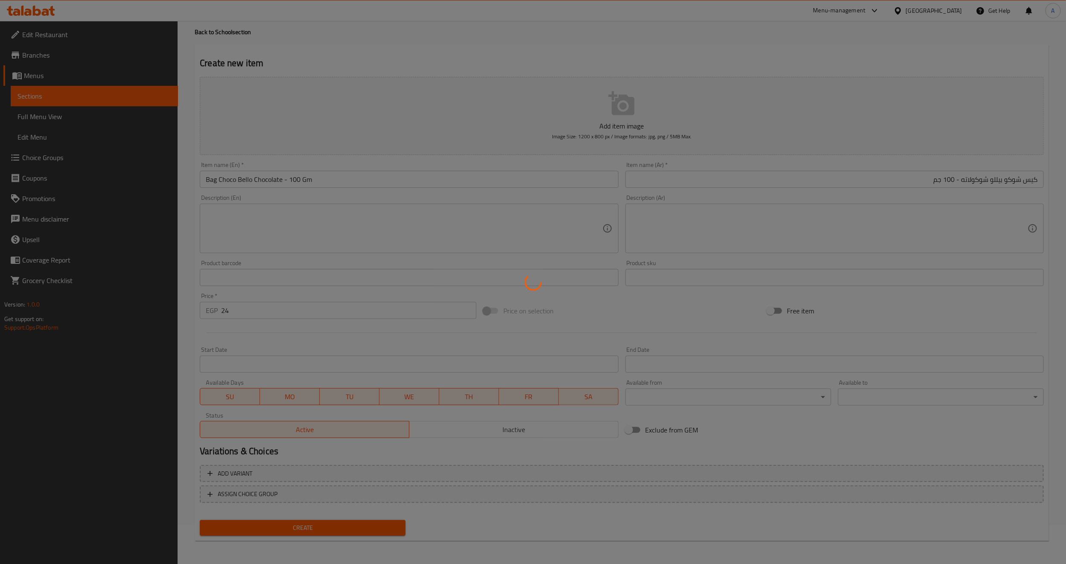
type input "0"
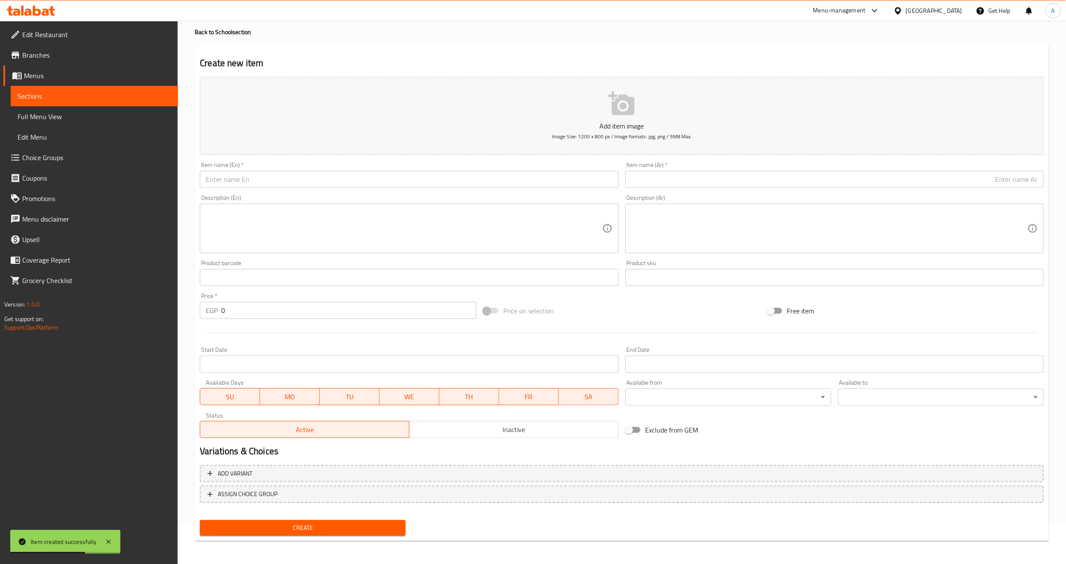
click at [403, 178] on input "text" at bounding box center [409, 179] width 418 height 17
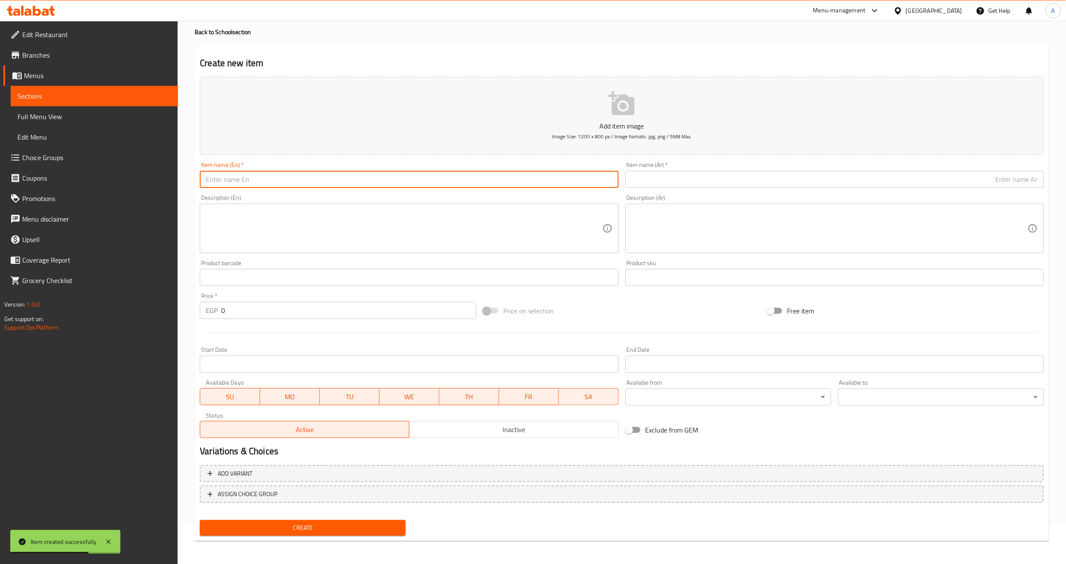
paste input "Biscuits With Pizza Flavor - 80 GM"
click at [323, 181] on input "Biscuits With Pizza Flavor - 80 GM" at bounding box center [409, 179] width 418 height 17
click at [323, 181] on input "Biscuits with Pizza Flavor - 80 Gm" at bounding box center [409, 179] width 418 height 17
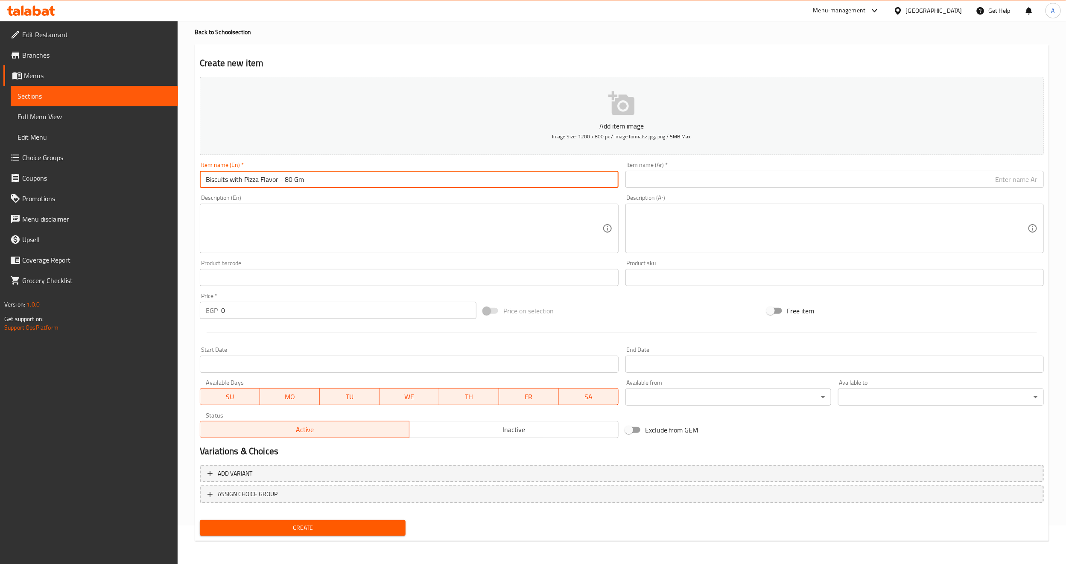
type input "Biscuits with Pizza Flavor - 80 Gm"
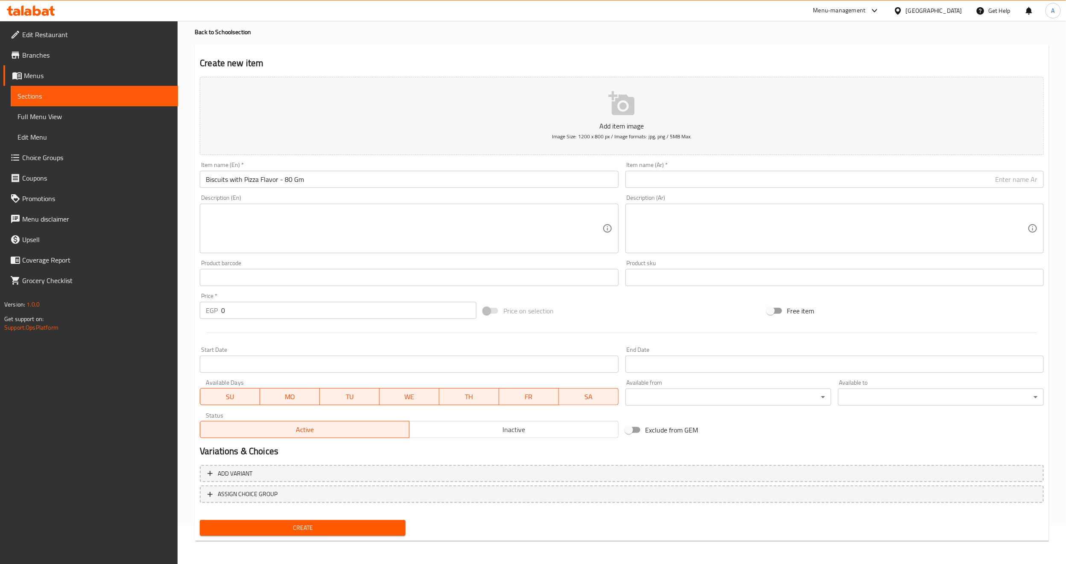
click at [825, 177] on input "text" at bounding box center [834, 179] width 418 height 17
paste input "بسكويت بالبيتزا - 80 جم"
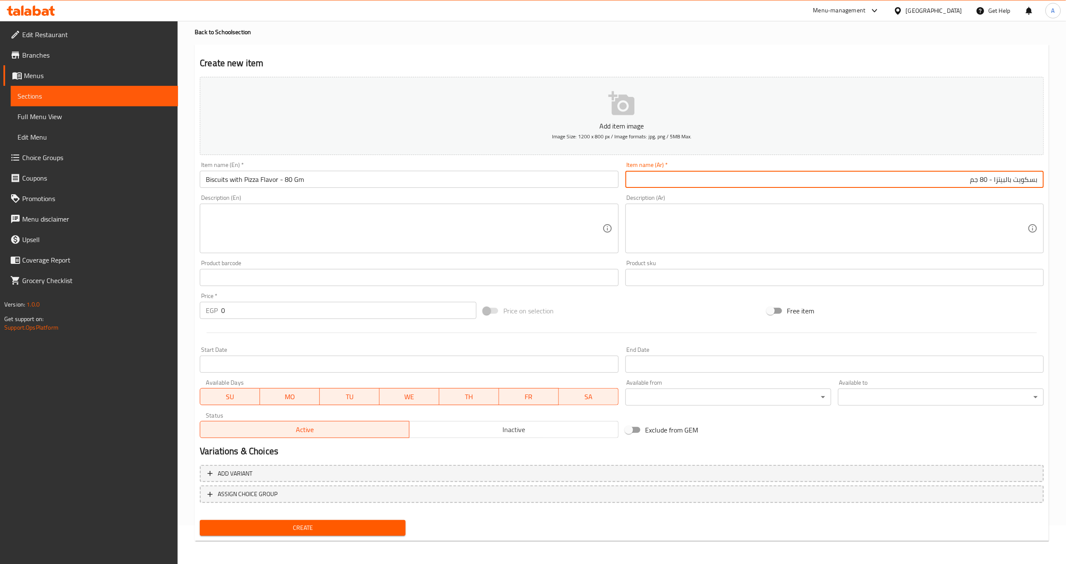
click at [1012, 184] on input "بسكويت بالبيتزا - 80 جم" at bounding box center [834, 179] width 418 height 17
type input "بسكويت بنكهه البيتزا - 80 جم"
click at [937, 315] on div "Free item" at bounding box center [905, 310] width 283 height 23
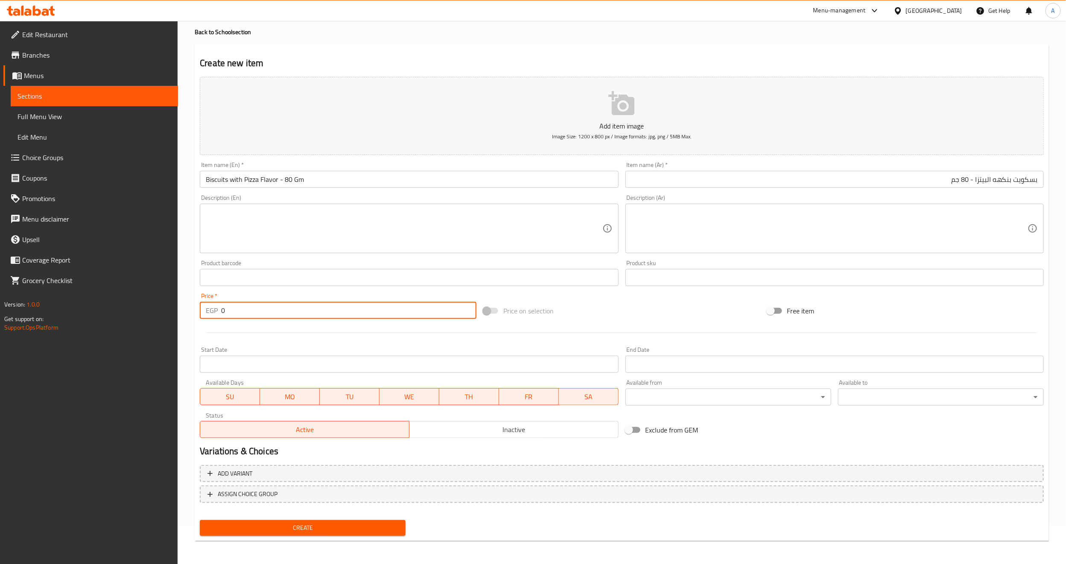
click at [225, 312] on input "0" at bounding box center [348, 310] width 255 height 17
type input "18"
click at [233, 330] on div at bounding box center [621, 332] width 851 height 21
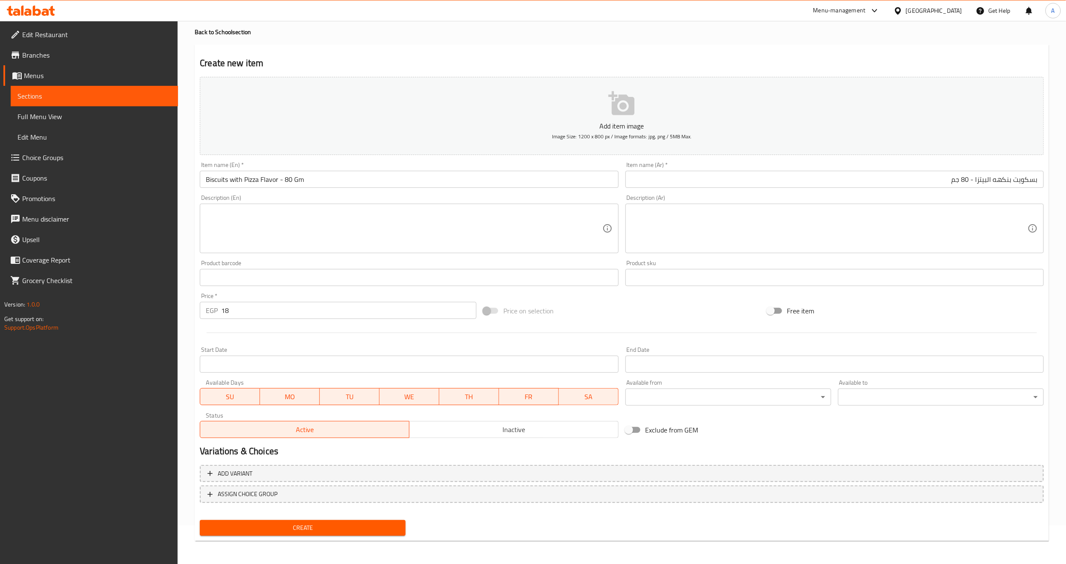
click at [259, 524] on span "Create" at bounding box center [303, 527] width 192 height 11
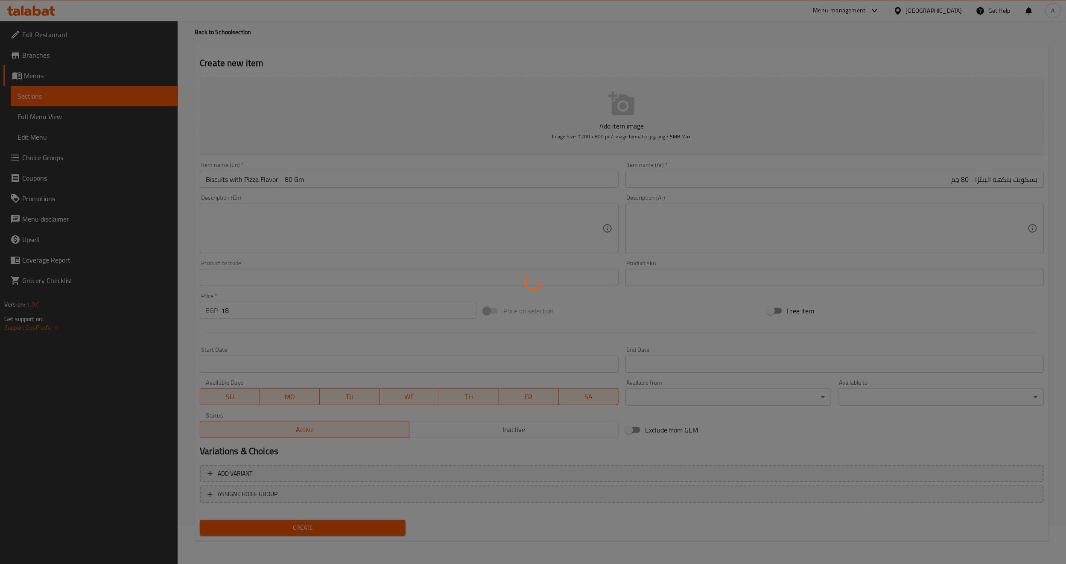
type input "0"
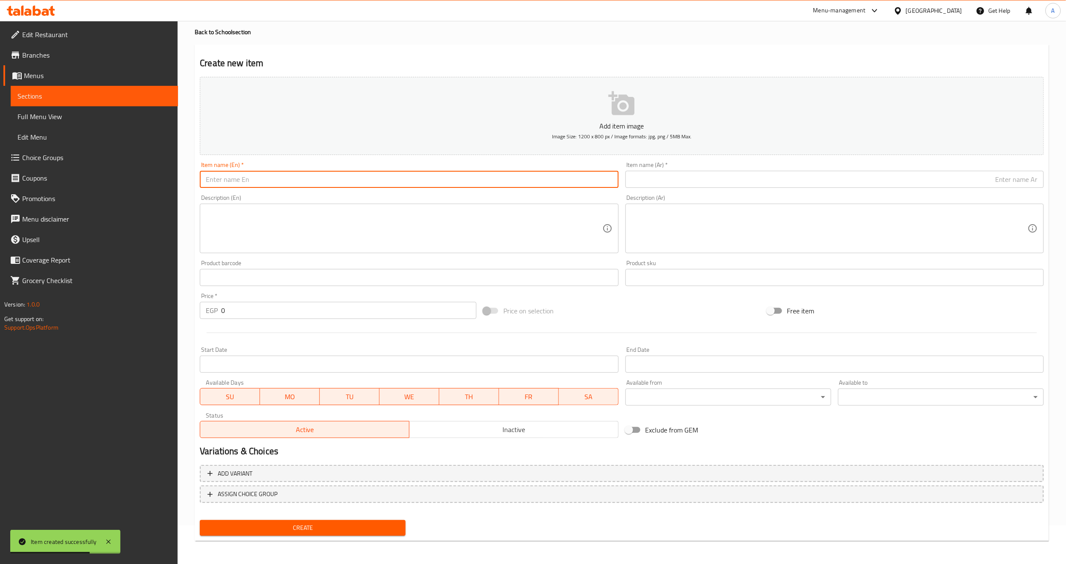
click at [299, 184] on input "text" at bounding box center [409, 179] width 418 height 17
paste input "Pretzel Chili Lemon Flavor - 55 GM"
type input "Pretzel Chili Lemon Flavor - 55 GM"
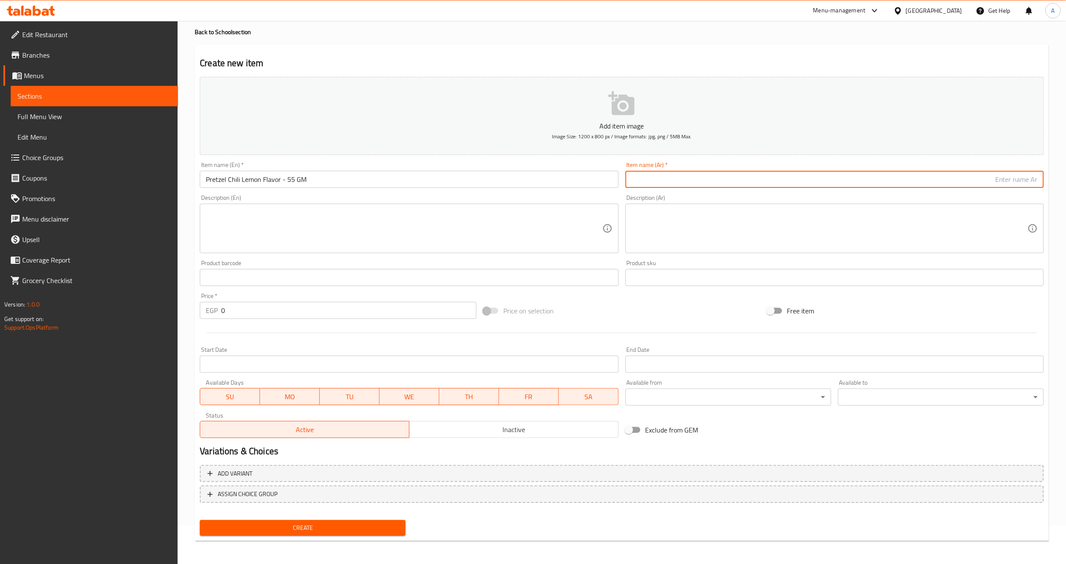
click at [668, 178] on input "text" at bounding box center [834, 179] width 418 height 17
paste input "بريتزل شطة وليمون - 55 جم"
click at [1018, 181] on input "بريتزل شطة وليمون - 55 جم" at bounding box center [834, 179] width 418 height 17
click at [989, 181] on input "بريتزل بنكهه شطة وليمون - 55 جم" at bounding box center [834, 179] width 418 height 17
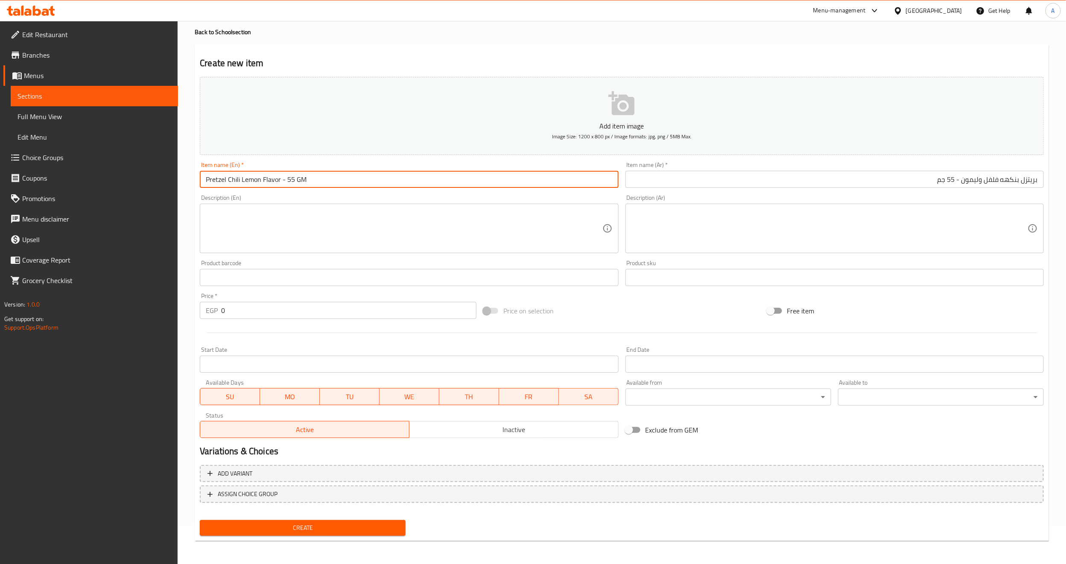
click at [231, 175] on input "Pretzel Chili Lemon Flavor - 55 GM" at bounding box center [409, 179] width 418 height 17
click at [991, 181] on input "بريتزل بنكهه فلفل وليمون - 55 جم" at bounding box center [834, 179] width 418 height 17
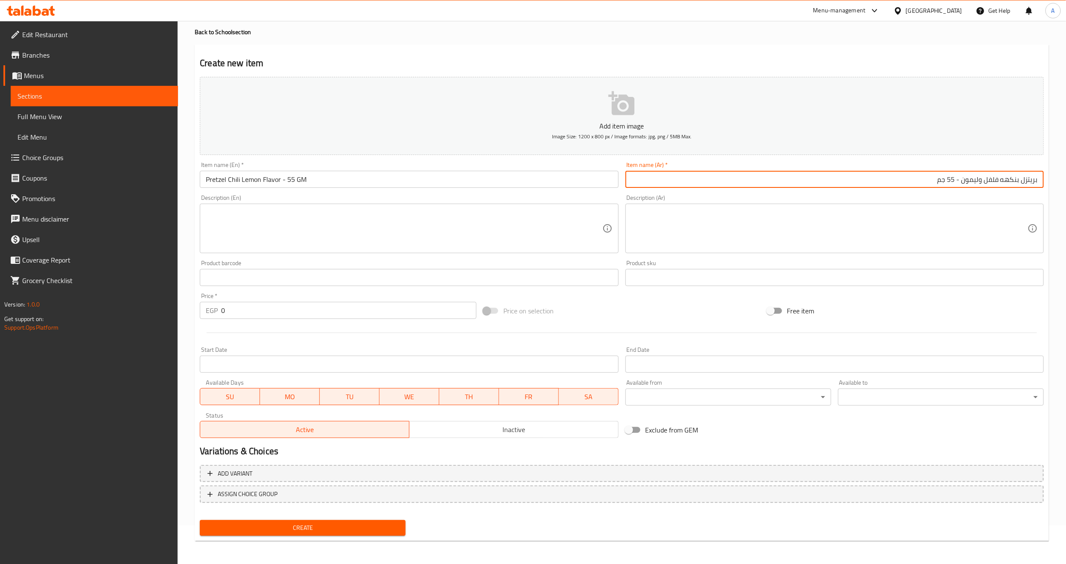
paste input "فلفل حار"
type input "بريتزل بنكهه فلفل حار وليمون - 55 جم"
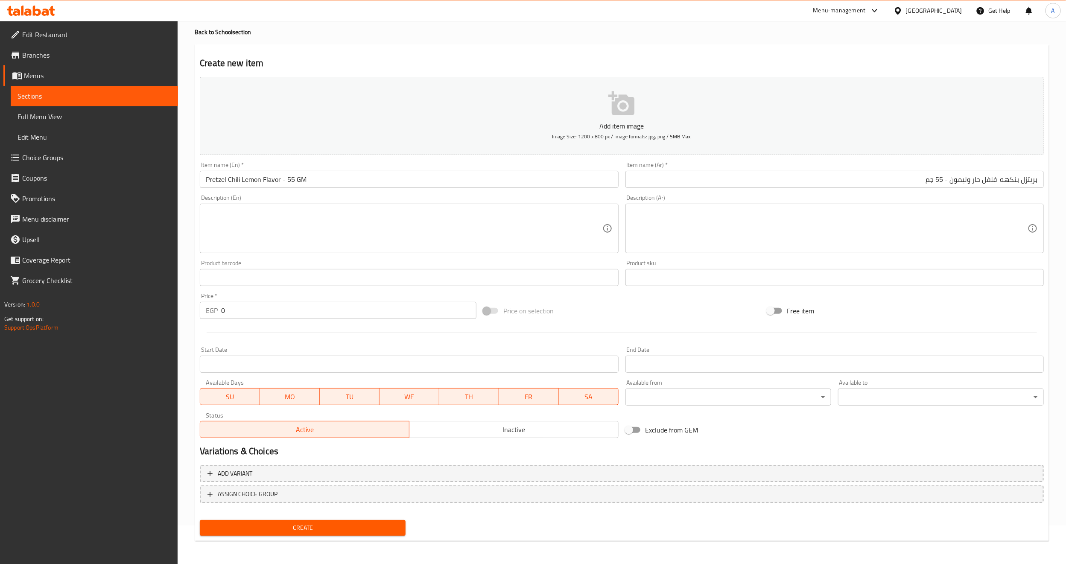
click at [912, 259] on div "Product sku Product sku" at bounding box center [834, 273] width 425 height 33
click at [325, 177] on input "Pretzel Chili Lemon Flavor - 55 GM" at bounding box center [409, 179] width 418 height 17
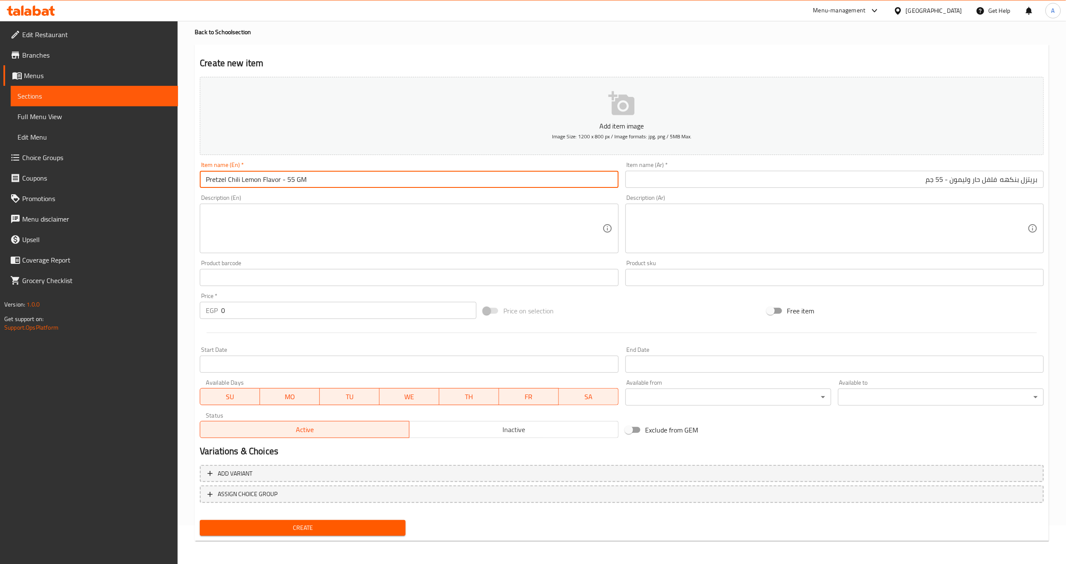
click at [325, 177] on input "Pretzel Chili Lemon Flavor - 55 GM" at bounding box center [409, 179] width 418 height 17
type input "Pretzel Chili Lemon Flavor - 55 Gm"
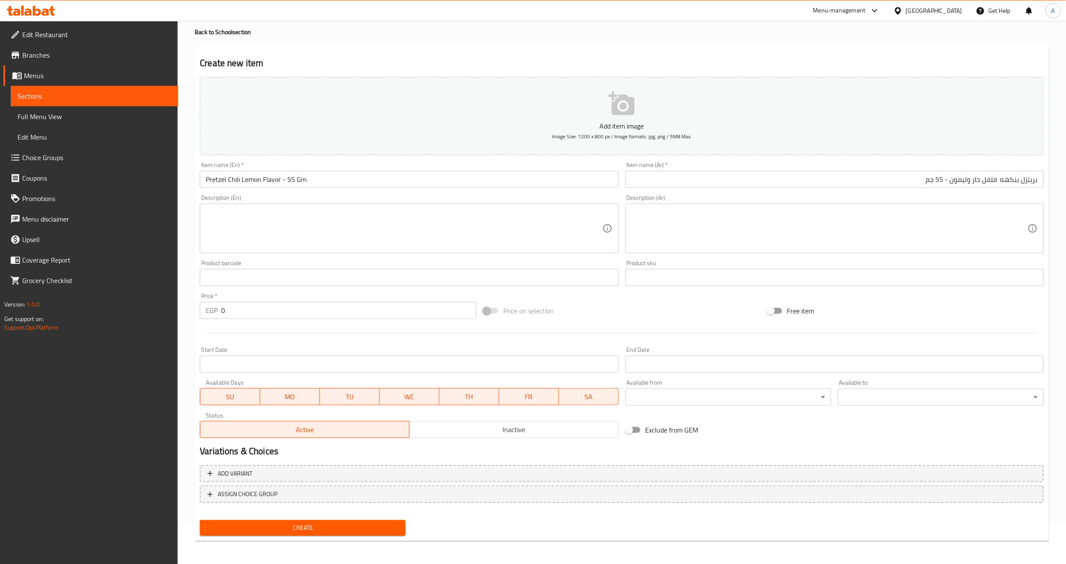
click at [328, 191] on div "Item name (En)   * Pretzel Chili Lemon Flavor - 55 Gm Item name (En) *" at bounding box center [408, 174] width 425 height 33
click at [252, 315] on input "0" at bounding box center [348, 310] width 255 height 17
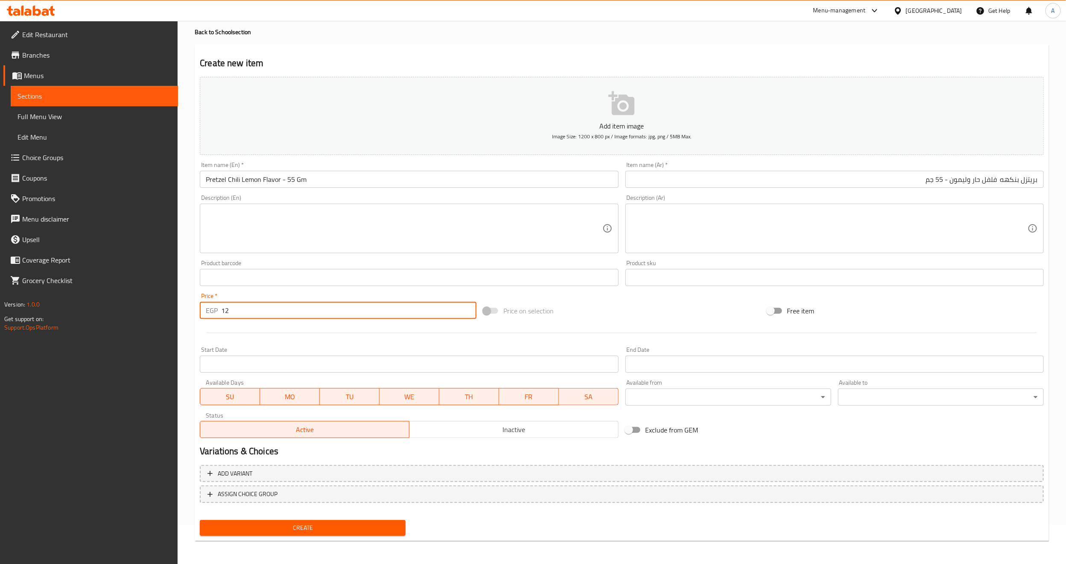
type input "12"
click at [236, 324] on div at bounding box center [621, 332] width 851 height 21
click at [272, 529] on span "Create" at bounding box center [303, 527] width 192 height 11
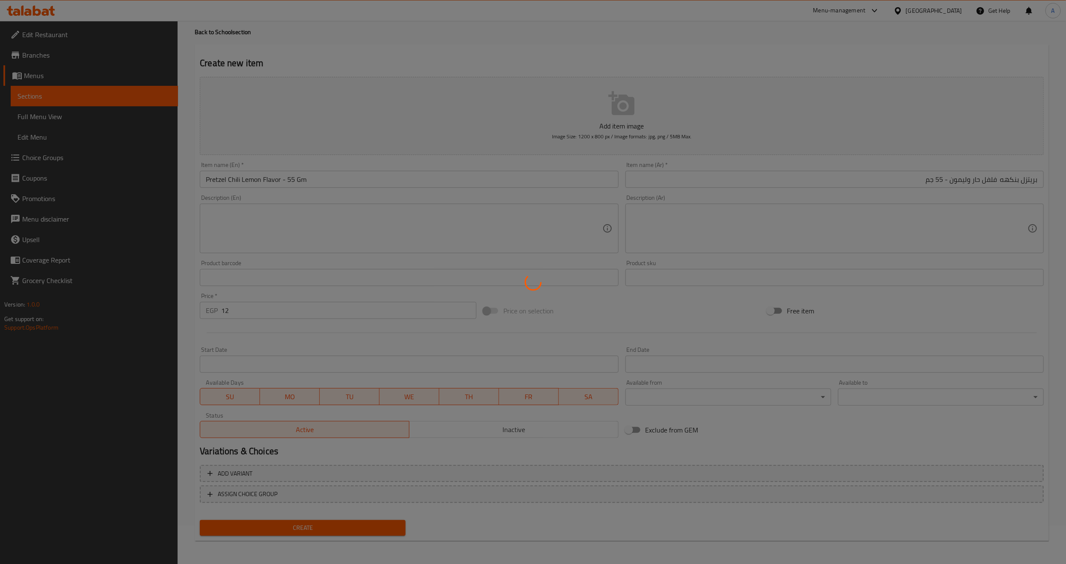
type input "0"
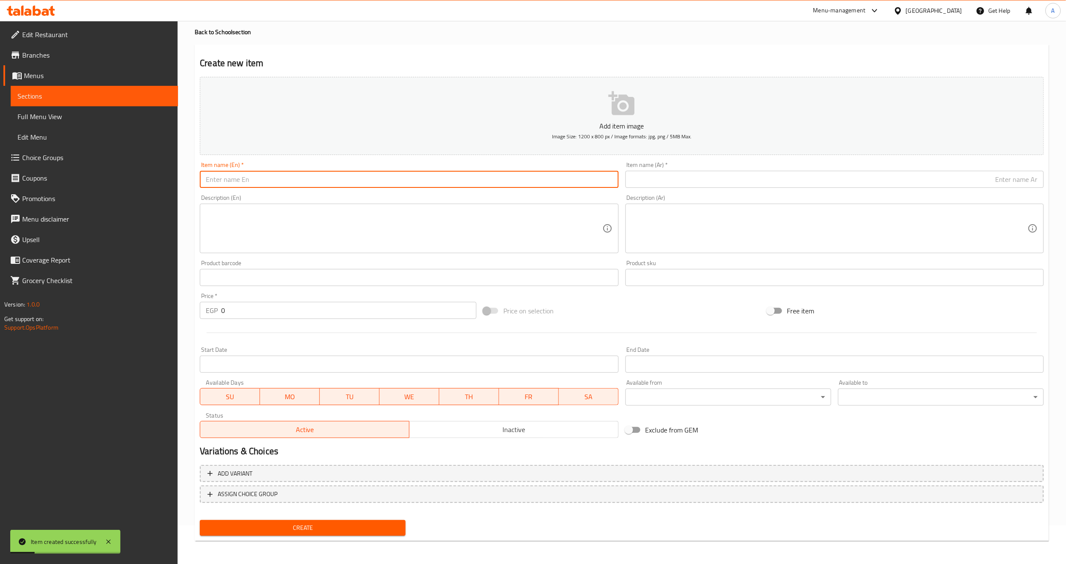
click at [261, 179] on input "text" at bounding box center [409, 179] width 418 height 17
paste input "Pretzels Cheese - 55 GM"
type input "Pretzels Cheese - 55 GM"
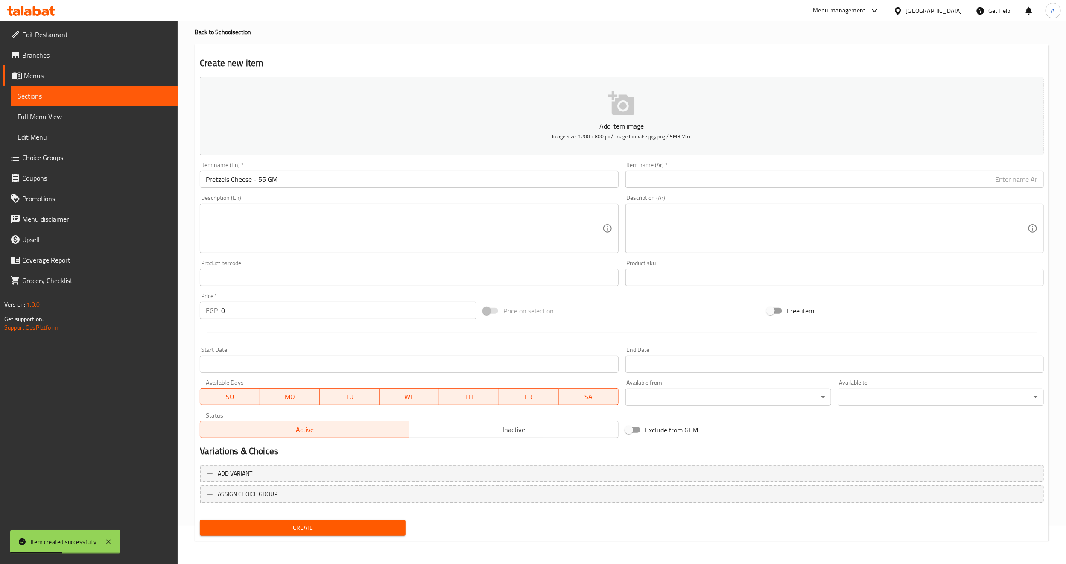
click at [699, 182] on input "text" at bounding box center [834, 179] width 418 height 17
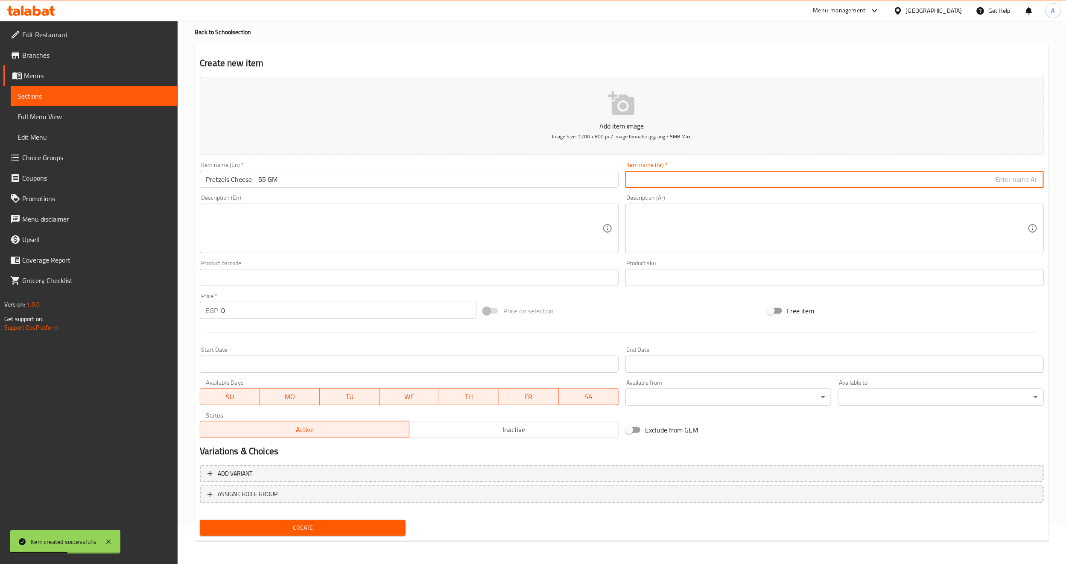
paste input "بريتزل جبنة - 55 جم"
type input "بريتزل جبنة - 55 جم"
click at [433, 173] on input "Pretzels Cheese - 55 GM" at bounding box center [409, 179] width 418 height 17
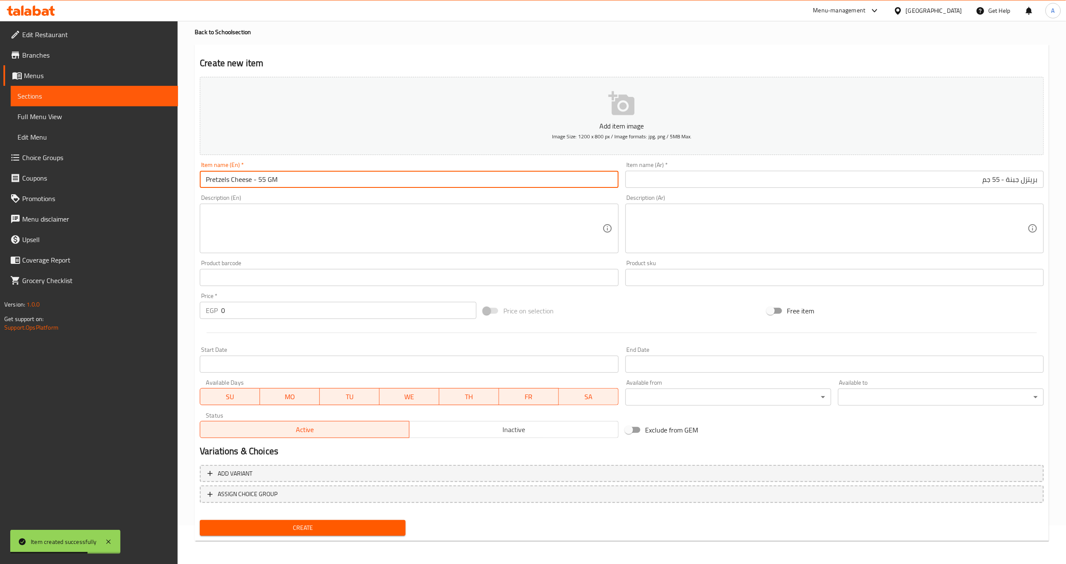
click at [433, 173] on input "Pretzels Cheese - 55 GM" at bounding box center [409, 179] width 418 height 17
type input "Pretzels Cheese - 55 Gm"
click at [392, 198] on div "Description (En) Description (En)" at bounding box center [409, 224] width 418 height 58
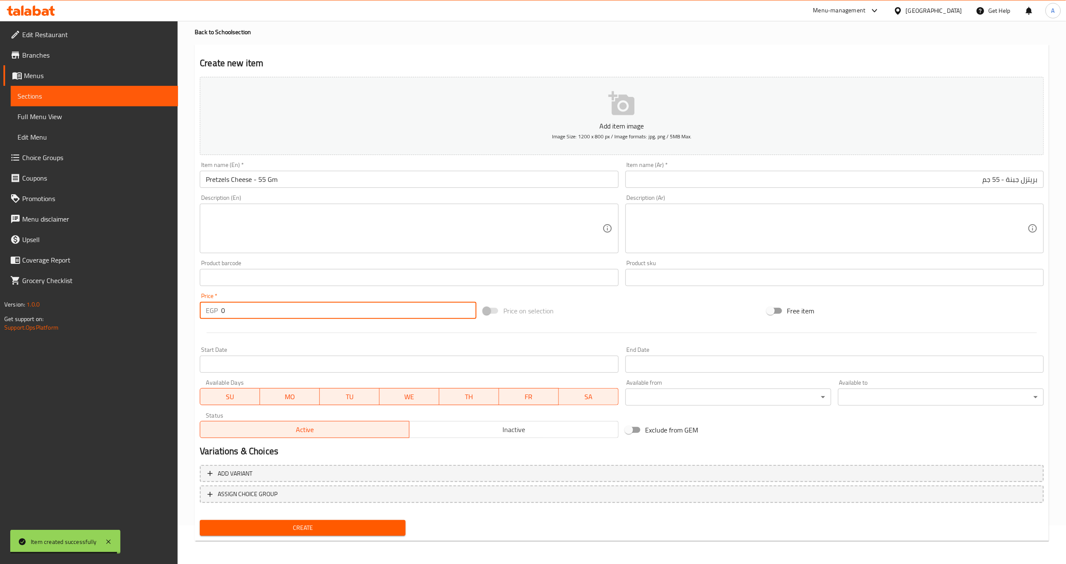
click at [268, 310] on input "0" at bounding box center [348, 310] width 255 height 17
type input "12"
click at [261, 336] on div at bounding box center [621, 332] width 851 height 21
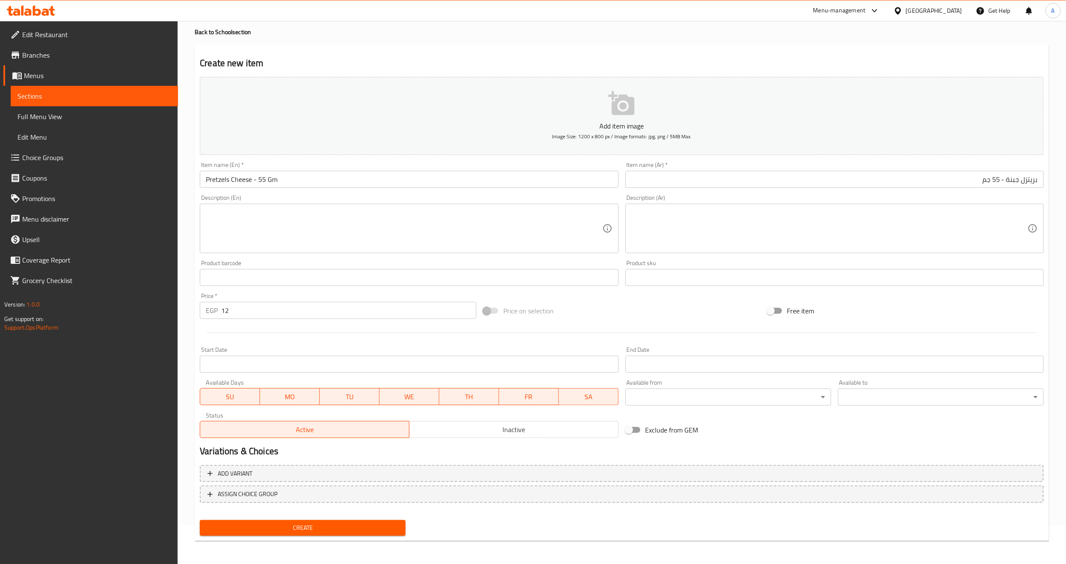
click at [346, 522] on span "Create" at bounding box center [303, 527] width 192 height 11
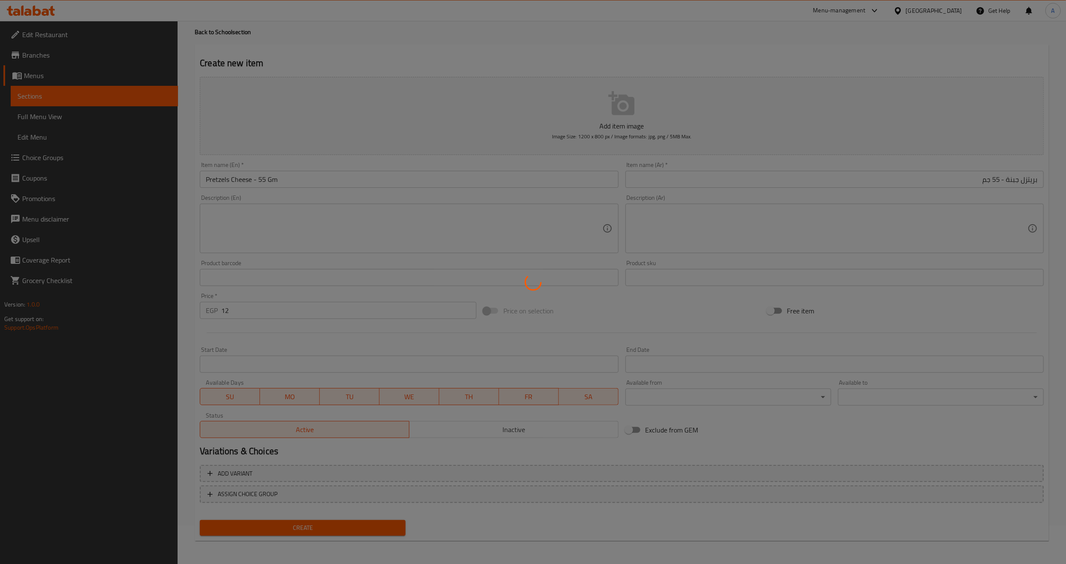
type input "0"
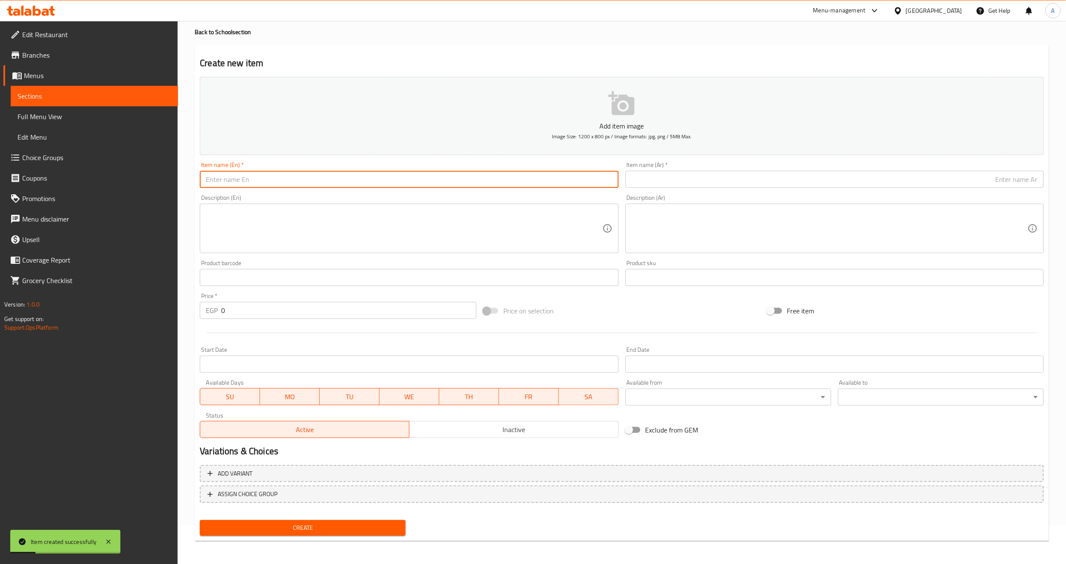
click at [257, 171] on input "text" at bounding box center [409, 179] width 418 height 17
paste input "Pretzels Ketchup flavor - 55 GM"
type input "Pretzels Ketchup flavor - 55 GM"
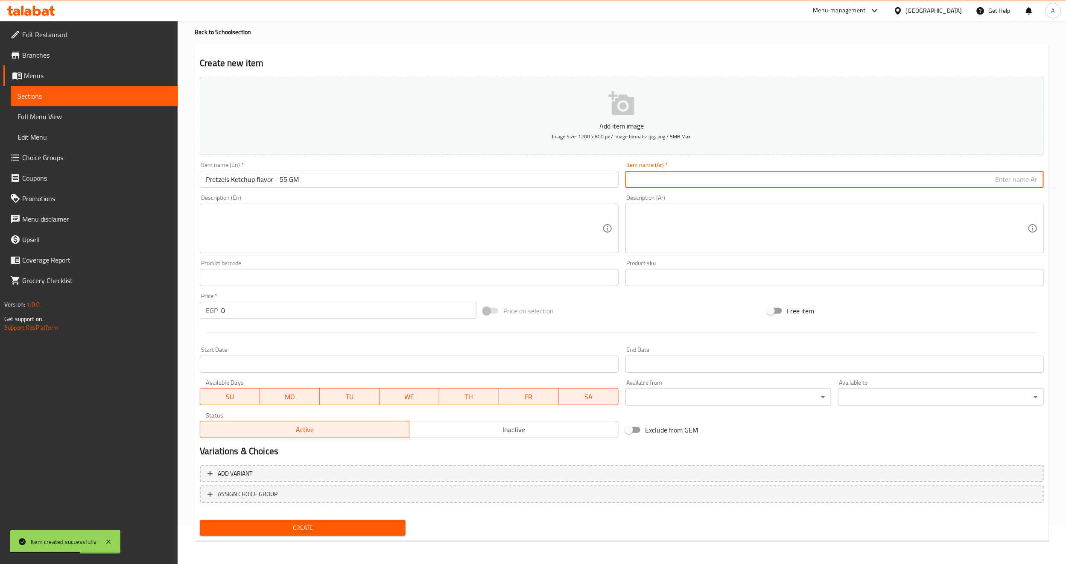
click at [707, 178] on input "text" at bounding box center [834, 179] width 418 height 17
paste input "بريتزل كاتشب - 55 جم"
click at [1017, 182] on input "بريتزل كاتشب - 55 جم" at bounding box center [834, 179] width 418 height 17
type input "بريتزل بنكهه الكاتشب - 55 جم"
click at [385, 177] on input "Pretzels Ketchup flavor - 55 GM" at bounding box center [409, 179] width 418 height 17
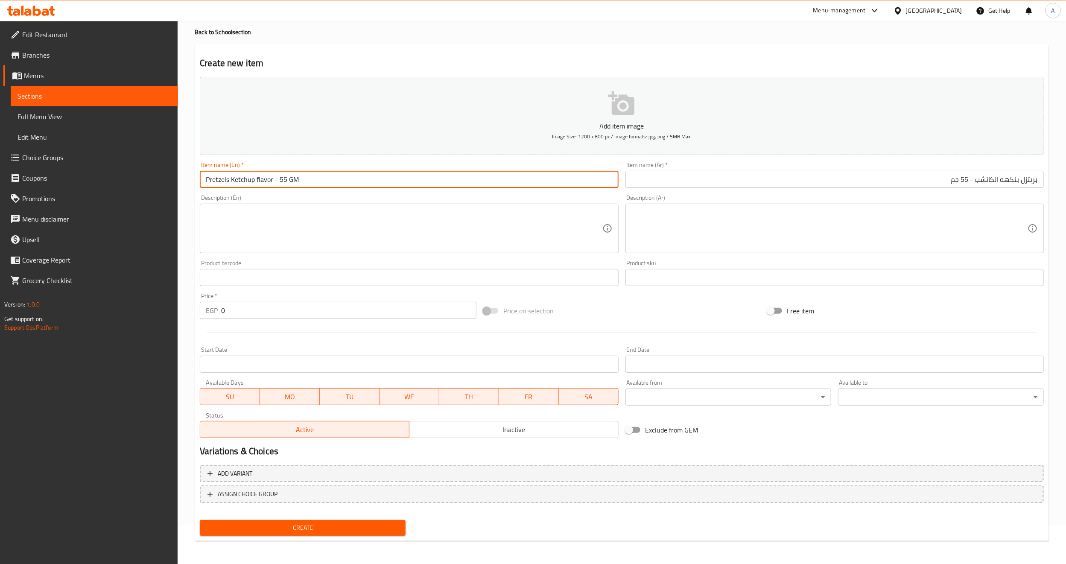
click at [385, 177] on input "Pretzels Ketchup flavor - 55 GM" at bounding box center [409, 179] width 418 height 17
type input "Pretzels Ketchup Flavor - 55 Gm"
click at [379, 193] on div "Description (En) Description (En)" at bounding box center [408, 223] width 425 height 65
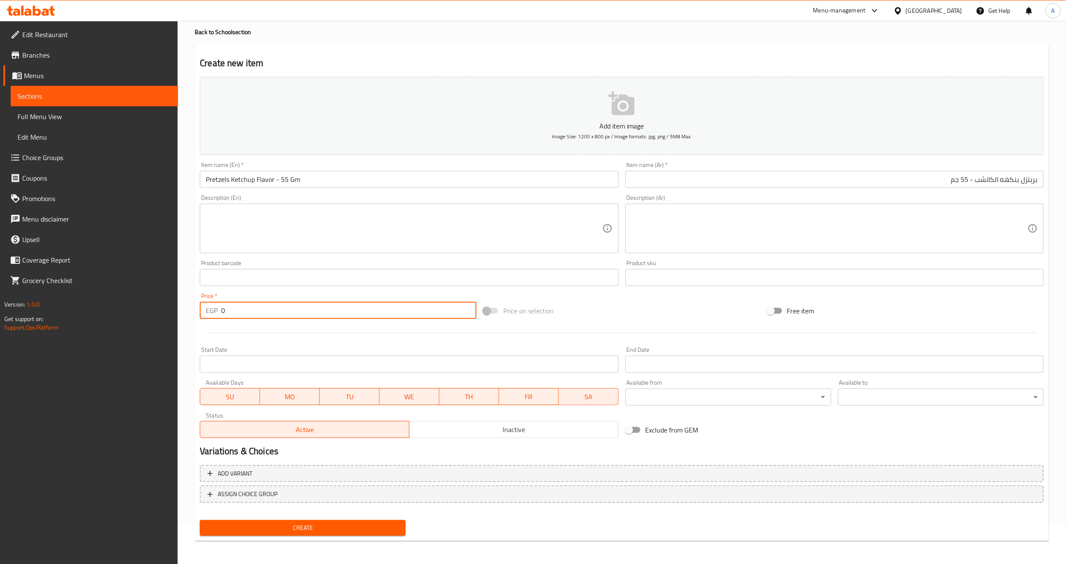
click at [286, 315] on input "0" at bounding box center [348, 310] width 255 height 17
type input "12"
click at [277, 341] on div at bounding box center [621, 332] width 851 height 21
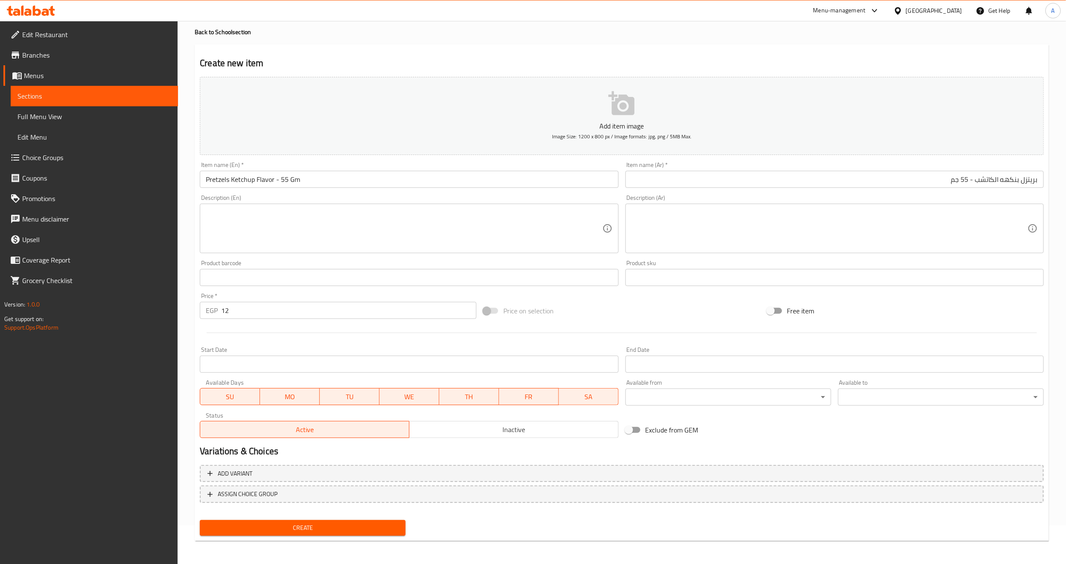
click at [275, 522] on span "Create" at bounding box center [303, 527] width 192 height 11
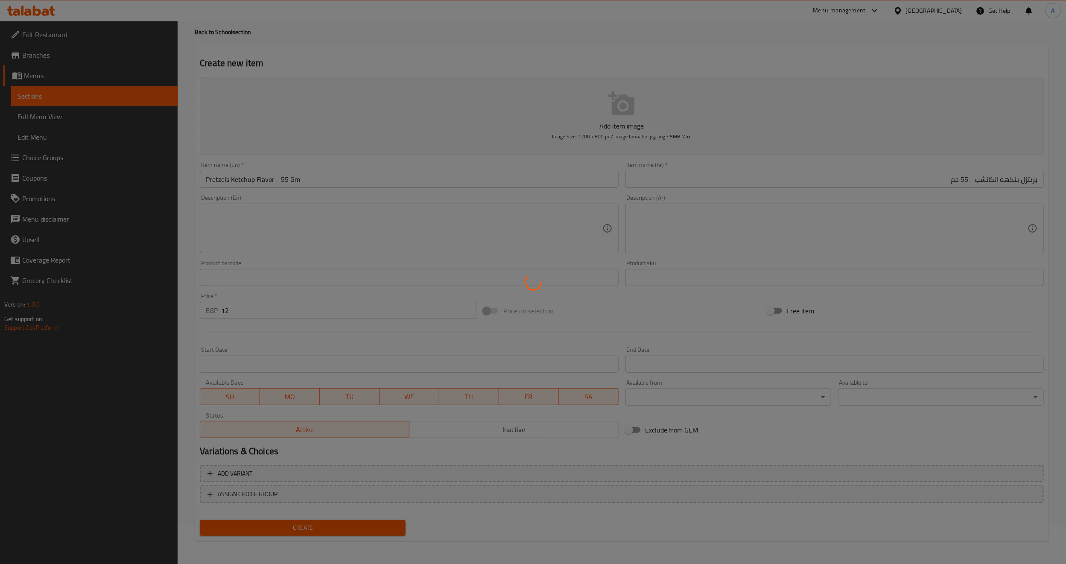
type input "0"
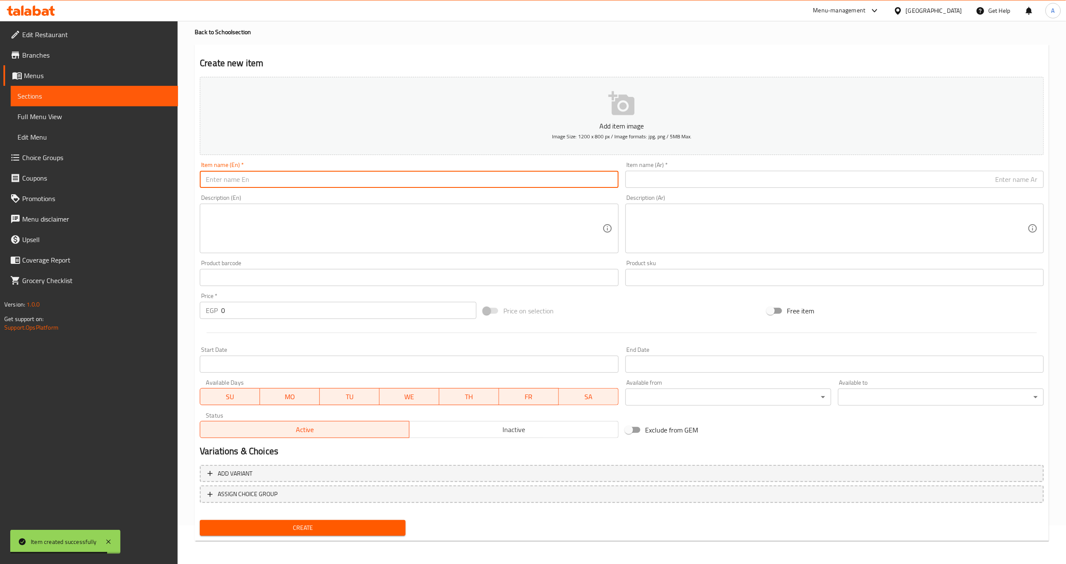
click at [348, 178] on input "text" at bounding box center [409, 179] width 418 height 17
paste input "Puffs with chili and lemon 40 GM"
type input "Puffs with chili and lemon 40 GM"
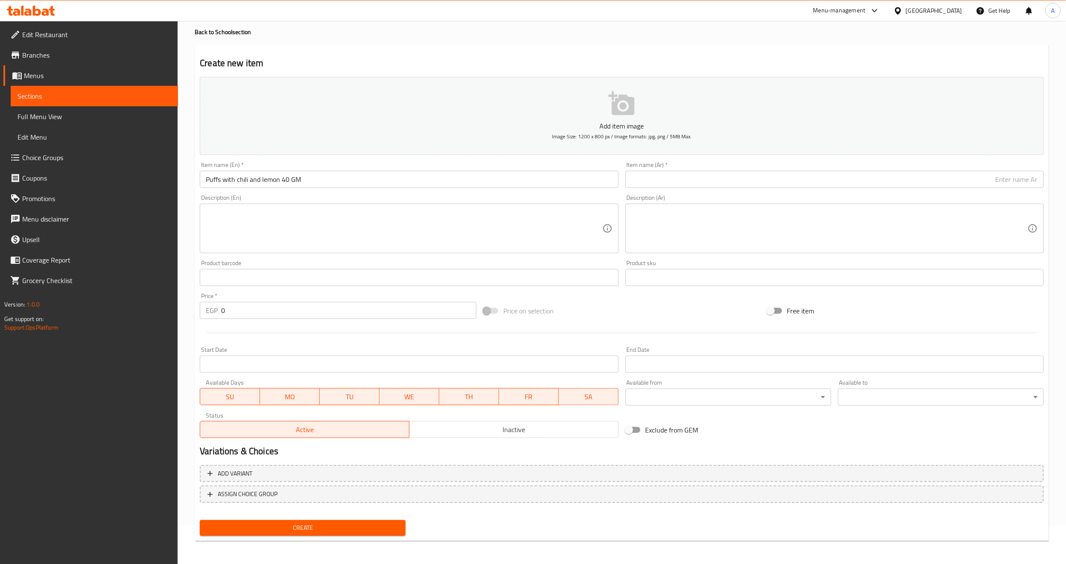
drag, startPoint x: 849, startPoint y: 166, endPoint x: 848, endPoint y: 177, distance: 10.7
click at [849, 166] on div "Item name (Ar)   * Item name (Ar) *" at bounding box center [834, 175] width 418 height 26
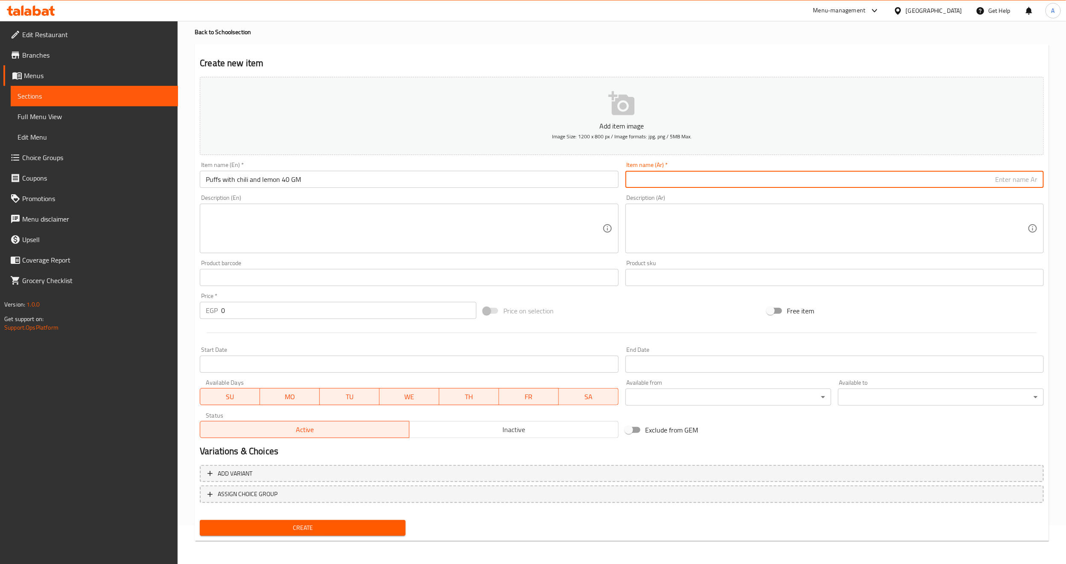
click at [848, 178] on input "text" at bounding box center [834, 179] width 418 height 17
paste input "بافس بالشطة والليمون 40 جرام"
drag, startPoint x: 1015, startPoint y: 181, endPoint x: 1001, endPoint y: 181, distance: 13.2
click at [1001, 181] on input "بافس بالشطة والليمون 40 جرام" at bounding box center [834, 179] width 418 height 17
paste input "فلفل حار"
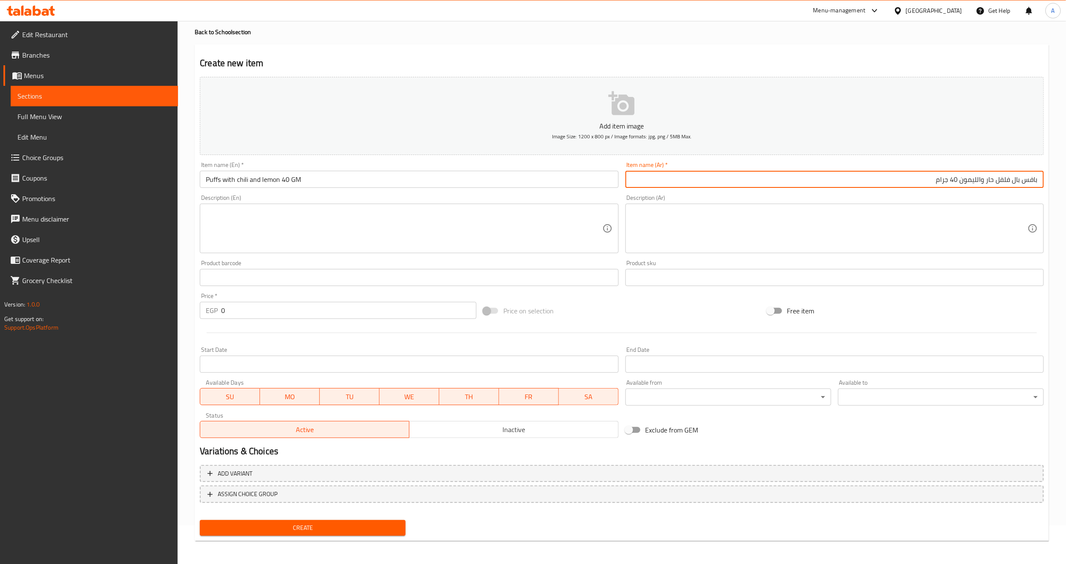
type input "بافس بال فلفل حار والليمون 40 جرام"
click at [408, 189] on div "Item name (En)   * Puffs with chili and lemon 40 GM Item name (En) *" at bounding box center [408, 174] width 425 height 33
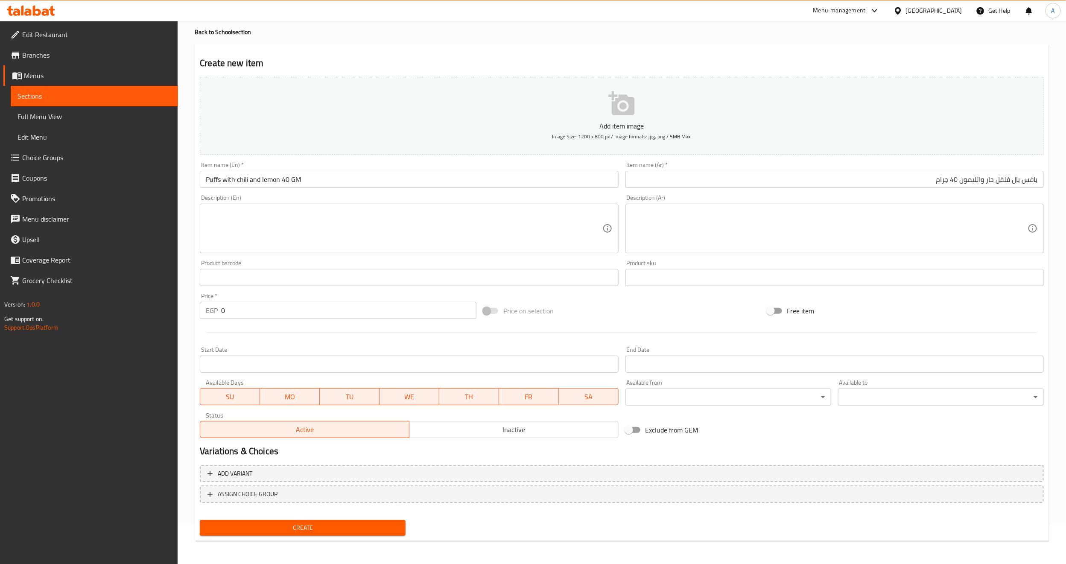
click at [406, 187] on input "Puffs with chili and lemon 40 GM" at bounding box center [409, 179] width 418 height 17
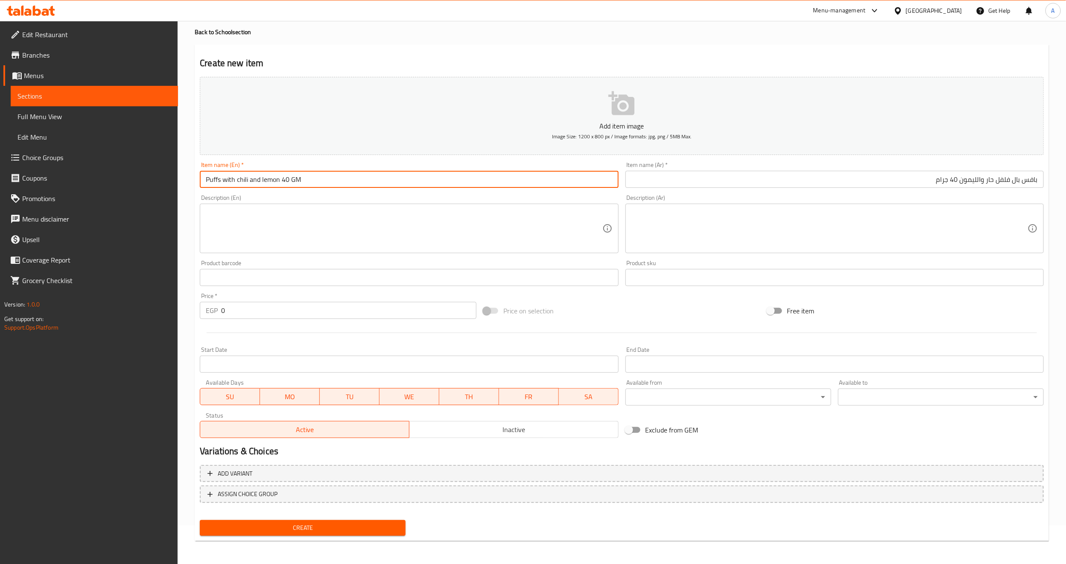
click at [406, 187] on input "Puffs with chili and lemon 40 GM" at bounding box center [409, 179] width 418 height 17
type input "Puffs with Chili and Lemon 40 Gm"
click at [324, 209] on textarea at bounding box center [404, 228] width 396 height 41
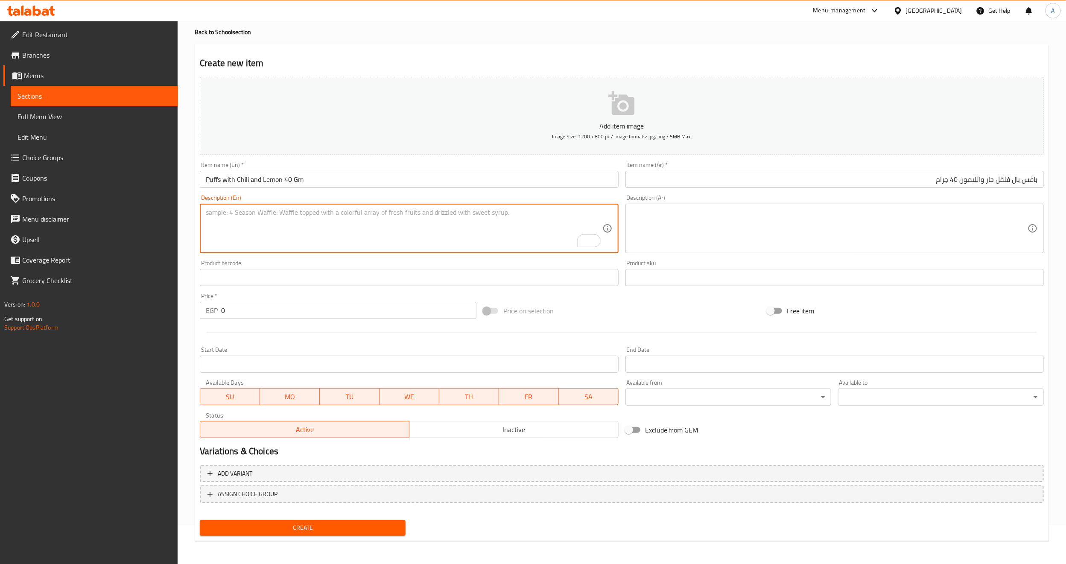
click at [594, 320] on div "Price on selection" at bounding box center [621, 310] width 283 height 23
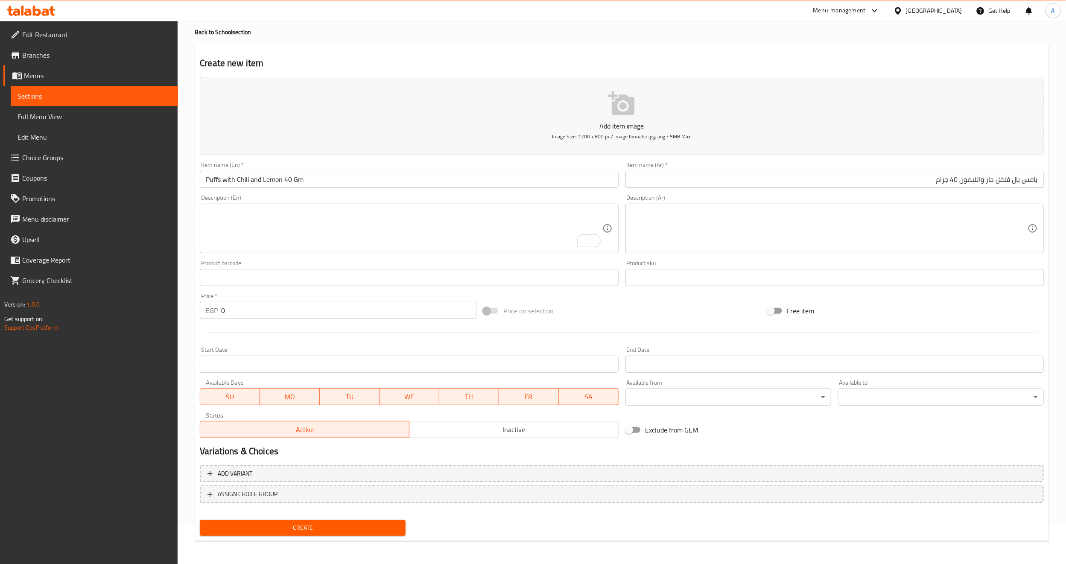
click at [251, 312] on input "0" at bounding box center [348, 310] width 255 height 17
type input "10"
click at [291, 334] on div at bounding box center [621, 332] width 851 height 21
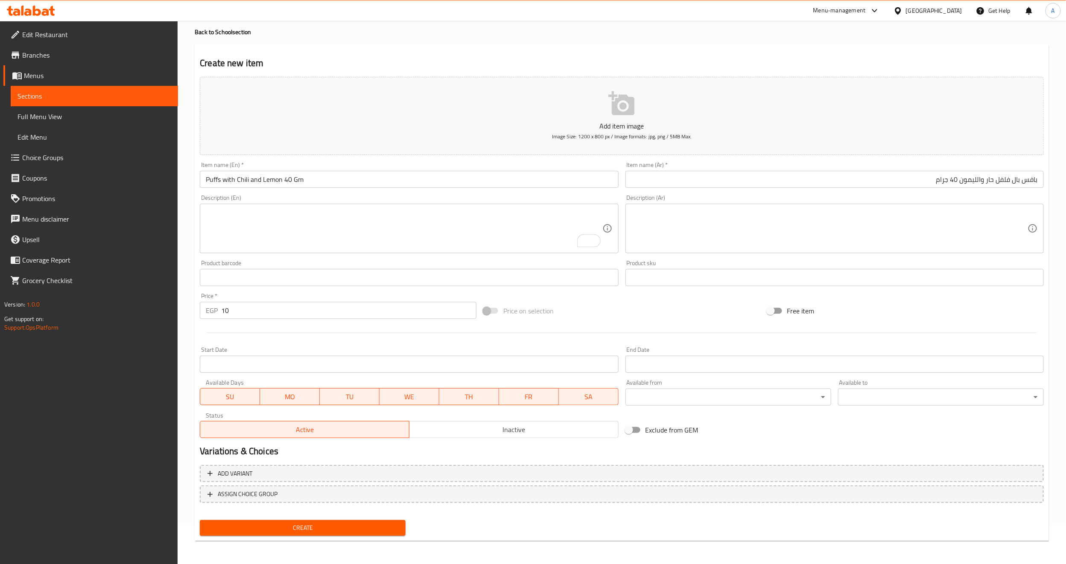
click at [273, 521] on button "Create" at bounding box center [303, 528] width 206 height 16
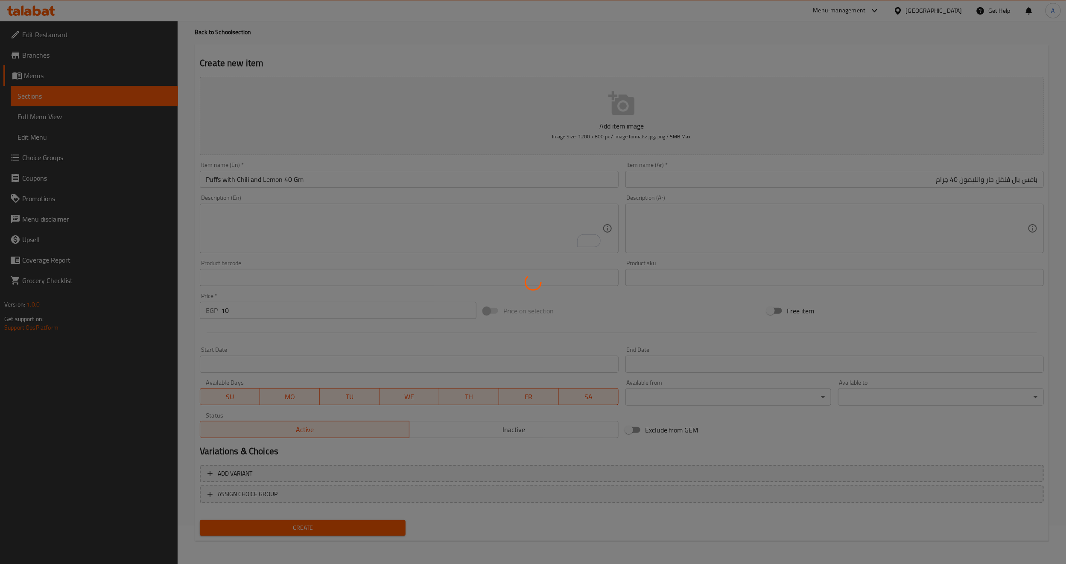
type input "0"
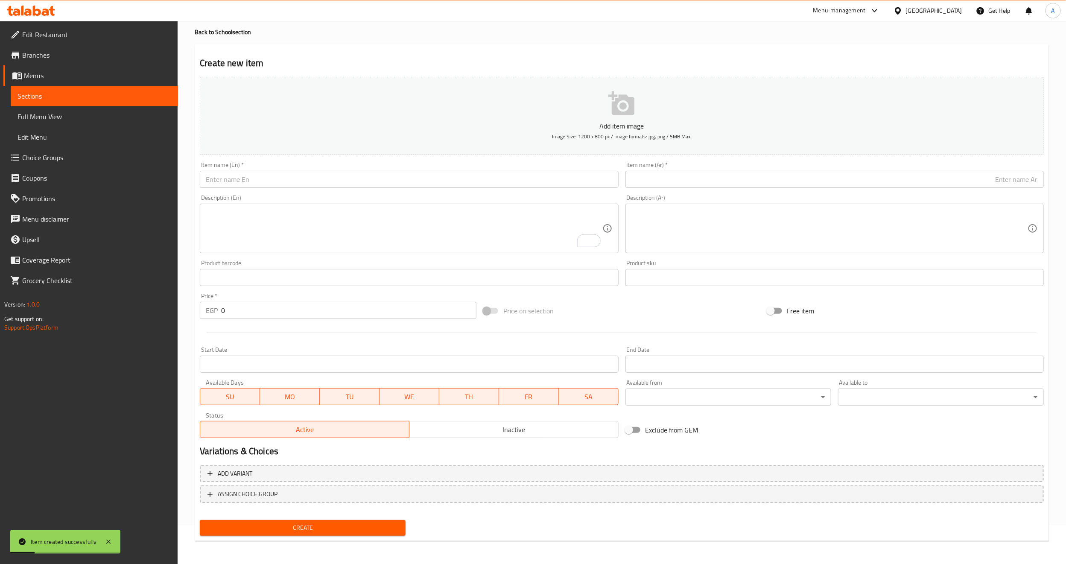
click at [236, 179] on input "text" at bounding box center [409, 179] width 418 height 17
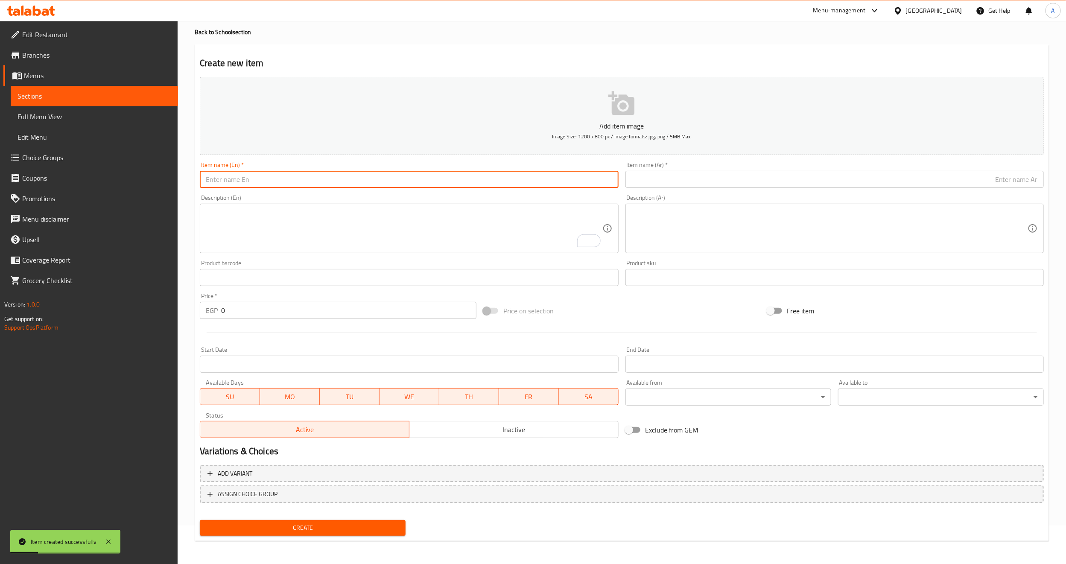
paste input "Puffs Cheese 40 GM"
type input "Puffs Cheese 40 GM"
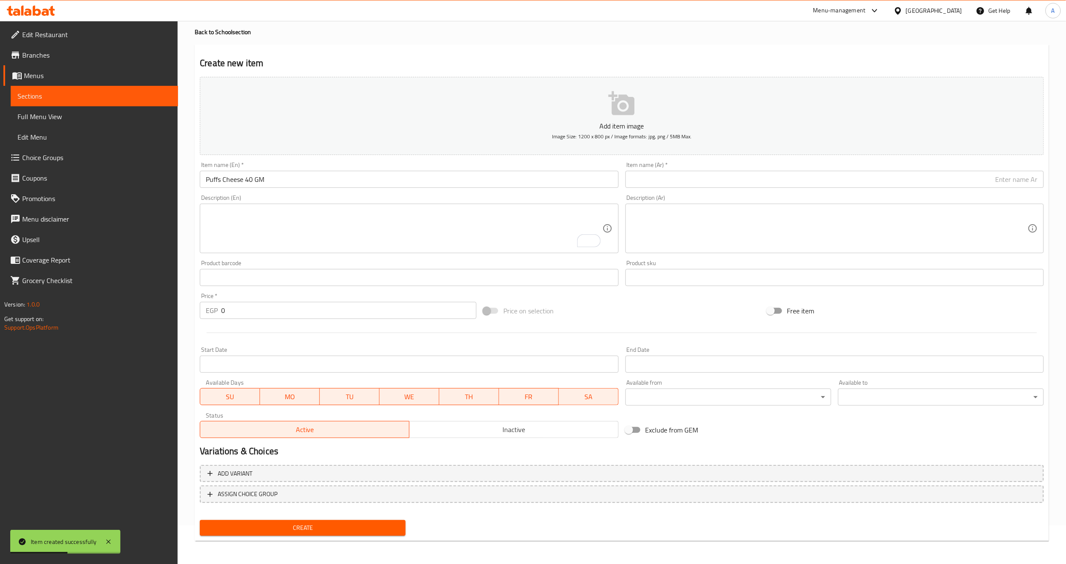
click at [807, 176] on input "text" at bounding box center [834, 179] width 418 height 17
paste input "بافس بالجبنة 40 جرام"
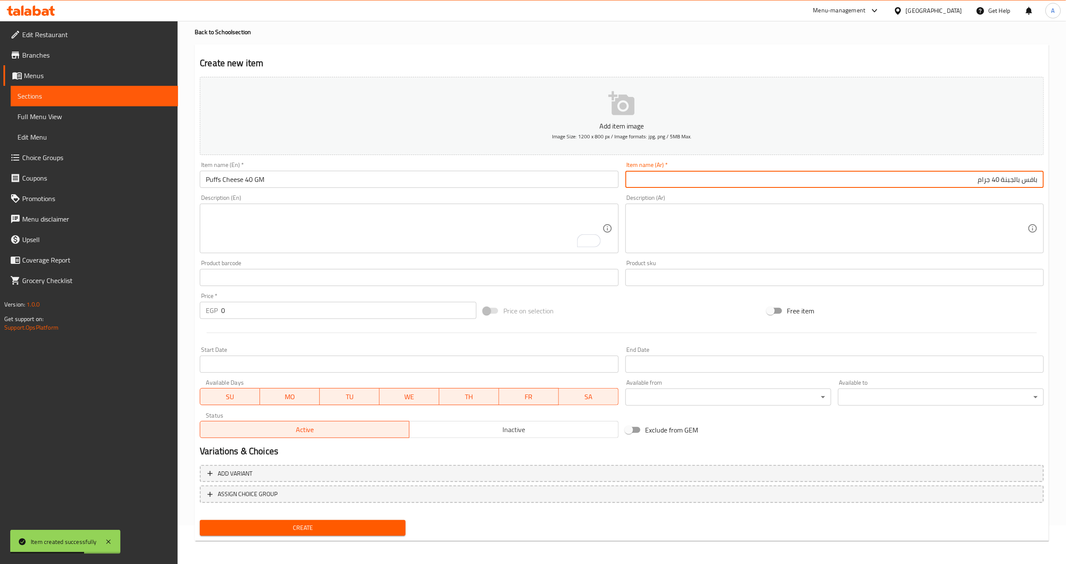
type input "بافس بالجبنة 40 جرام"
click at [366, 172] on input "Puffs Cheese 40 GM" at bounding box center [409, 179] width 418 height 17
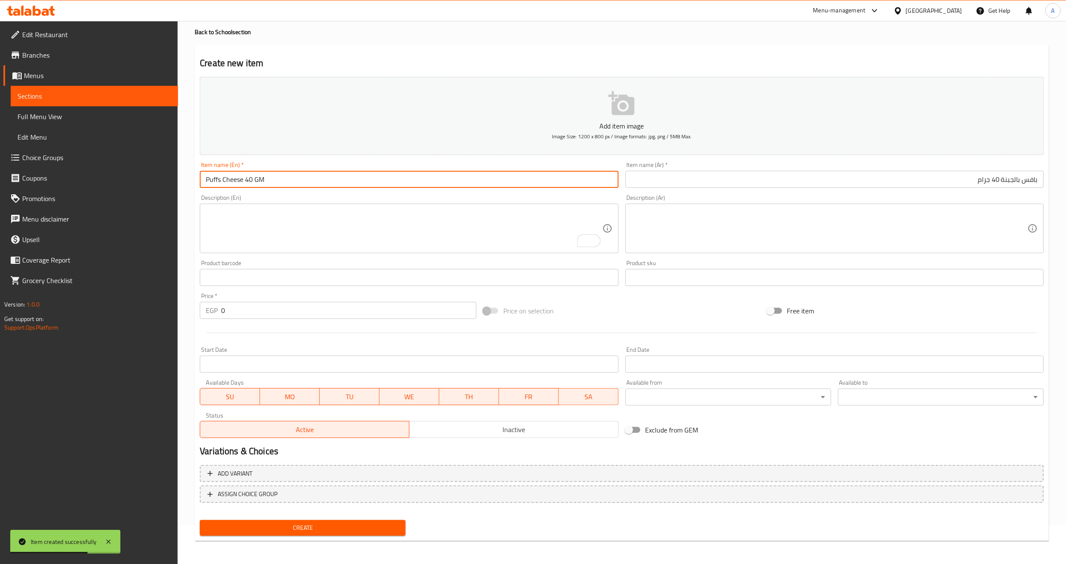
click at [366, 172] on input "Puffs Cheese 40 GM" at bounding box center [409, 179] width 418 height 17
type input "Puffs Cheese 40 Gm"
click at [345, 199] on div "Description (En) Description (En)" at bounding box center [409, 224] width 418 height 58
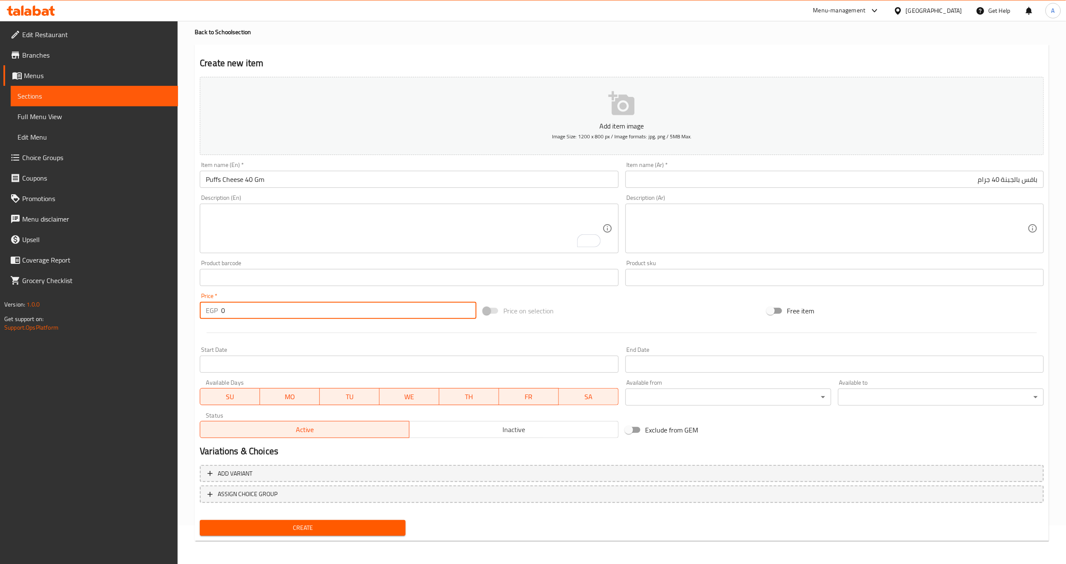
click at [255, 314] on input "0" at bounding box center [348, 310] width 255 height 17
type input "10"
click at [263, 339] on div at bounding box center [621, 332] width 851 height 21
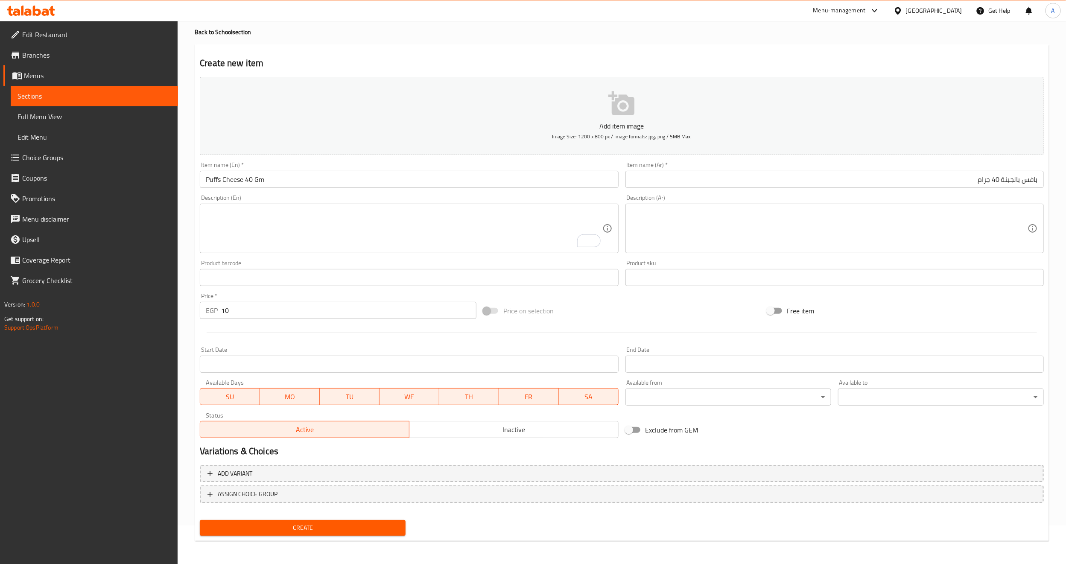
click at [268, 522] on span "Create" at bounding box center [303, 527] width 192 height 11
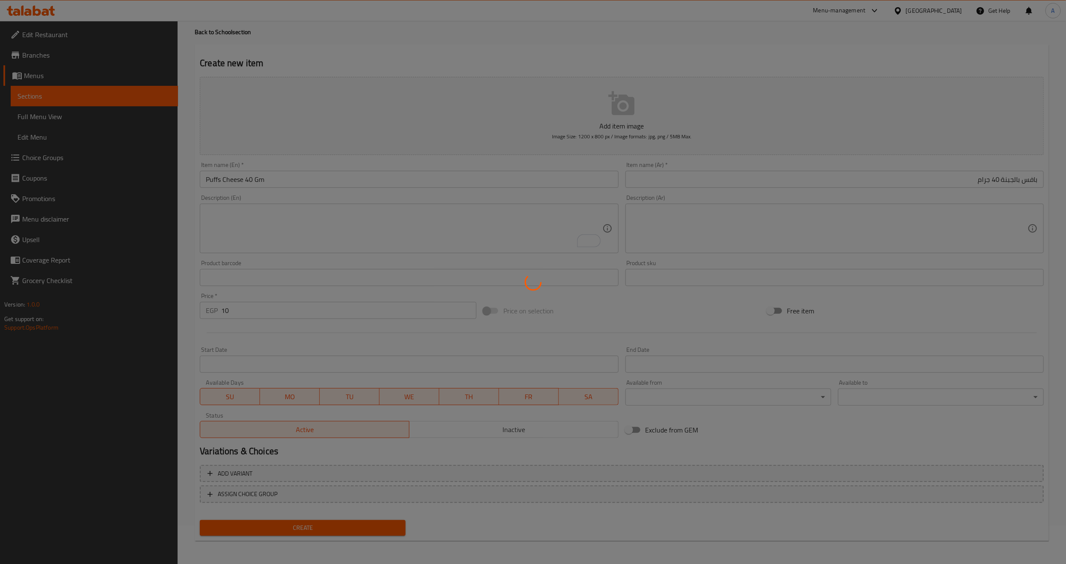
type input "0"
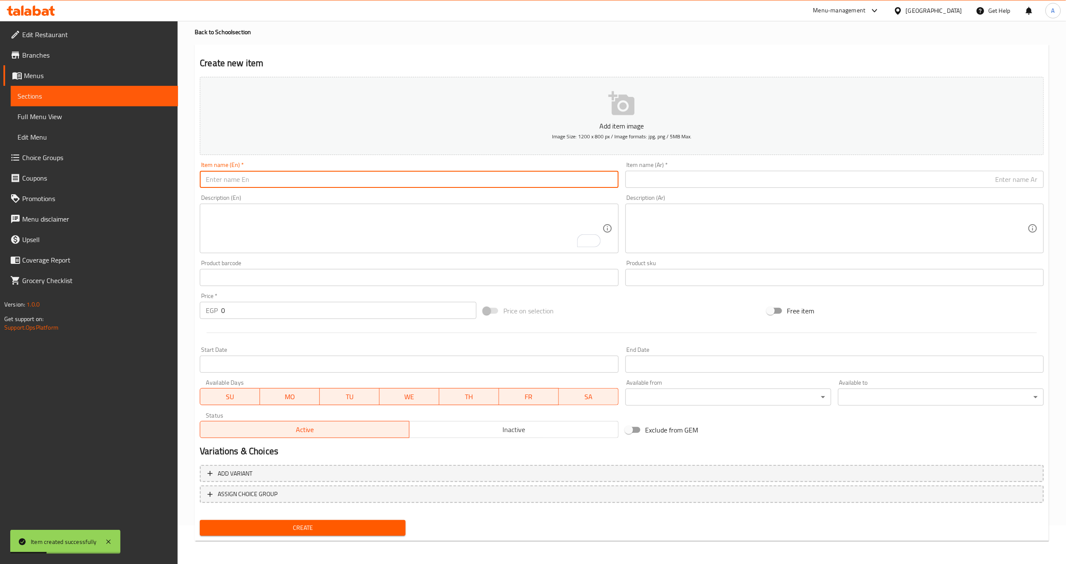
click at [251, 178] on input "text" at bounding box center [409, 179] width 418 height 17
paste input "Puffs Ketchup 40 GM"
type input "Puffs Ketchup 40 GM"
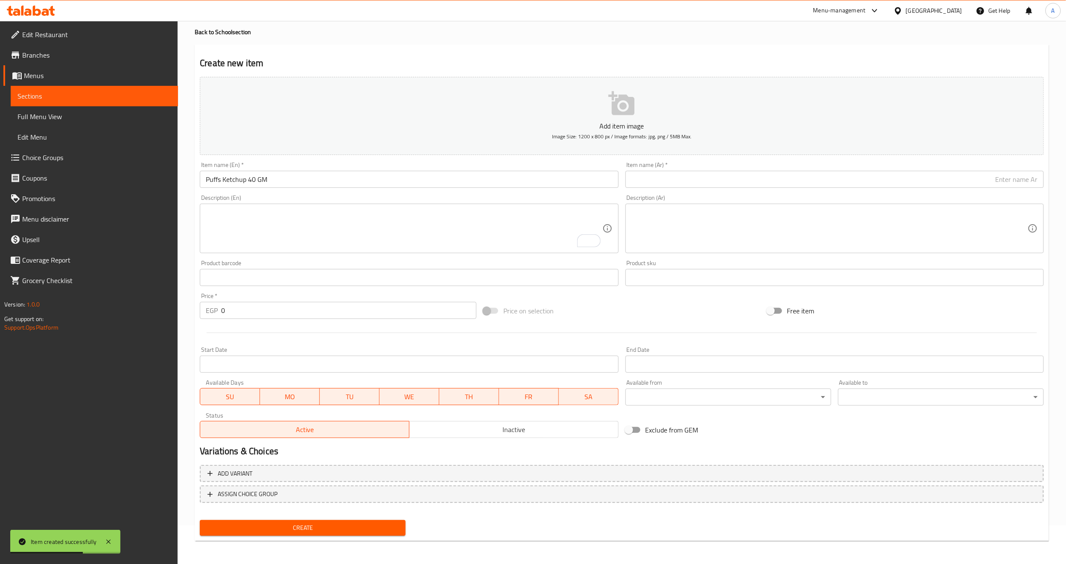
click at [642, 187] on input "text" at bounding box center [834, 179] width 418 height 17
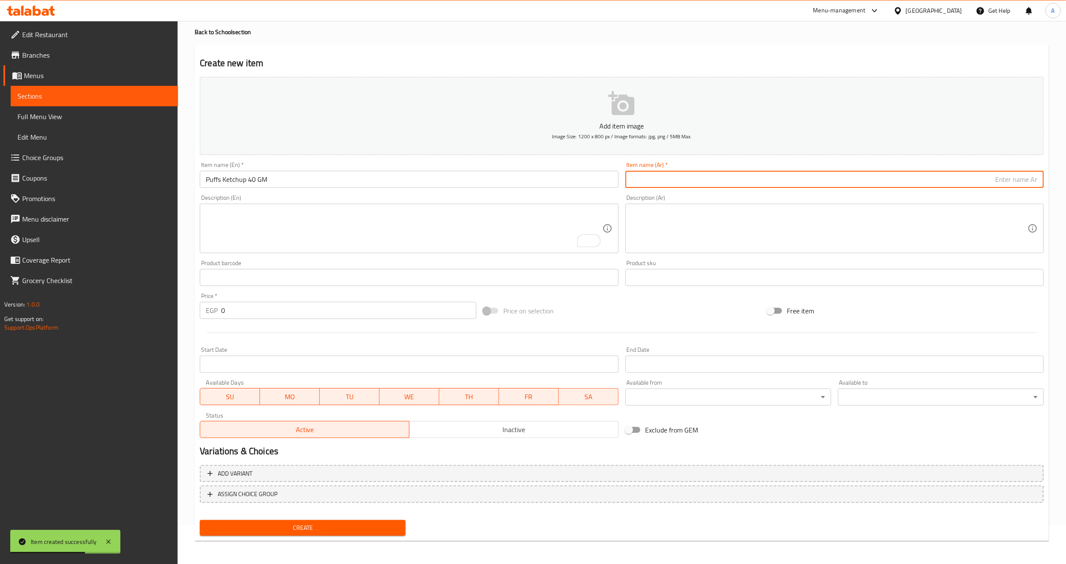
paste input "بافس بالكاتشب 40 جرام"
type input "بافس بالكاتشب 40 جرام"
click at [252, 178] on input "Puffs Ketchup 40 GM" at bounding box center [409, 179] width 418 height 17
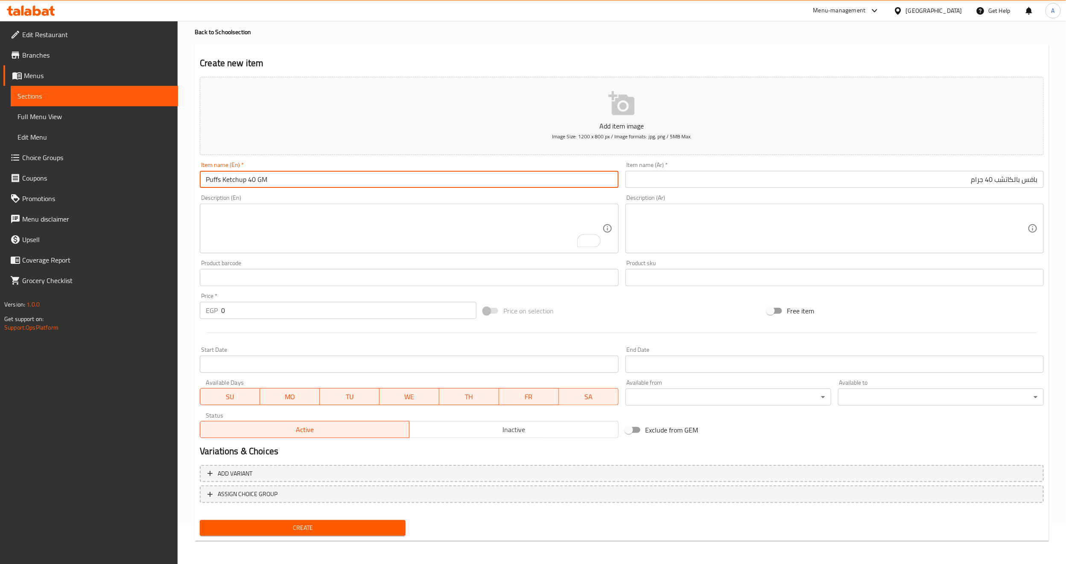
click at [252, 178] on input "Puffs Ketchup 40 GM" at bounding box center [409, 179] width 418 height 17
type input "Puffs Ketchup 40 Gm"
click at [258, 197] on div "Description (En) Description (En)" at bounding box center [409, 224] width 418 height 58
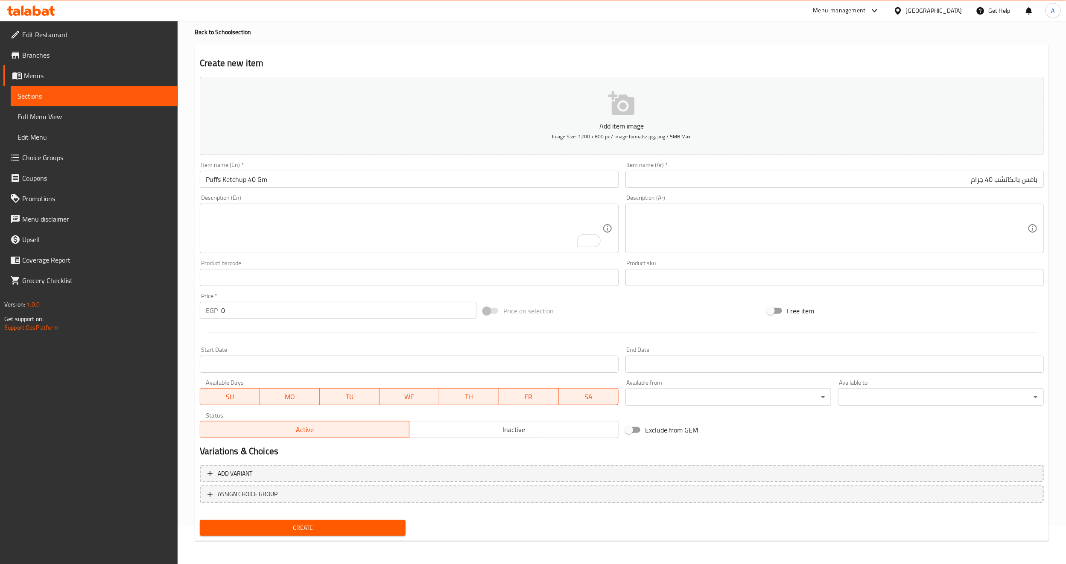
click at [235, 306] on input "0" at bounding box center [348, 310] width 255 height 17
type input "10"
click at [276, 526] on span "Create" at bounding box center [303, 527] width 192 height 11
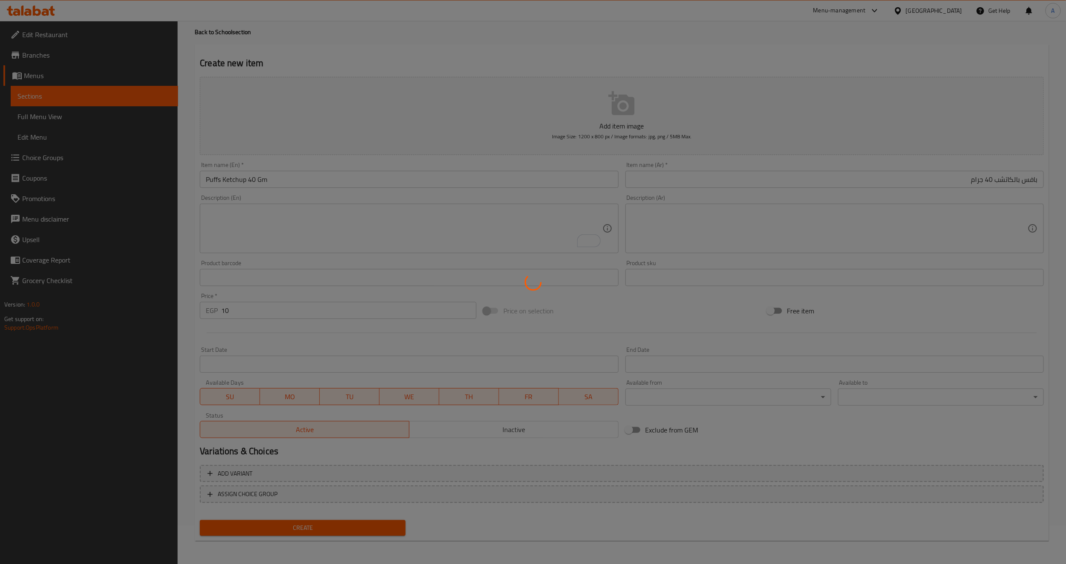
type input "0"
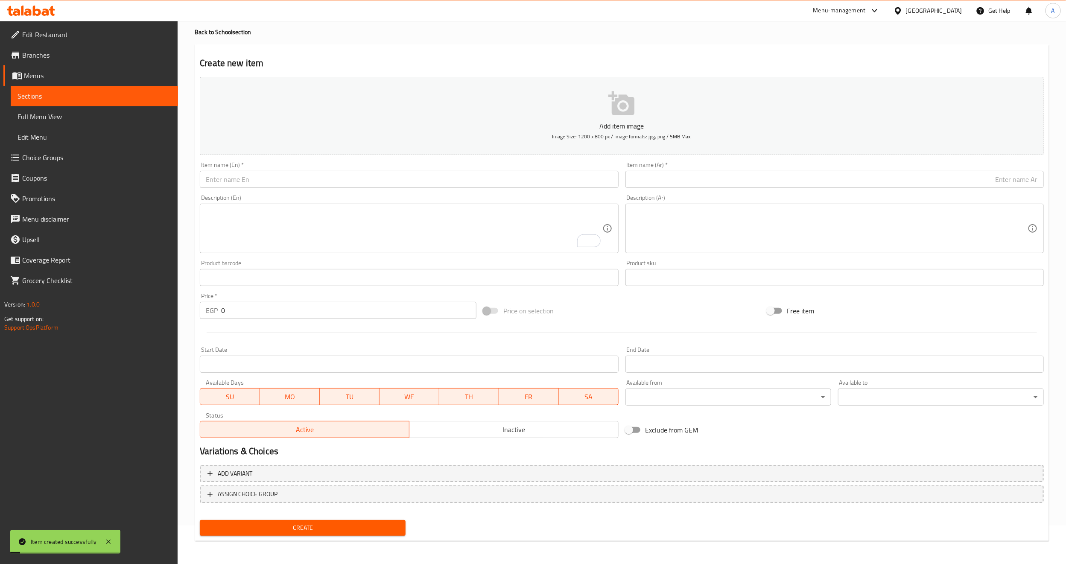
drag, startPoint x: 62, startPoint y: 119, endPoint x: 5, endPoint y: 122, distance: 56.8
click at [62, 119] on span "Full Menu View" at bounding box center [95, 116] width 154 height 10
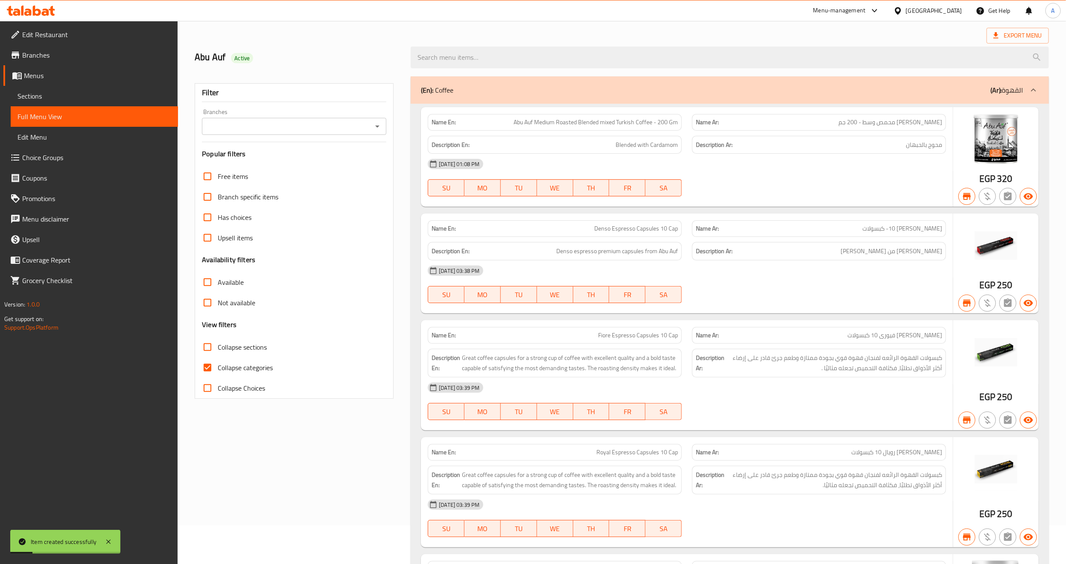
click at [378, 128] on icon "Open" at bounding box center [377, 126] width 10 height 10
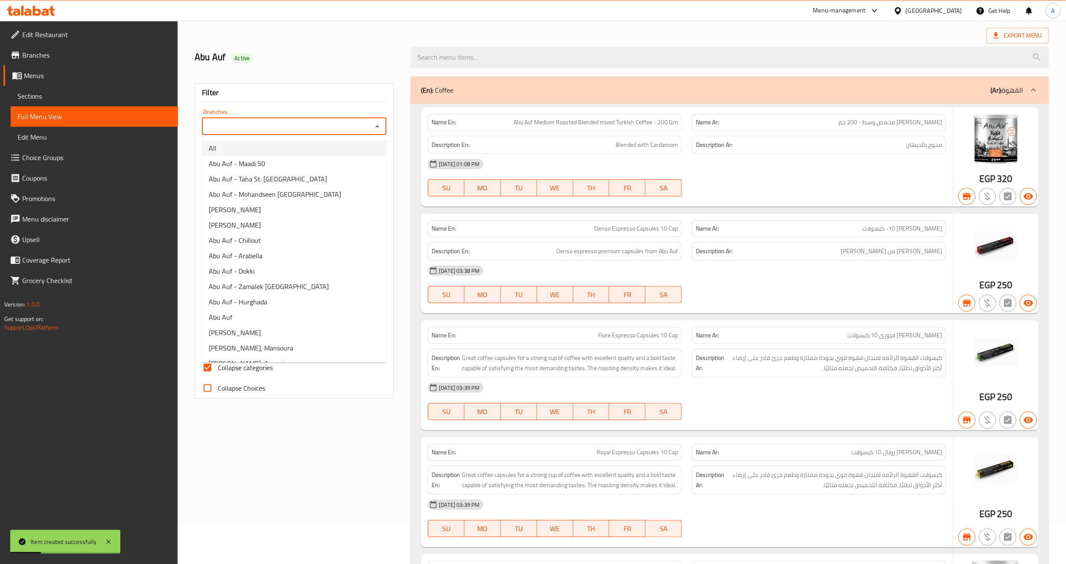
click at [350, 151] on li "All" at bounding box center [294, 147] width 184 height 15
type input "All"
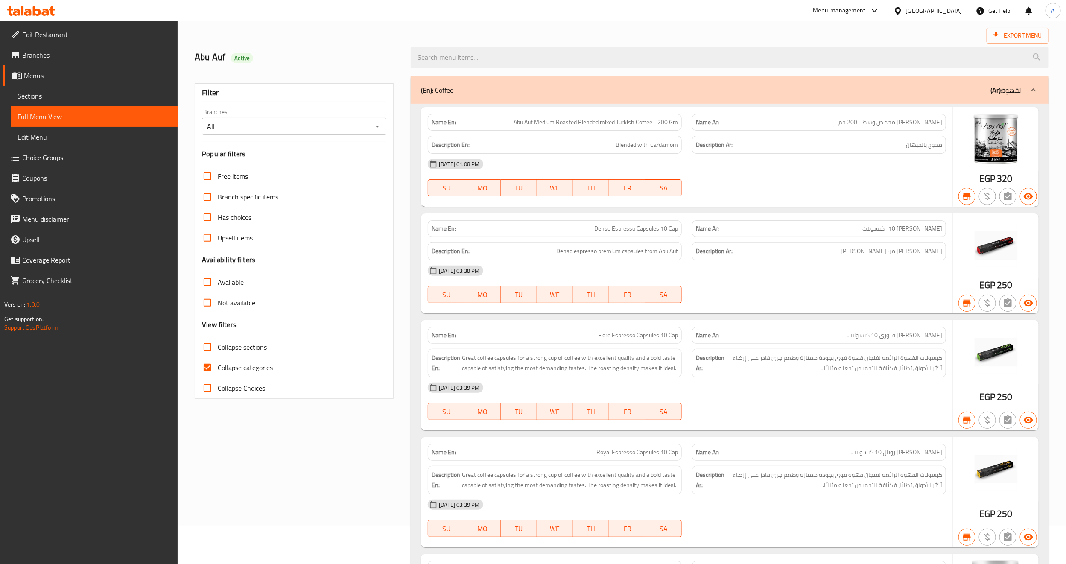
click at [209, 344] on input "Collapse sections" at bounding box center [207, 347] width 20 height 20
checkbox input "true"
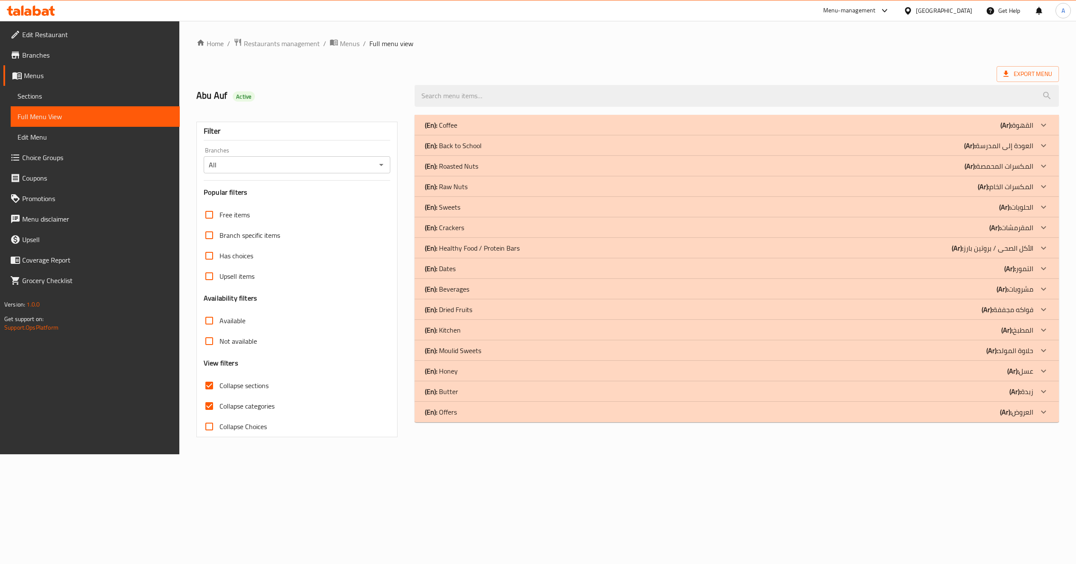
click at [474, 148] on p "(En): Back to School" at bounding box center [453, 145] width 57 height 10
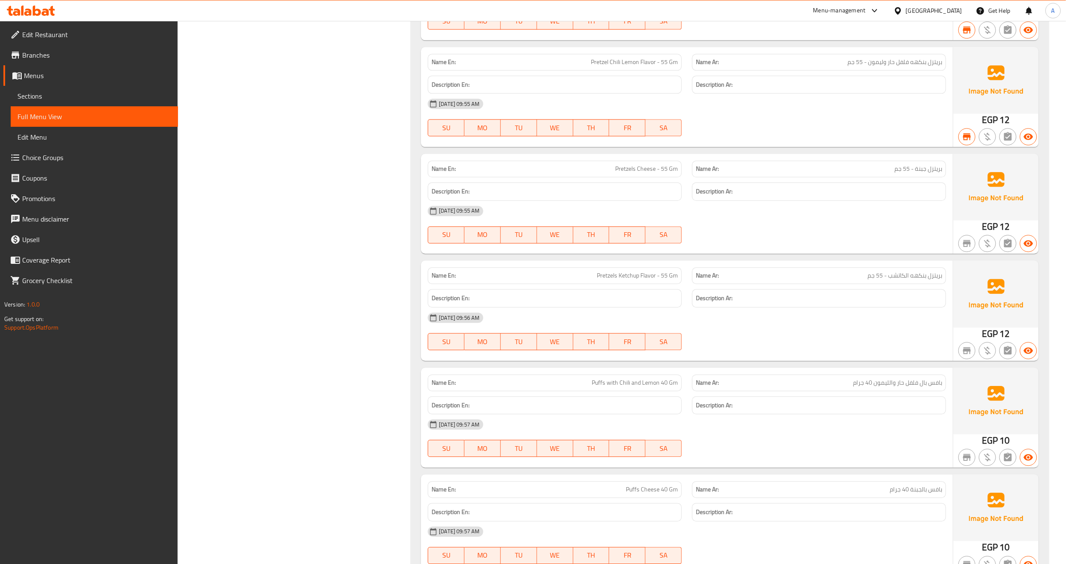
scroll to position [1315, 0]
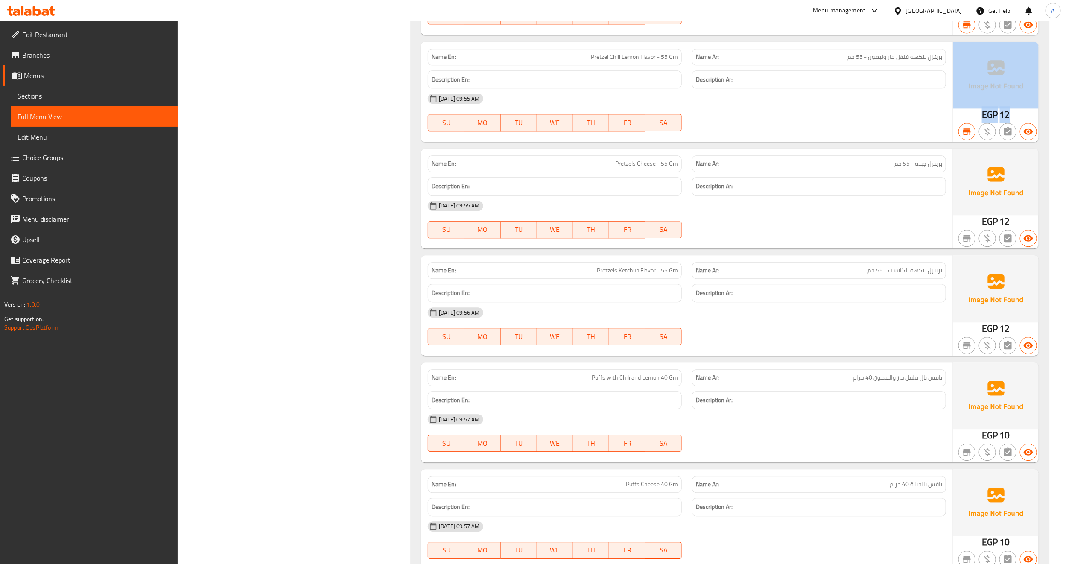
drag, startPoint x: 1009, startPoint y: 122, endPoint x: 972, endPoint y: 113, distance: 37.9
click at [972, 113] on div "EGP 12" at bounding box center [995, 92] width 85 height 100
click at [976, 127] on div at bounding box center [967, 131] width 20 height 20
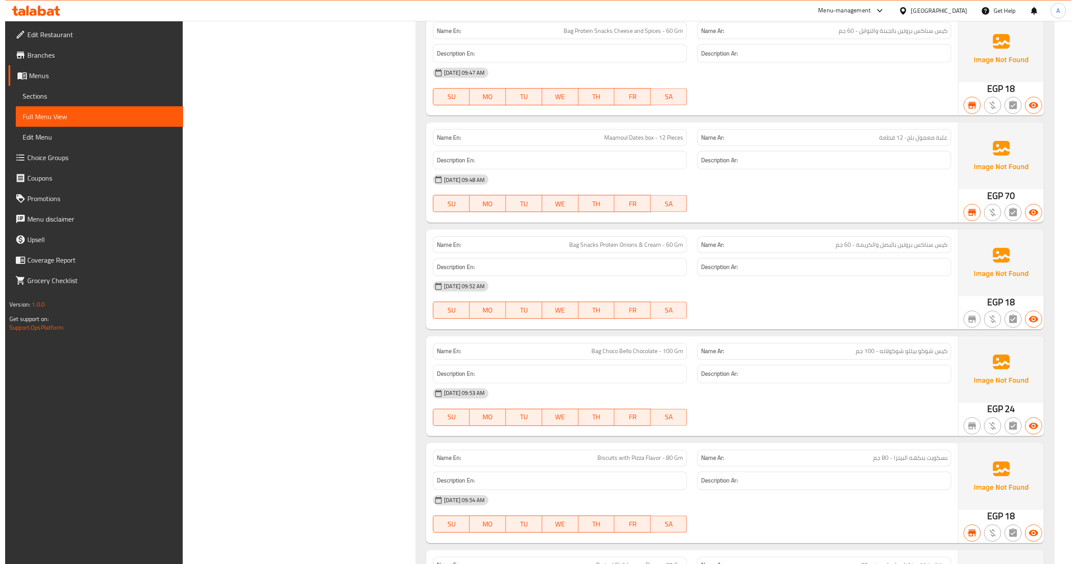
scroll to position [0, 0]
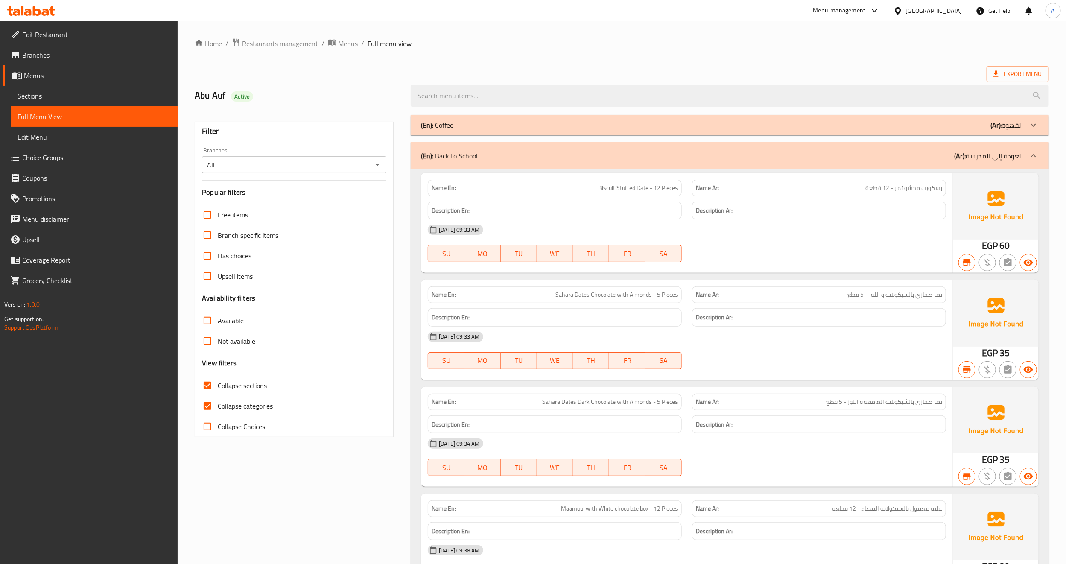
click at [65, 98] on span "Sections" at bounding box center [95, 96] width 154 height 10
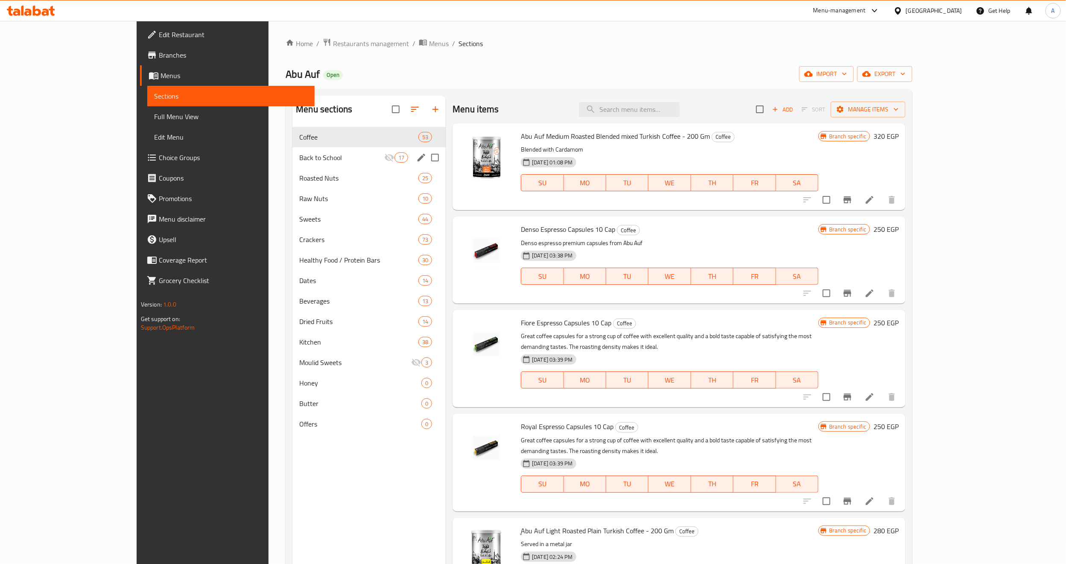
click at [426, 155] on input "Menu sections" at bounding box center [435, 158] width 18 height 18
checkbox input "true"
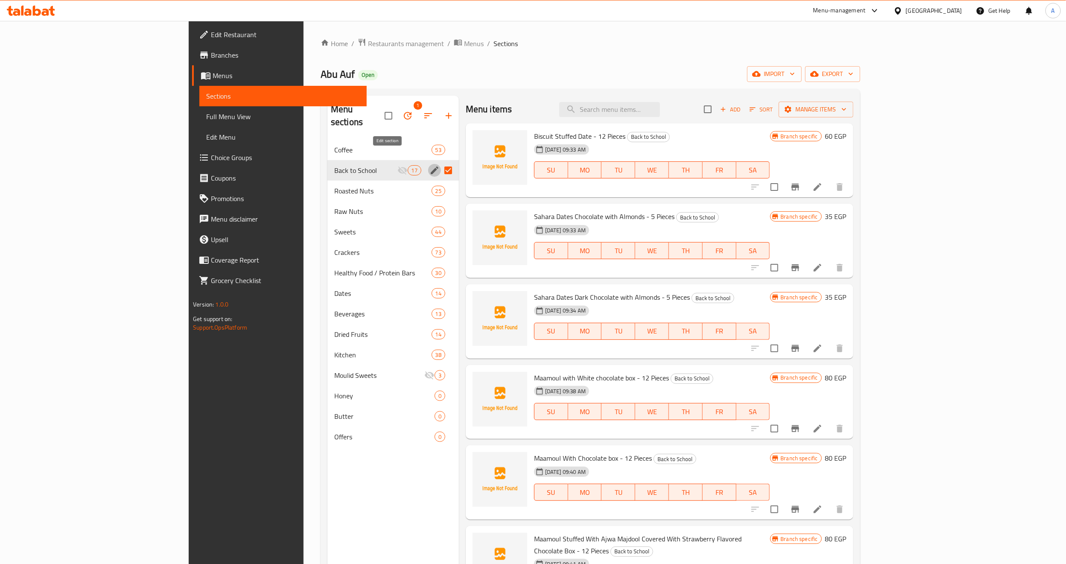
click at [429, 165] on icon "edit" at bounding box center [434, 170] width 10 height 10
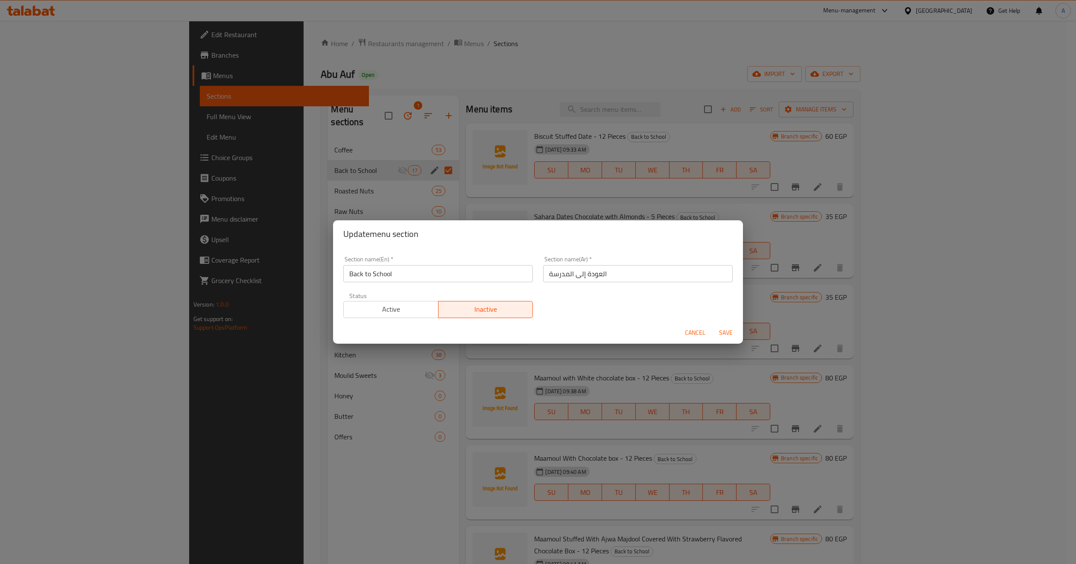
click at [408, 314] on span "Active" at bounding box center [391, 309] width 88 height 12
click at [731, 334] on span "Save" at bounding box center [725, 332] width 20 height 11
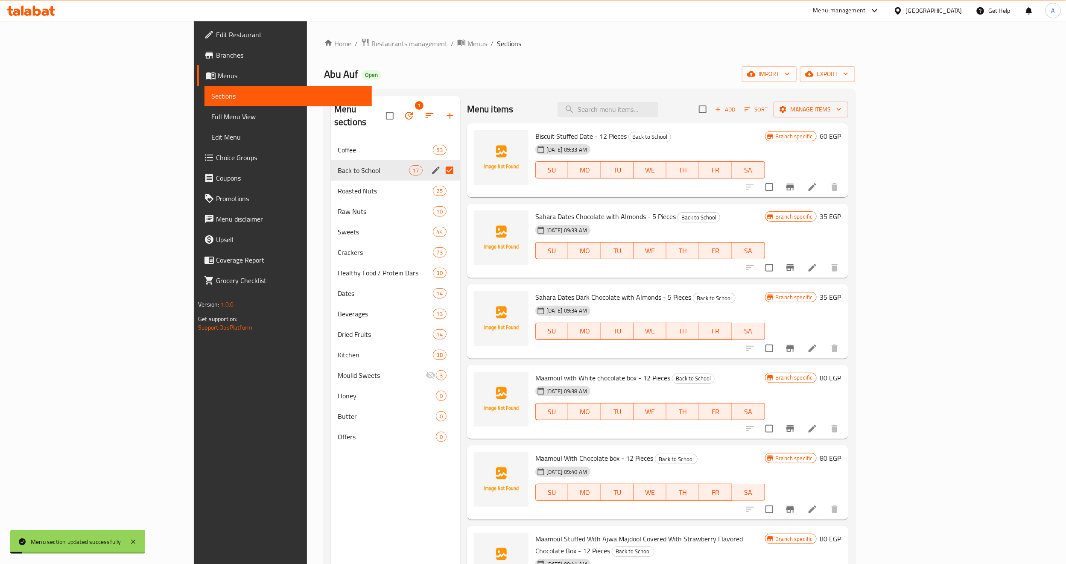
click at [211, 114] on span "Full Menu View" at bounding box center [288, 116] width 154 height 10
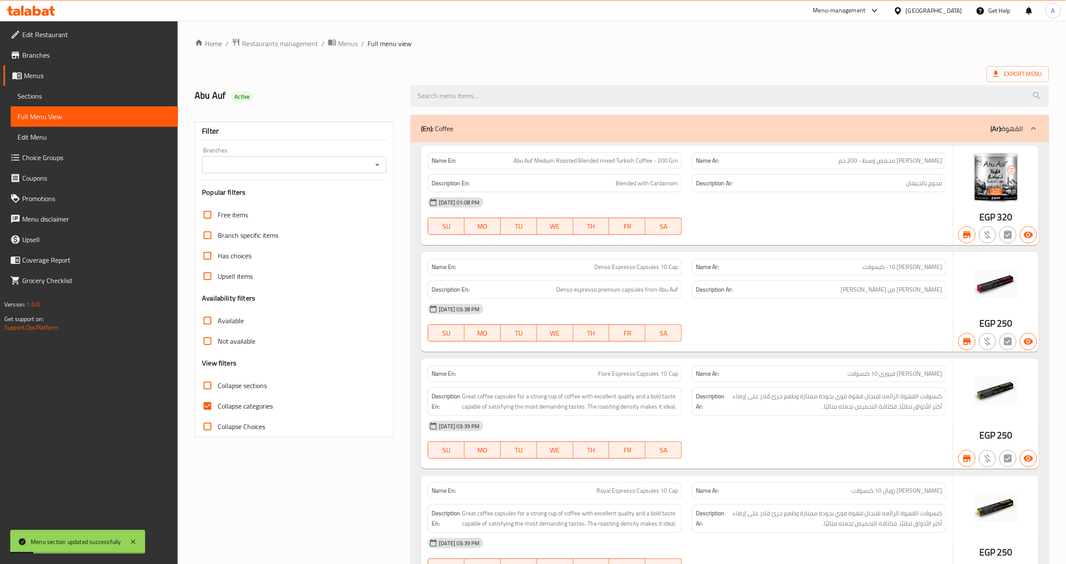
click at [378, 164] on icon "Open" at bounding box center [377, 165] width 10 height 10
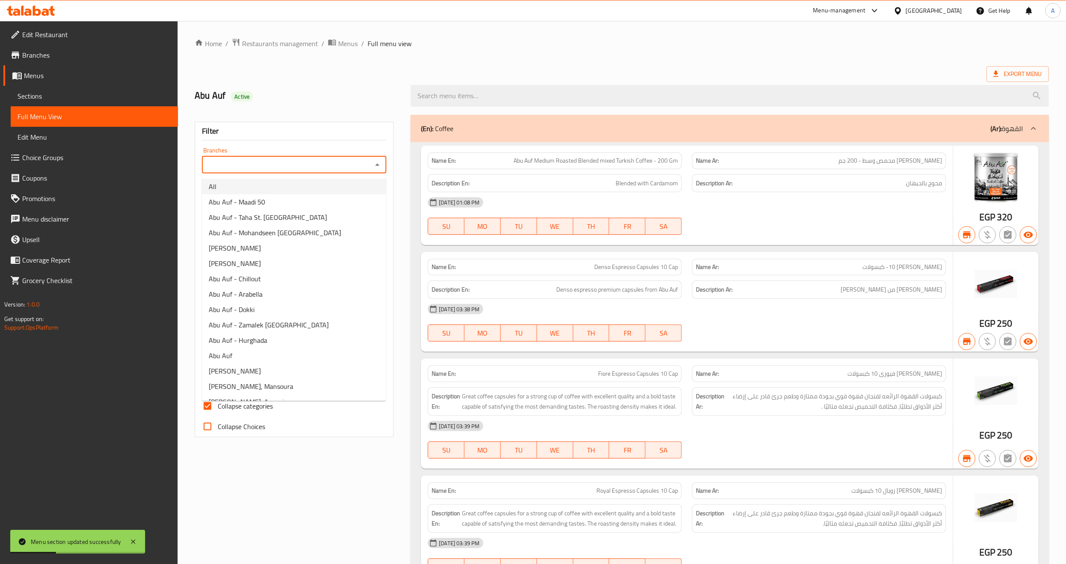
click at [325, 187] on li "All" at bounding box center [294, 186] width 184 height 15
type input "All"
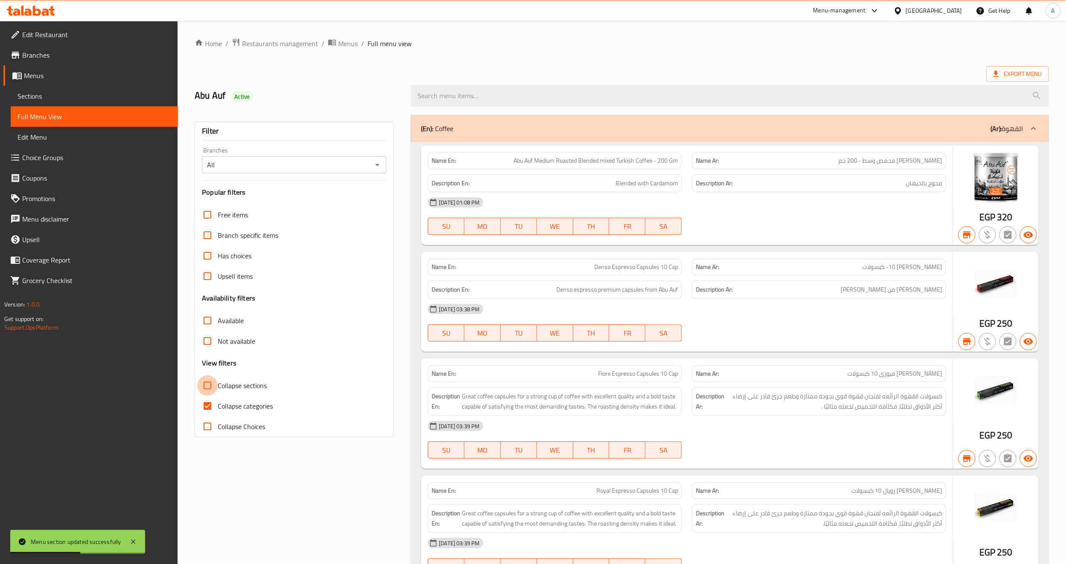
click at [207, 392] on input "Collapse sections" at bounding box center [207, 385] width 20 height 20
checkbox input "true"
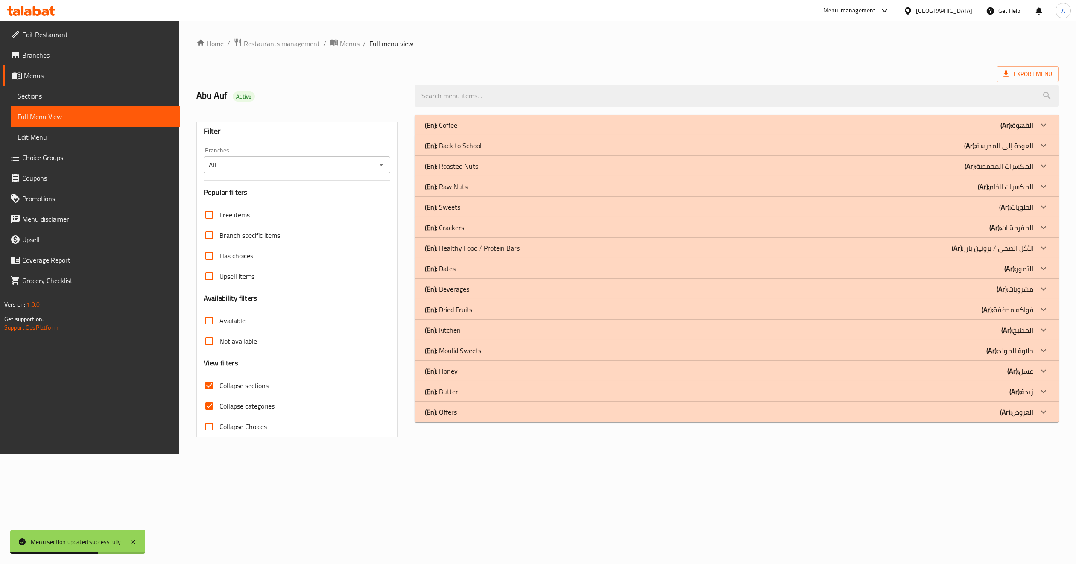
click at [536, 149] on div "(En): Back to School (Ar): العودة إلى المدرسة" at bounding box center [729, 145] width 608 height 10
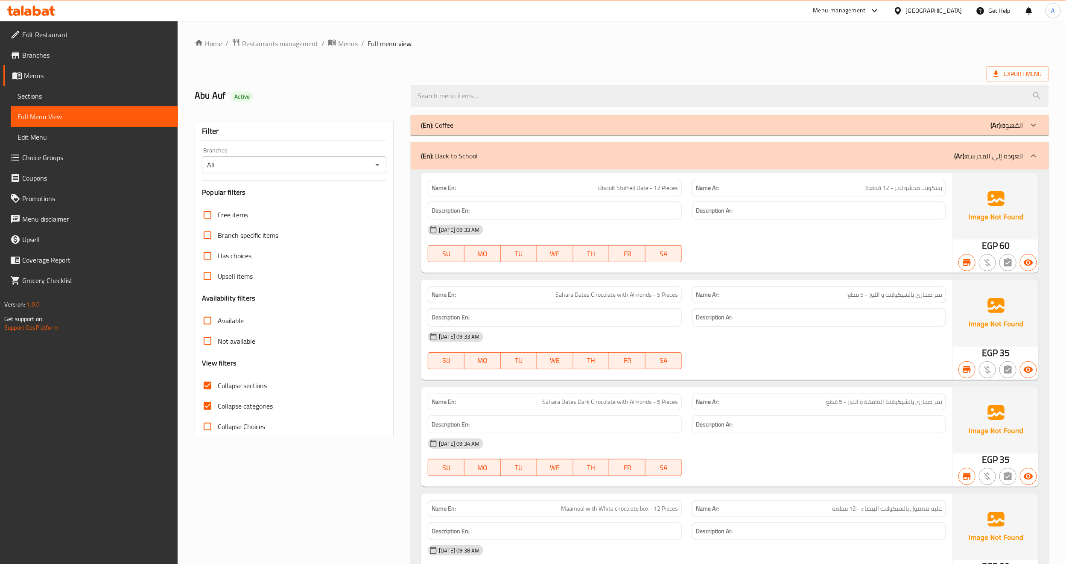
click at [379, 166] on icon "Open" at bounding box center [377, 165] width 10 height 10
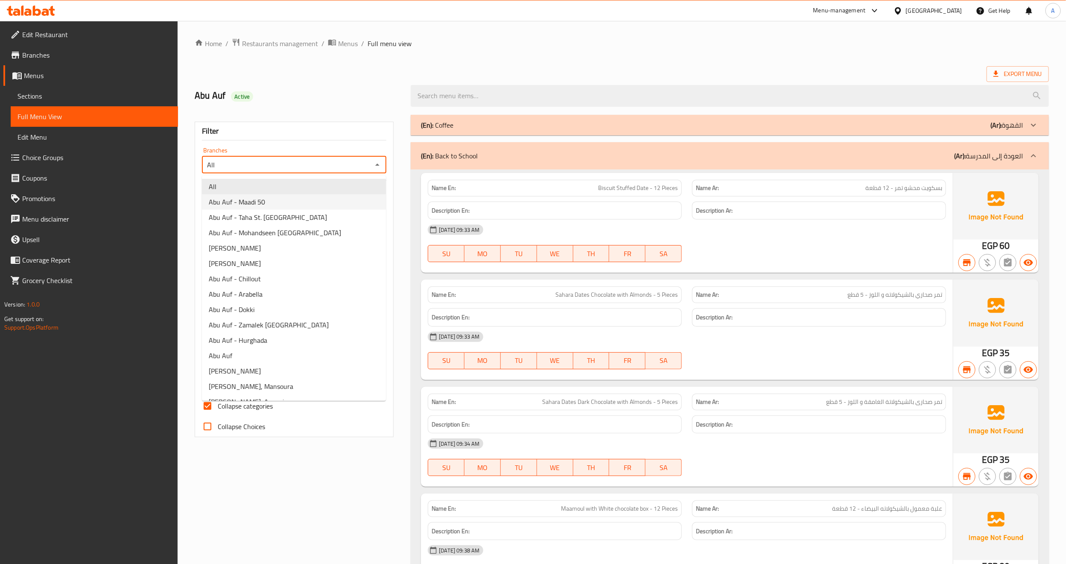
click at [316, 197] on li "Abu Auf - Maadi 50" at bounding box center [294, 201] width 184 height 15
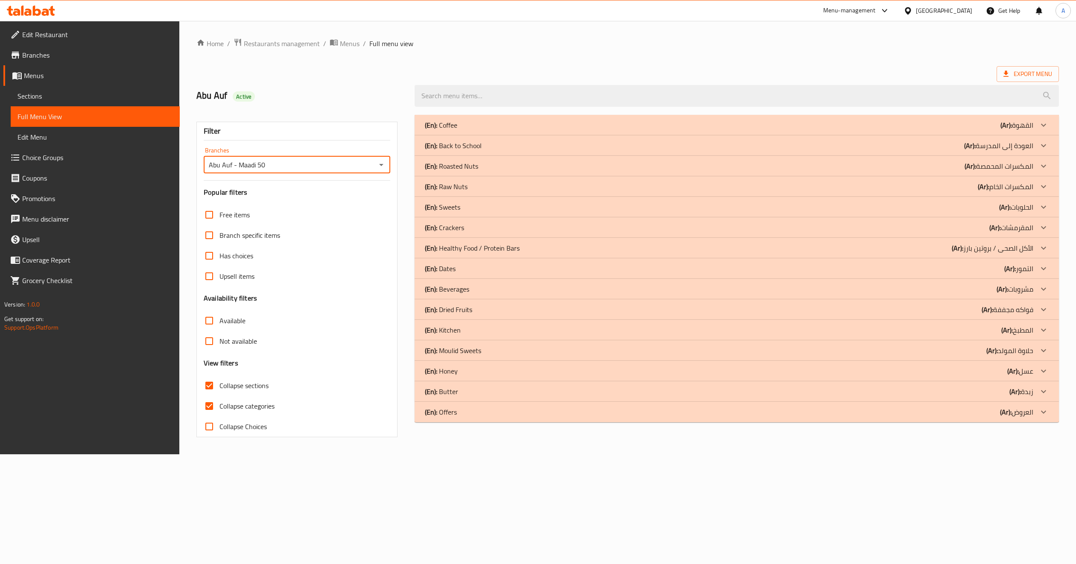
click at [480, 151] on p "(En): Back to School" at bounding box center [453, 145] width 57 height 10
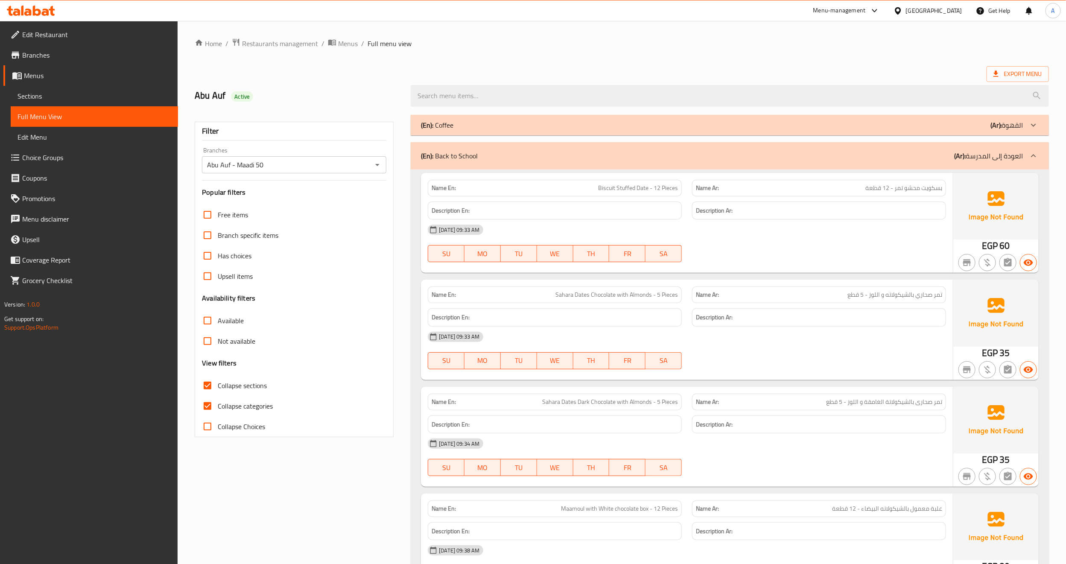
click at [378, 169] on icon "Open" at bounding box center [377, 165] width 10 height 10
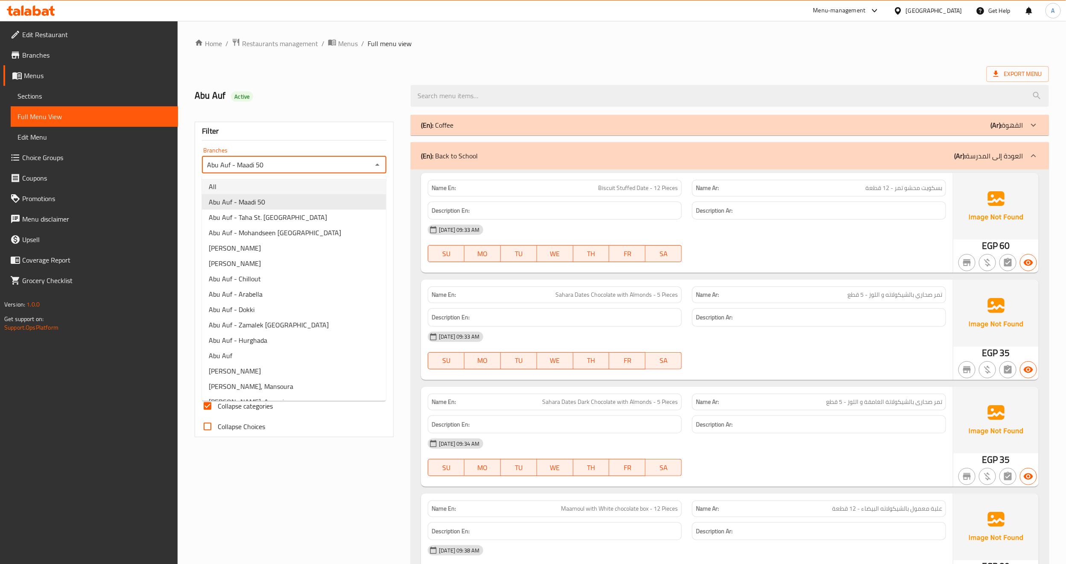
click at [349, 185] on li "All" at bounding box center [294, 186] width 184 height 15
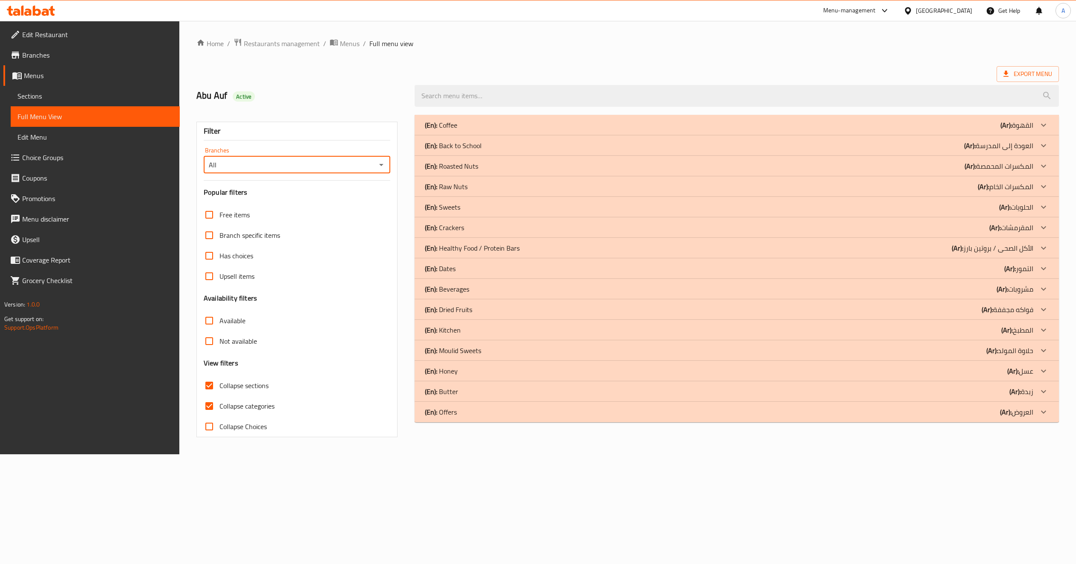
click at [499, 150] on div "(En): Back to School (Ar): العودة إلى المدرسة" at bounding box center [729, 145] width 608 height 10
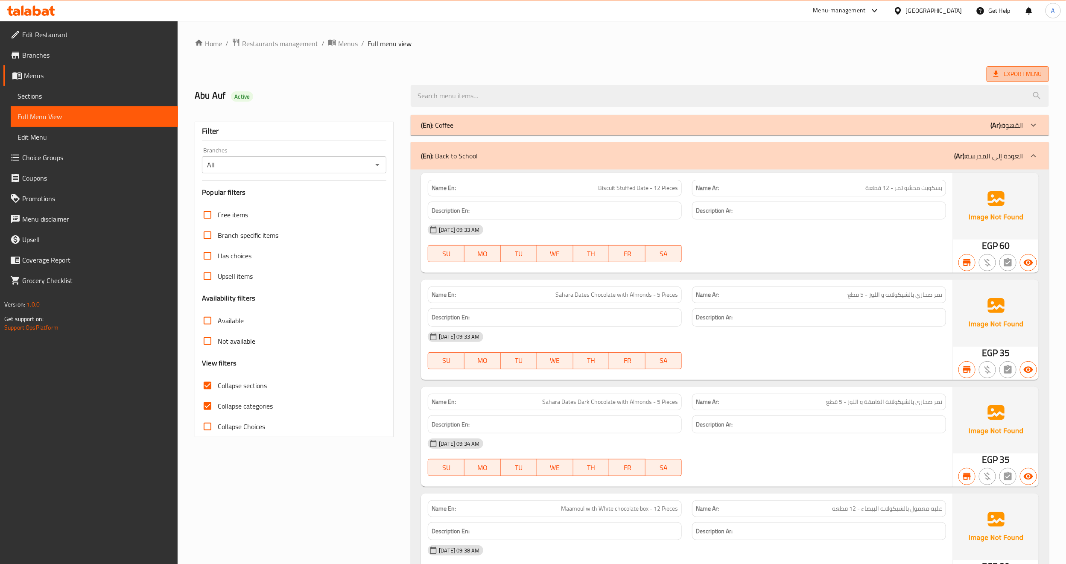
click at [1010, 79] on span "Export Menu" at bounding box center [1017, 74] width 49 height 11
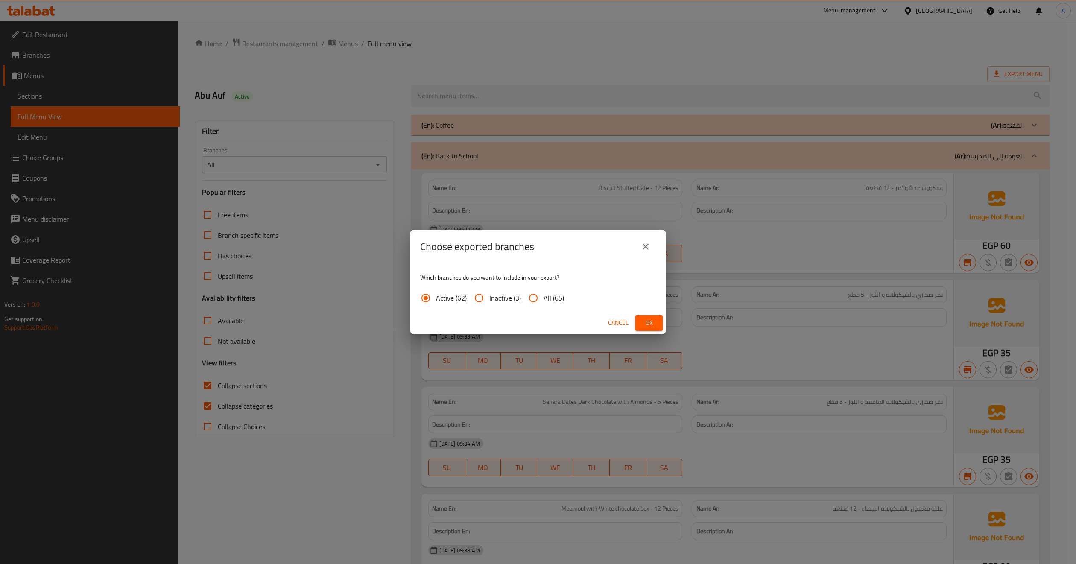
click at [648, 320] on span "Ok" at bounding box center [649, 323] width 14 height 11
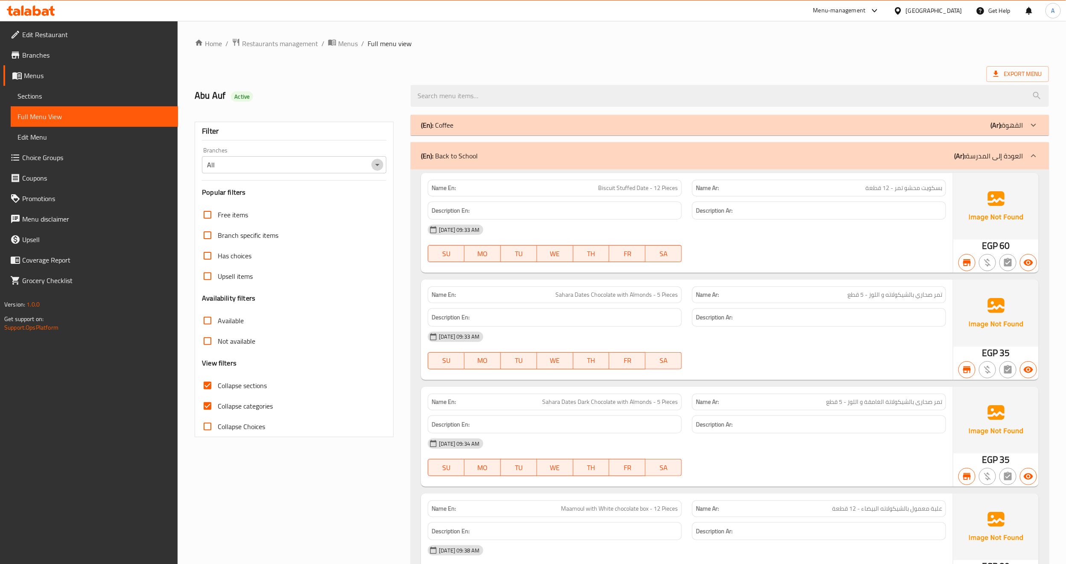
click at [374, 168] on icon "Open" at bounding box center [377, 165] width 10 height 10
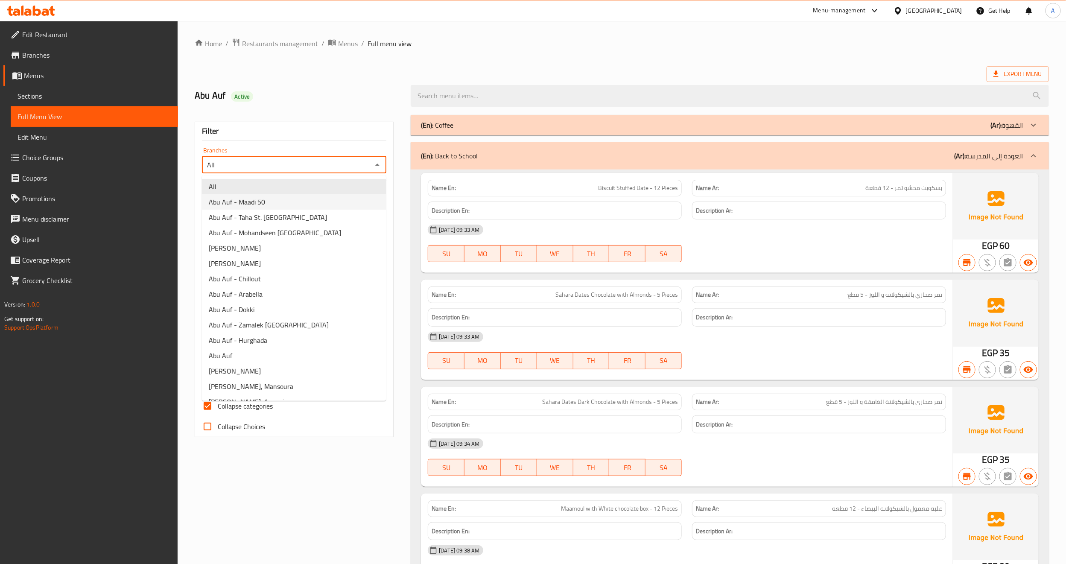
click at [332, 201] on li "Abu Auf - Maadi 50" at bounding box center [294, 201] width 184 height 15
type input "Abu Auf - Maadi 50"
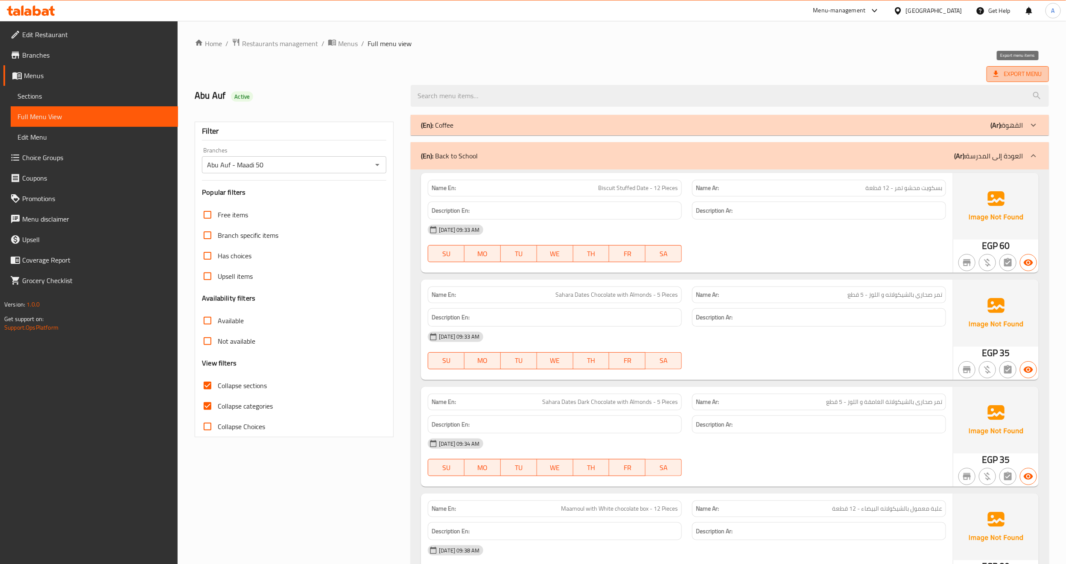
click at [1001, 76] on span "Export Menu" at bounding box center [1017, 74] width 49 height 11
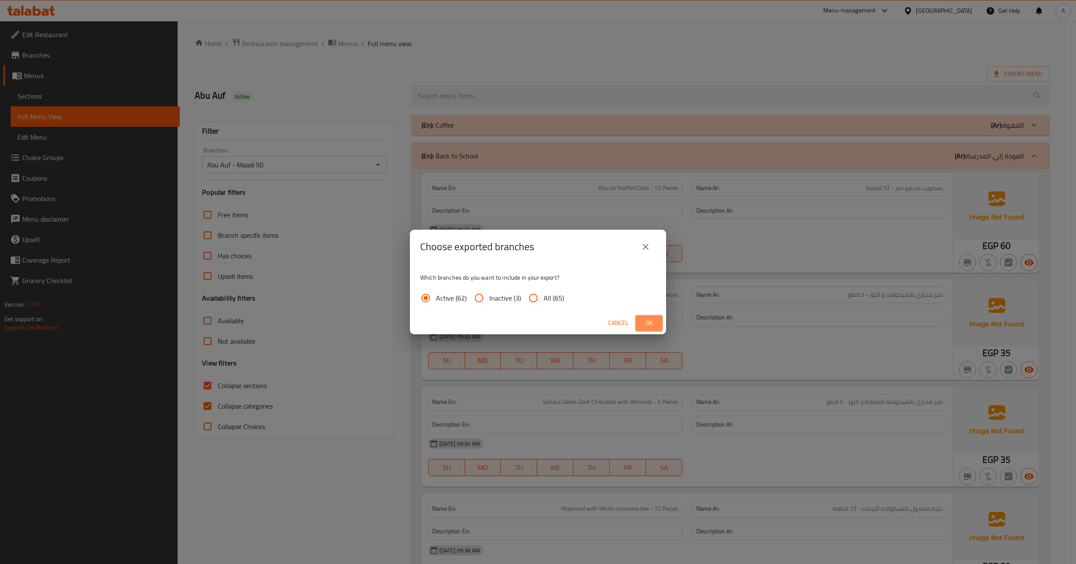
click at [653, 322] on span "Ok" at bounding box center [649, 323] width 14 height 11
